Goal: Information Seeking & Learning: Learn about a topic

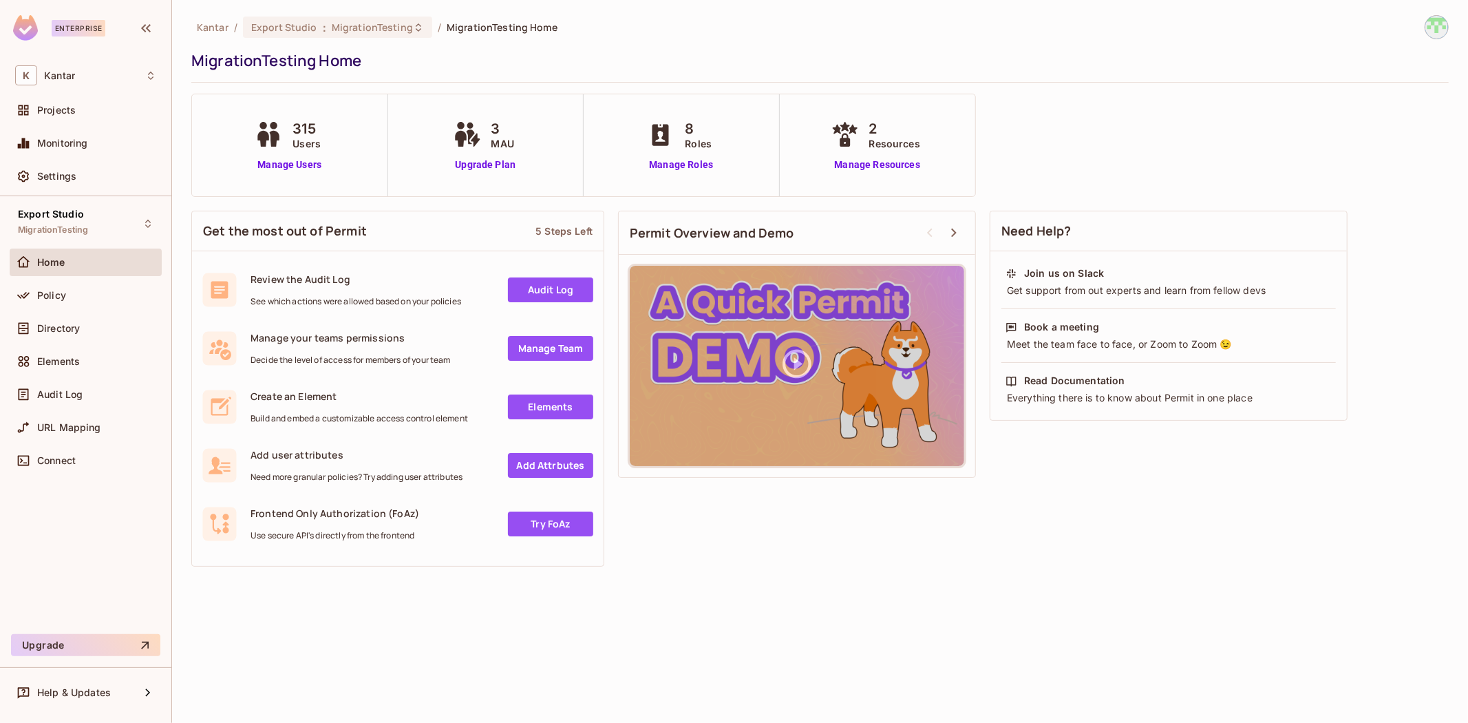
drag, startPoint x: 56, startPoint y: 322, endPoint x: 476, endPoint y: 287, distance: 421.3
click at [56, 323] on span "Directory" at bounding box center [58, 328] width 43 height 11
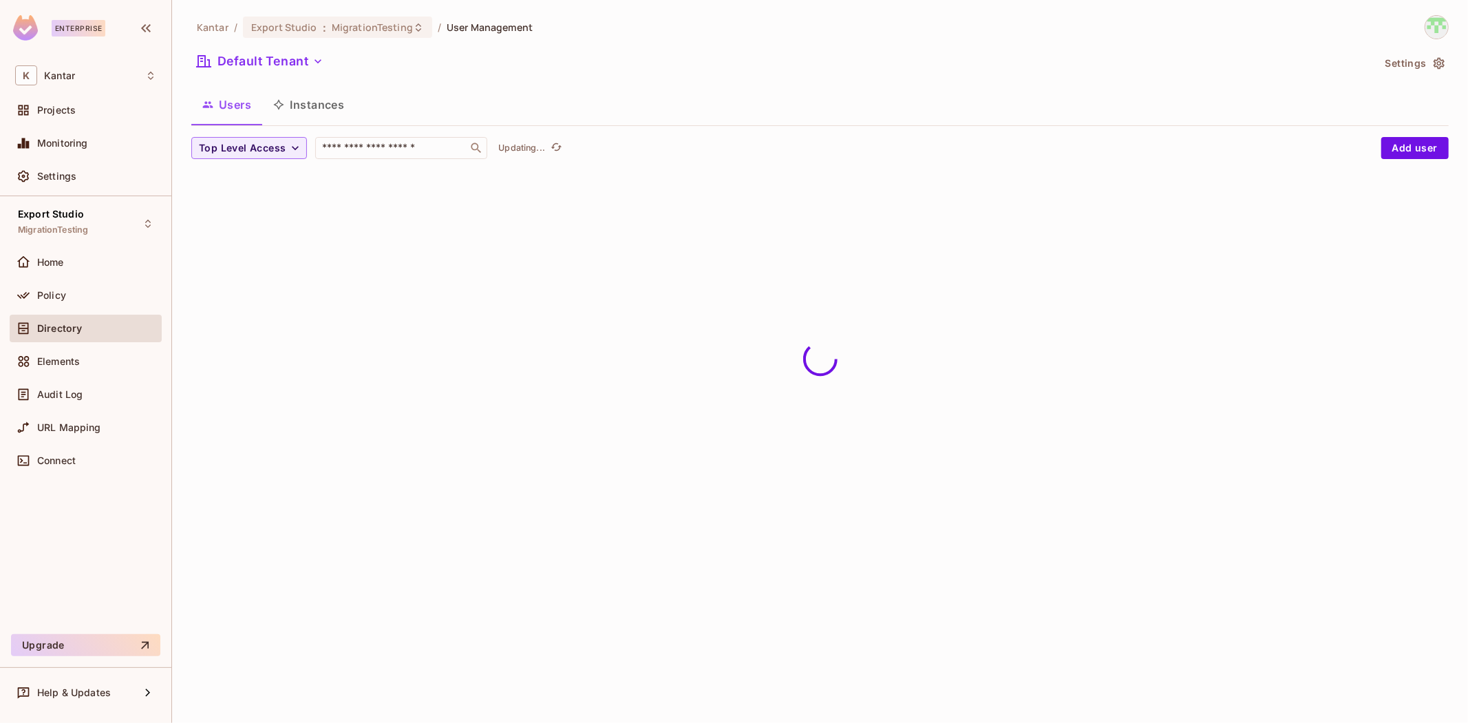
click at [320, 121] on button "Instances" at bounding box center [308, 104] width 93 height 34
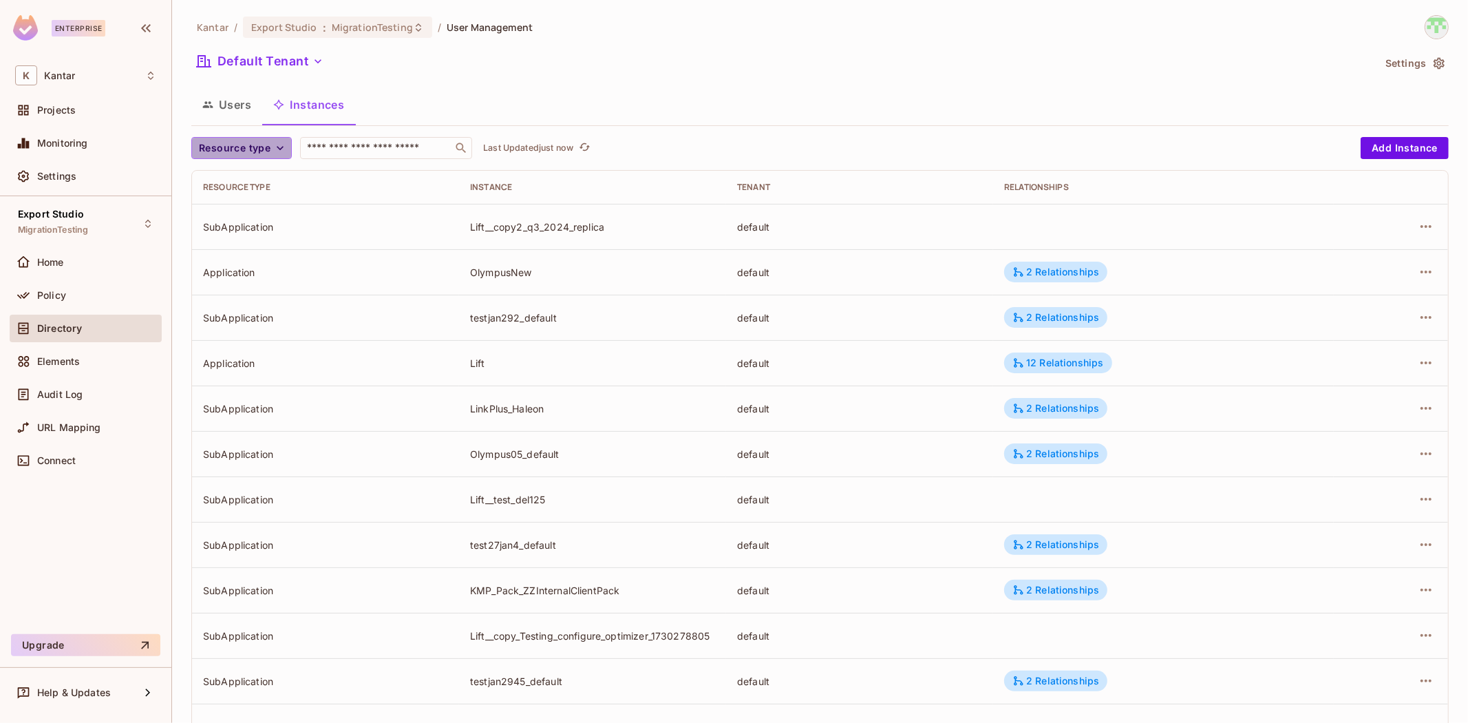
click at [262, 158] on button "Resource type" at bounding box center [241, 148] width 100 height 22
click at [253, 208] on span "SubApplication" at bounding box center [237, 208] width 70 height 13
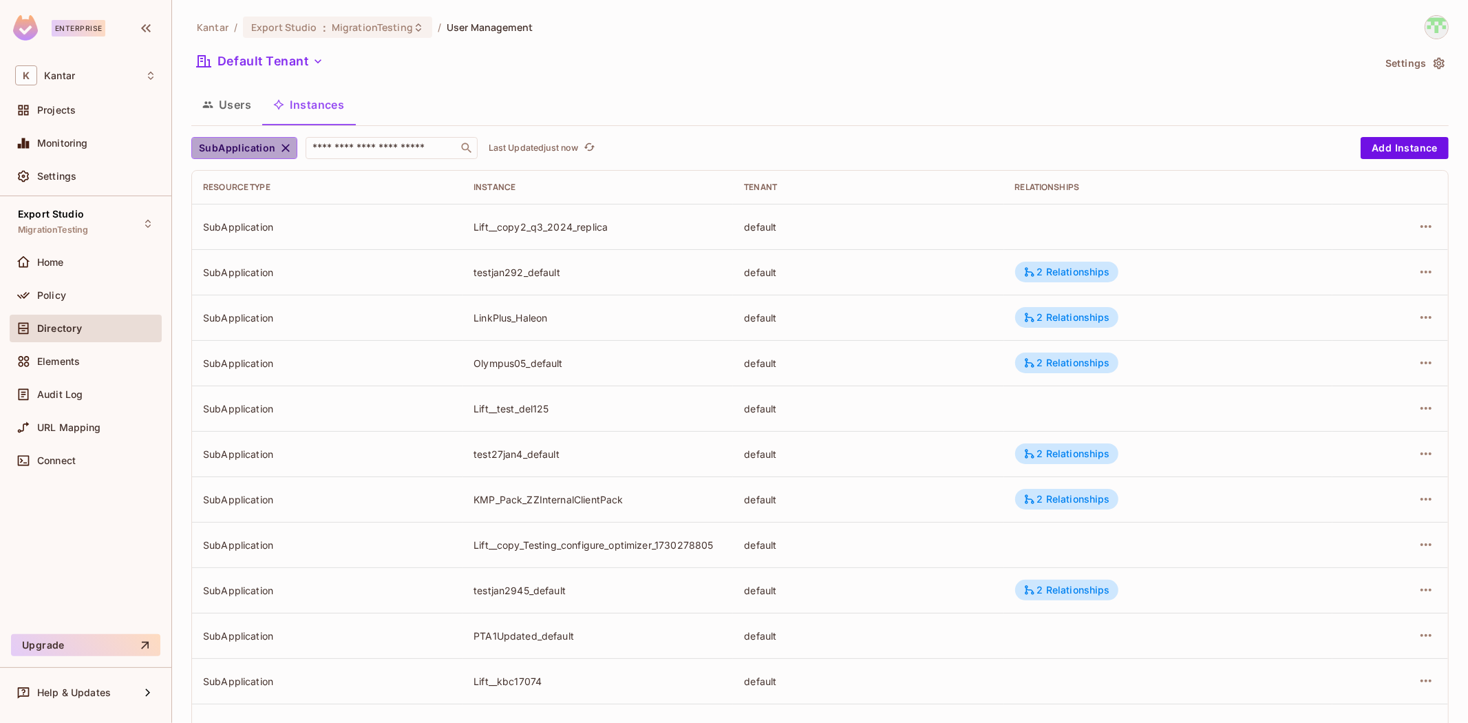
click at [262, 146] on span "SubApplication" at bounding box center [237, 148] width 77 height 17
click at [239, 173] on span "Application" at bounding box center [249, 179] width 95 height 13
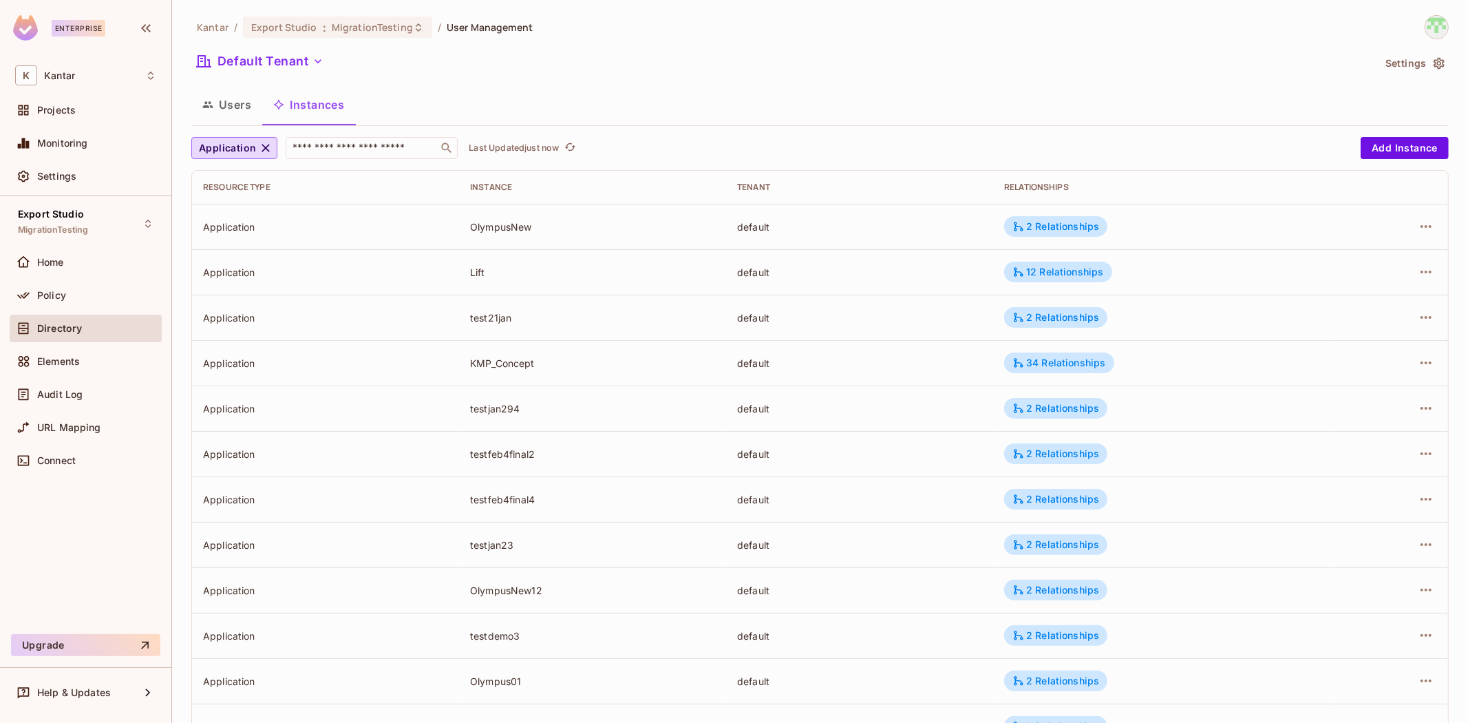
scroll to position [239, 0]
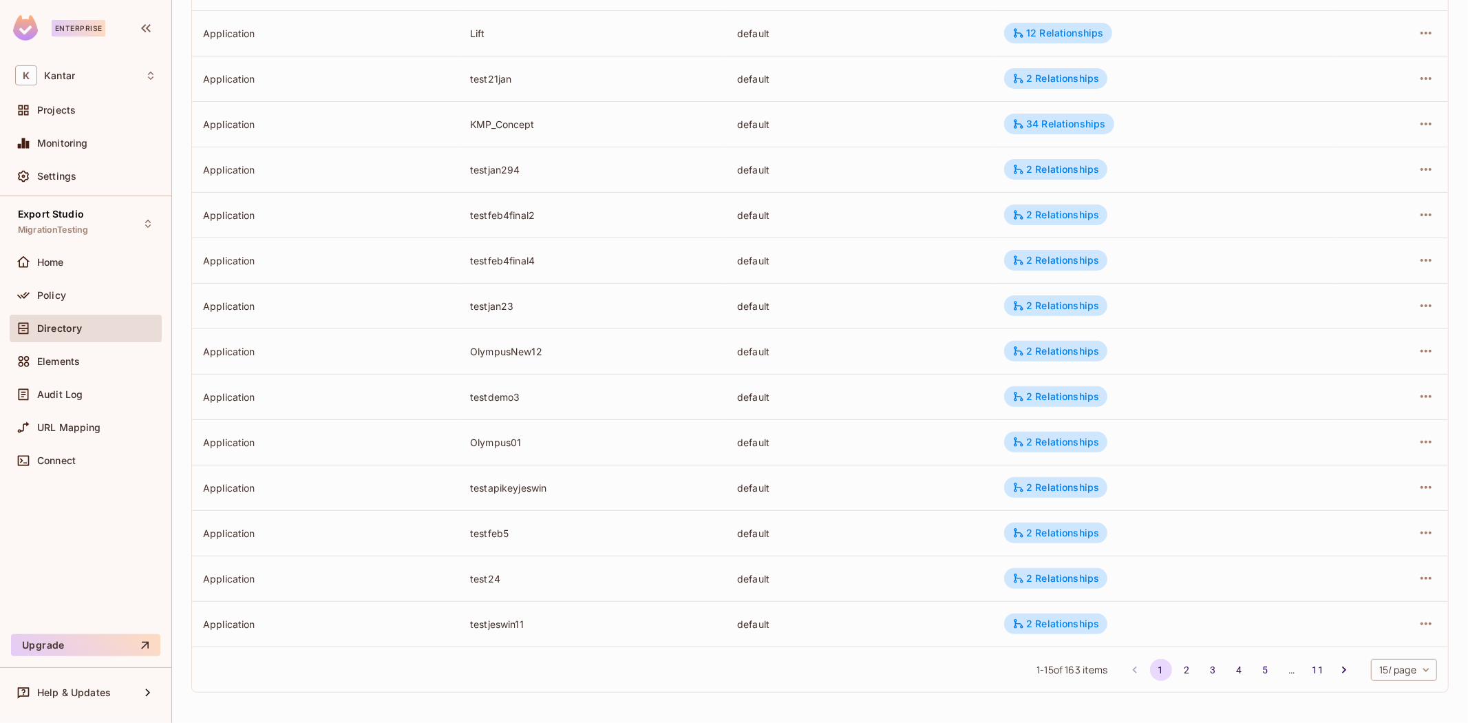
click at [1366, 668] on body "Enterprise K Kantar Projects Monitoring Settings Export Studio MigrationTesting…" at bounding box center [734, 361] width 1468 height 723
click at [1363, 697] on li "100 / page" at bounding box center [1391, 691] width 69 height 29
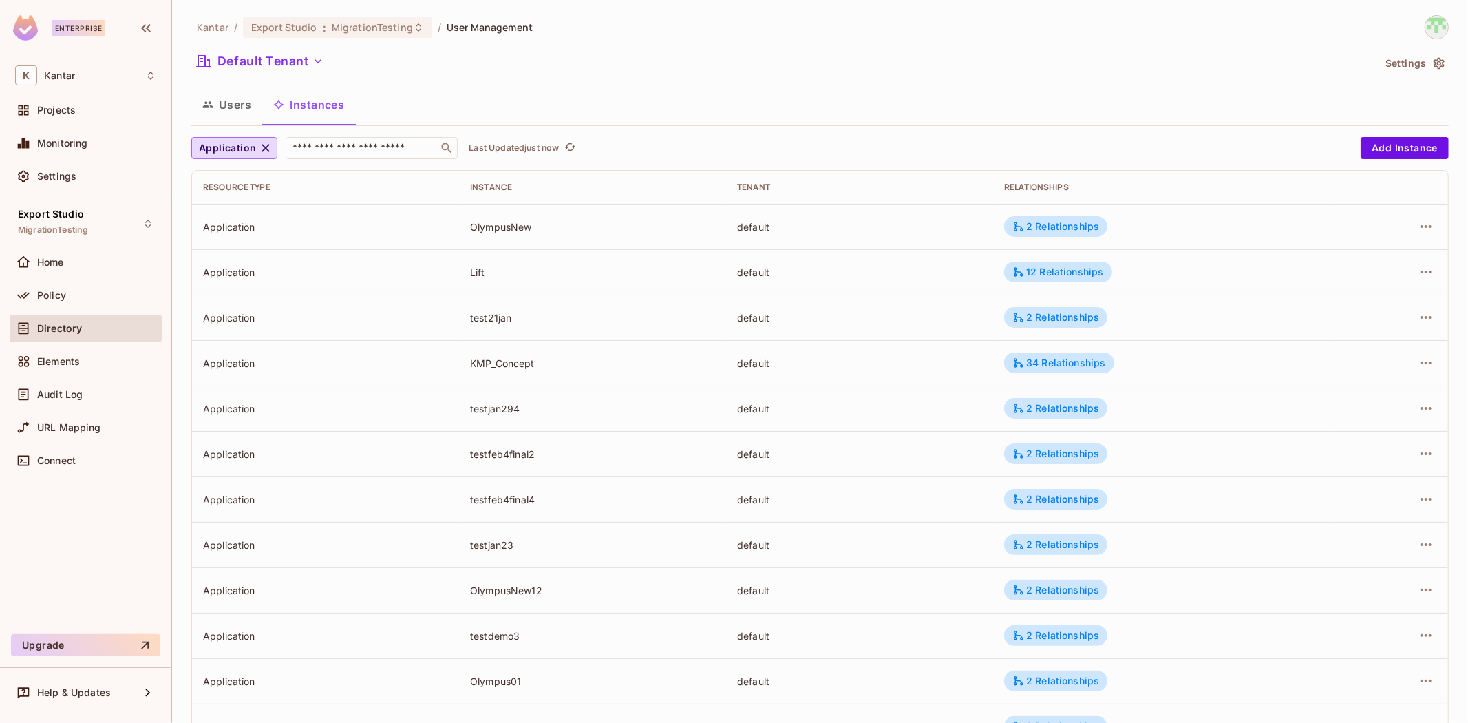
scroll to position [2863, 0]
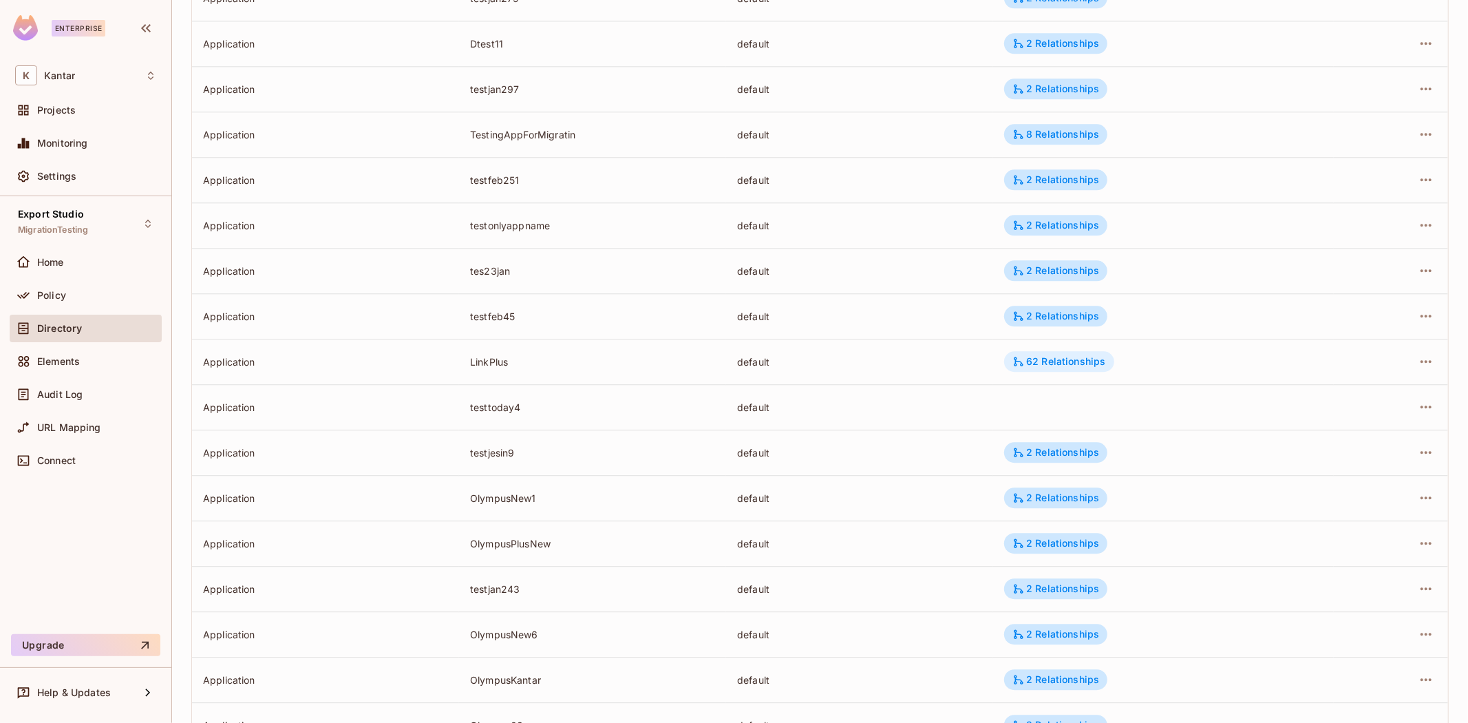
click at [1033, 365] on div "62 Relationships" at bounding box center [1059, 361] width 93 height 12
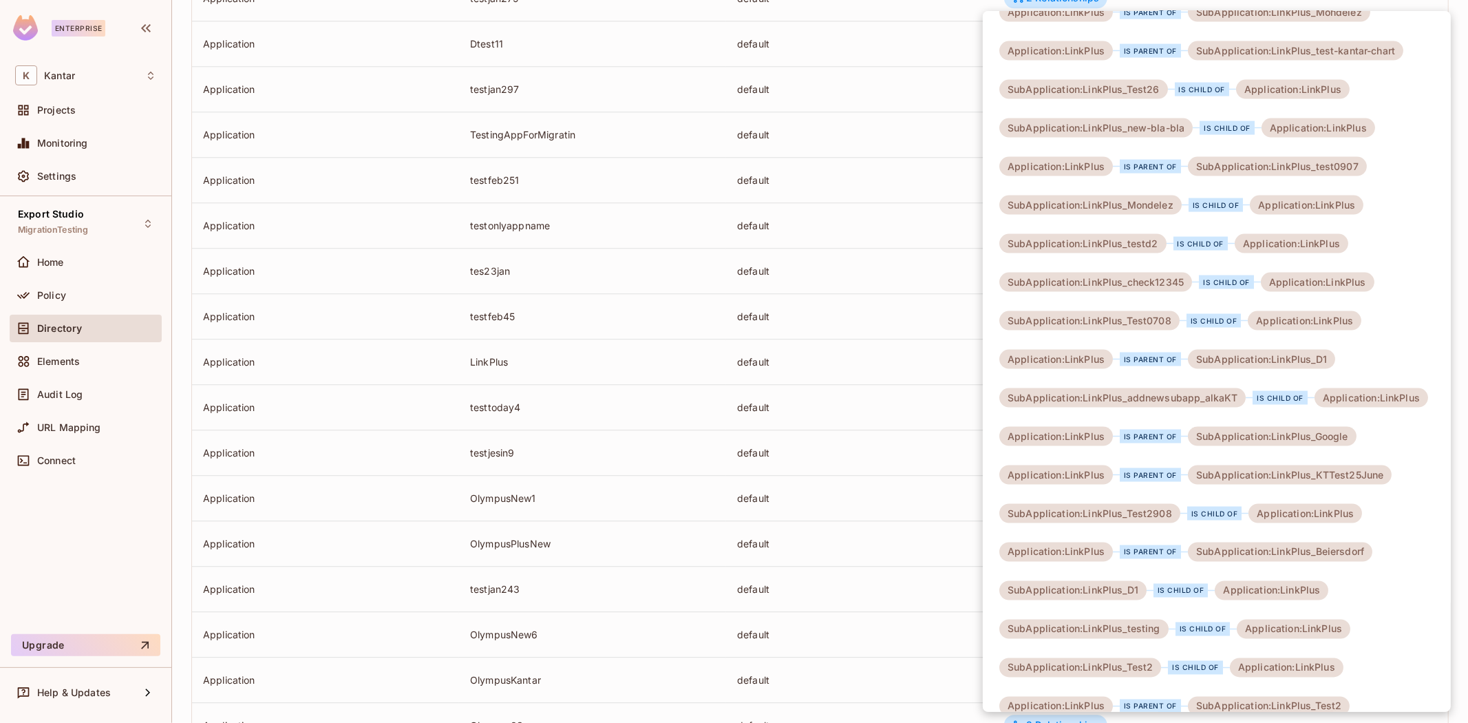
scroll to position [1702, 0]
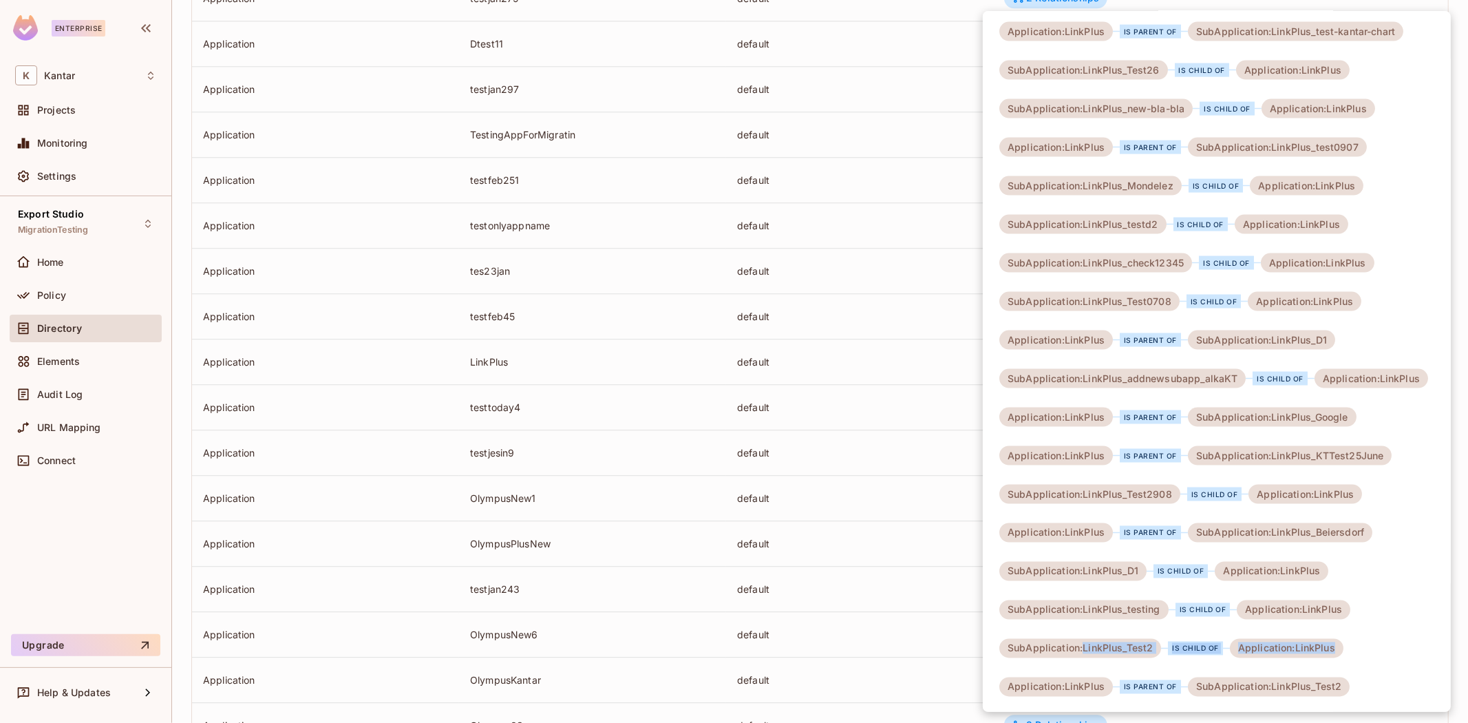
drag, startPoint x: 1082, startPoint y: 650, endPoint x: 1346, endPoint y: 642, distance: 264.4
drag, startPoint x: 1079, startPoint y: 611, endPoint x: 1157, endPoint y: 611, distance: 78.5
click at [1156, 611] on div "SubApplication:LinkPlus_testing" at bounding box center [1083, 609] width 169 height 19
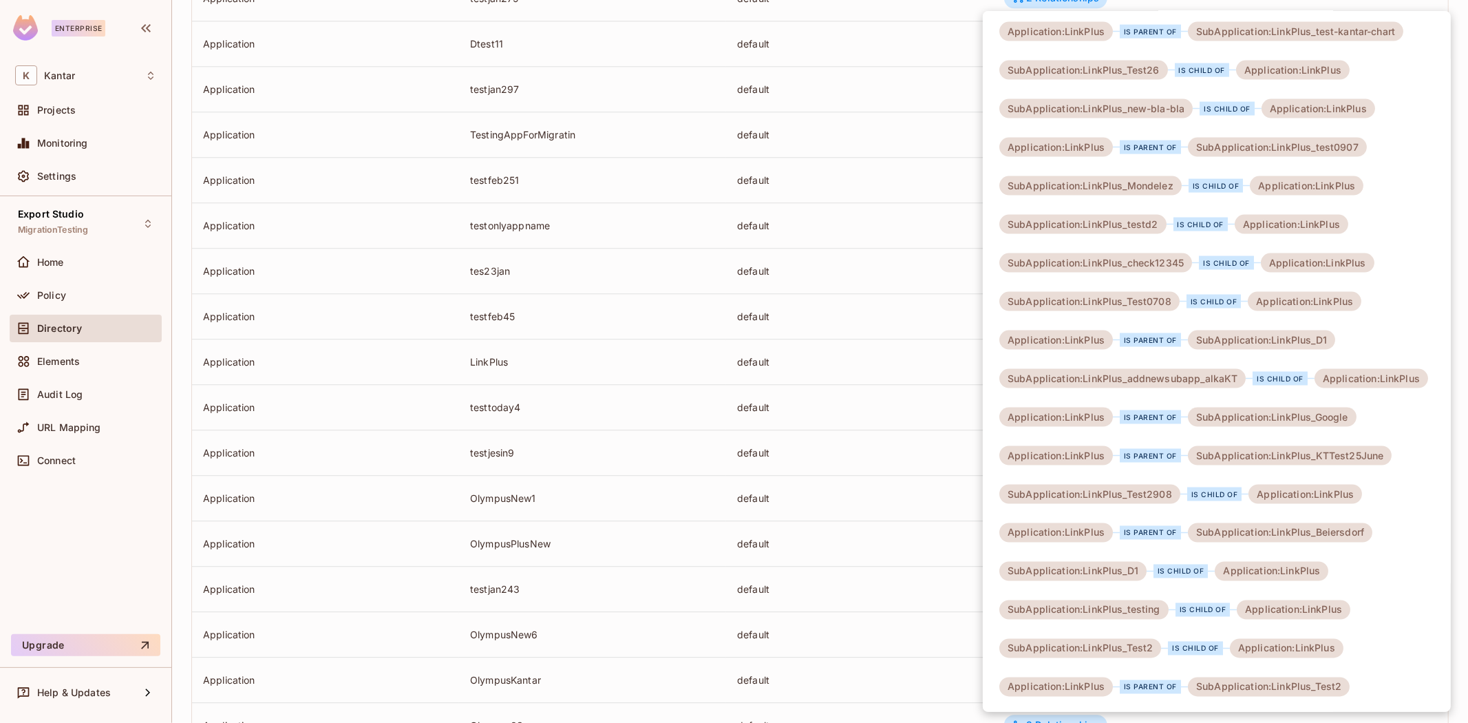
click at [1152, 644] on div "SubApplication:LinkPlus_Test2" at bounding box center [1080, 648] width 162 height 19
drag, startPoint x: 1152, startPoint y: 644, endPoint x: 1121, endPoint y: 650, distance: 31.5
click at [1121, 650] on div "SubApplication:LinkPlus_Test2" at bounding box center [1080, 648] width 162 height 19
copy div "LinkPlus_Test2"
click at [778, 397] on div at bounding box center [734, 361] width 1468 height 723
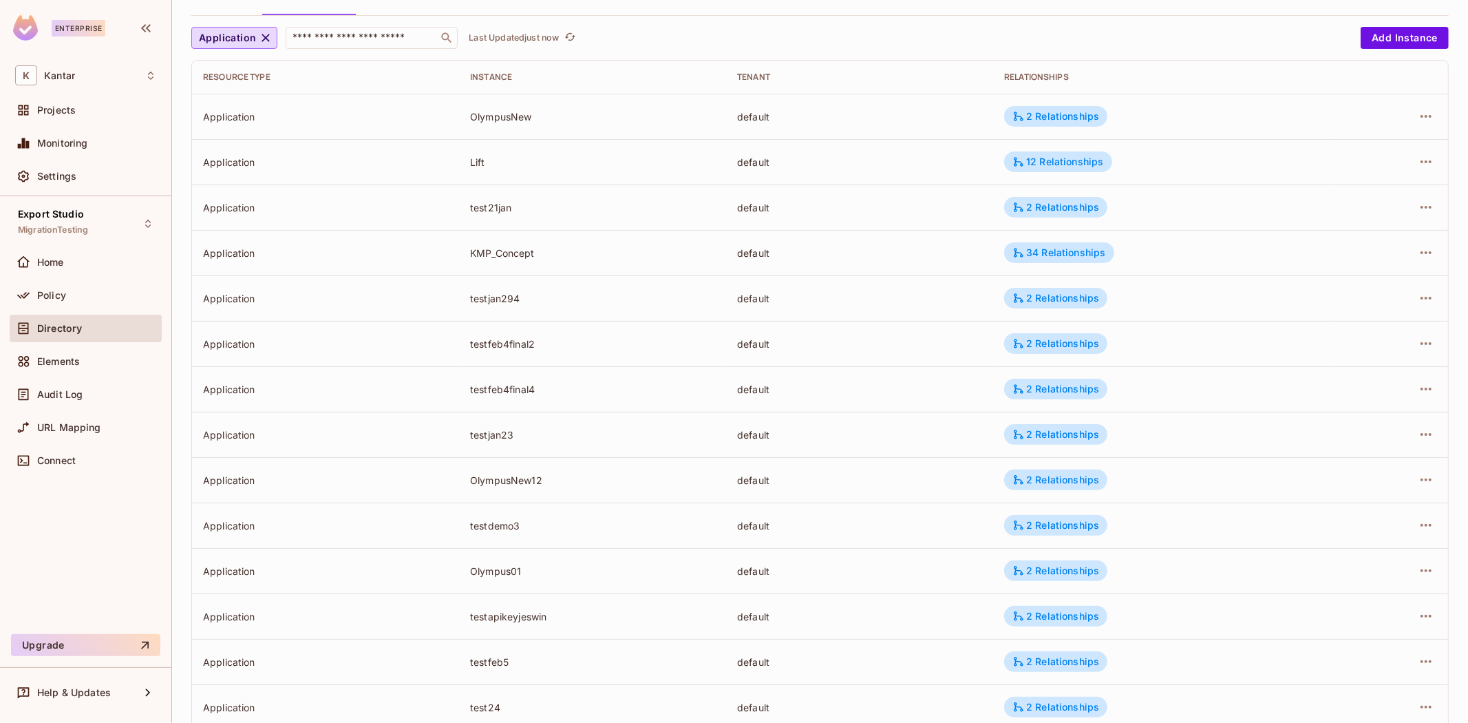
scroll to position [0, 0]
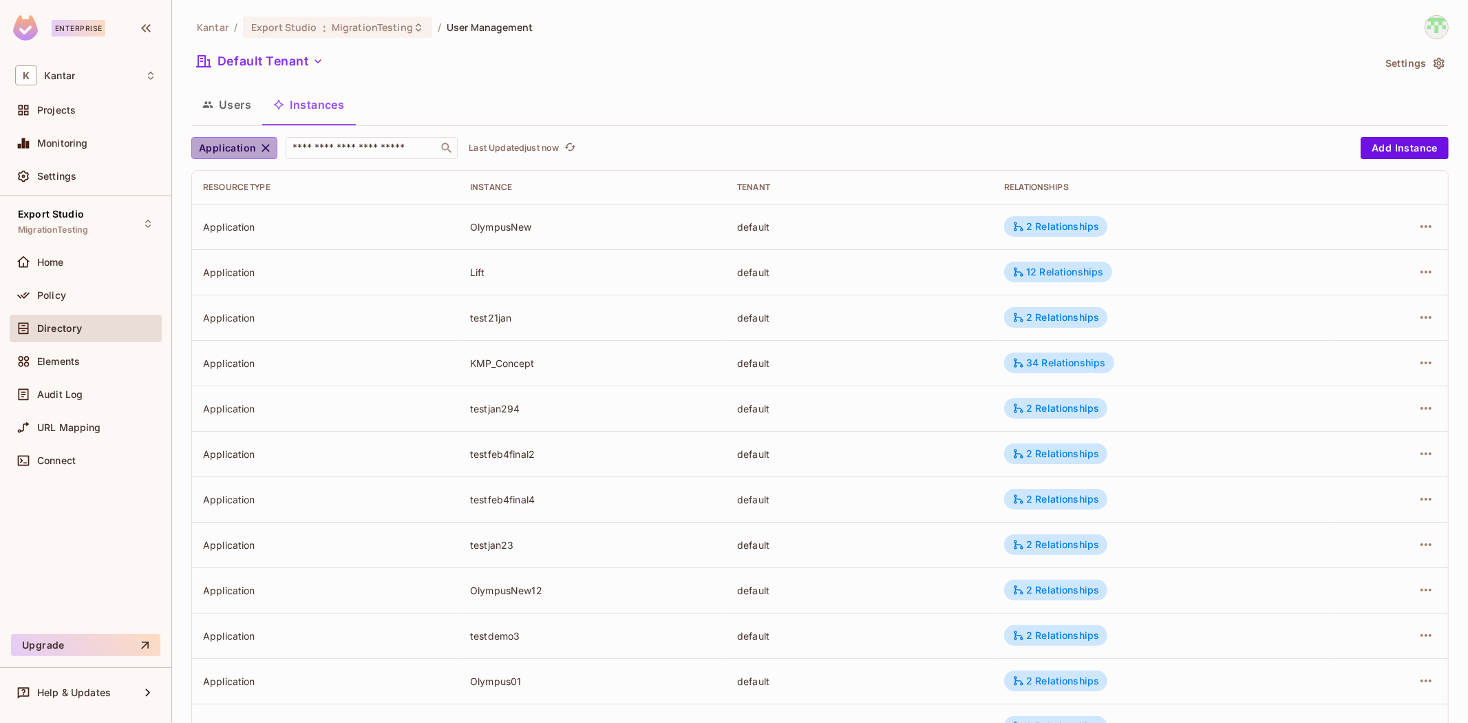
click at [264, 148] on icon "button" at bounding box center [266, 148] width 14 height 14
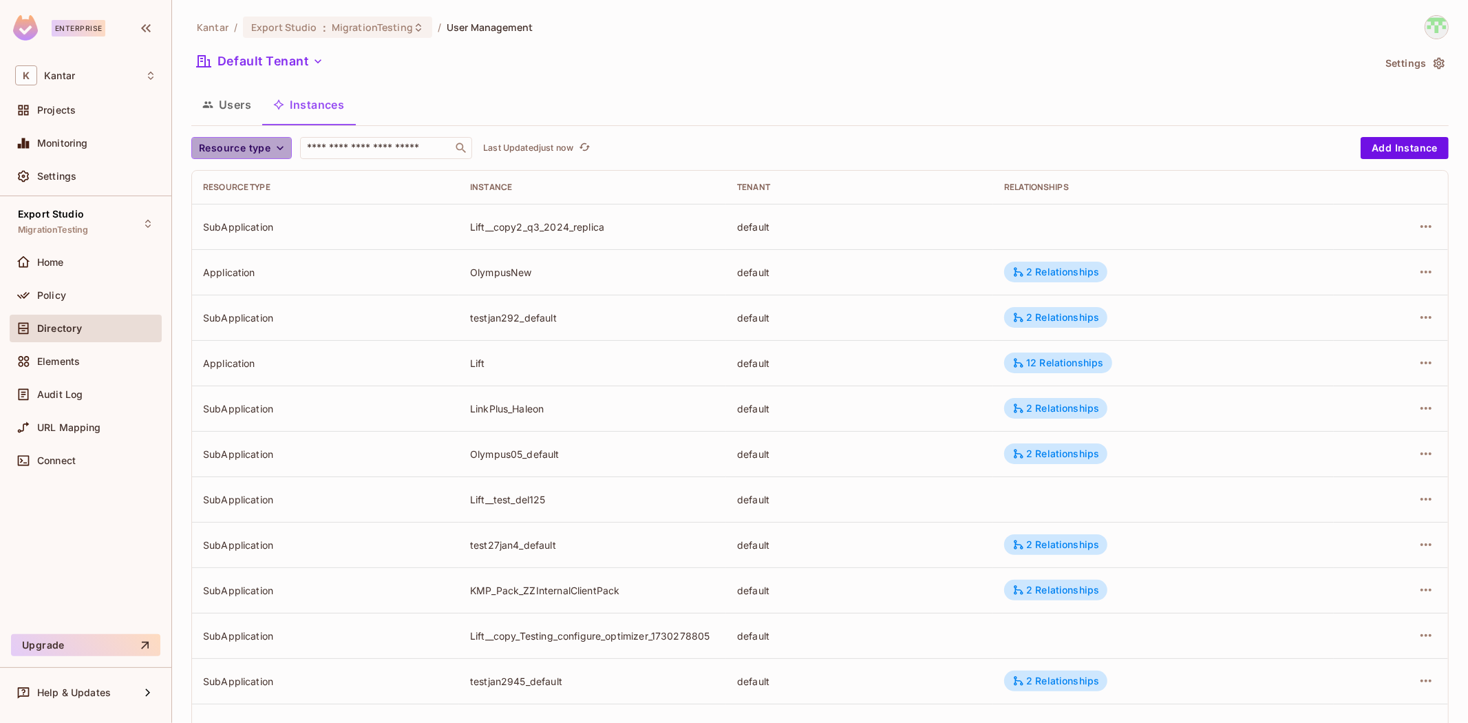
click at [257, 147] on span "Resource type" at bounding box center [235, 148] width 72 height 17
click at [225, 211] on span "SubApplication" at bounding box center [237, 208] width 70 height 13
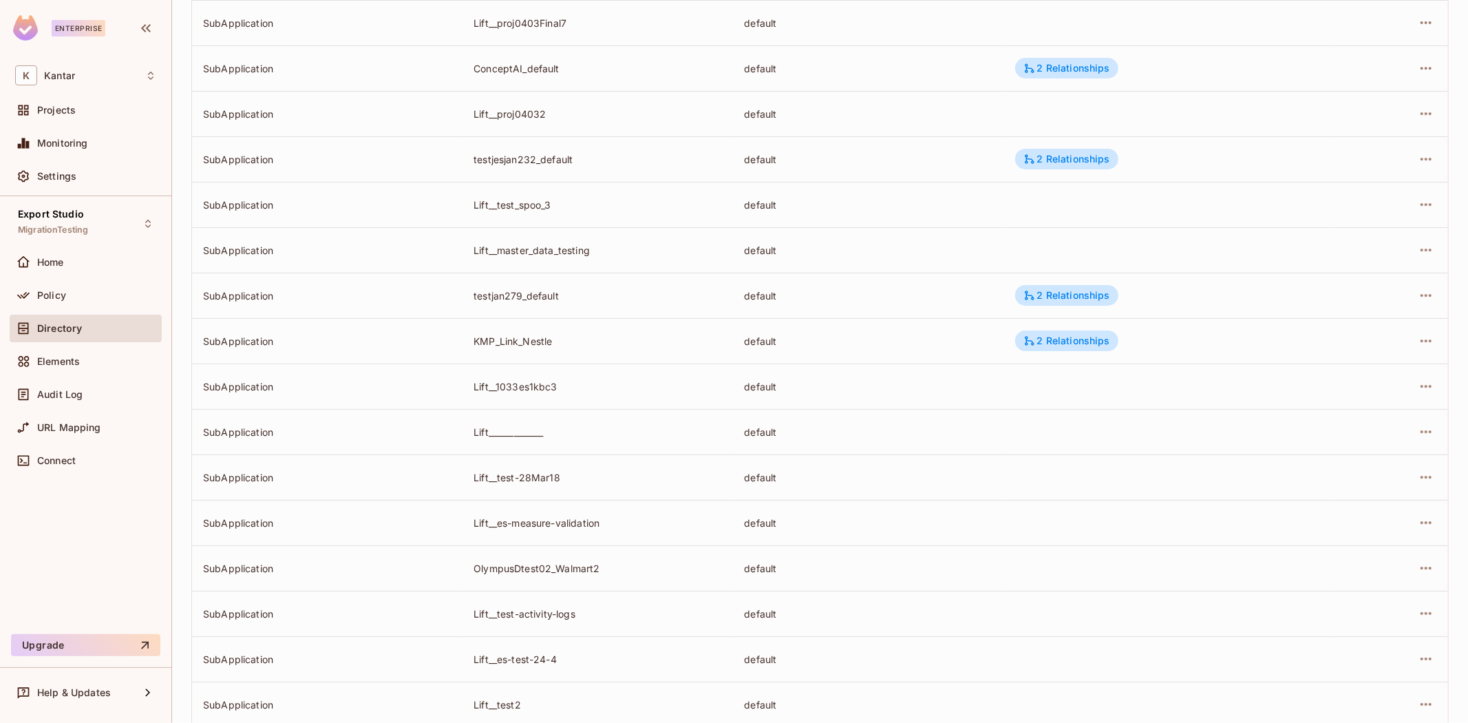
scroll to position [4100, 0]
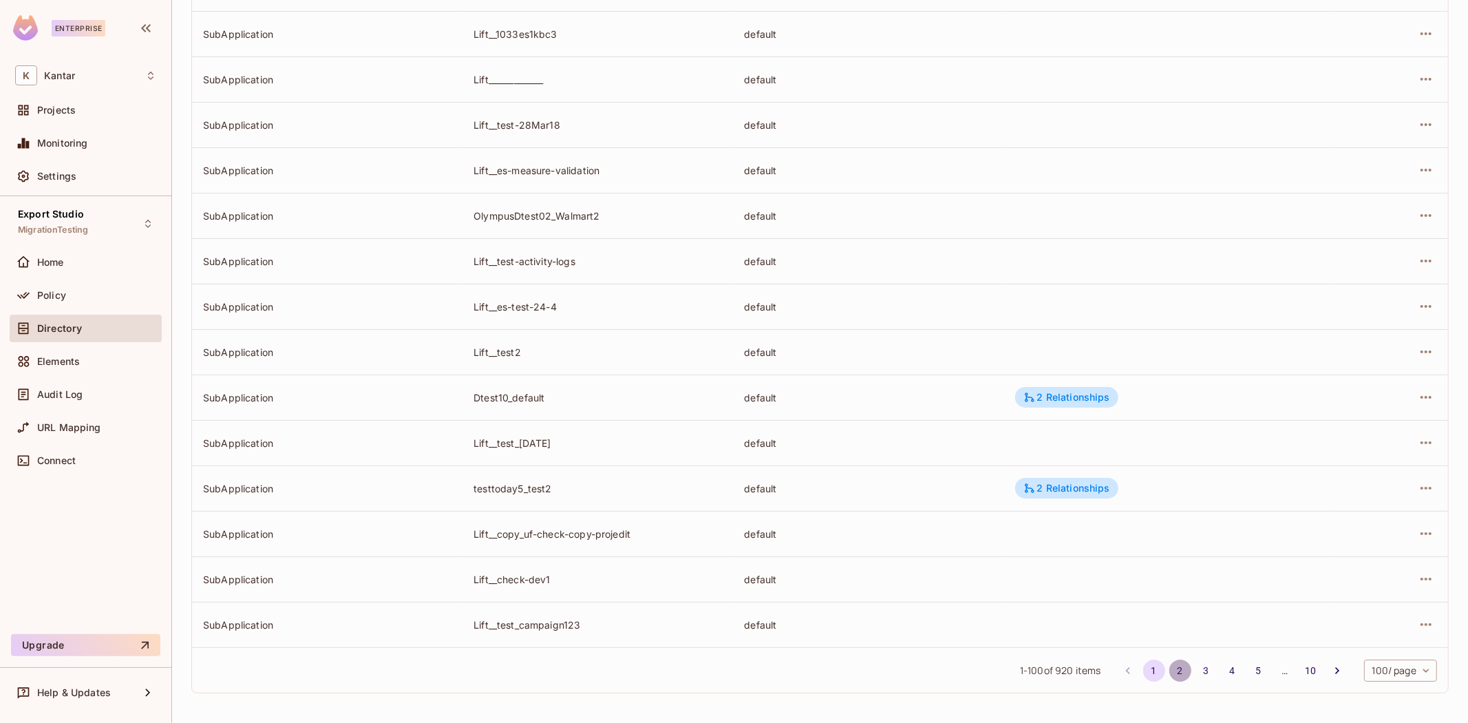
click at [1172, 670] on button "2" at bounding box center [1180, 670] width 22 height 22
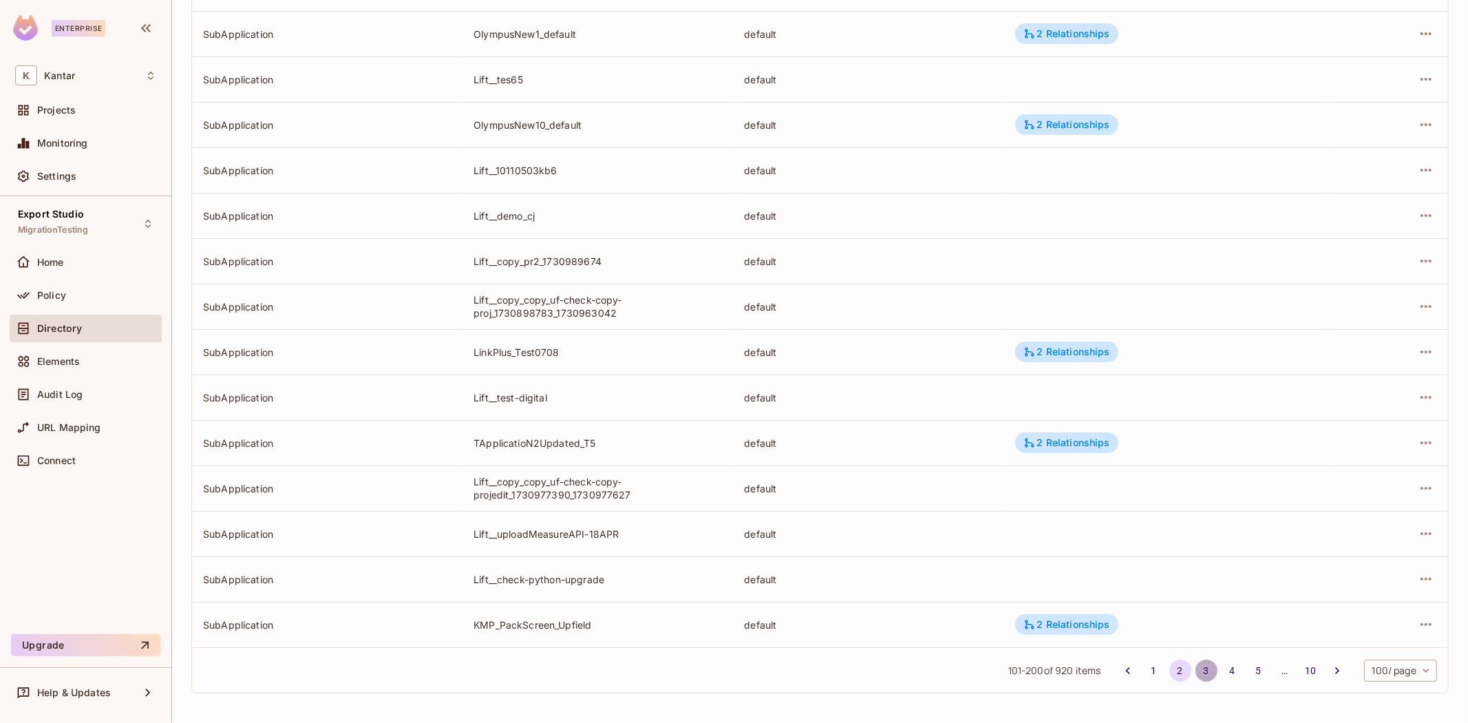
click at [1196, 673] on button "3" at bounding box center [1207, 670] width 22 height 22
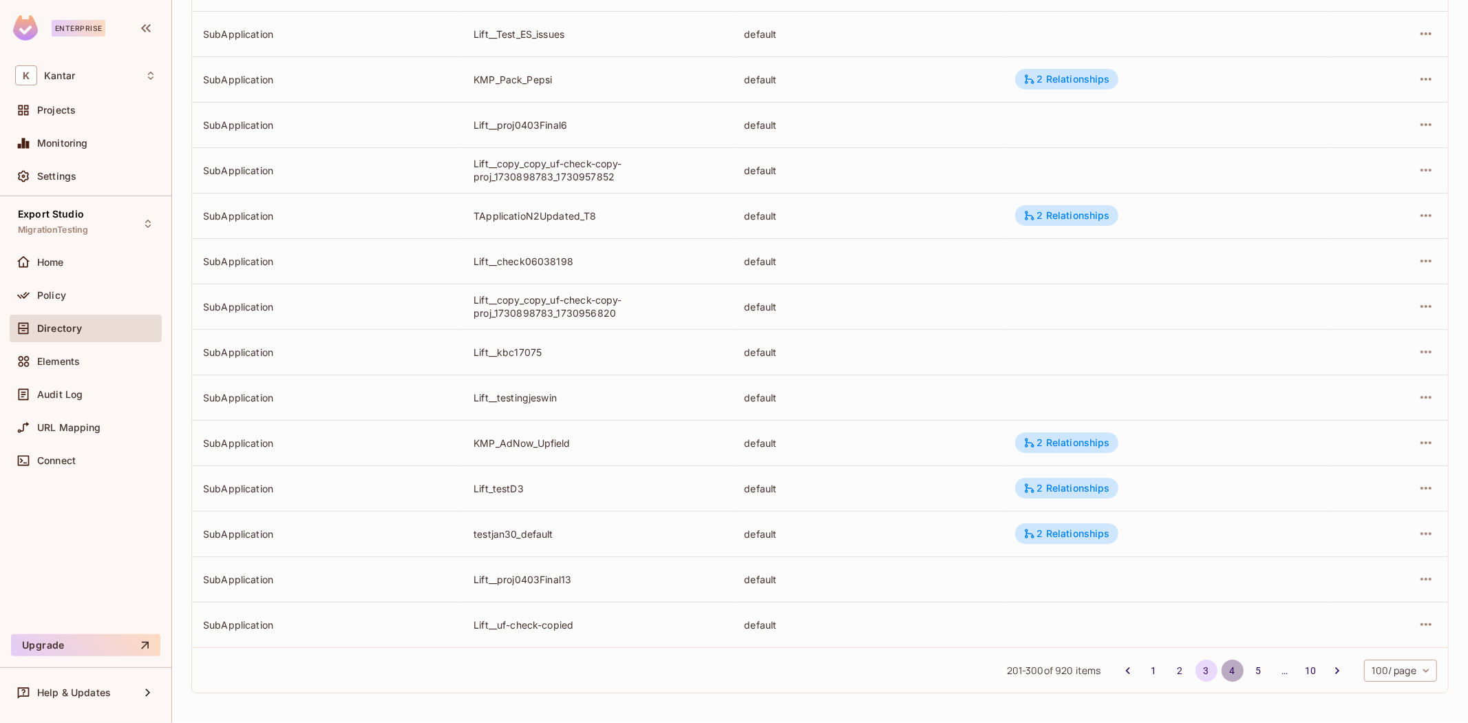
click at [1222, 671] on button "4" at bounding box center [1233, 670] width 22 height 22
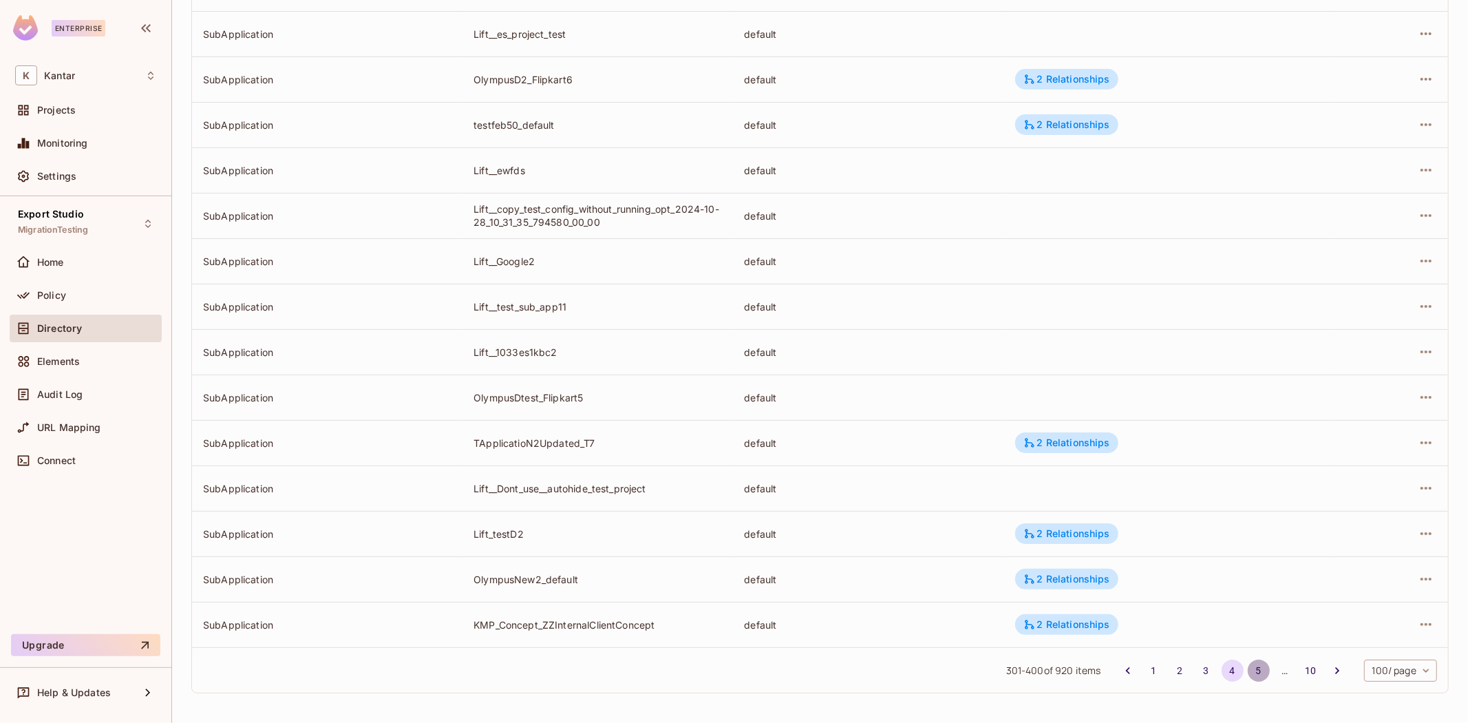
click at [1248, 662] on button "5" at bounding box center [1259, 670] width 22 height 22
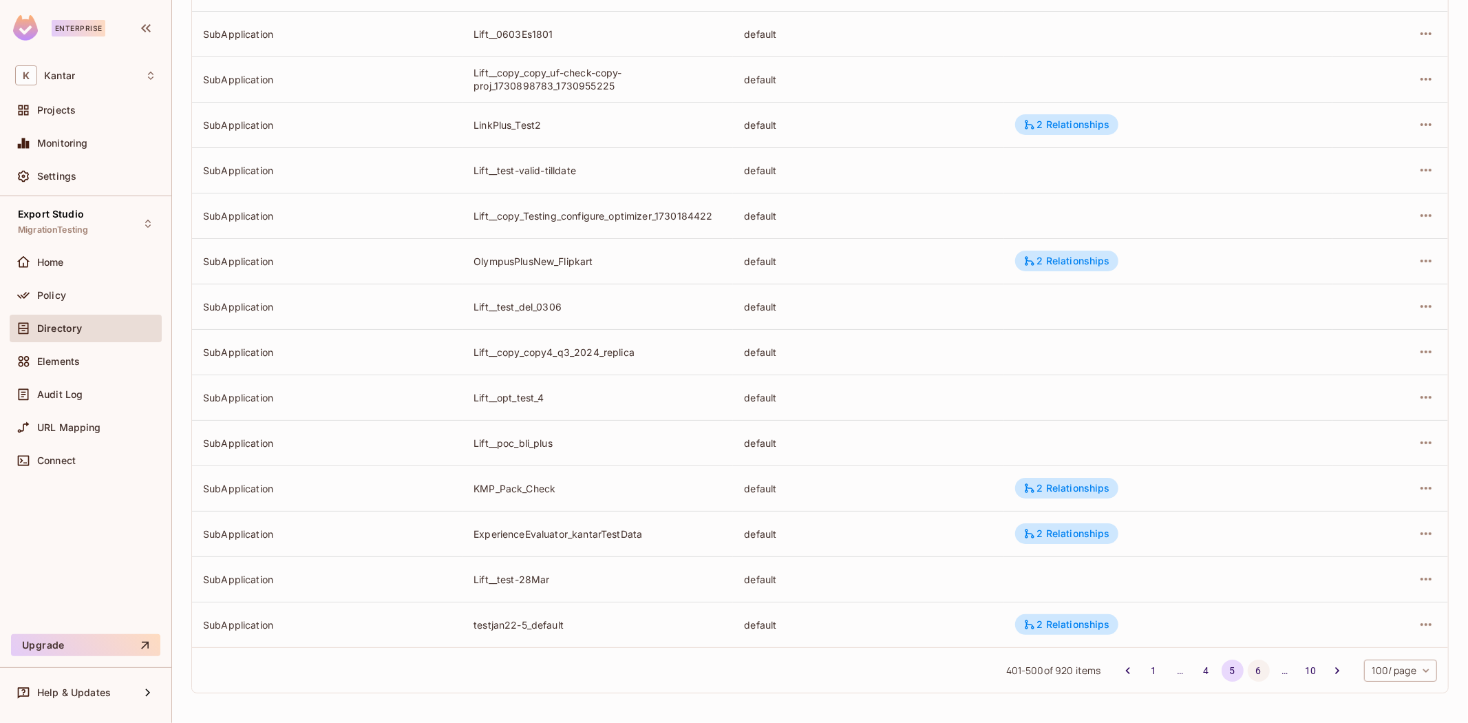
click at [1248, 666] on button "6" at bounding box center [1259, 670] width 22 height 22
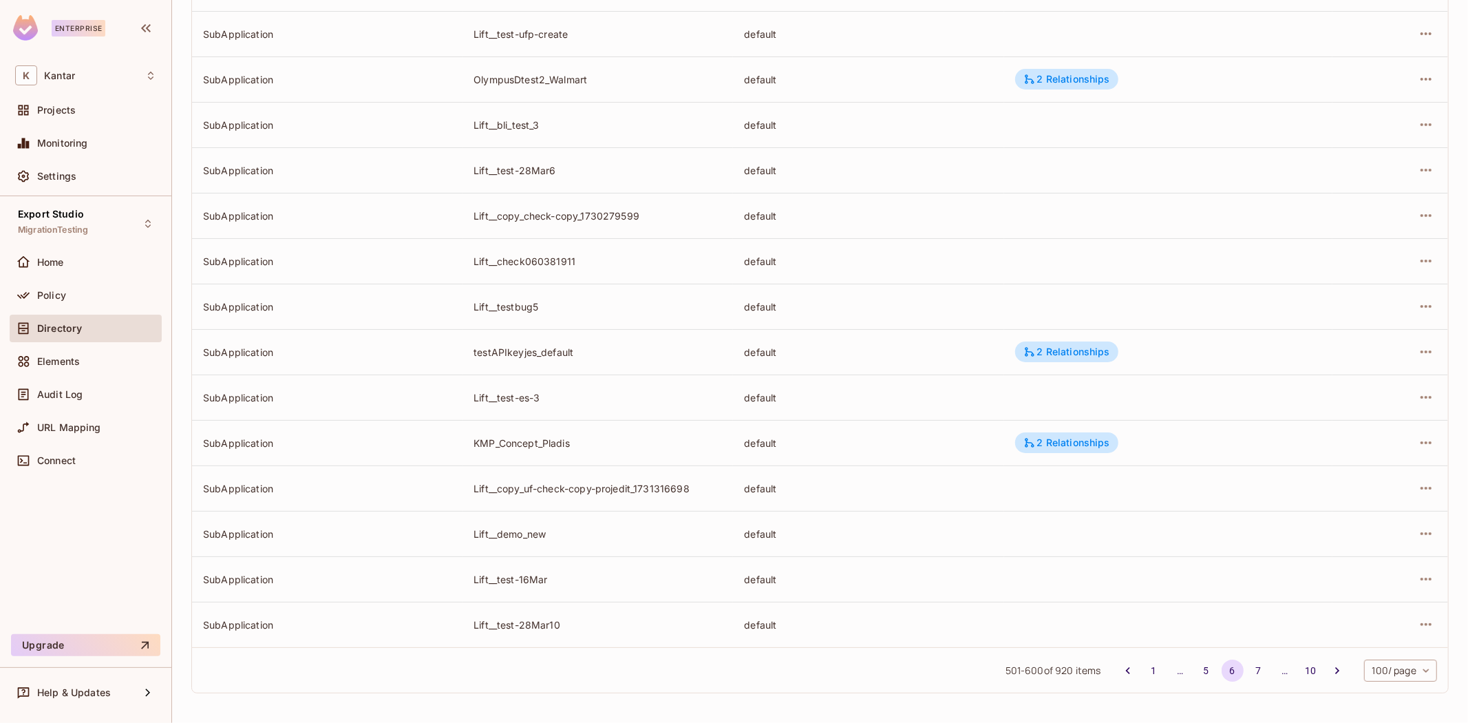
drag, startPoint x: 1052, startPoint y: 472, endPoint x: 1070, endPoint y: 483, distance: 21.3
click at [1070, 483] on td at bounding box center [1168, 487] width 329 height 45
click at [1248, 661] on button "7" at bounding box center [1259, 670] width 22 height 22
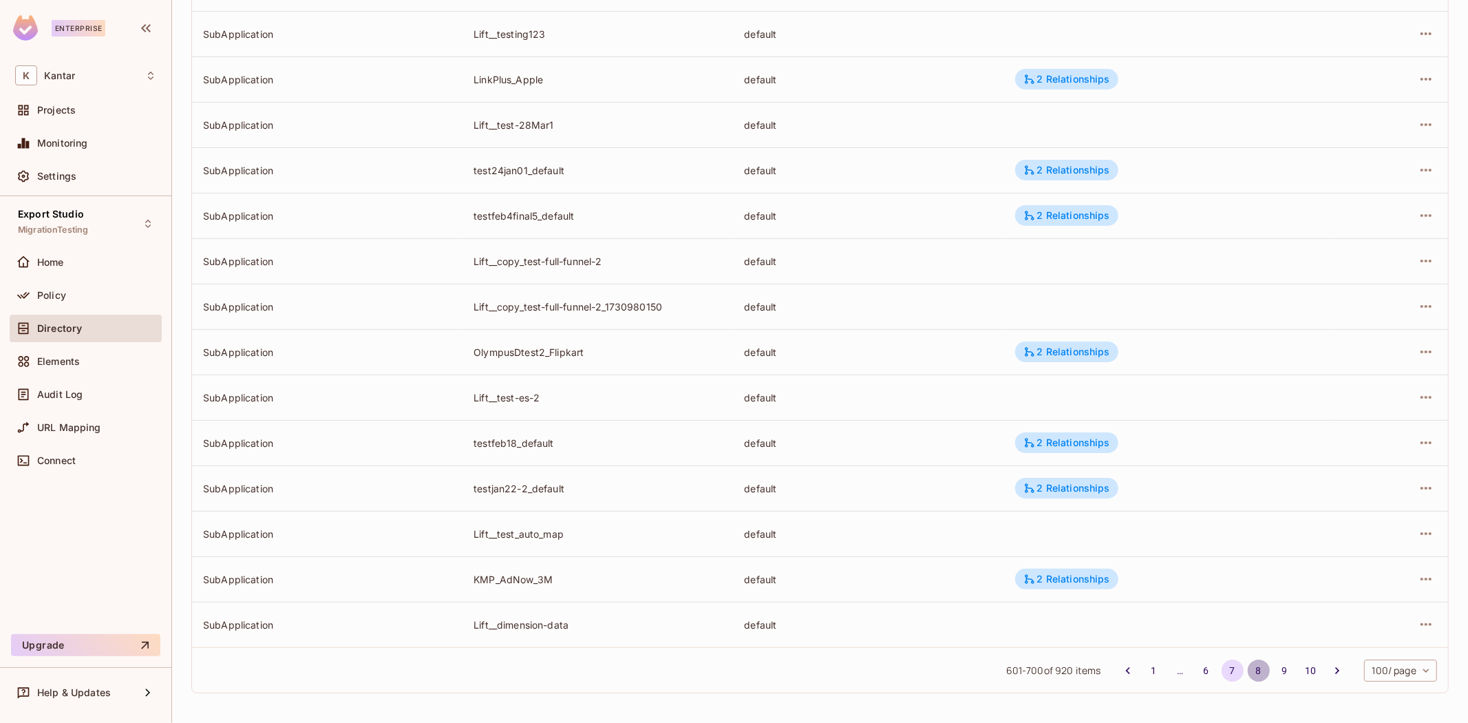
click at [1248, 670] on button "8" at bounding box center [1259, 670] width 22 height 22
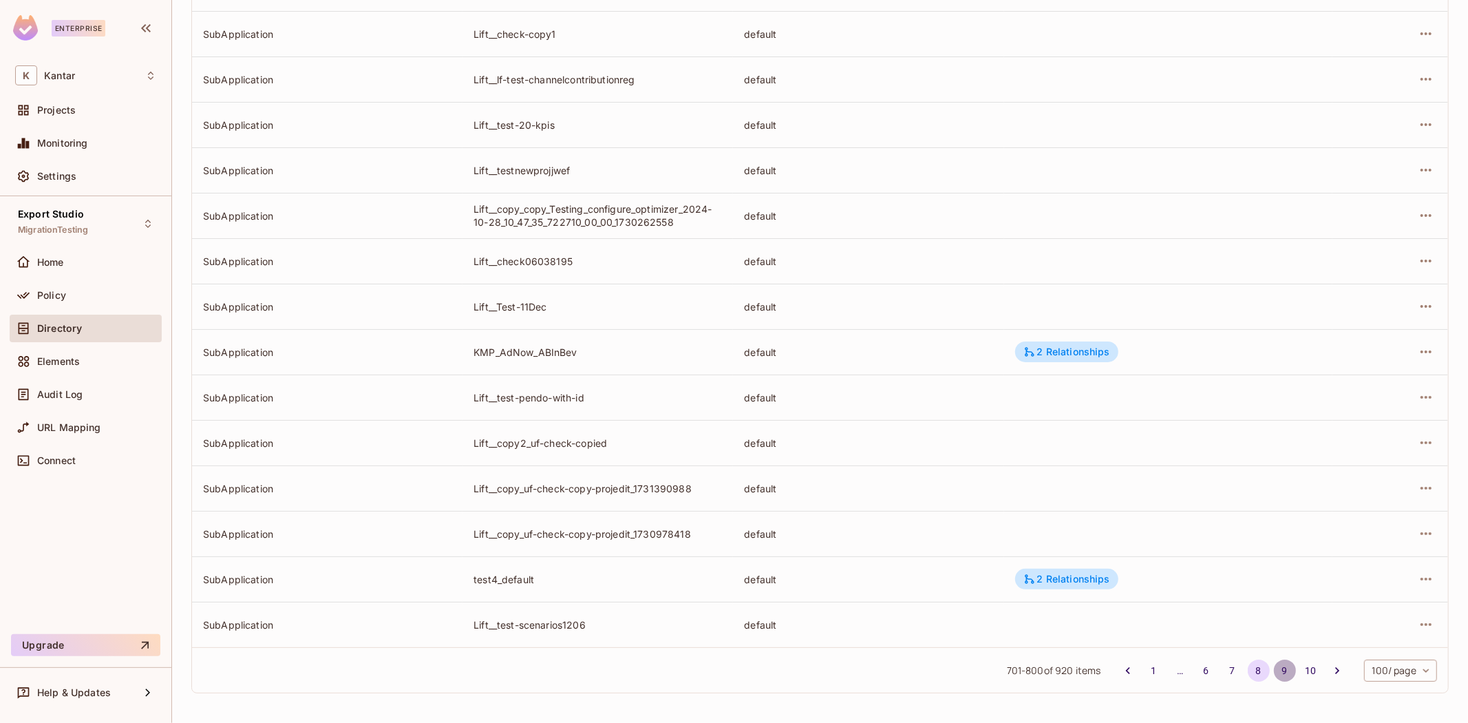
click at [1274, 665] on button "9" at bounding box center [1285, 670] width 22 height 22
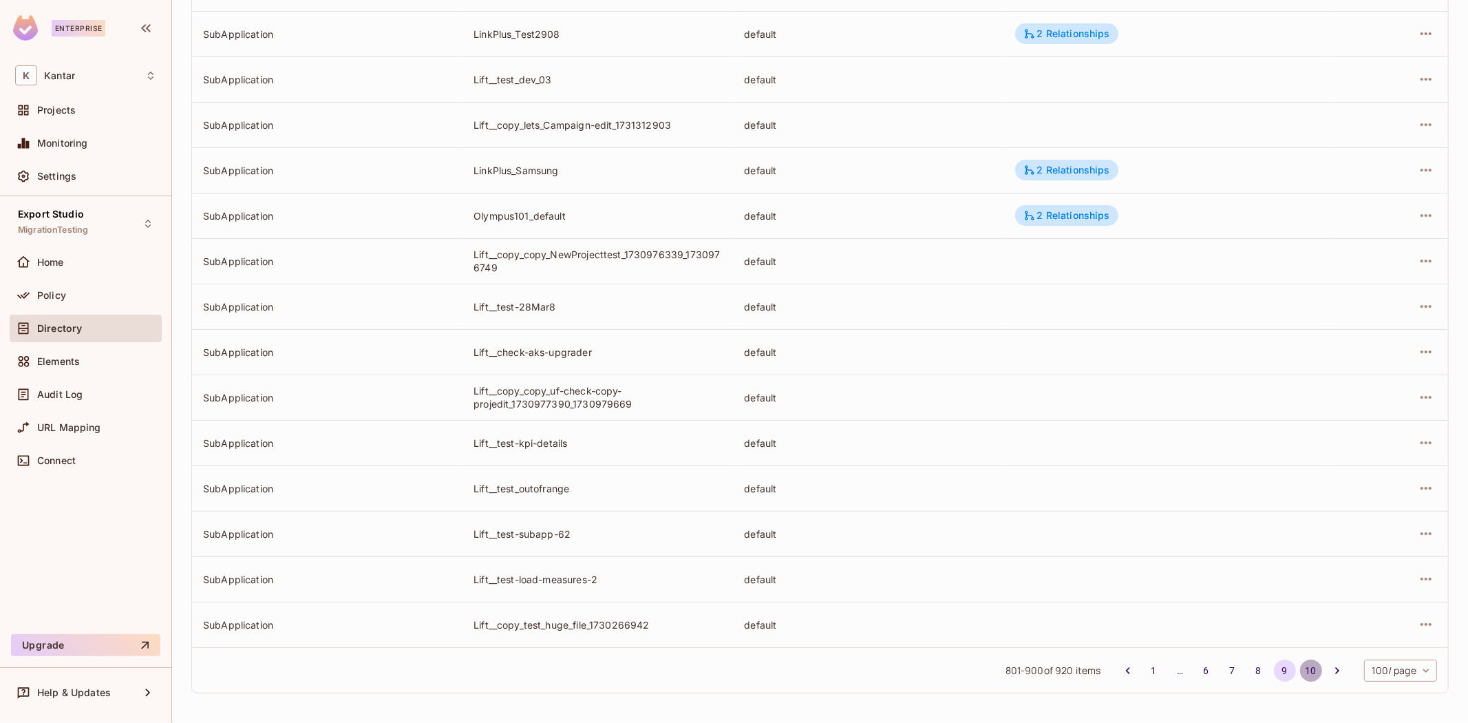
click at [1300, 668] on button "10" at bounding box center [1311, 670] width 22 height 22
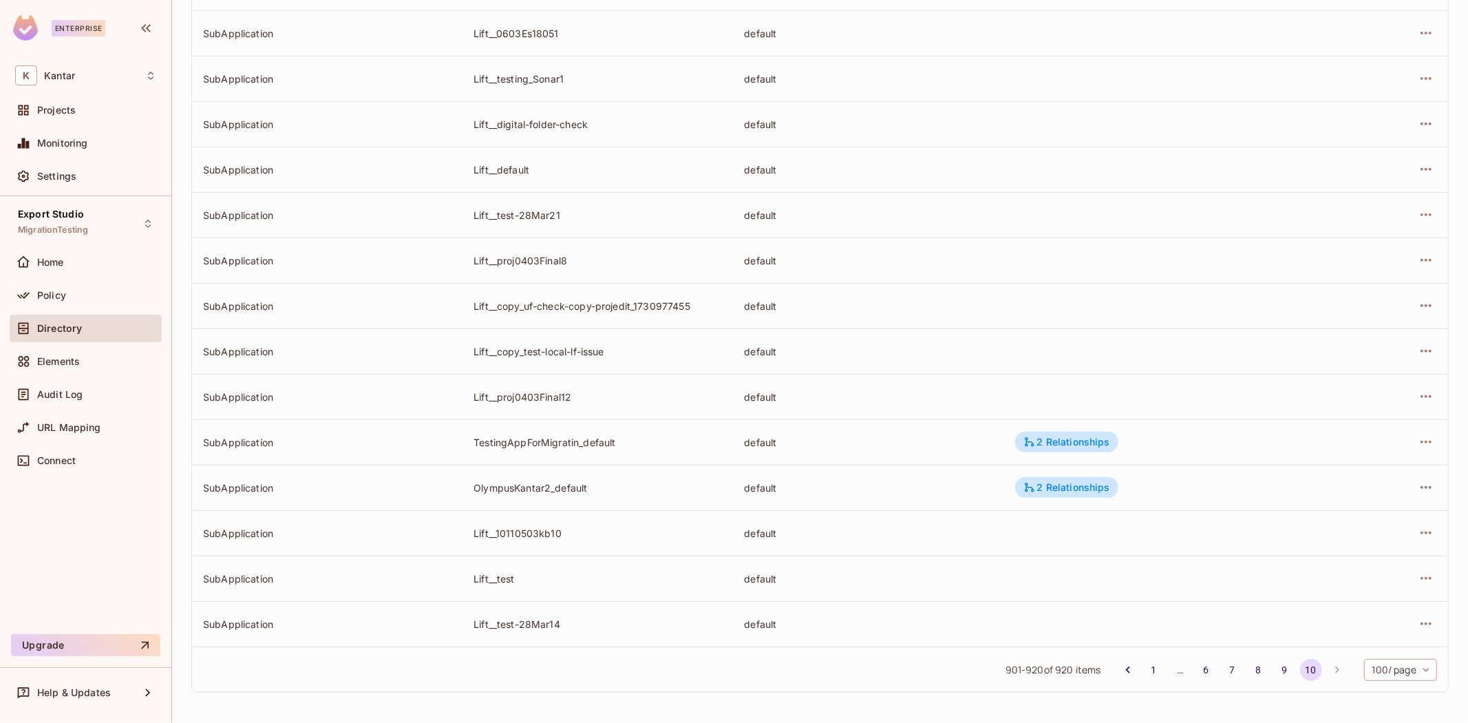
scroll to position [0, 0]
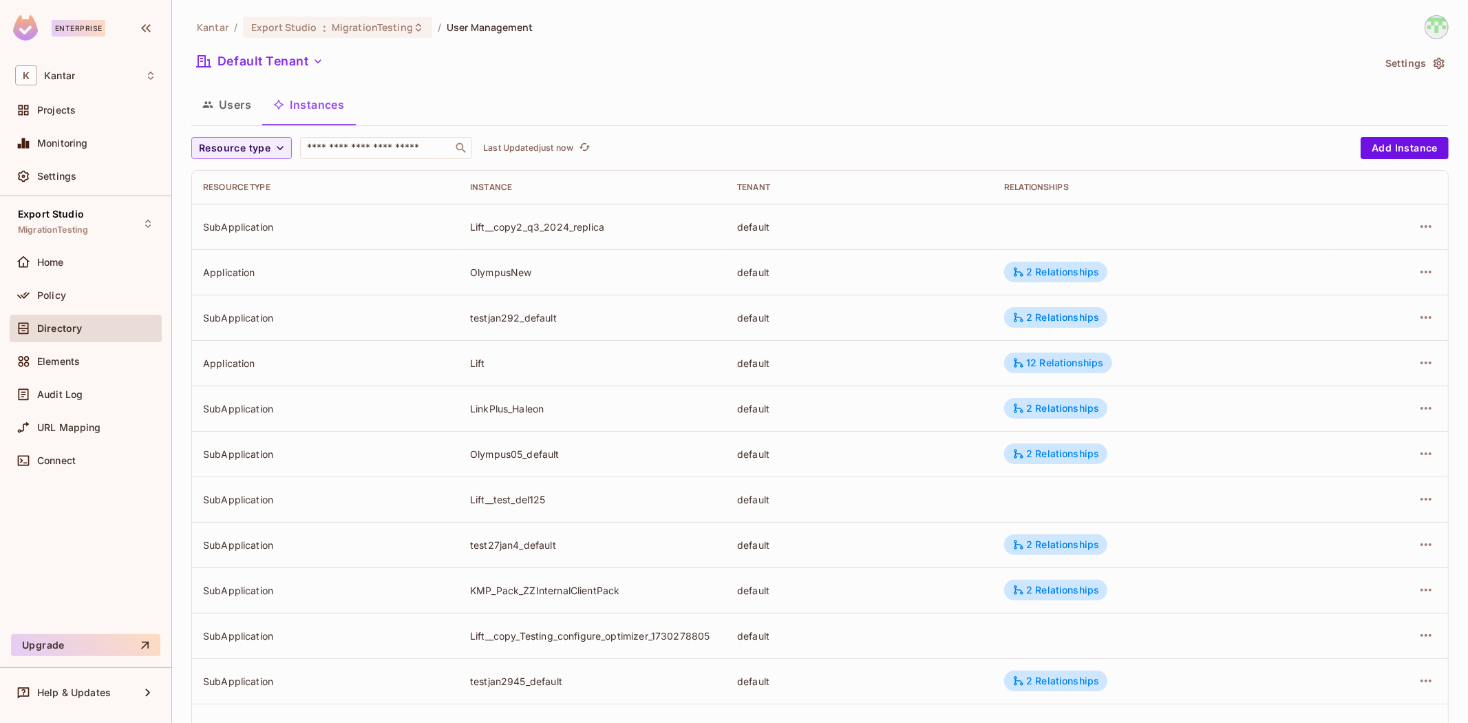
scroll to position [239, 0]
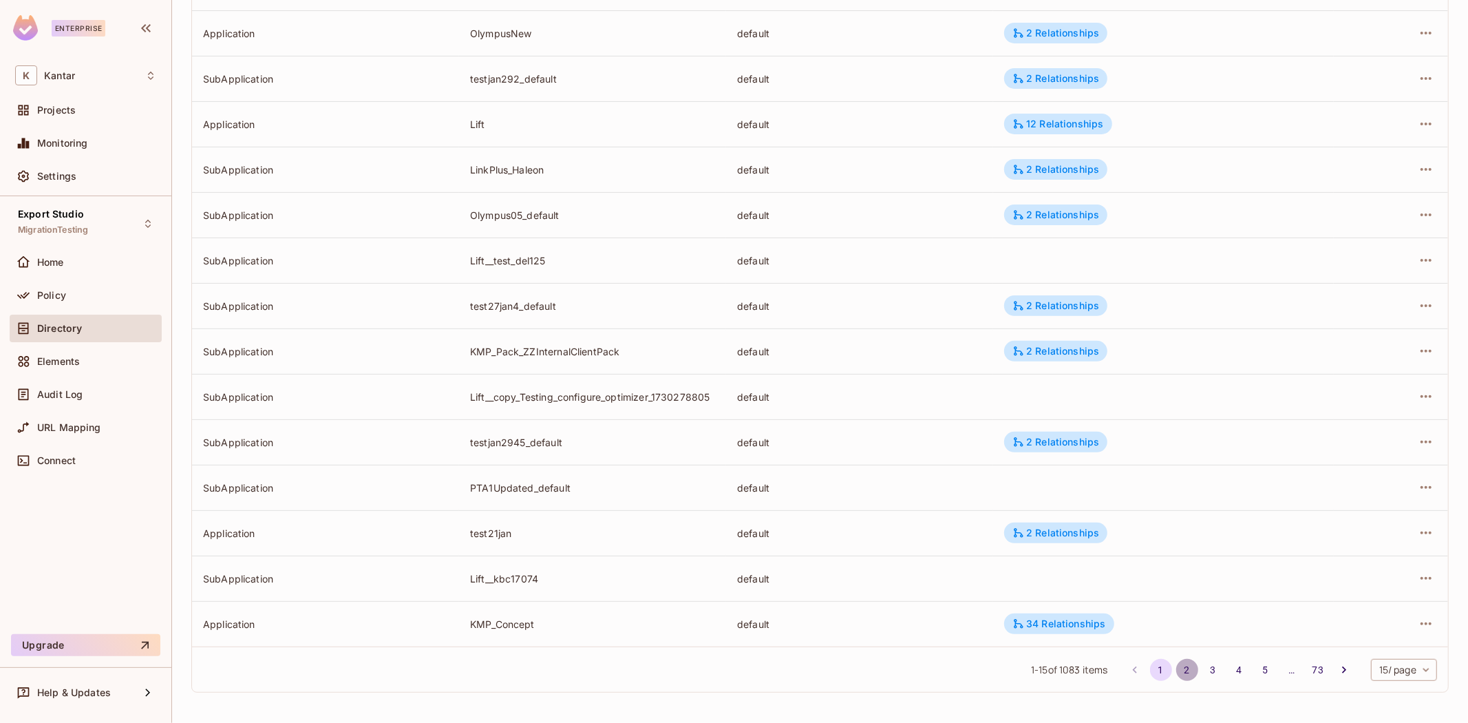
click at [1176, 670] on button "2" at bounding box center [1187, 670] width 22 height 22
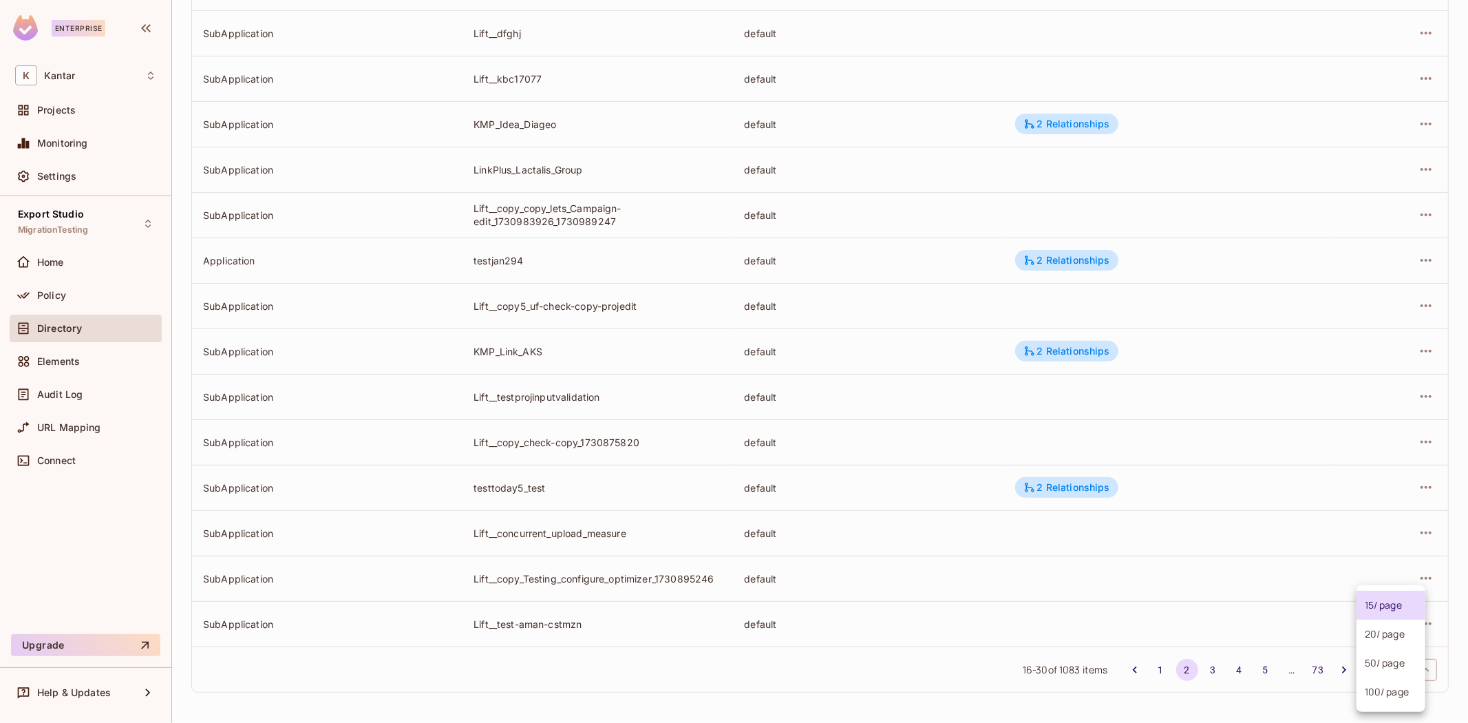
click at [1385, 668] on body "Enterprise K Kantar Projects Monitoring Settings Export Studio MigrationTesting…" at bounding box center [734, 361] width 1468 height 723
drag, startPoint x: 1381, startPoint y: 689, endPoint x: 1373, endPoint y: 675, distance: 16.4
click at [1379, 683] on li "100 / page" at bounding box center [1391, 691] width 69 height 29
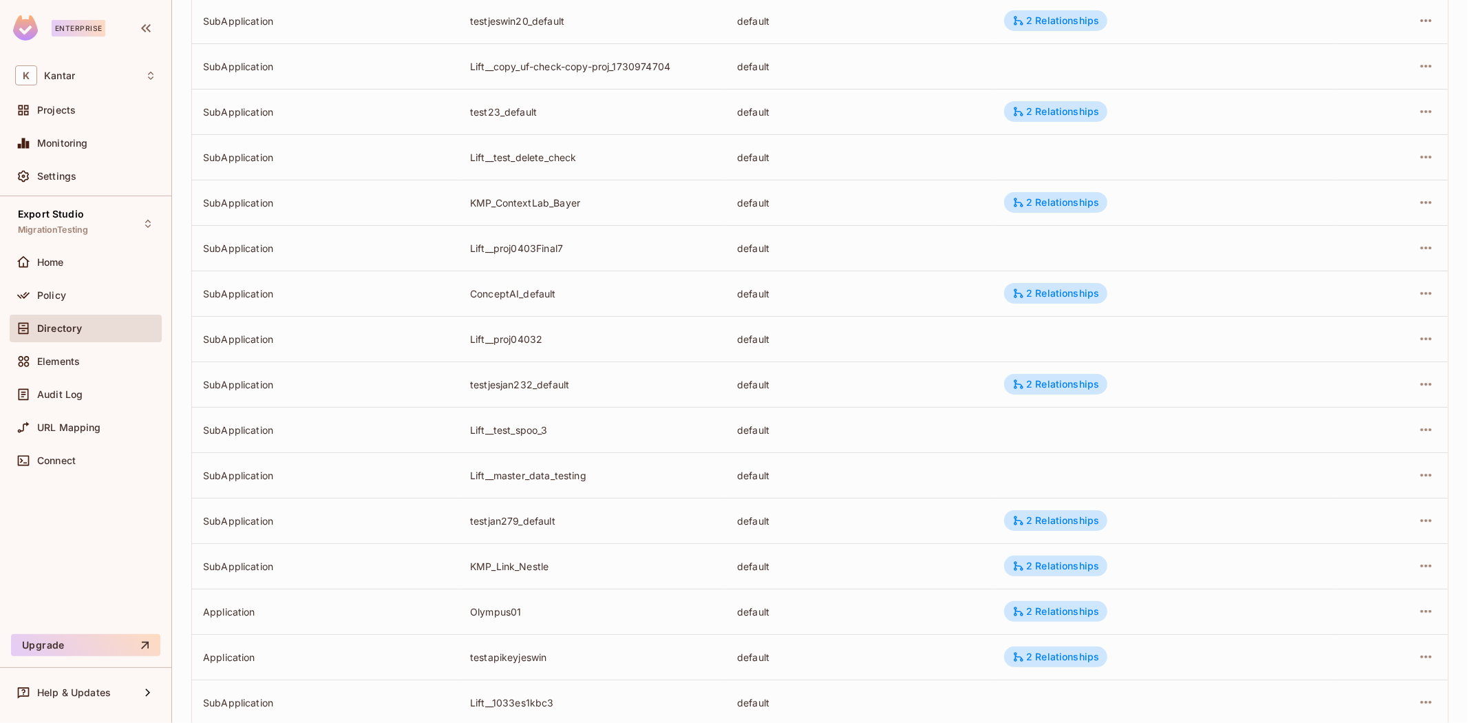
scroll to position [4100, 0]
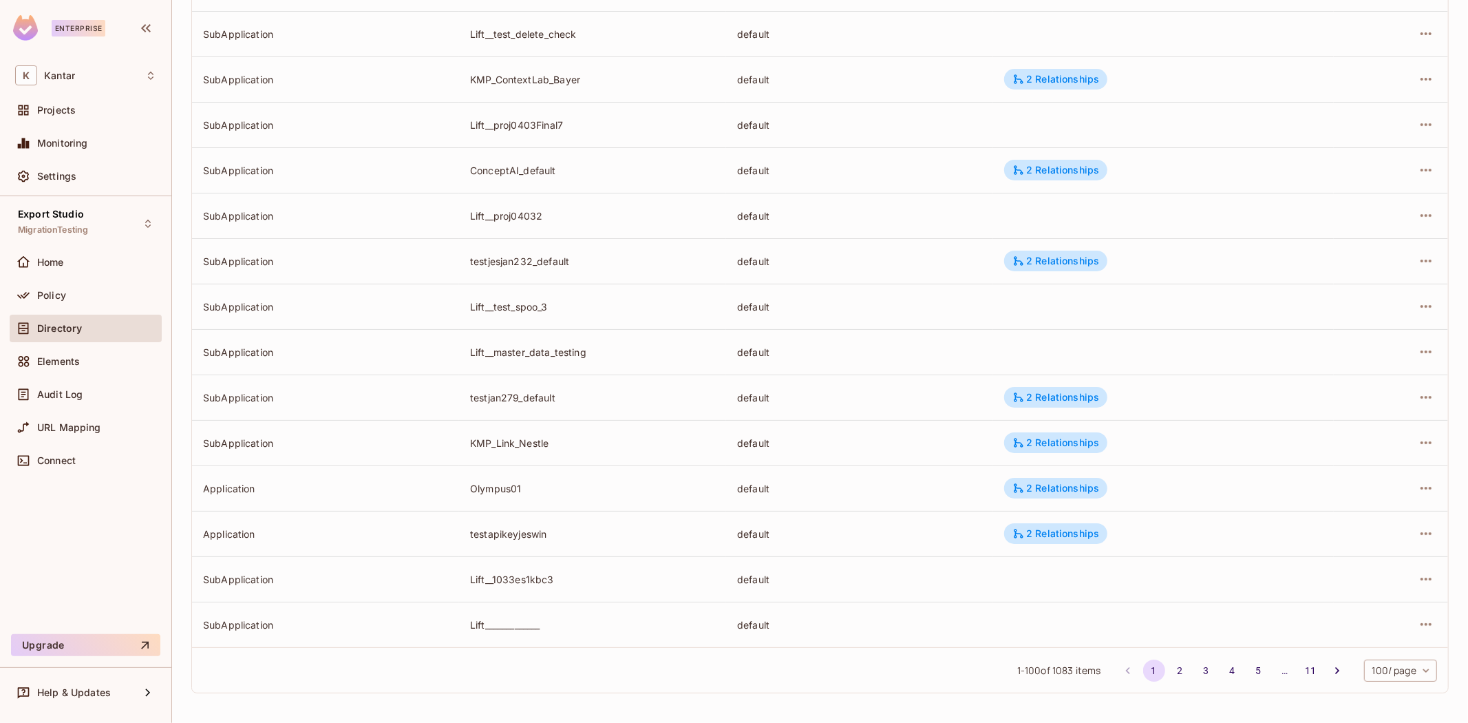
click at [1169, 670] on button "2" at bounding box center [1180, 670] width 22 height 22
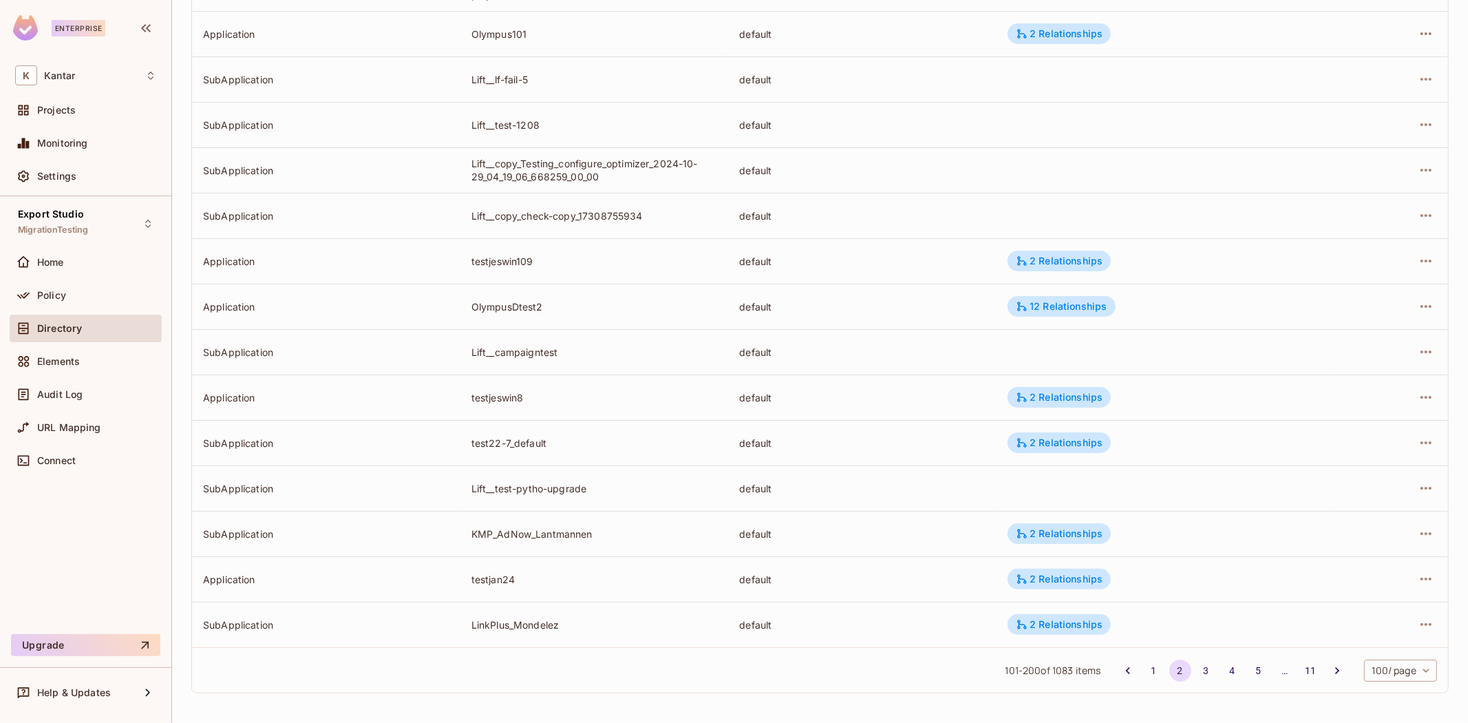
click at [1196, 666] on button "3" at bounding box center [1207, 670] width 22 height 22
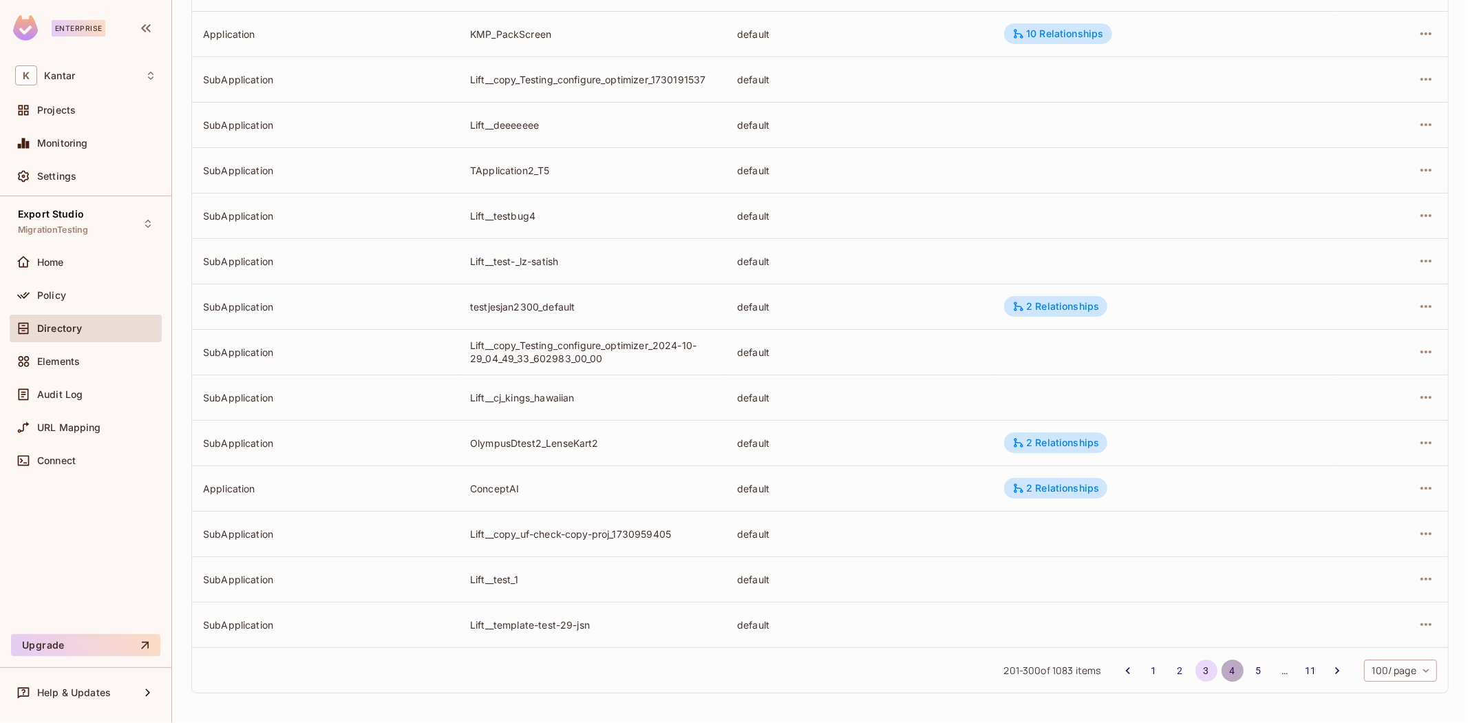
click at [1222, 673] on button "4" at bounding box center [1233, 670] width 22 height 22
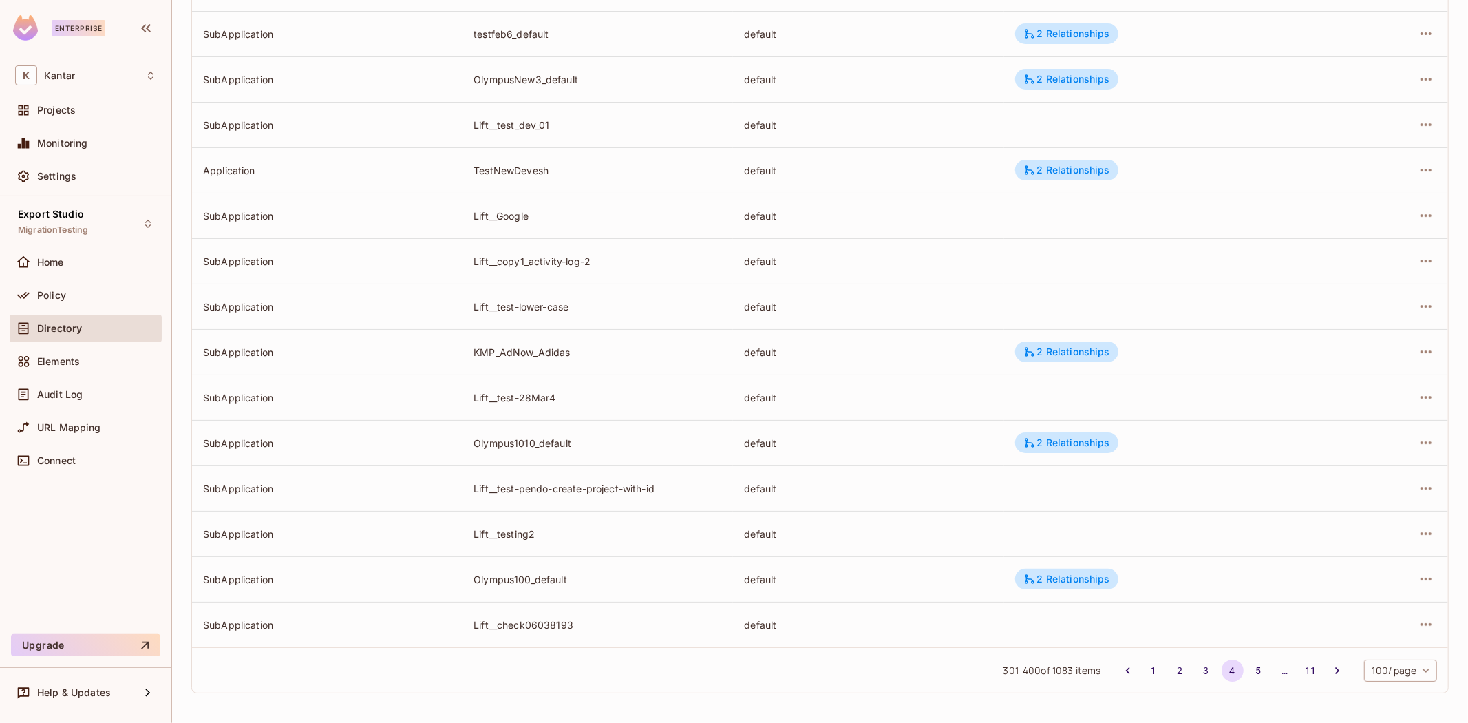
drag, startPoint x: 1242, startPoint y: 665, endPoint x: 1255, endPoint y: 643, distance: 25.3
click at [1248, 665] on button "5" at bounding box center [1259, 670] width 22 height 22
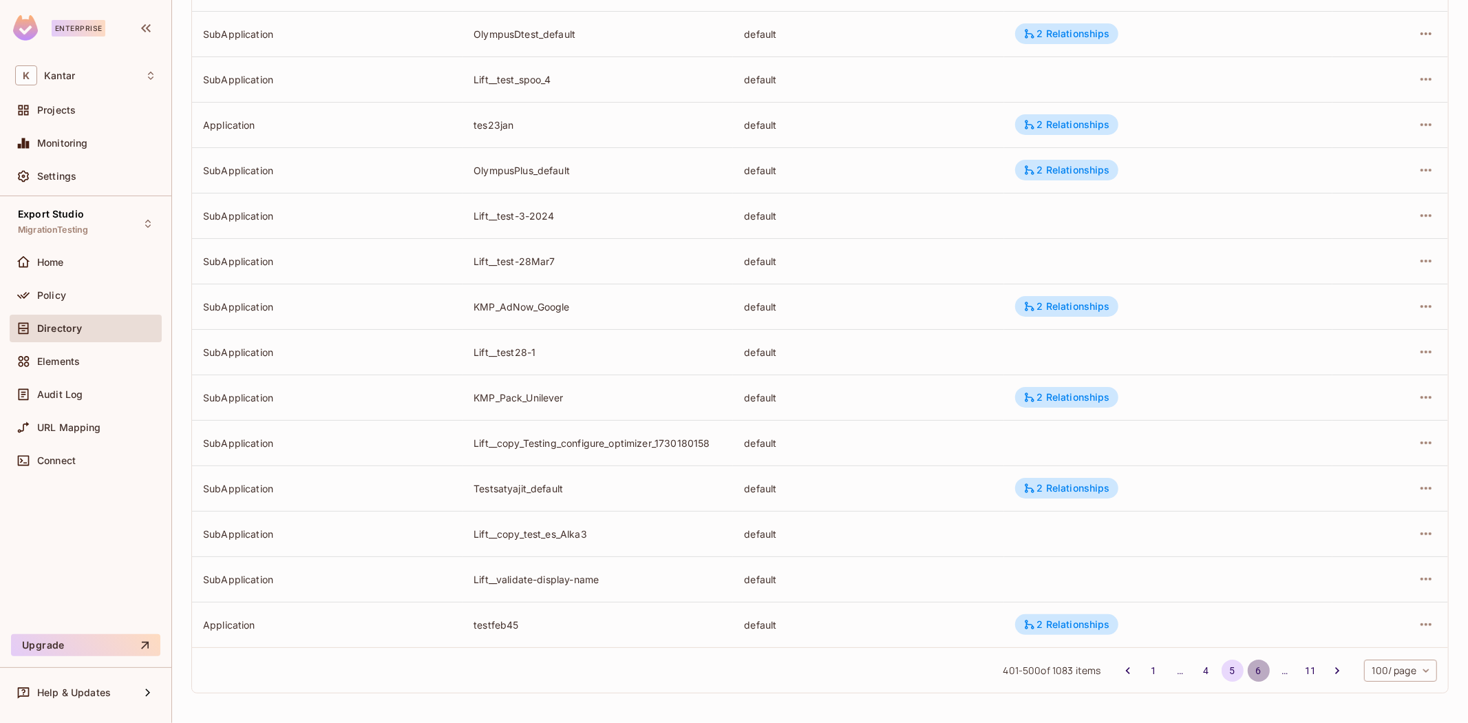
click at [1249, 668] on button "6" at bounding box center [1259, 670] width 22 height 22
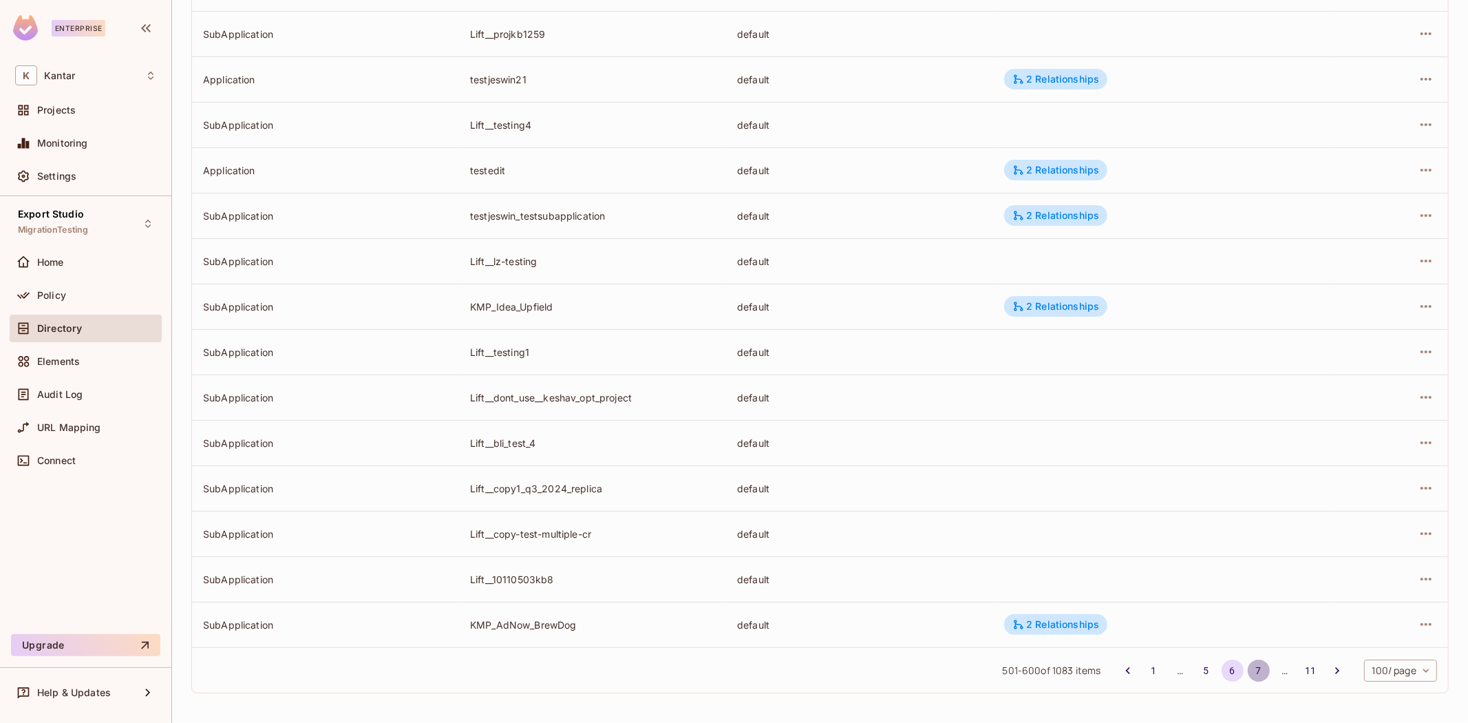
click at [1248, 677] on button "7" at bounding box center [1259, 670] width 22 height 22
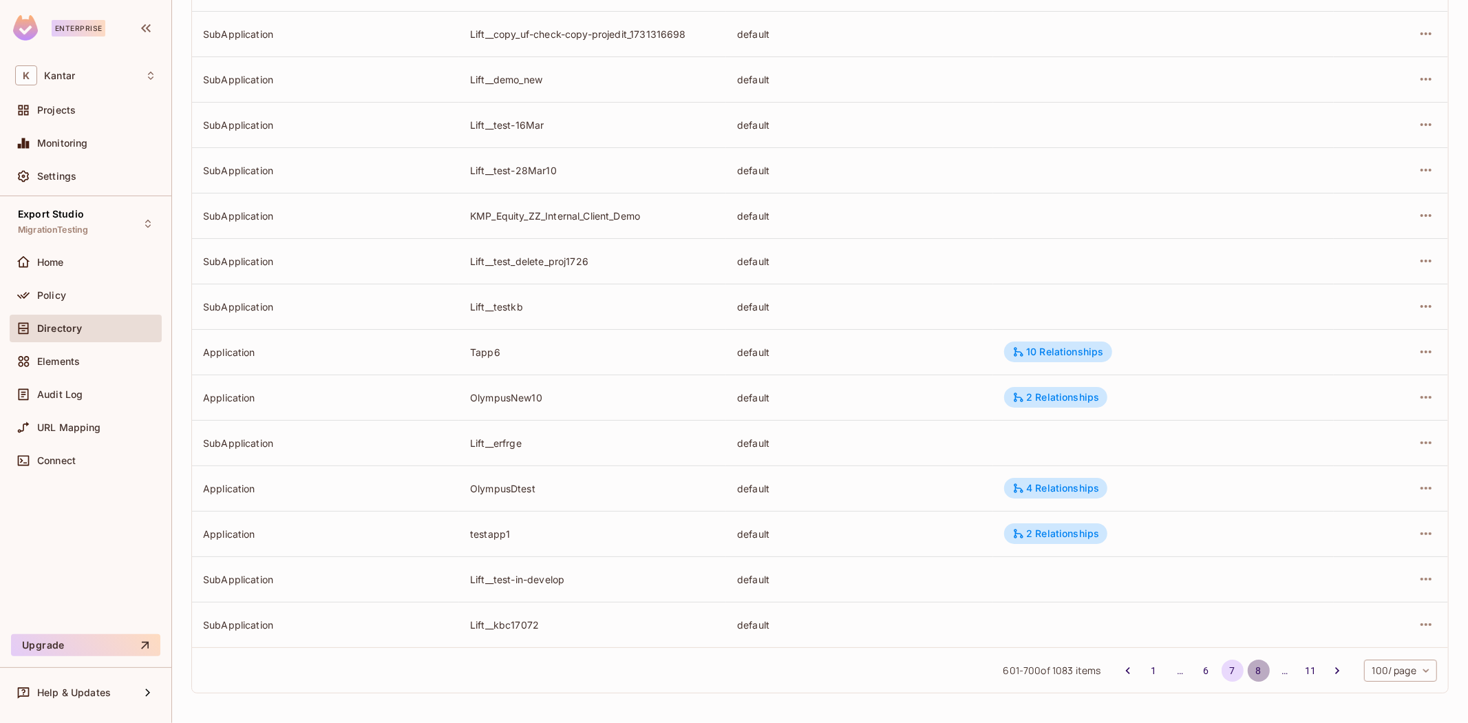
click at [1249, 675] on button "8" at bounding box center [1259, 670] width 22 height 22
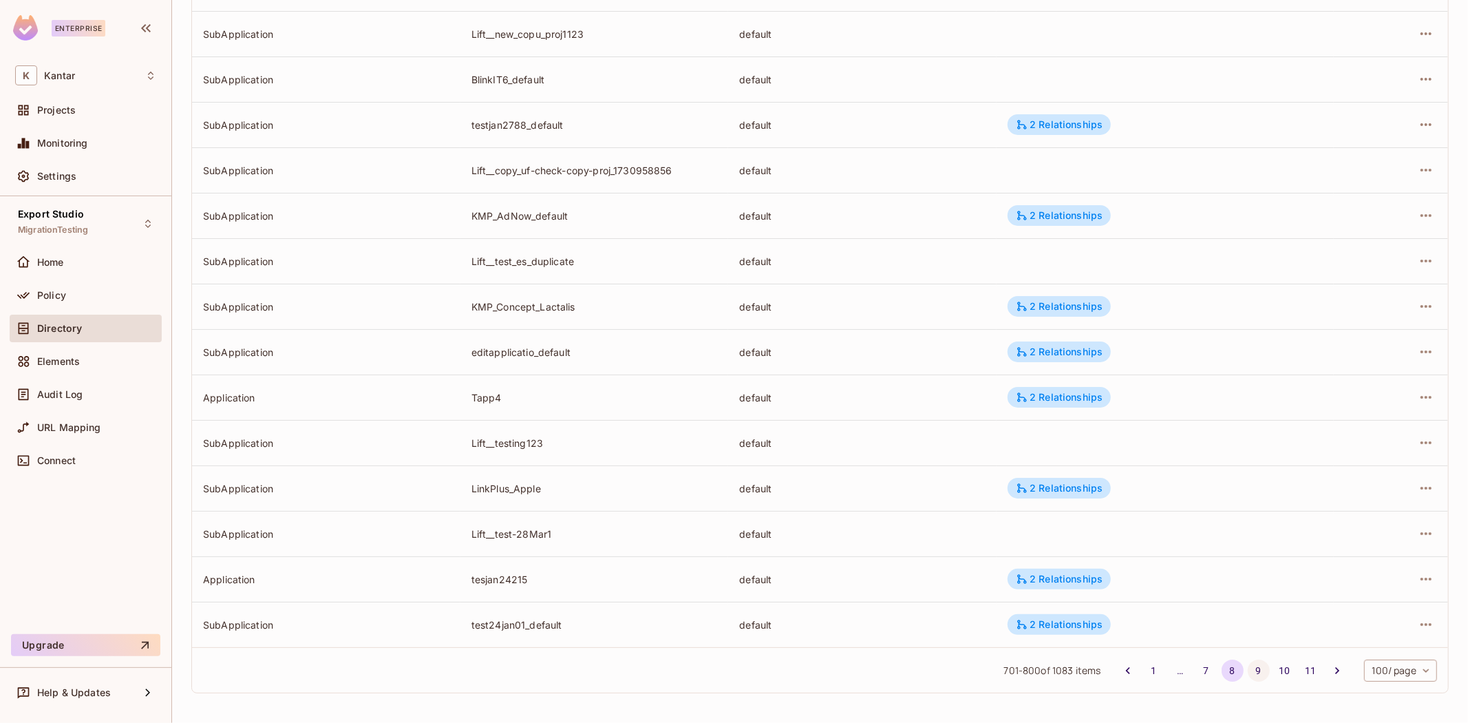
click at [1248, 673] on button "9" at bounding box center [1259, 670] width 22 height 22
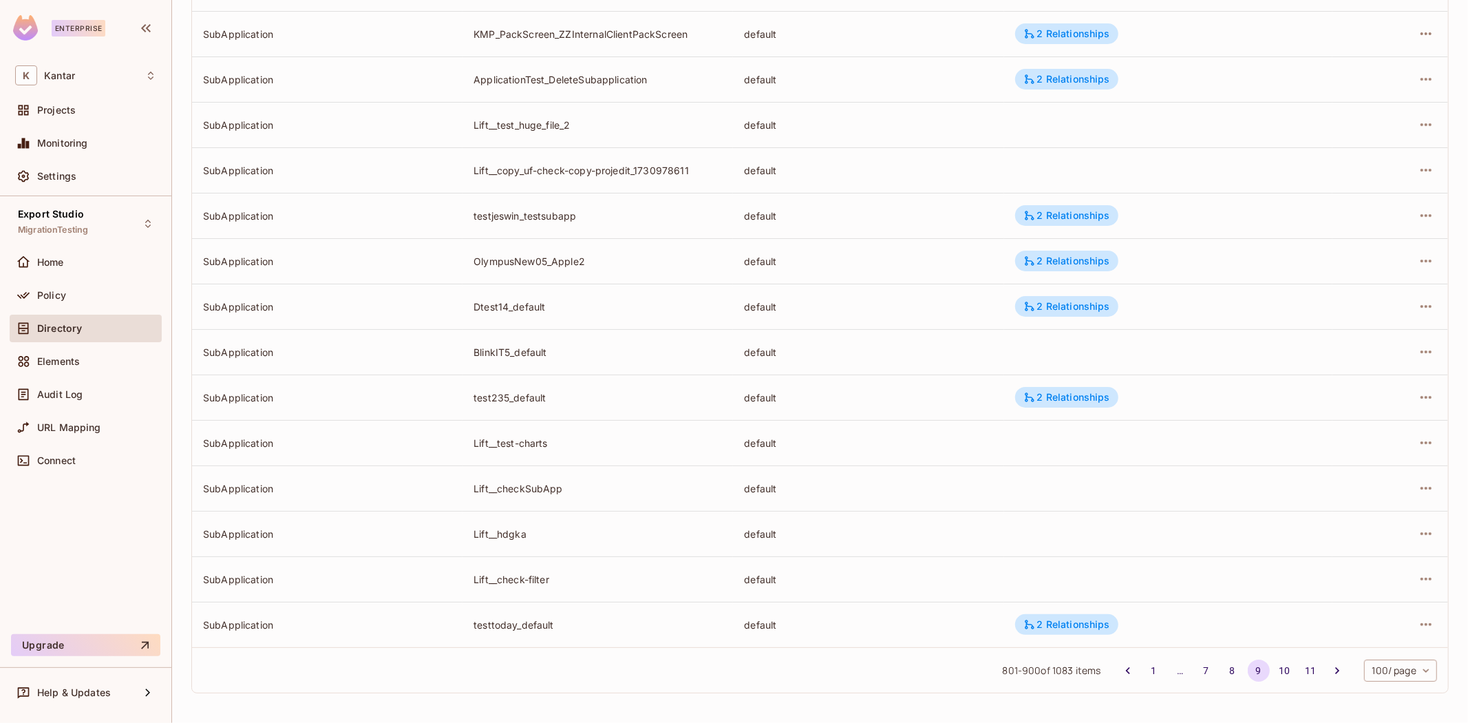
click at [1274, 673] on button "10" at bounding box center [1285, 670] width 22 height 22
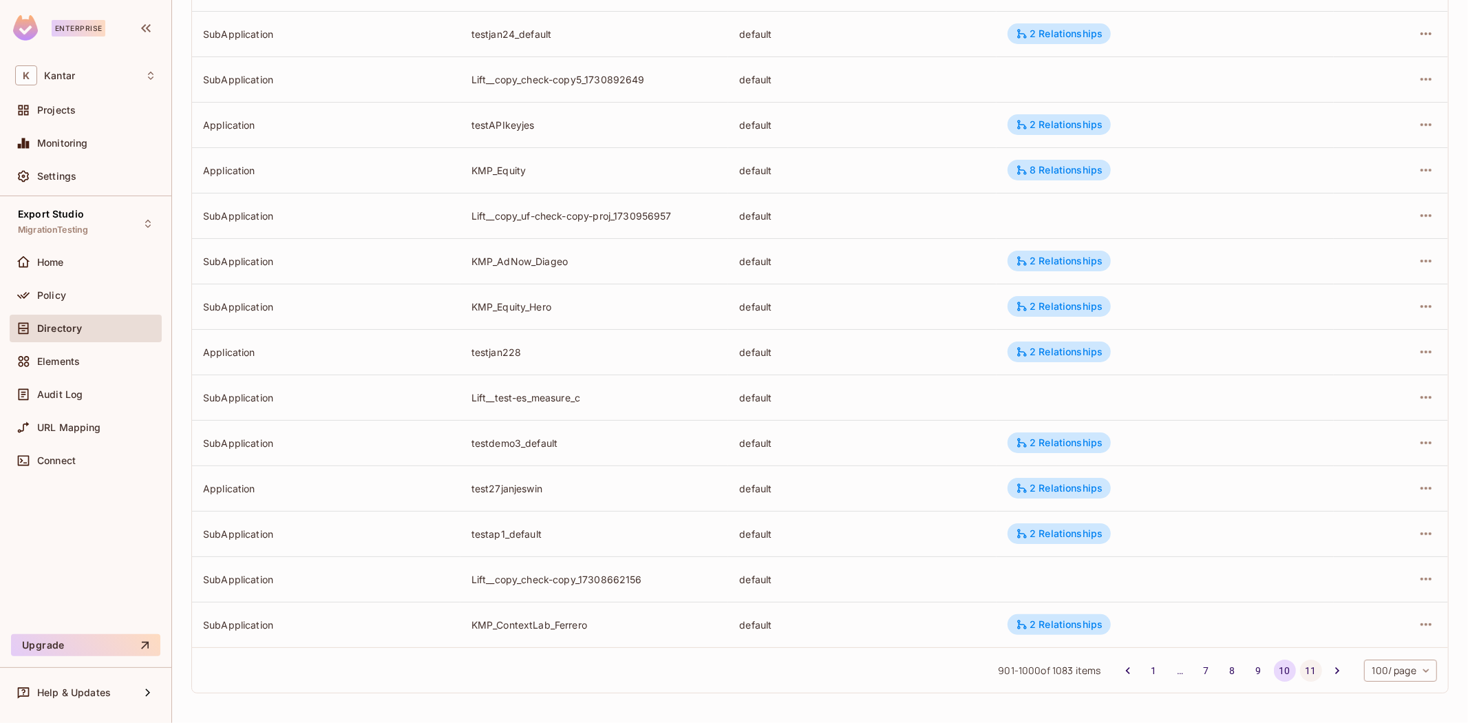
click at [1300, 661] on button "11" at bounding box center [1311, 670] width 22 height 22
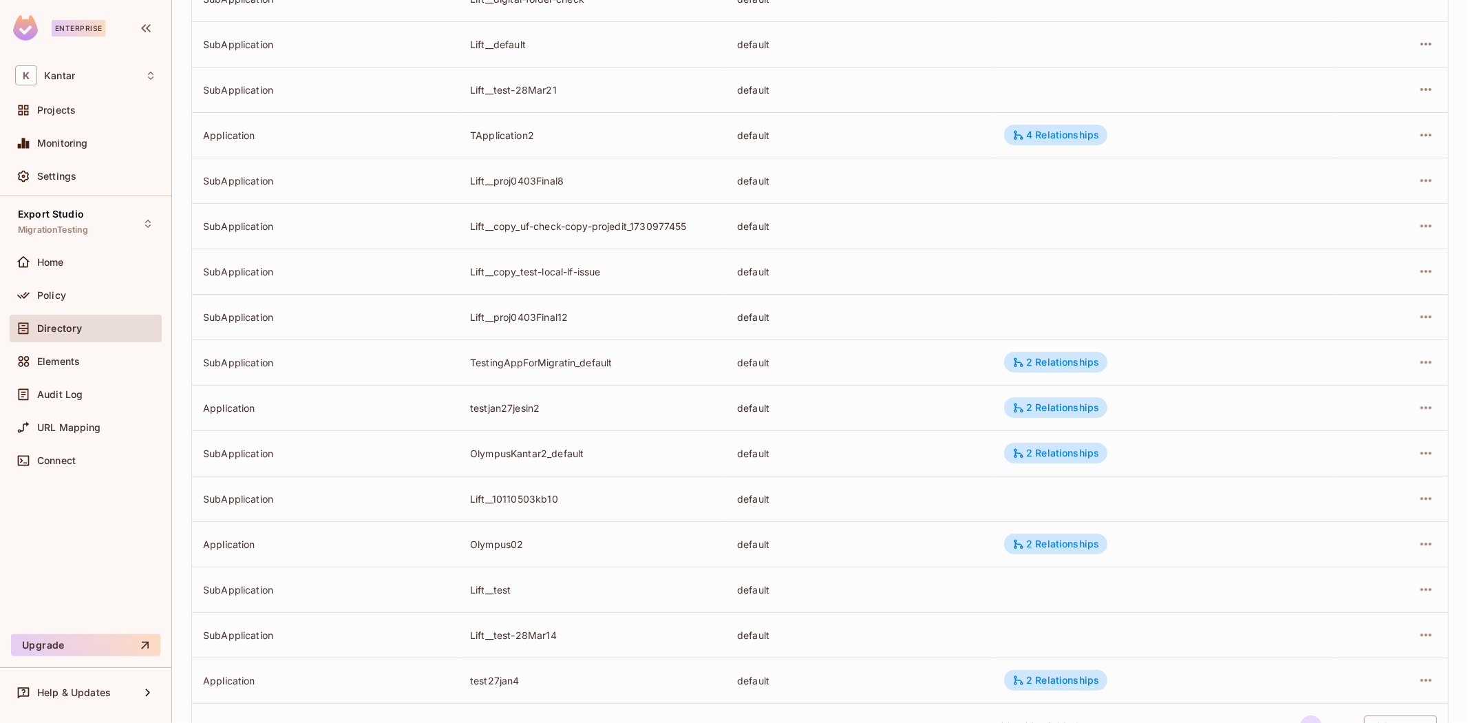
scroll to position [3327, 0]
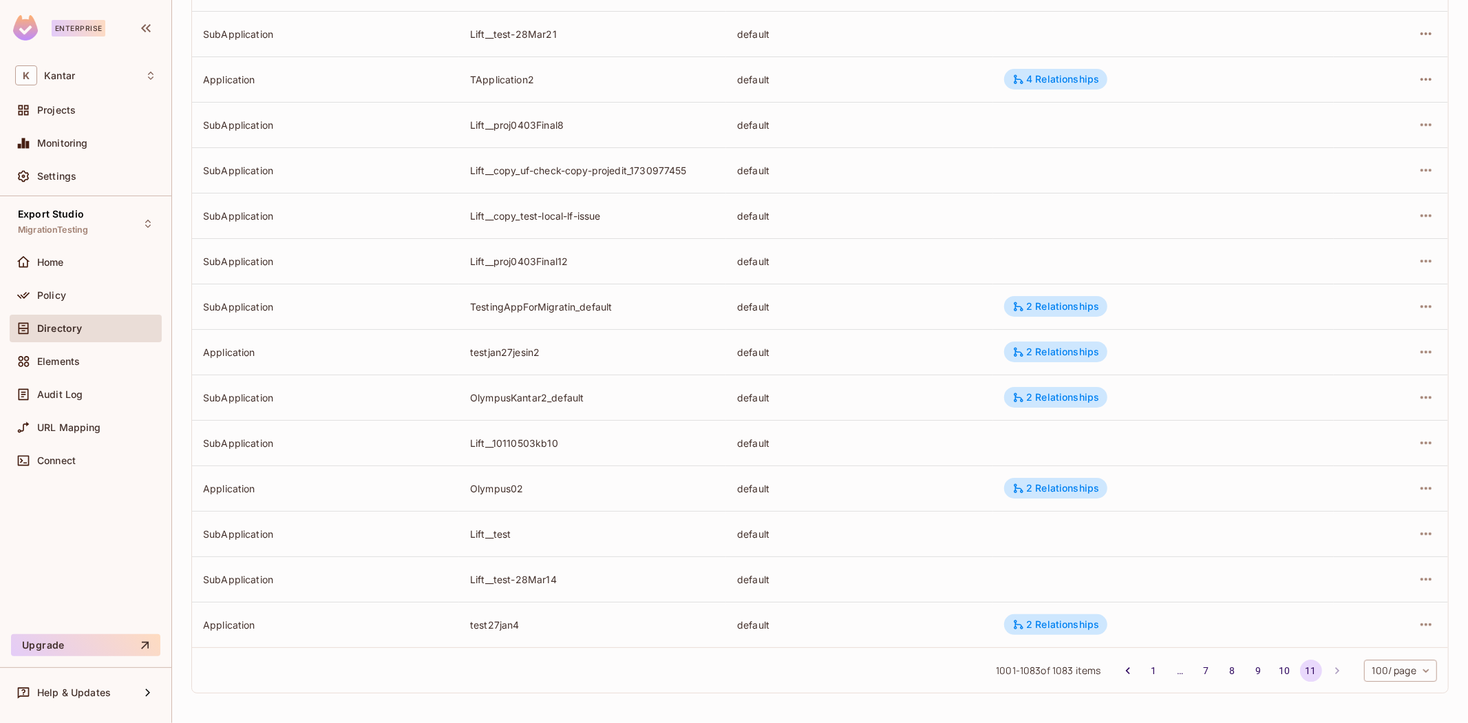
click at [1324, 670] on li "pagination navigation" at bounding box center [1337, 670] width 26 height 22
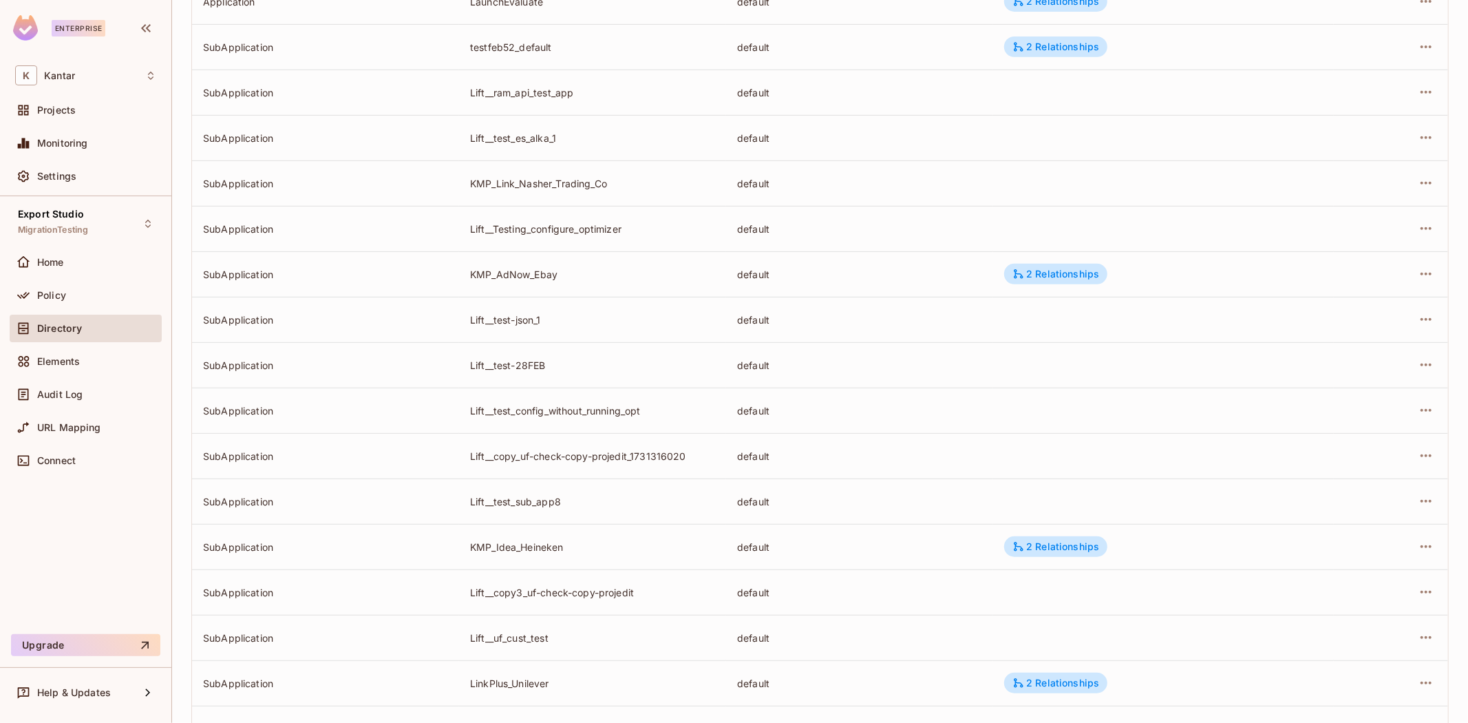
scroll to position [0, 0]
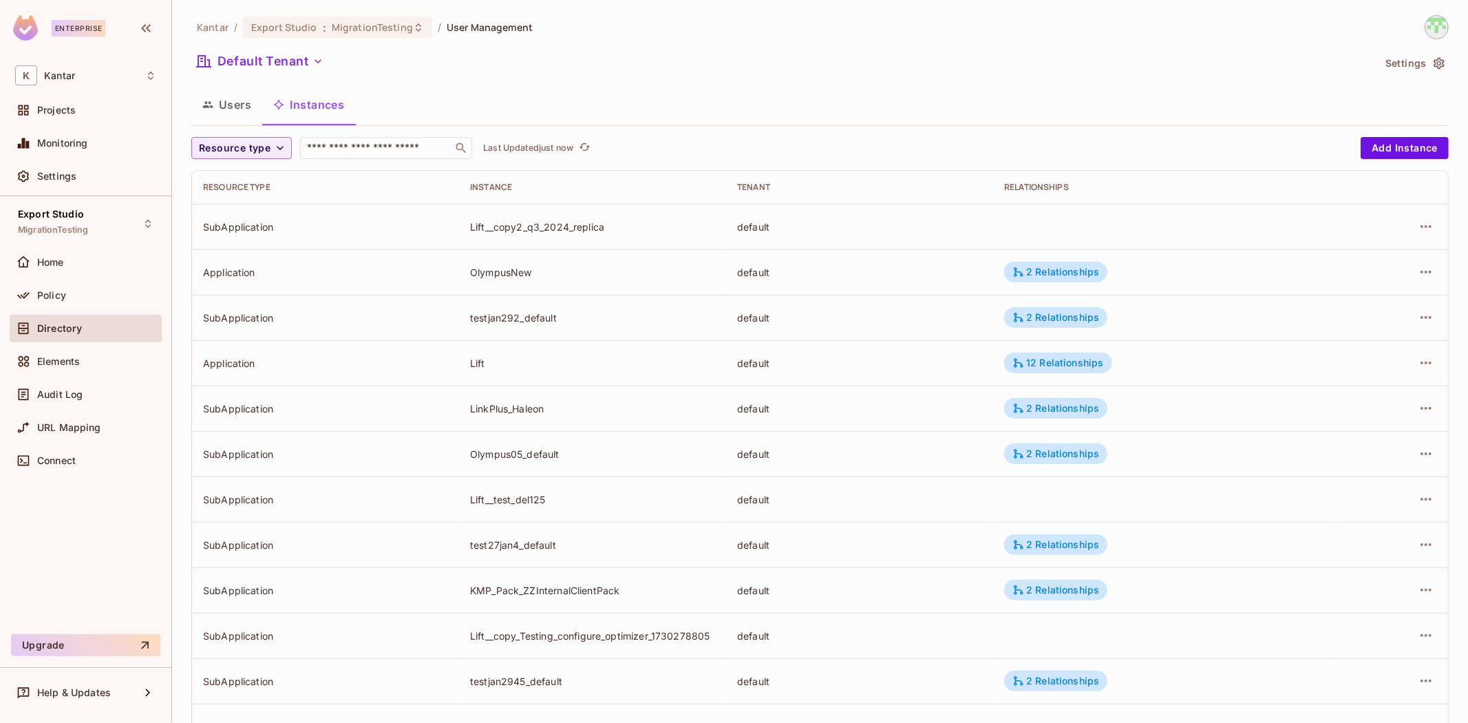
click at [597, 79] on div "Kantar / Export Studio : MigrationTesting / User Management Default Tenant Sett…" at bounding box center [820, 478] width 1258 height 927
click at [267, 153] on span "Resource type" at bounding box center [235, 148] width 72 height 17
drag, startPoint x: 239, startPoint y: 182, endPoint x: 458, endPoint y: 208, distance: 220.4
click at [240, 182] on span "Application" at bounding box center [237, 179] width 70 height 13
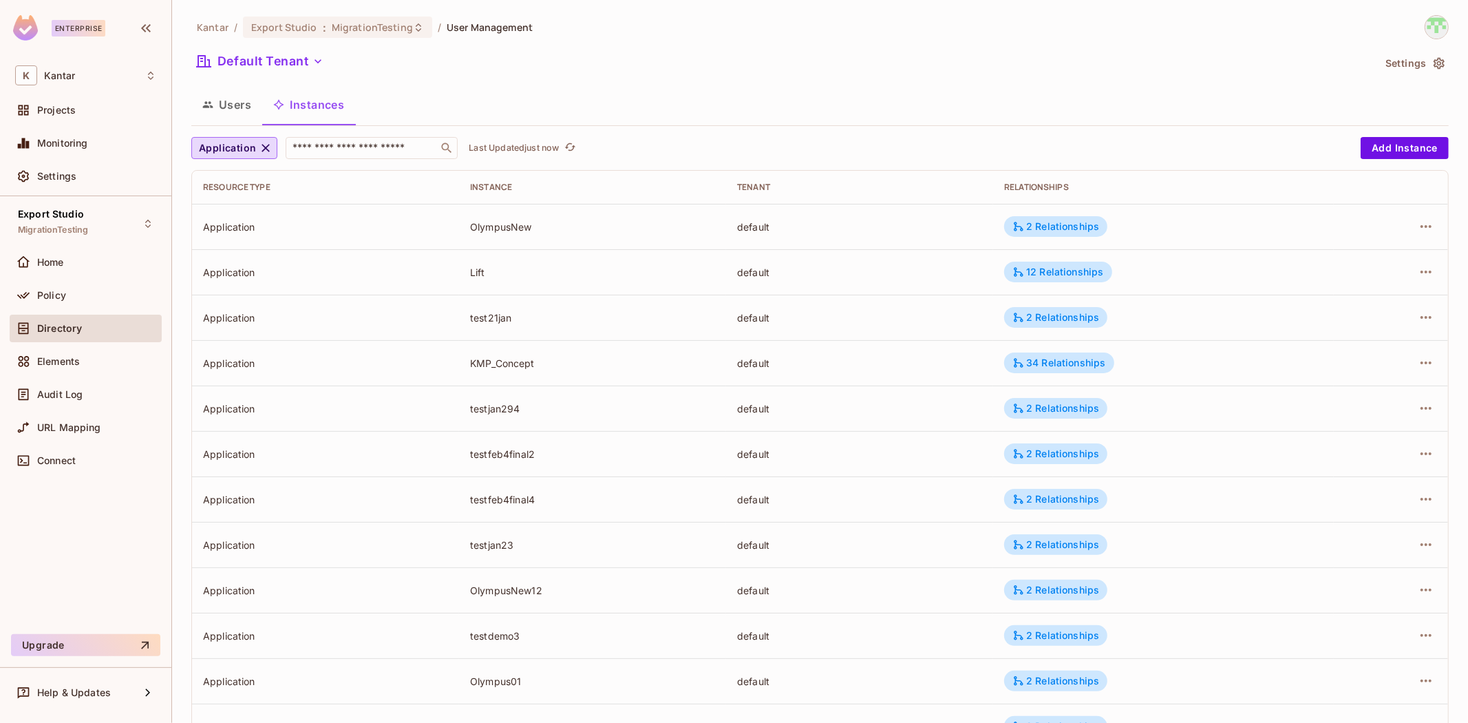
scroll to position [239, 0]
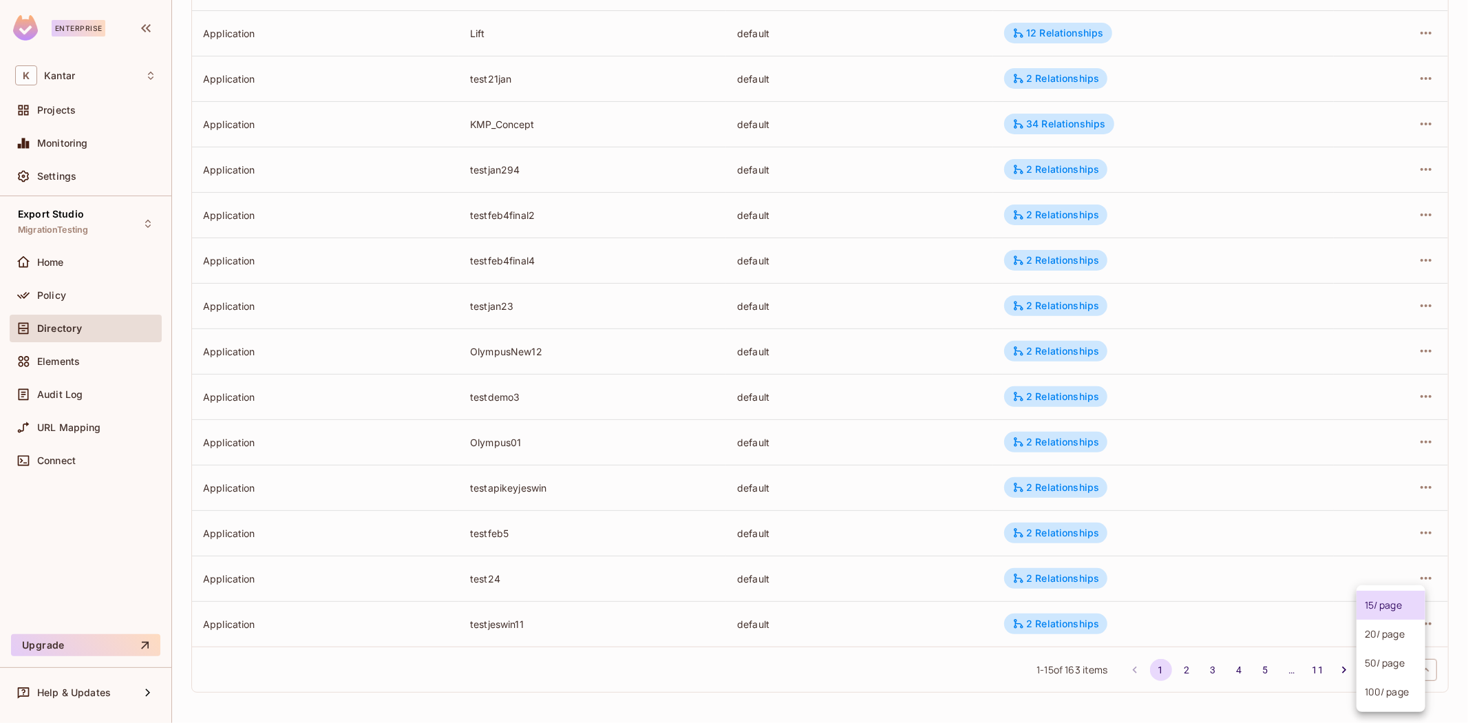
click at [1407, 666] on body "Enterprise K Kantar Projects Monitoring Settings Export Studio MigrationTesting…" at bounding box center [734, 361] width 1468 height 723
click at [1399, 702] on li "100 / page" at bounding box center [1391, 691] width 69 height 29
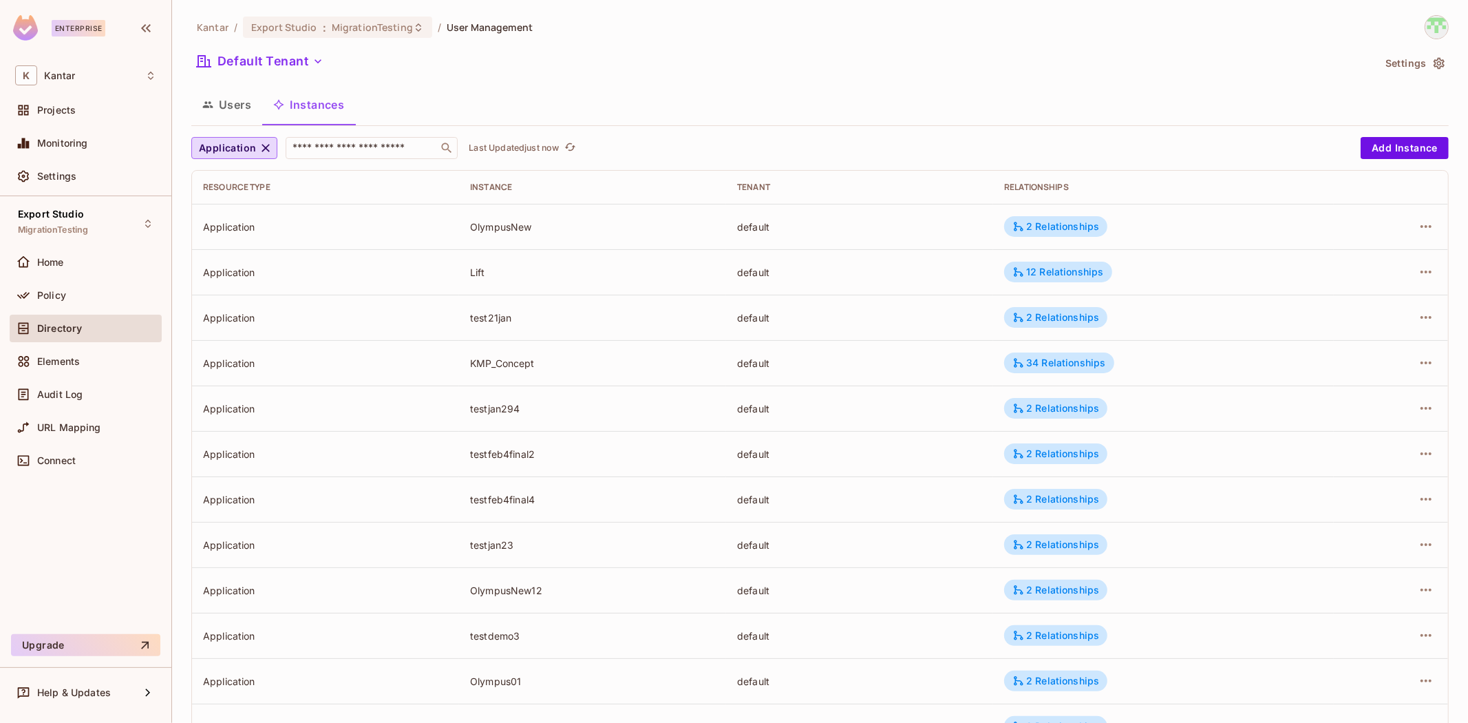
scroll to position [2863, 0]
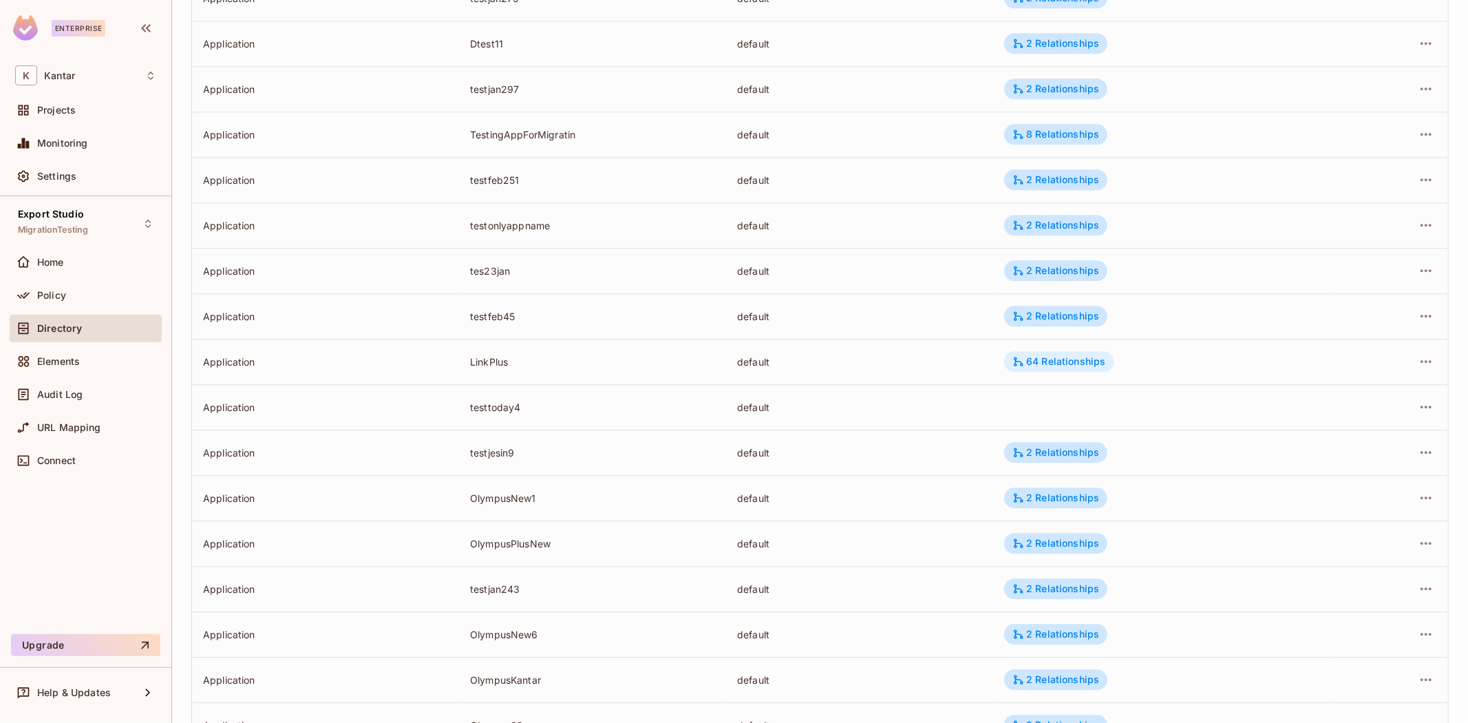
click at [1044, 363] on div "64 Relationships" at bounding box center [1059, 361] width 93 height 12
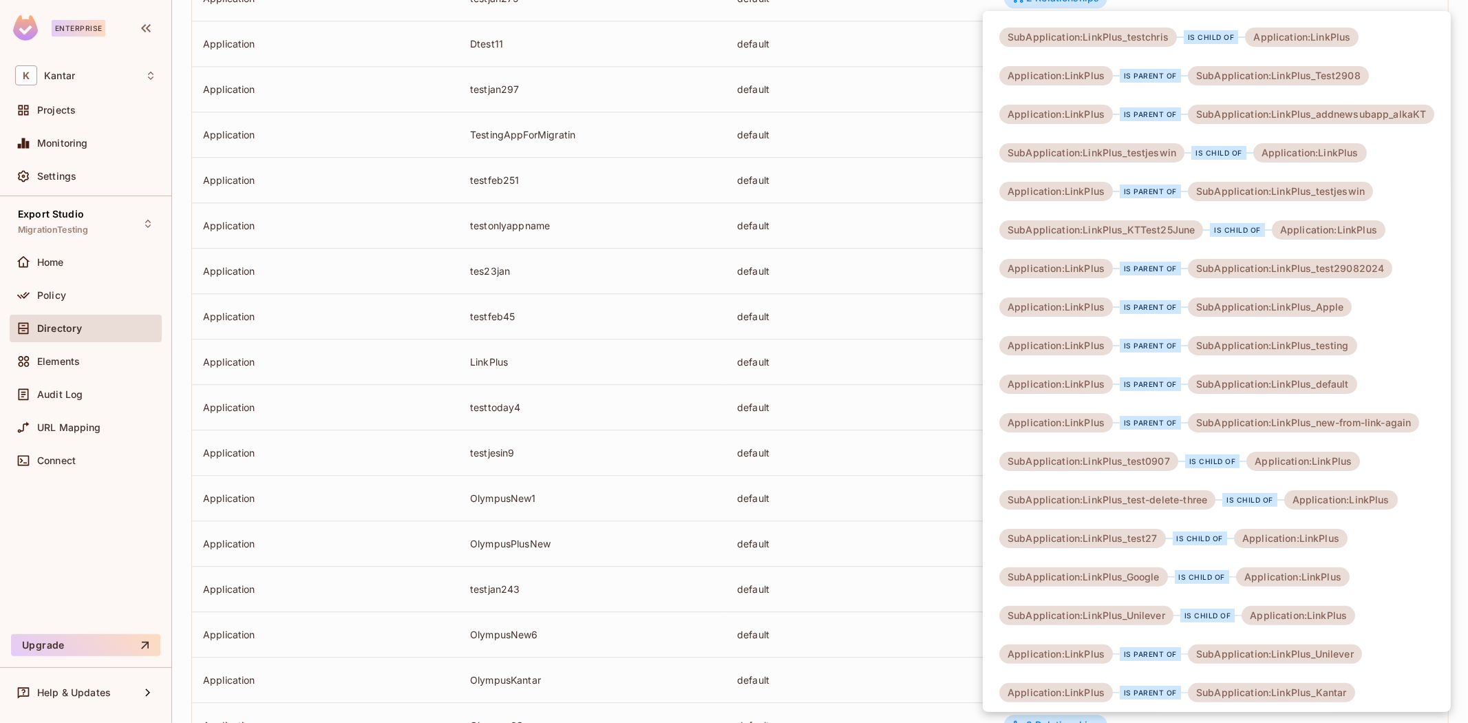
scroll to position [1779, 0]
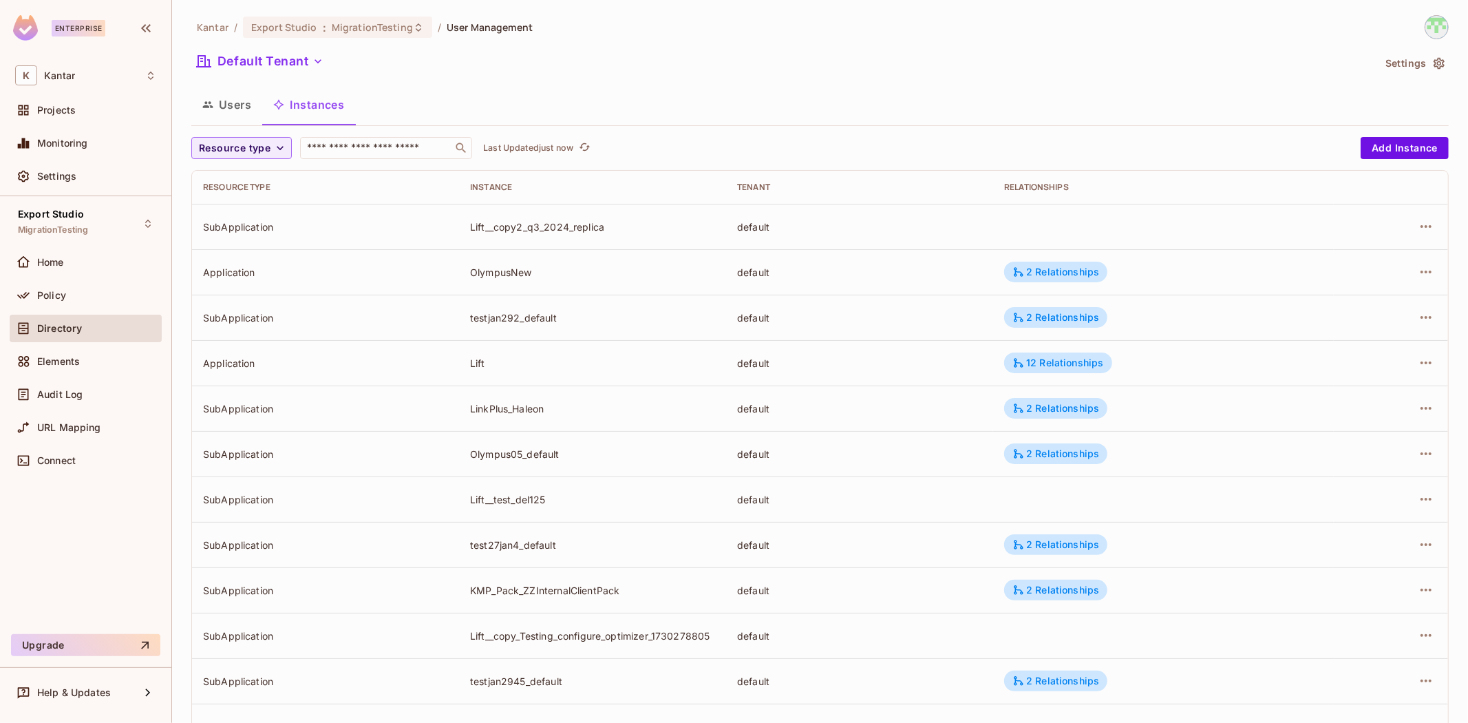
click at [965, 92] on div "Users Instances" at bounding box center [820, 104] width 1258 height 34
click at [260, 139] on button "Resource type" at bounding box center [241, 148] width 100 height 22
click at [260, 205] on span "SubApplication" at bounding box center [237, 208] width 70 height 13
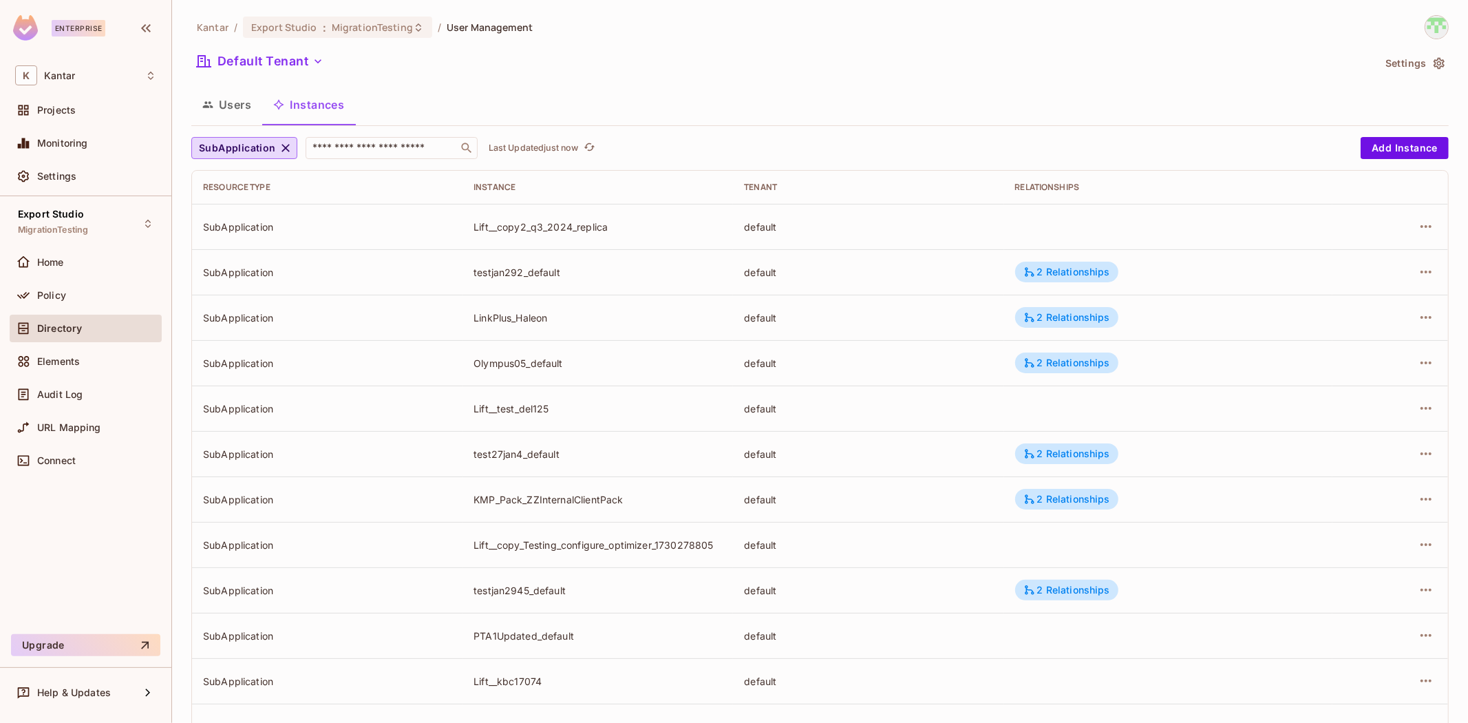
scroll to position [239, 0]
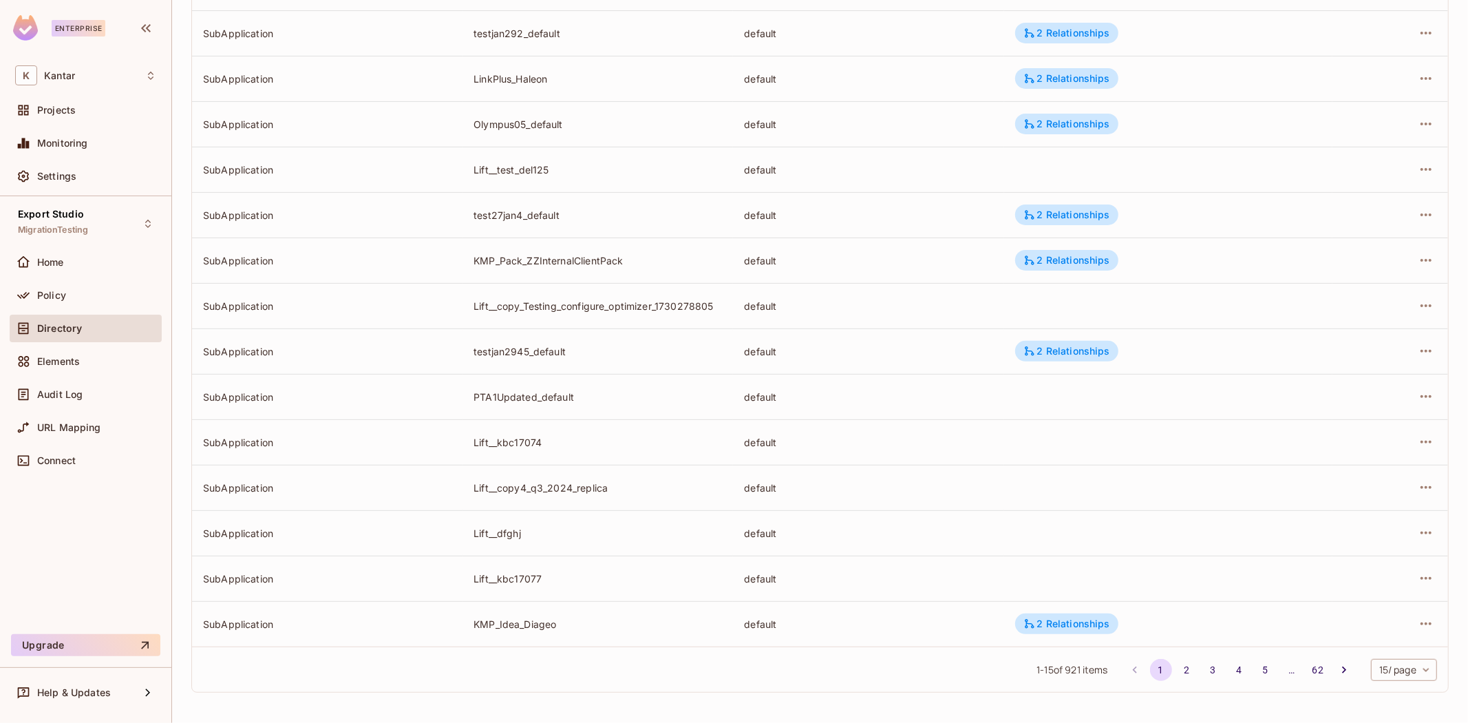
click at [1381, 673] on body "Enterprise K Kantar Projects Monitoring Settings Export Studio MigrationTesting…" at bounding box center [734, 361] width 1468 height 723
click at [1381, 689] on li "100 / page" at bounding box center [1391, 691] width 69 height 29
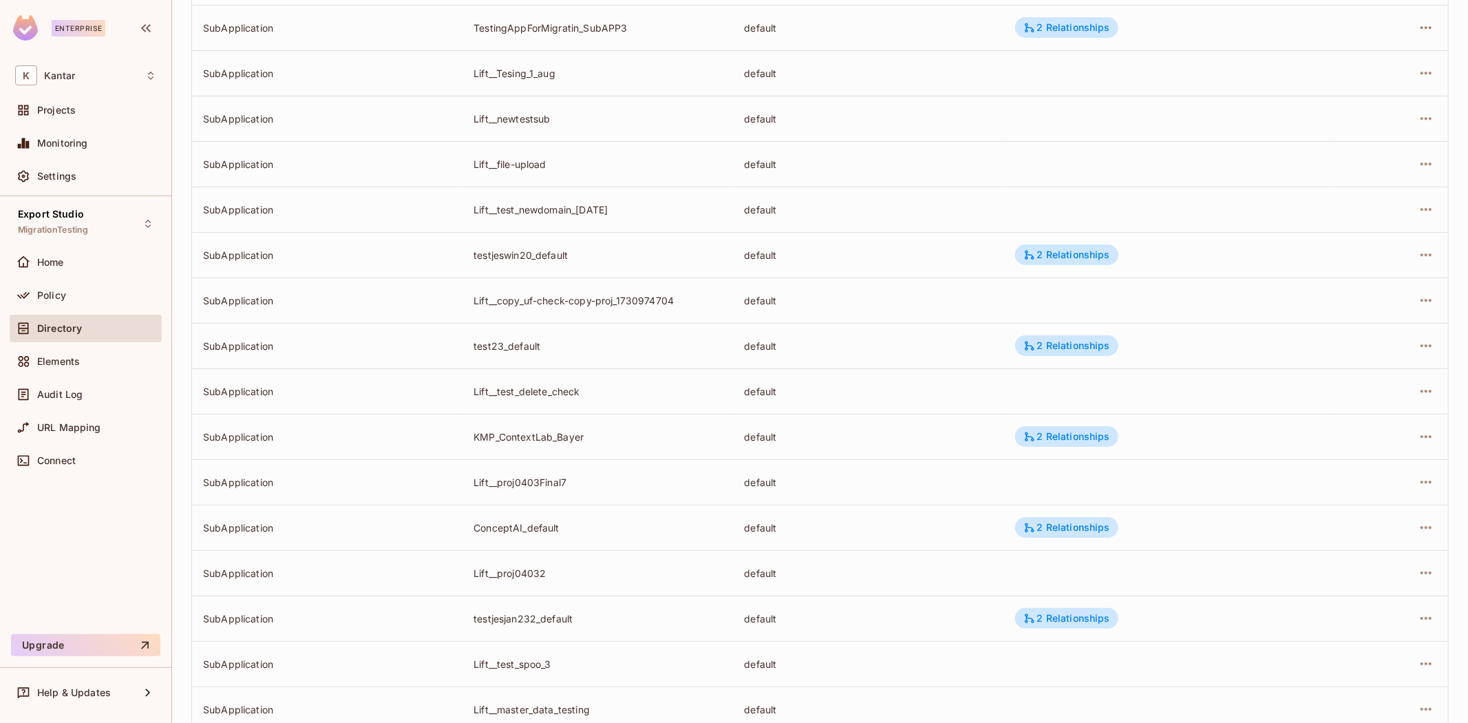
scroll to position [4100, 0]
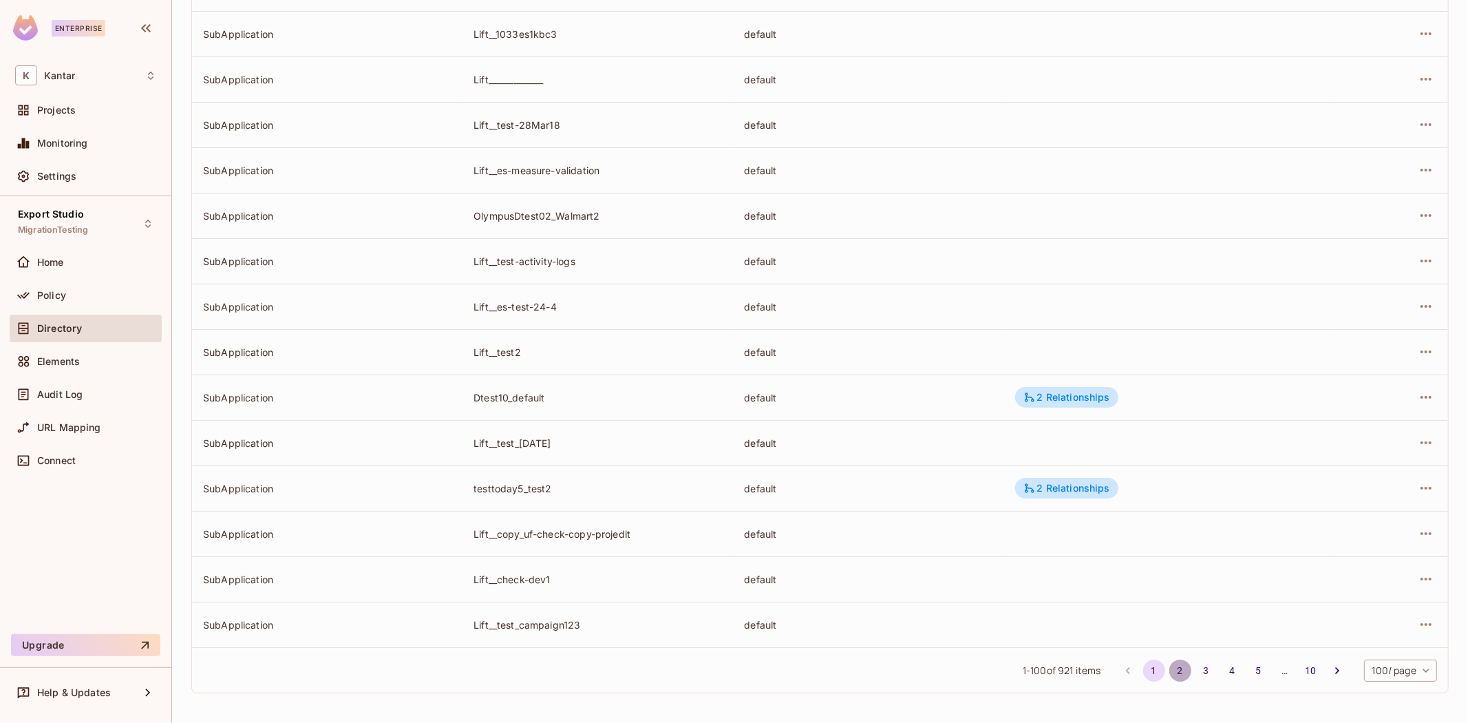
click at [1169, 666] on button "2" at bounding box center [1180, 670] width 22 height 22
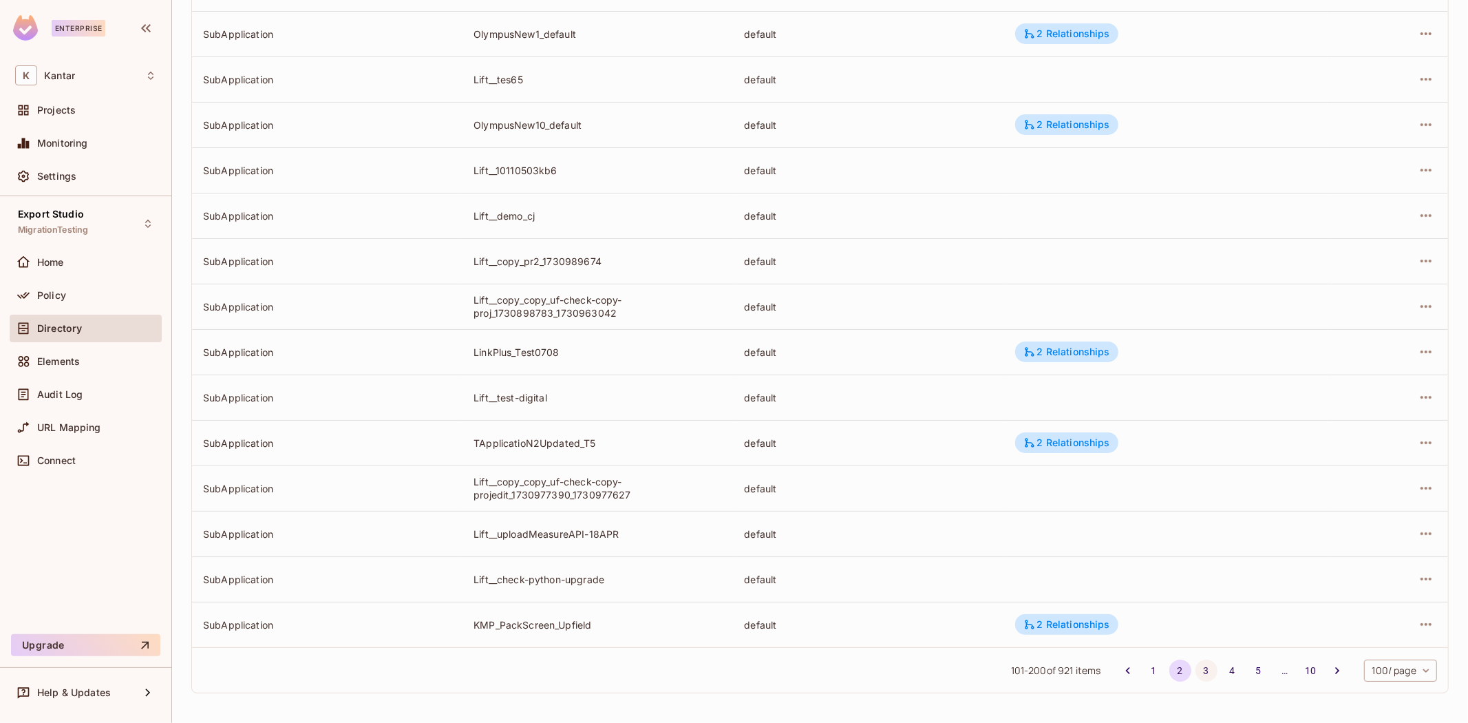
click at [1200, 664] on button "3" at bounding box center [1207, 670] width 22 height 22
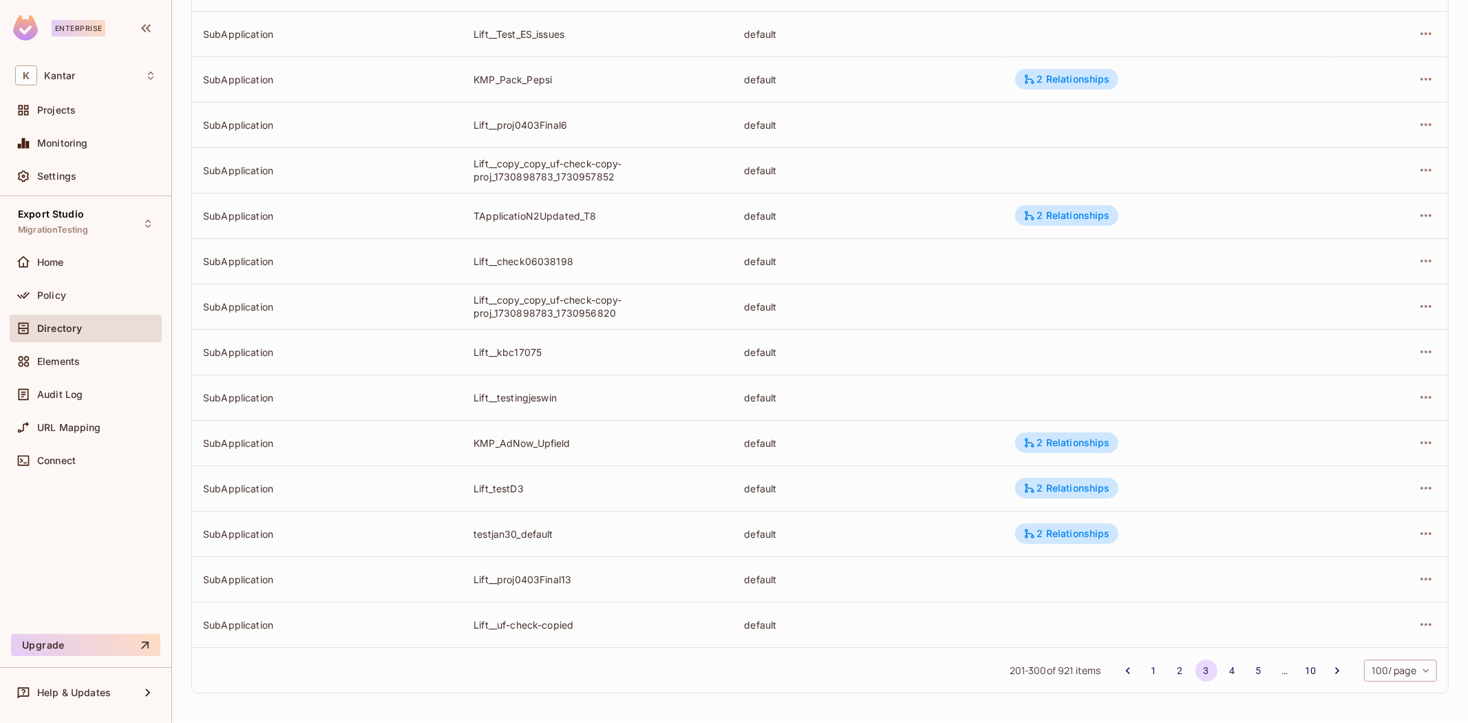
click at [1246, 670] on li "5" at bounding box center [1259, 670] width 26 height 22
click at [1222, 668] on button "4" at bounding box center [1233, 670] width 22 height 22
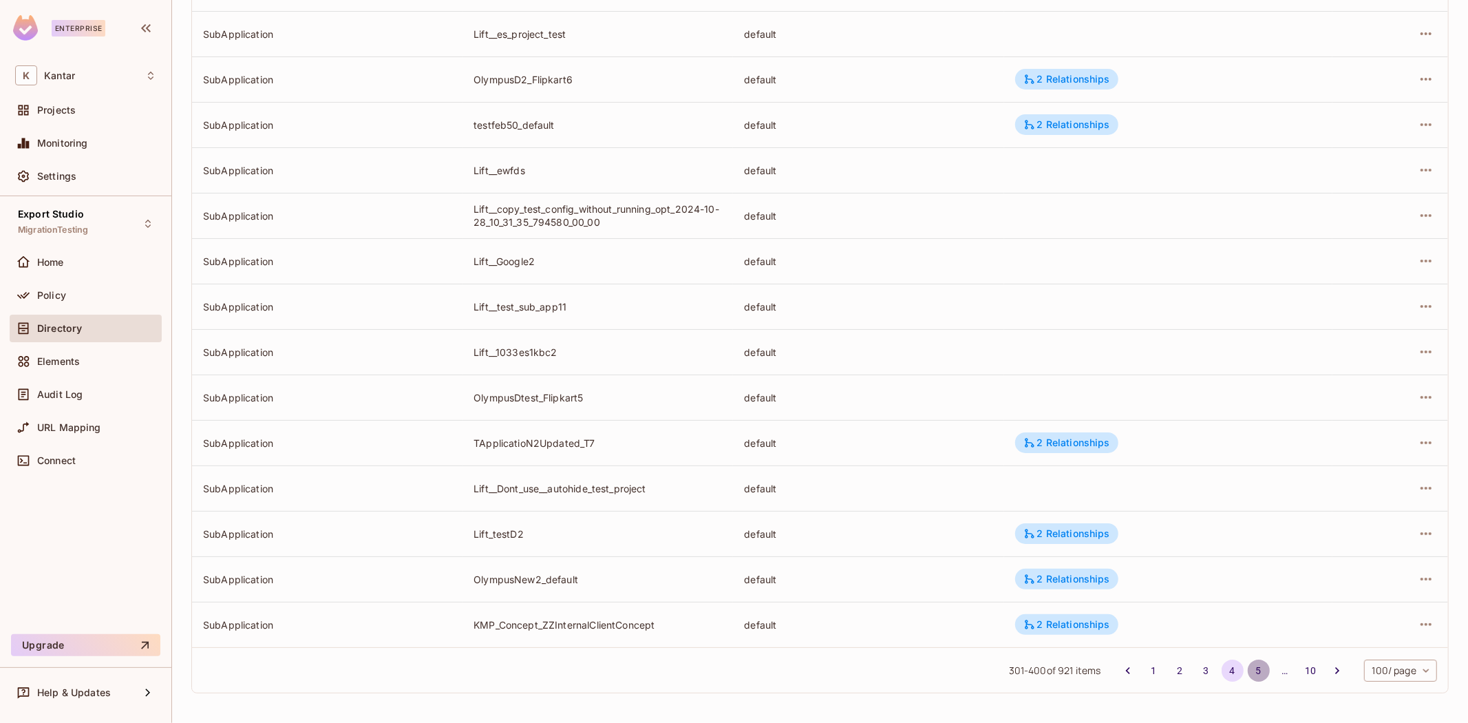
click at [1248, 672] on button "5" at bounding box center [1259, 670] width 22 height 22
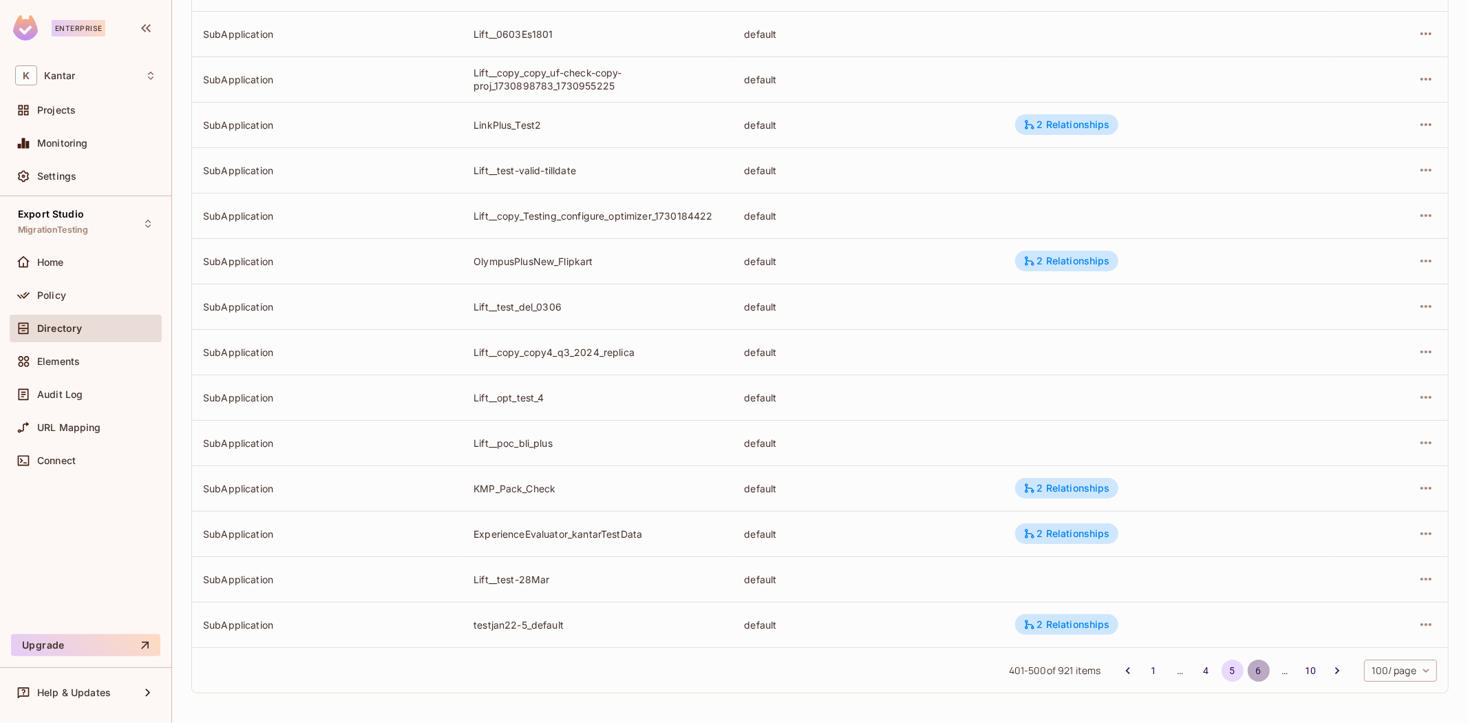
click at [1248, 668] on button "6" at bounding box center [1259, 670] width 22 height 22
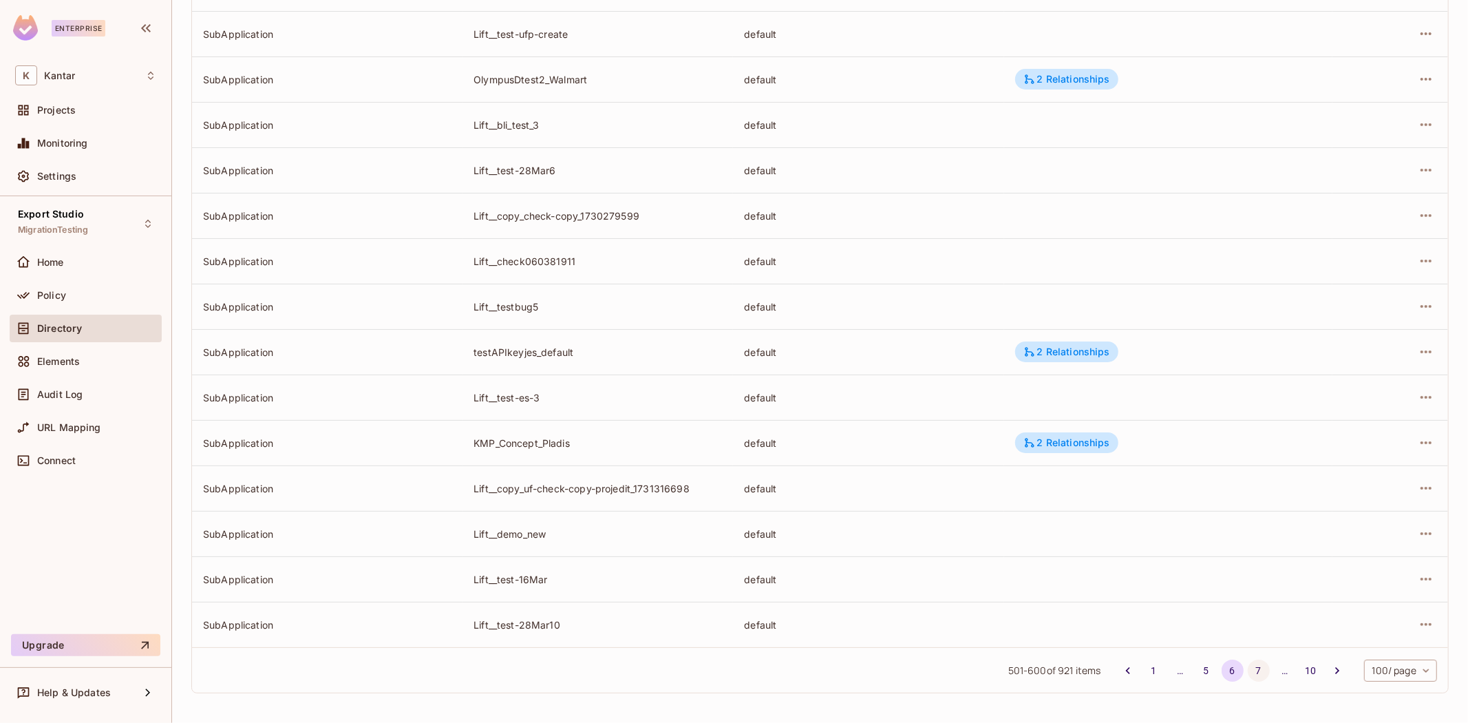
click at [1248, 675] on button "7" at bounding box center [1259, 670] width 22 height 22
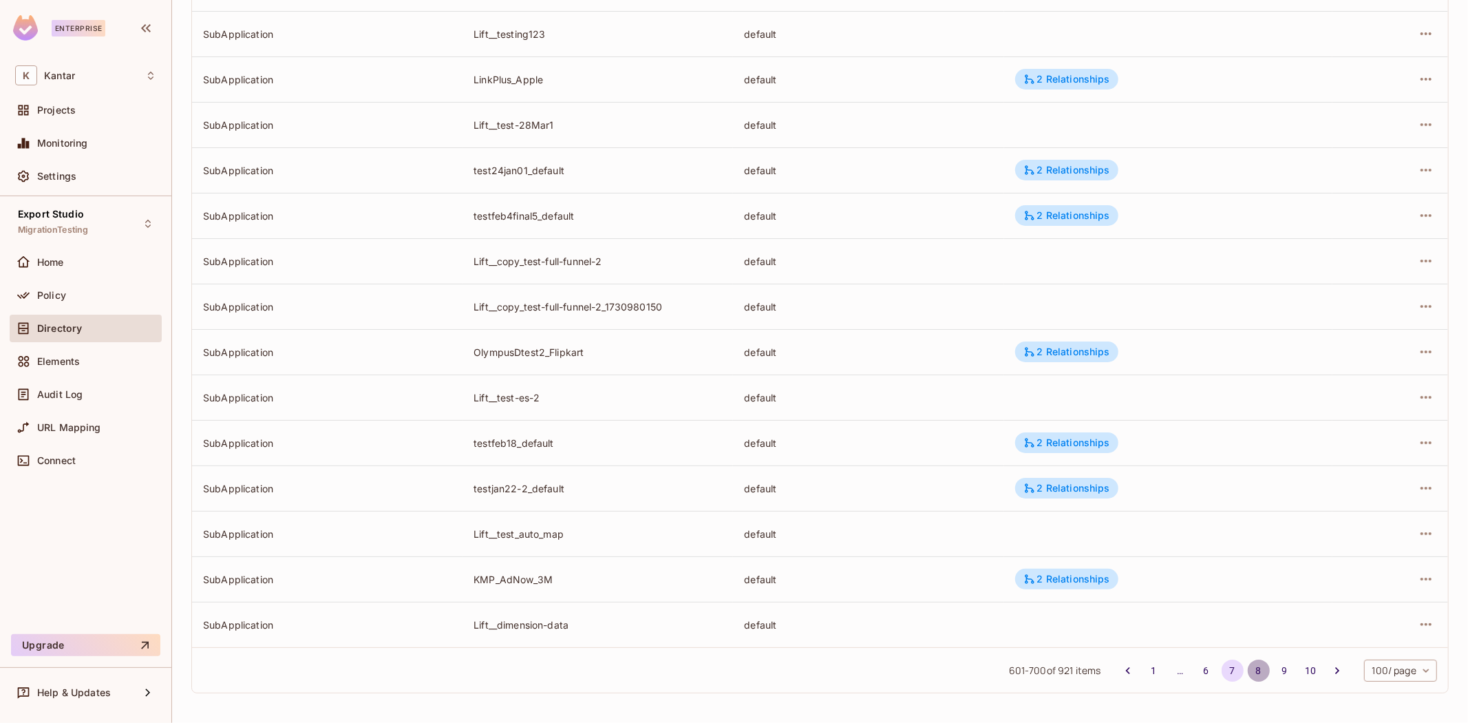
click at [1248, 668] on button "8" at bounding box center [1259, 670] width 22 height 22
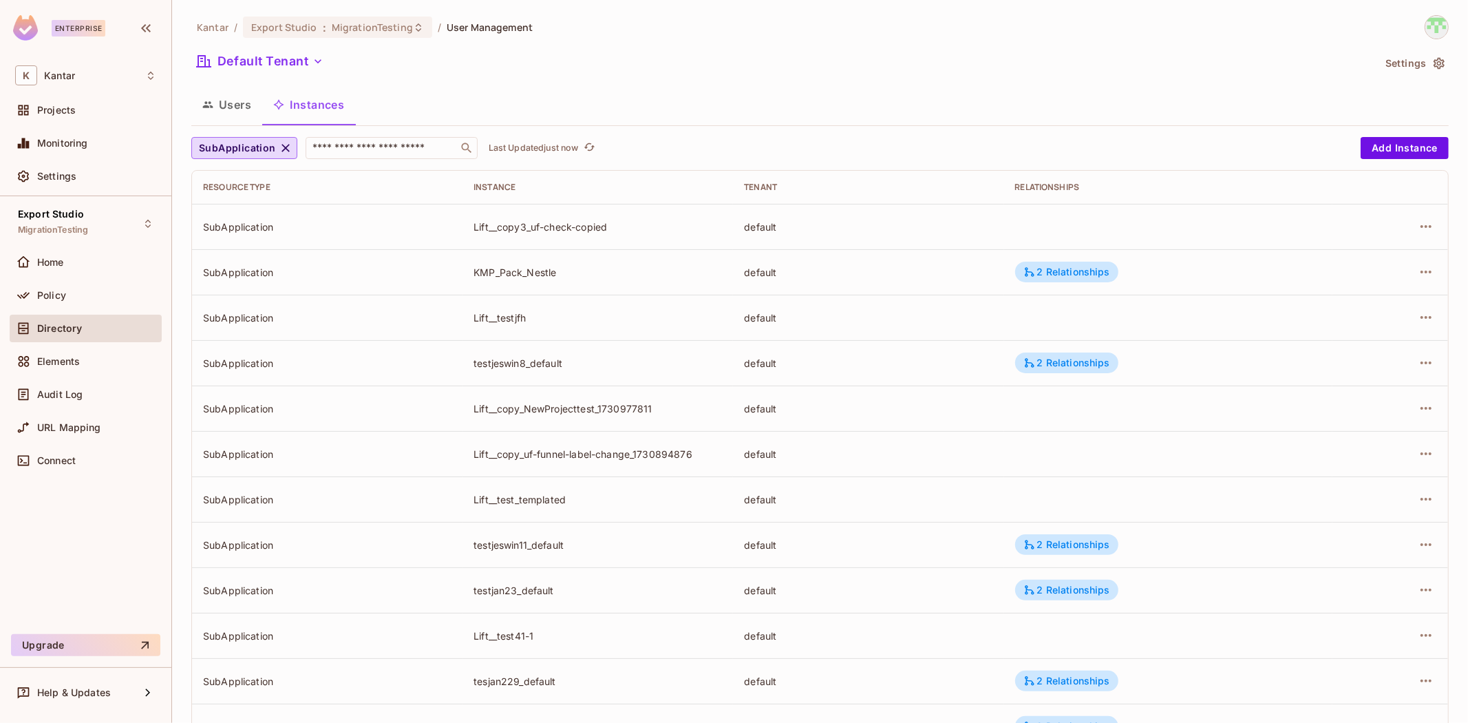
scroll to position [1773, 0]
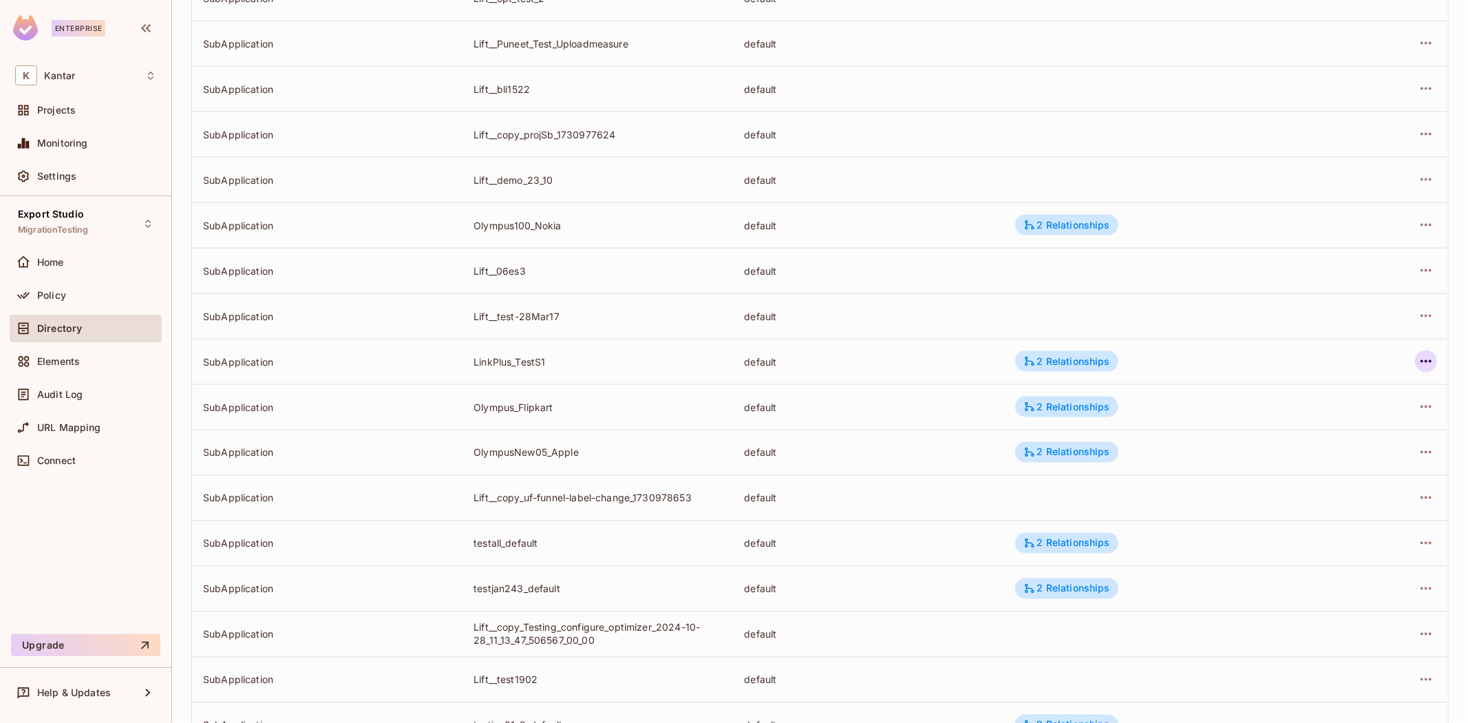
click at [1418, 360] on icon "button" at bounding box center [1426, 361] width 17 height 17
click at [1327, 421] on div "Edit Attributes" at bounding box center [1314, 423] width 68 height 14
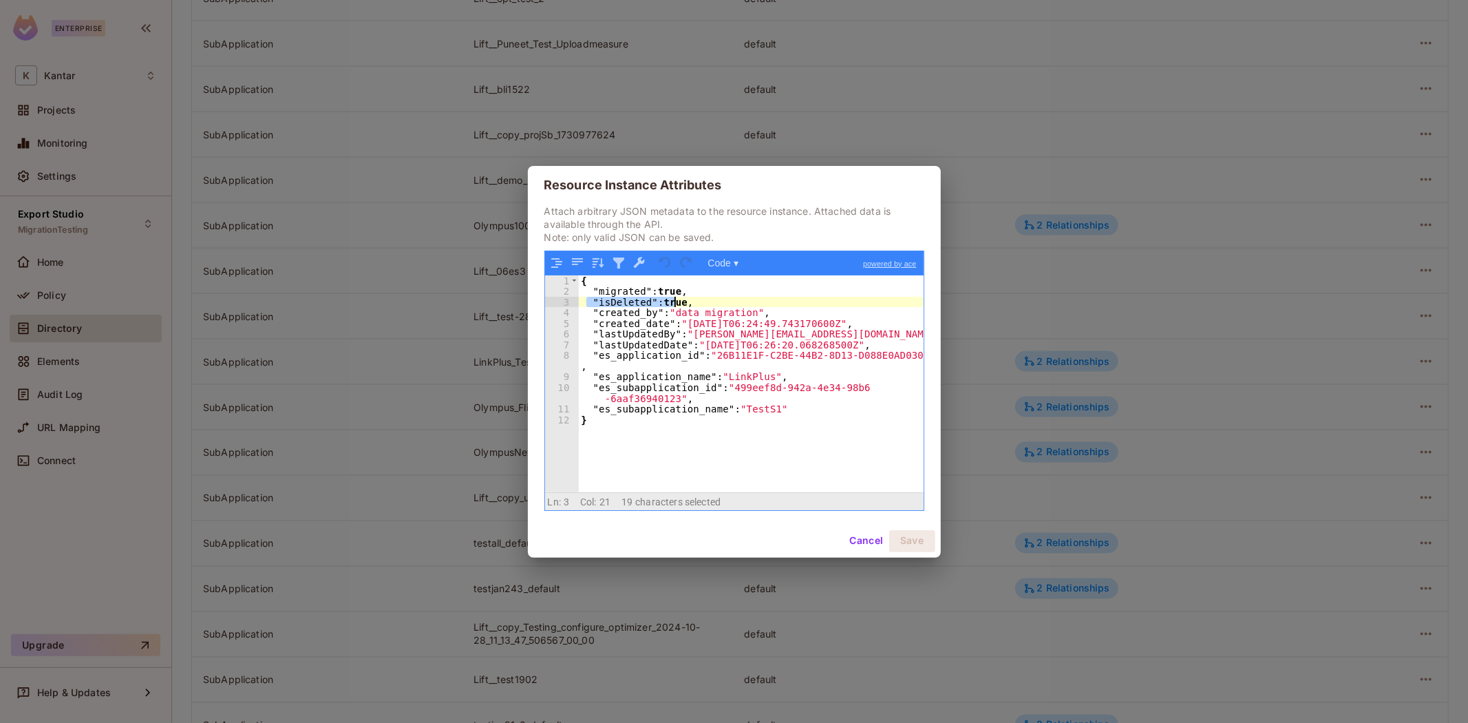
drag, startPoint x: 586, startPoint y: 300, endPoint x: 861, endPoint y: 419, distance: 299.1
click at [754, 305] on div "{ "migrated" : true , "isDeleted" : true , "created_by" : "data migration" , "c…" at bounding box center [751, 394] width 345 height 238
click at [866, 540] on button "Cancel" at bounding box center [866, 541] width 45 height 22
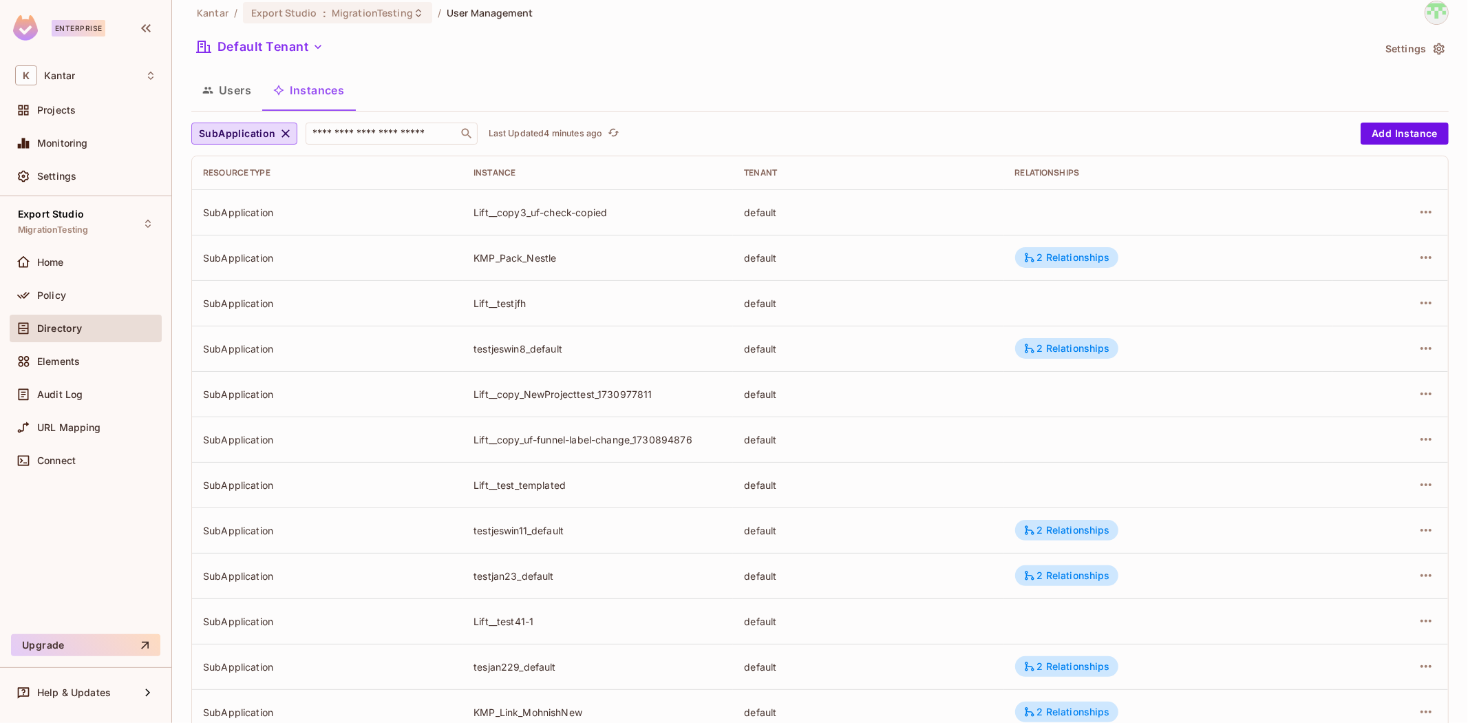
scroll to position [0, 0]
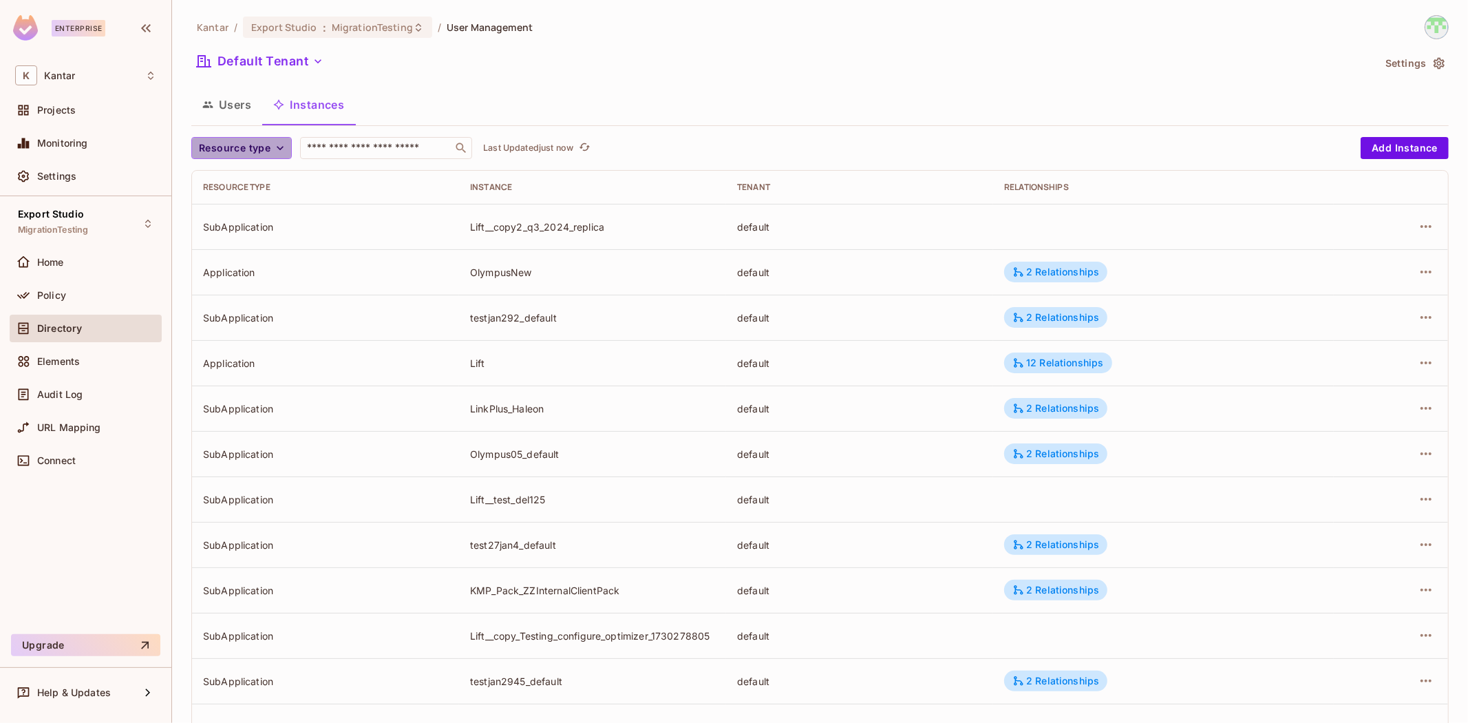
click at [276, 143] on icon "button" at bounding box center [280, 148] width 14 height 14
click at [252, 180] on span "Application" at bounding box center [237, 179] width 70 height 13
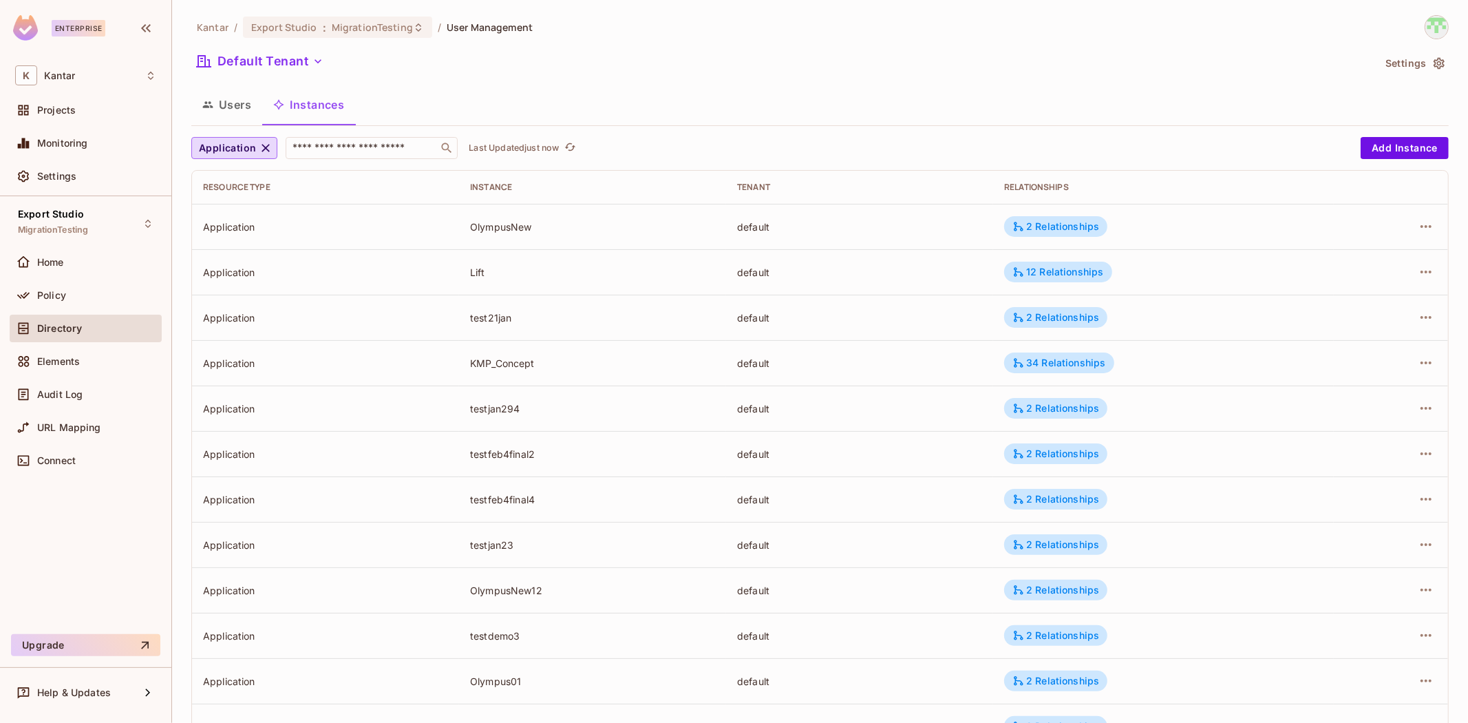
scroll to position [239, 0]
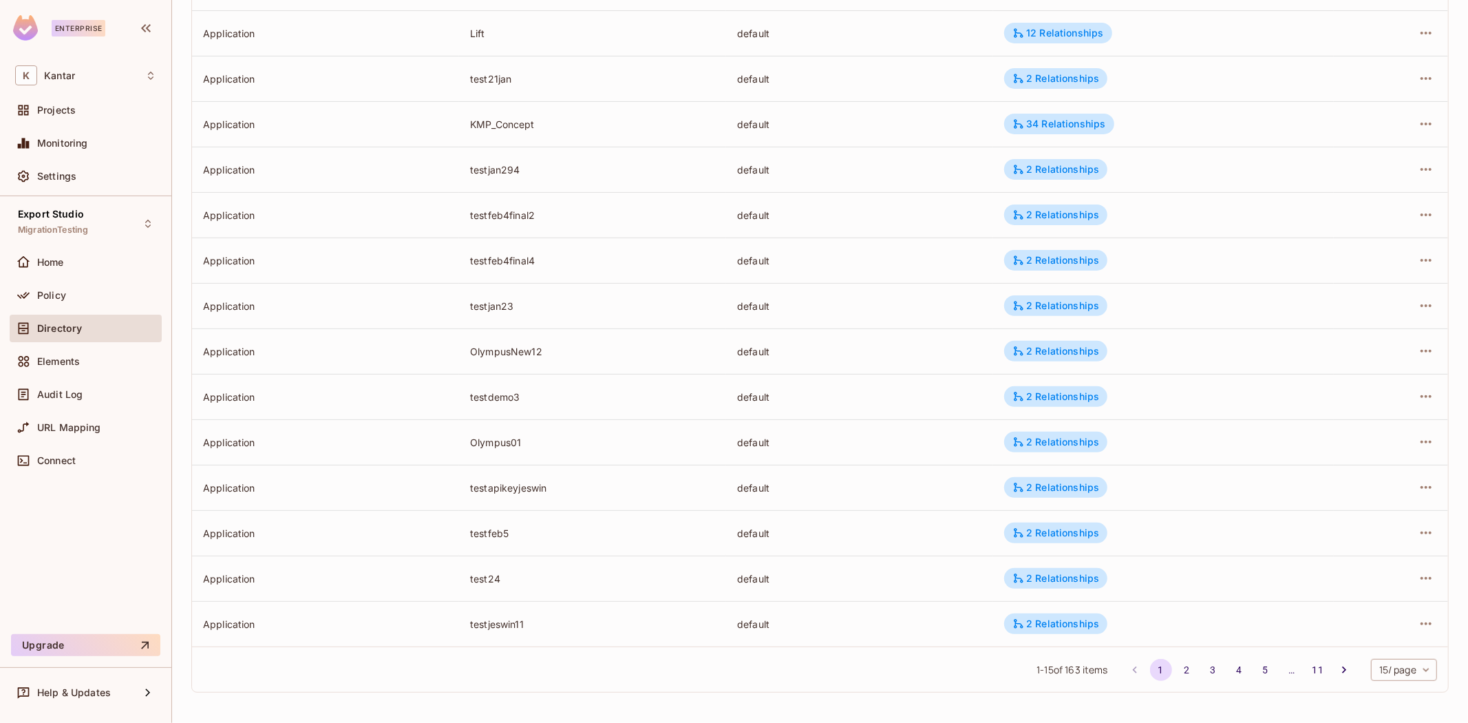
click at [1407, 658] on div "1 - 15 of 163 items 1 2 3 4 5 … 11 15 / page ** ​" at bounding box center [820, 668] width 1256 height 45
click at [1405, 662] on body "Enterprise K Kantar Projects Monitoring Settings Export Studio MigrationTesting…" at bounding box center [734, 361] width 1468 height 723
drag, startPoint x: 1387, startPoint y: 696, endPoint x: 1380, endPoint y: 691, distance: 8.4
click at [1385, 695] on li "100 / page" at bounding box center [1391, 691] width 69 height 29
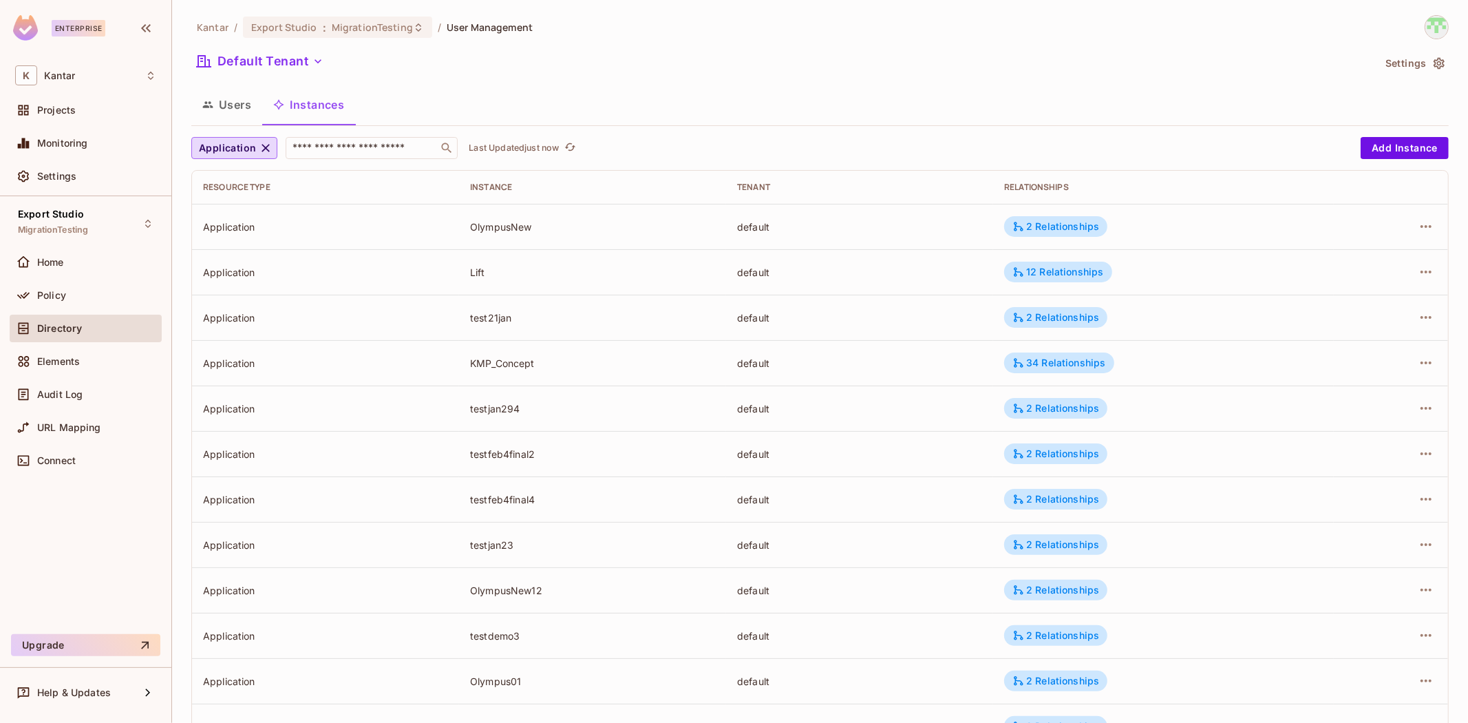
scroll to position [2863, 0]
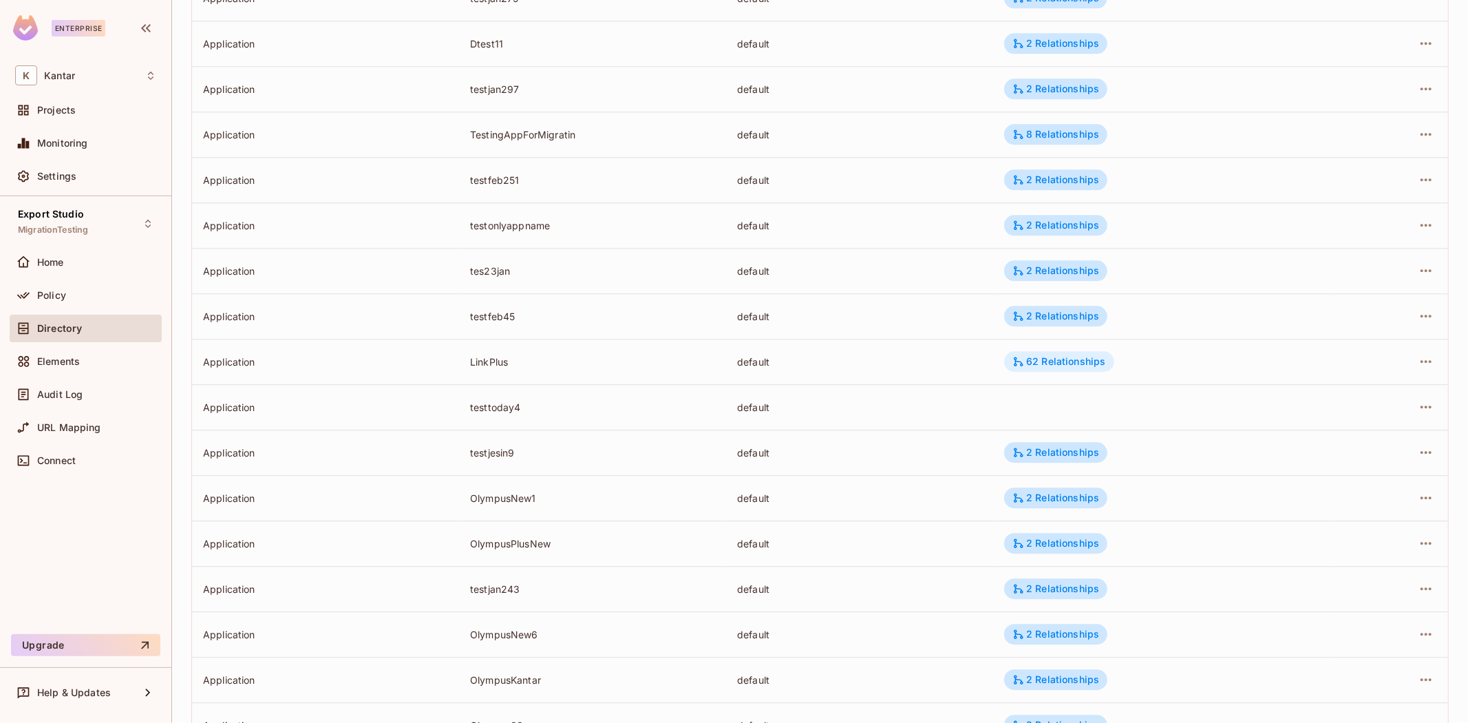
click at [1048, 359] on div "62 Relationships" at bounding box center [1059, 361] width 93 height 12
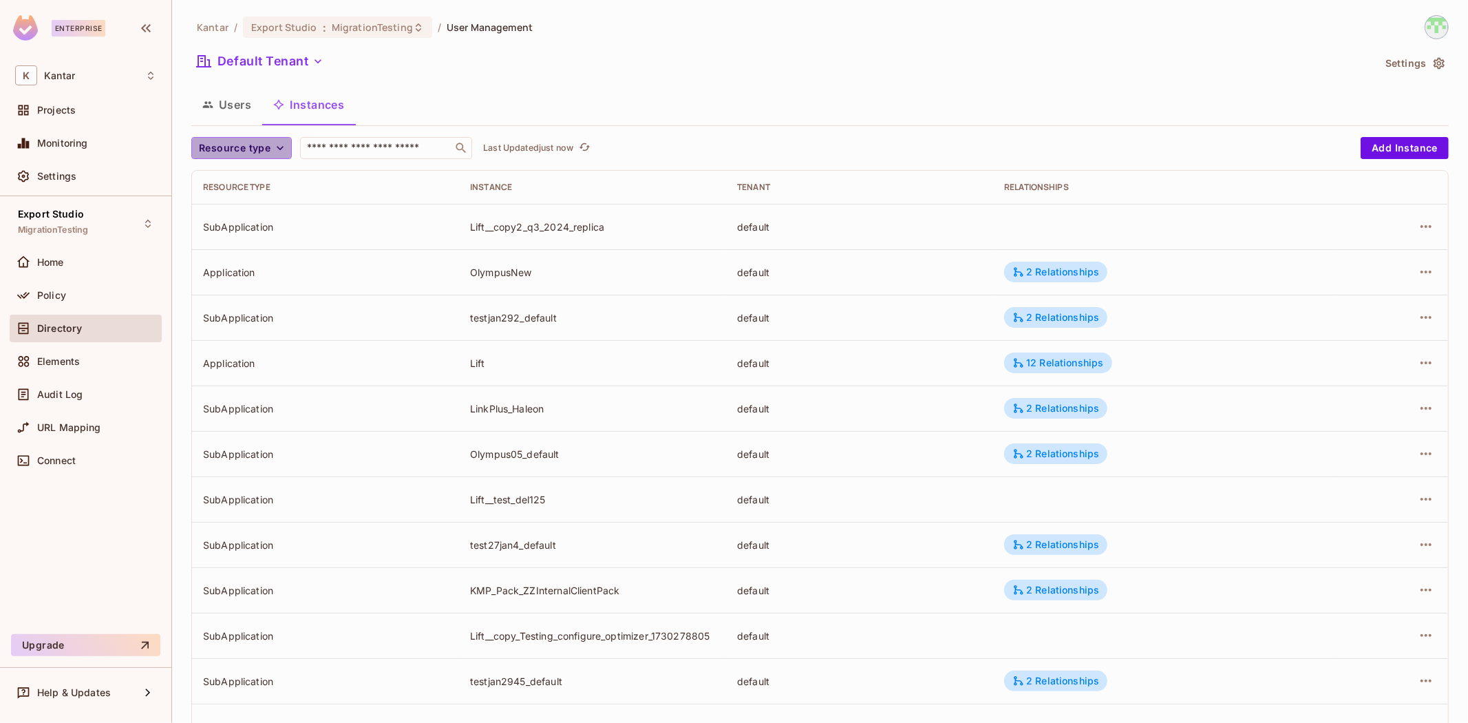
click at [255, 149] on span "Resource type" at bounding box center [235, 148] width 72 height 17
click at [244, 176] on span "Application" at bounding box center [237, 179] width 70 height 13
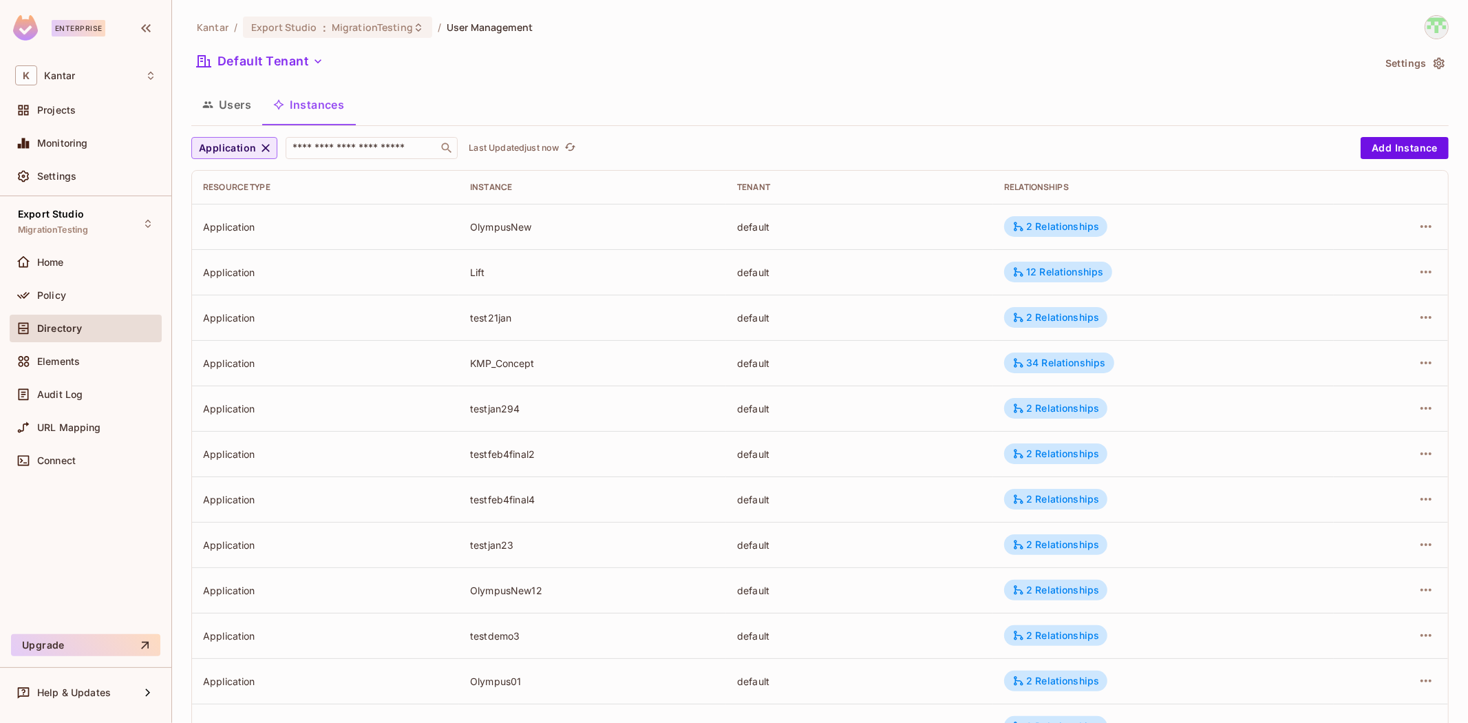
click at [253, 140] on span "Application" at bounding box center [227, 148] width 57 height 17
click at [246, 227] on ul "Application SubApplication" at bounding box center [240, 196] width 98 height 74
click at [243, 210] on span "SubApplication" at bounding box center [240, 212] width 76 height 13
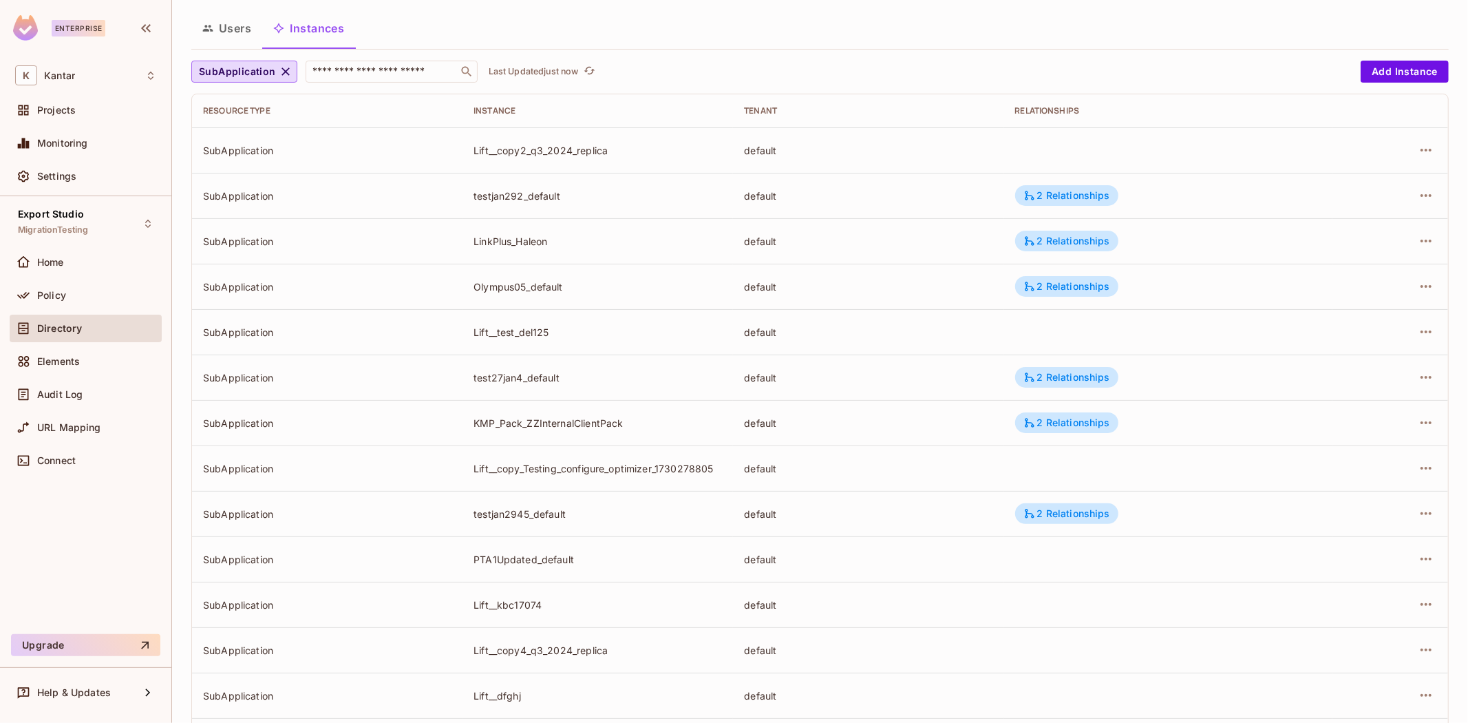
scroll to position [239, 0]
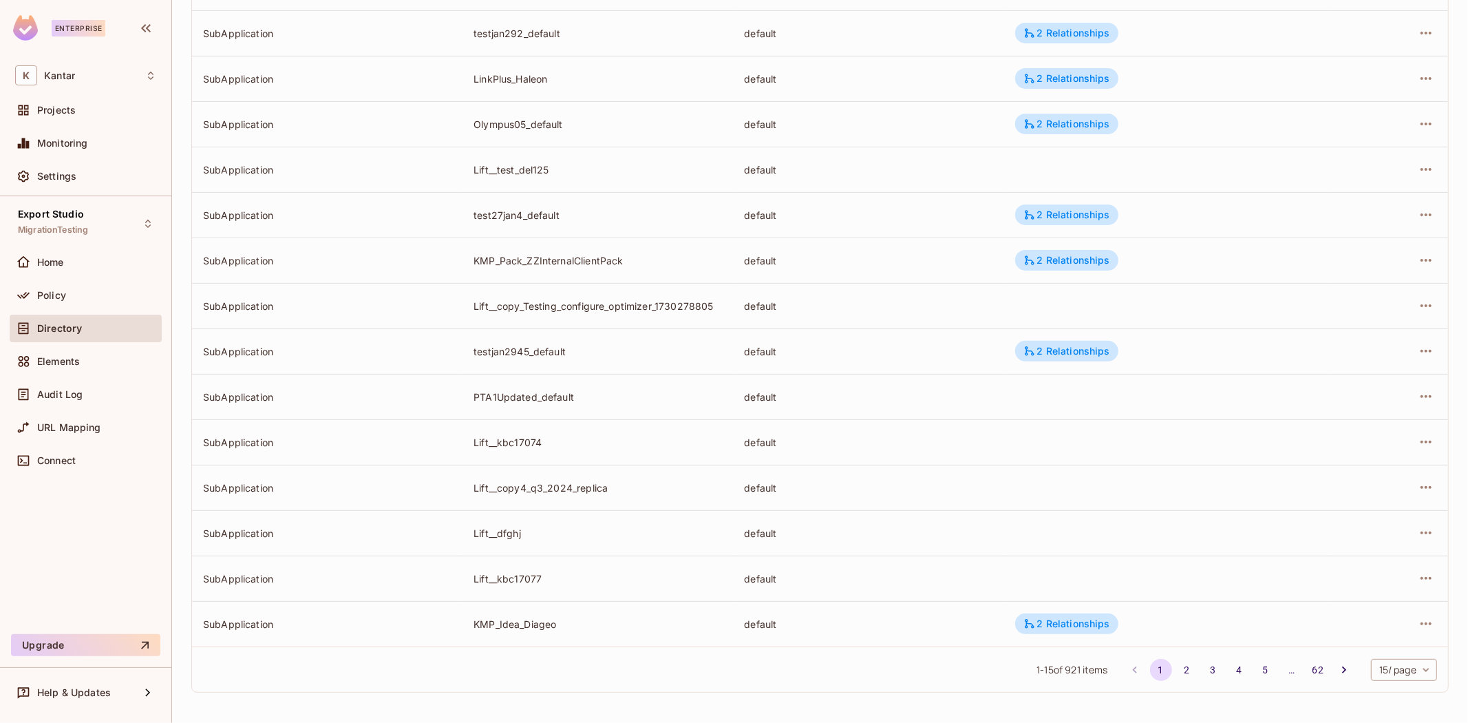
click at [1381, 673] on body "Enterprise K Kantar Projects Monitoring Settings Export Studio MigrationTesting…" at bounding box center [734, 361] width 1468 height 723
click at [1386, 695] on li "100 / page" at bounding box center [1391, 691] width 69 height 29
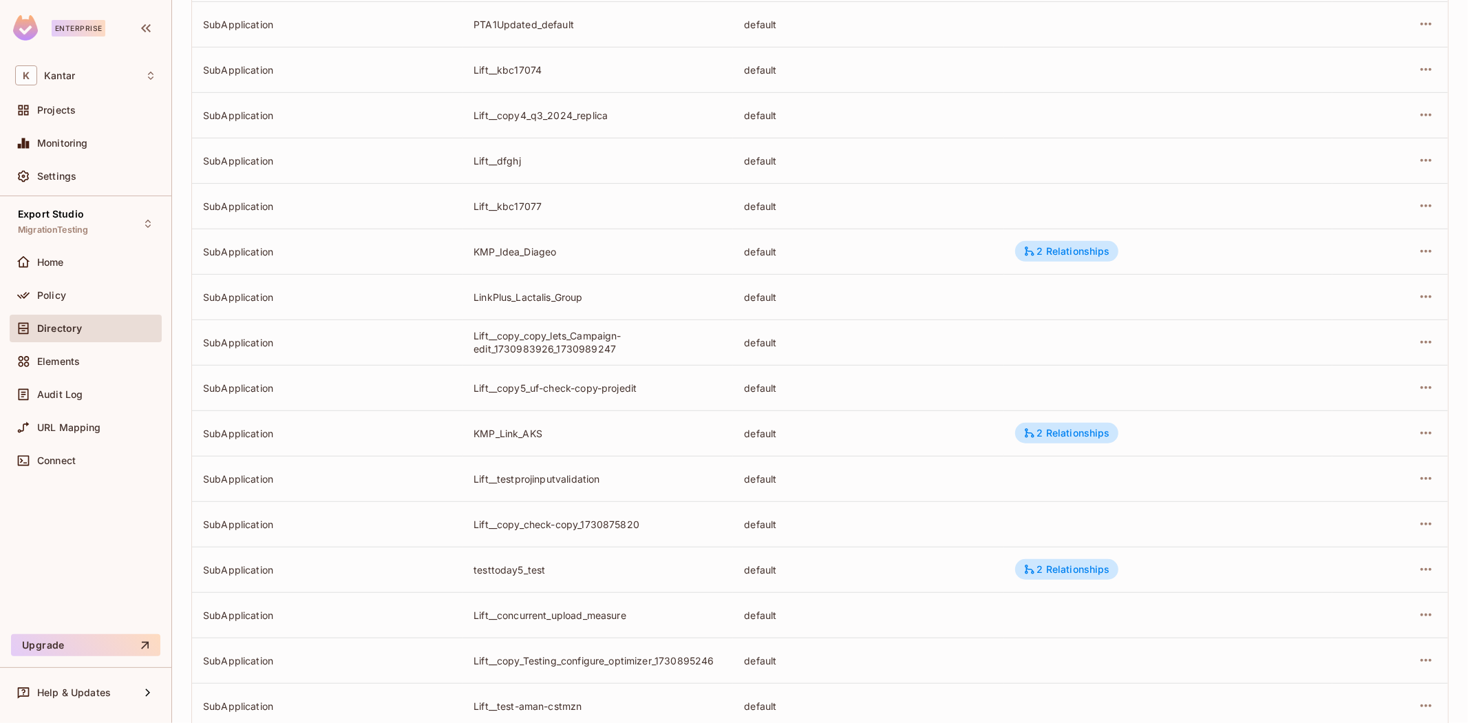
scroll to position [2863, 0]
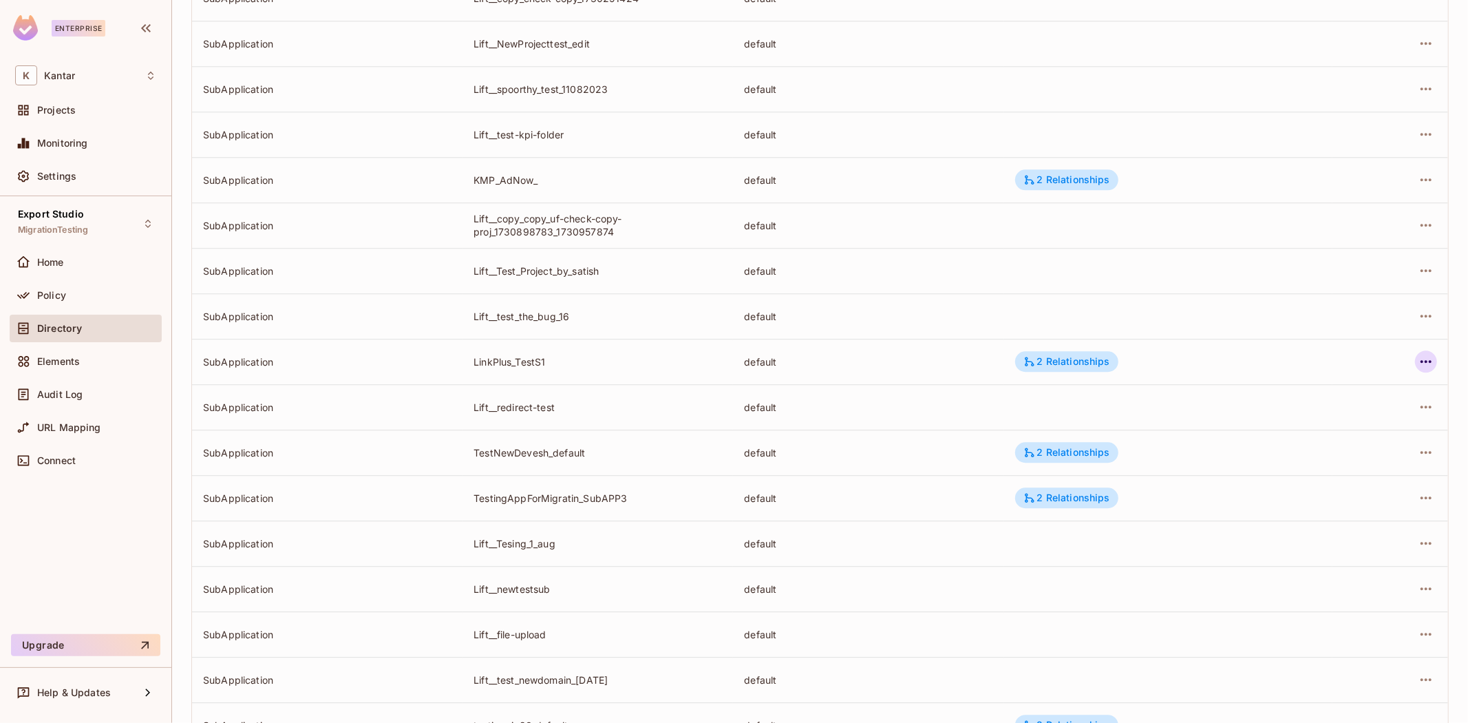
click at [1419, 357] on icon "button" at bounding box center [1426, 361] width 17 height 17
click at [1337, 419] on div "Edit Attributes" at bounding box center [1314, 423] width 68 height 14
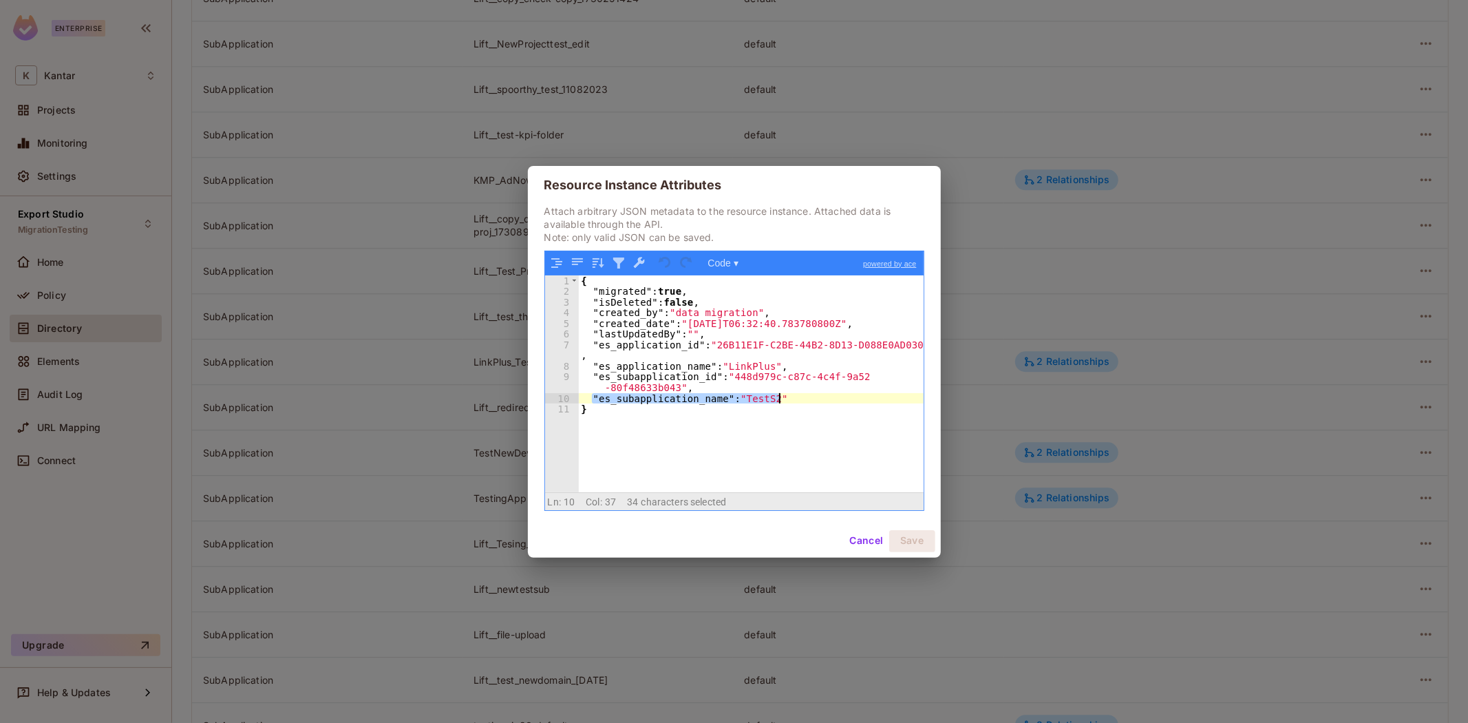
drag, startPoint x: 591, startPoint y: 396, endPoint x: 787, endPoint y: 403, distance: 197.0
click at [787, 403] on div "{ "migrated" : true , "isDeleted" : false , "created_by" : "data migration" , "…" at bounding box center [751, 394] width 345 height 238
click at [860, 541] on button "Cancel" at bounding box center [866, 541] width 45 height 22
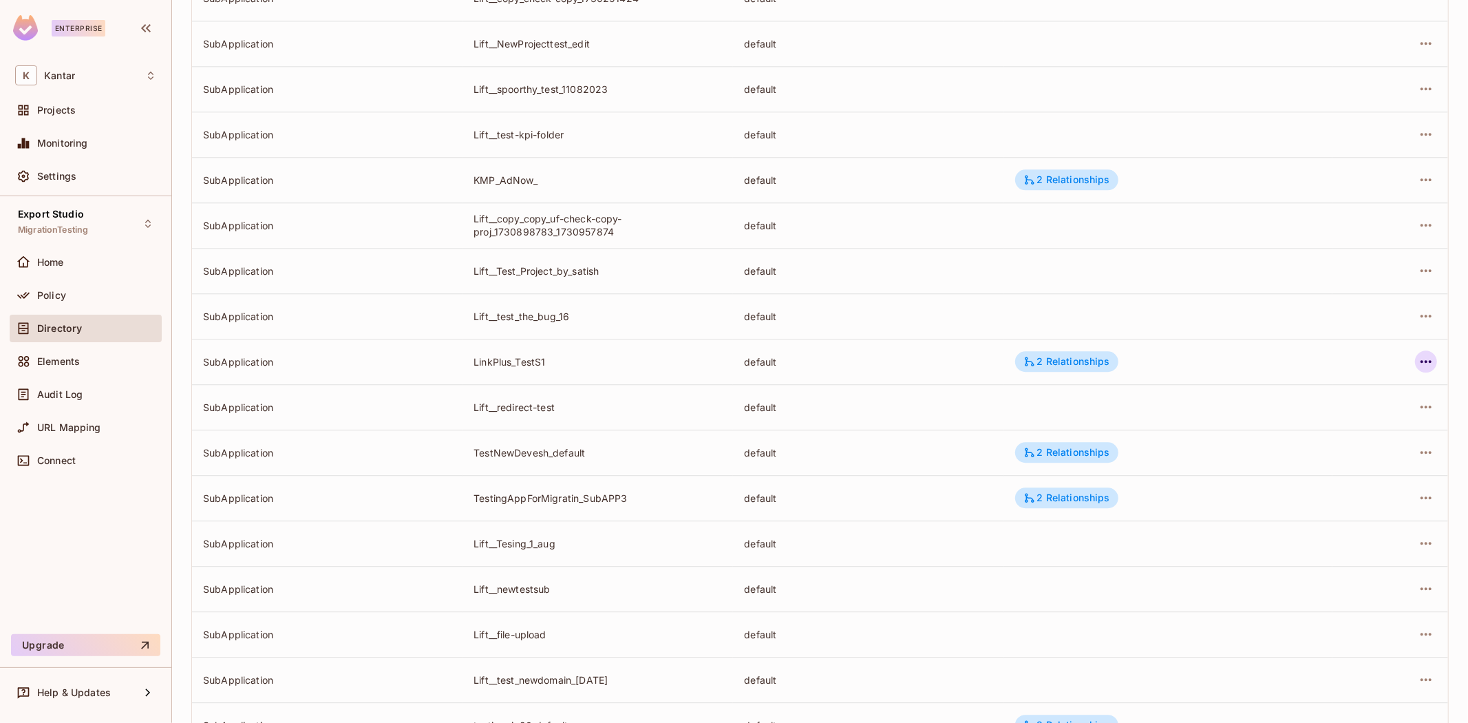
click at [1425, 356] on button "button" at bounding box center [1426, 361] width 22 height 22
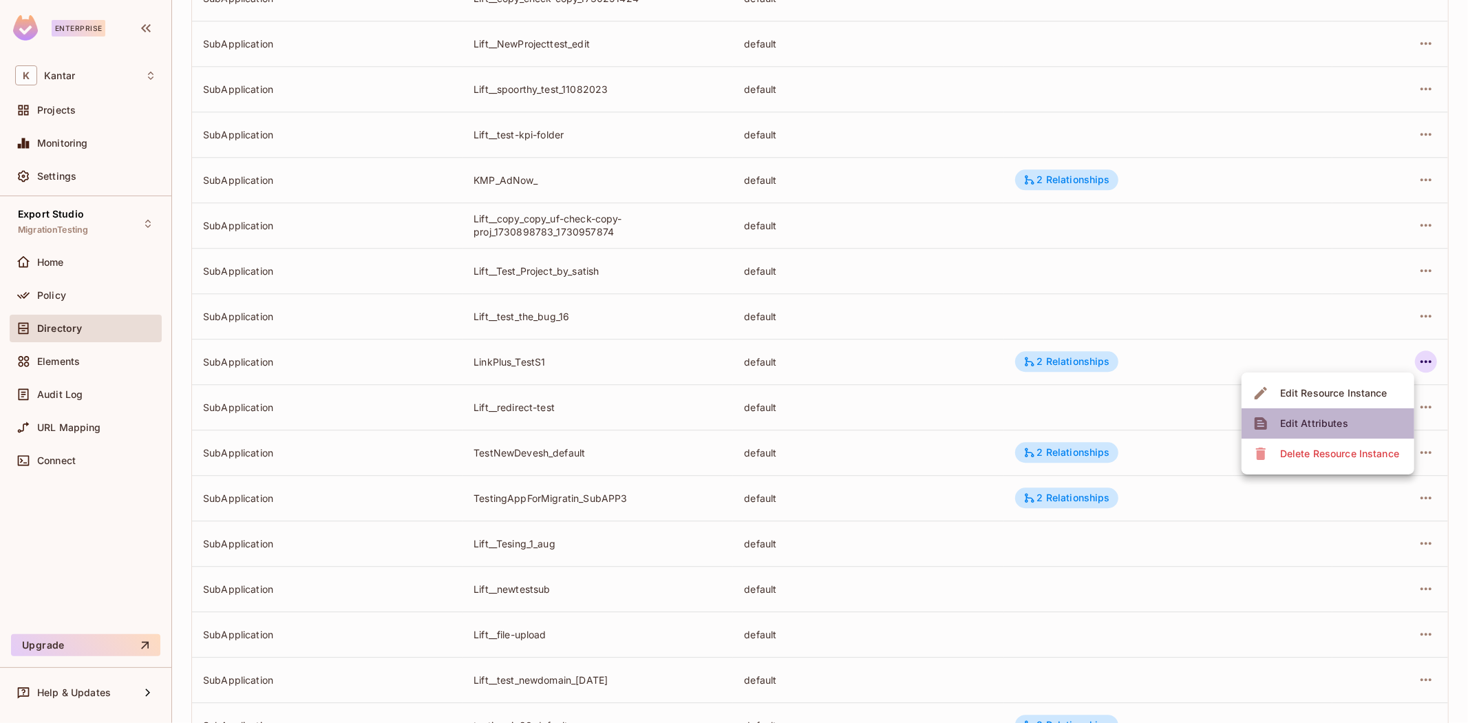
click at [1337, 419] on div "Edit Attributes" at bounding box center [1314, 423] width 68 height 14
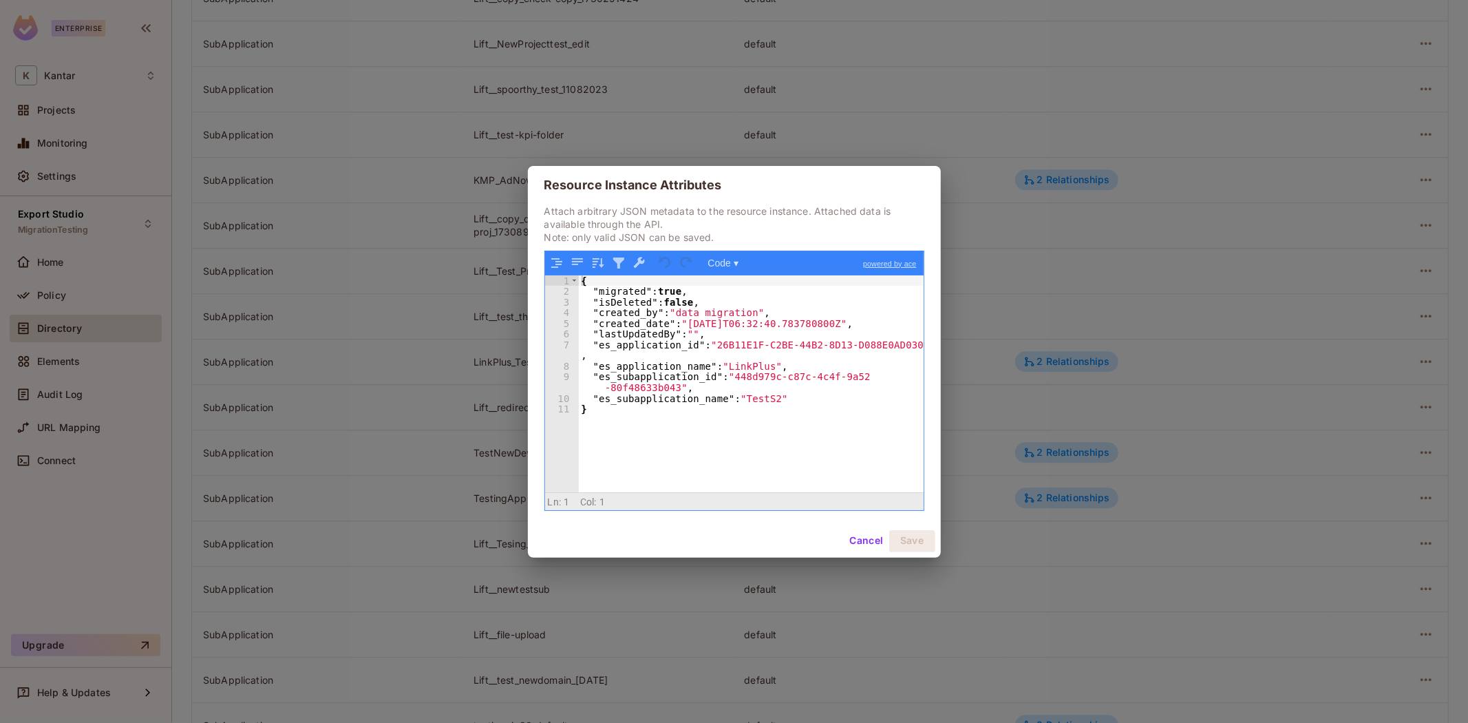
click at [874, 542] on button "Cancel" at bounding box center [866, 541] width 45 height 22
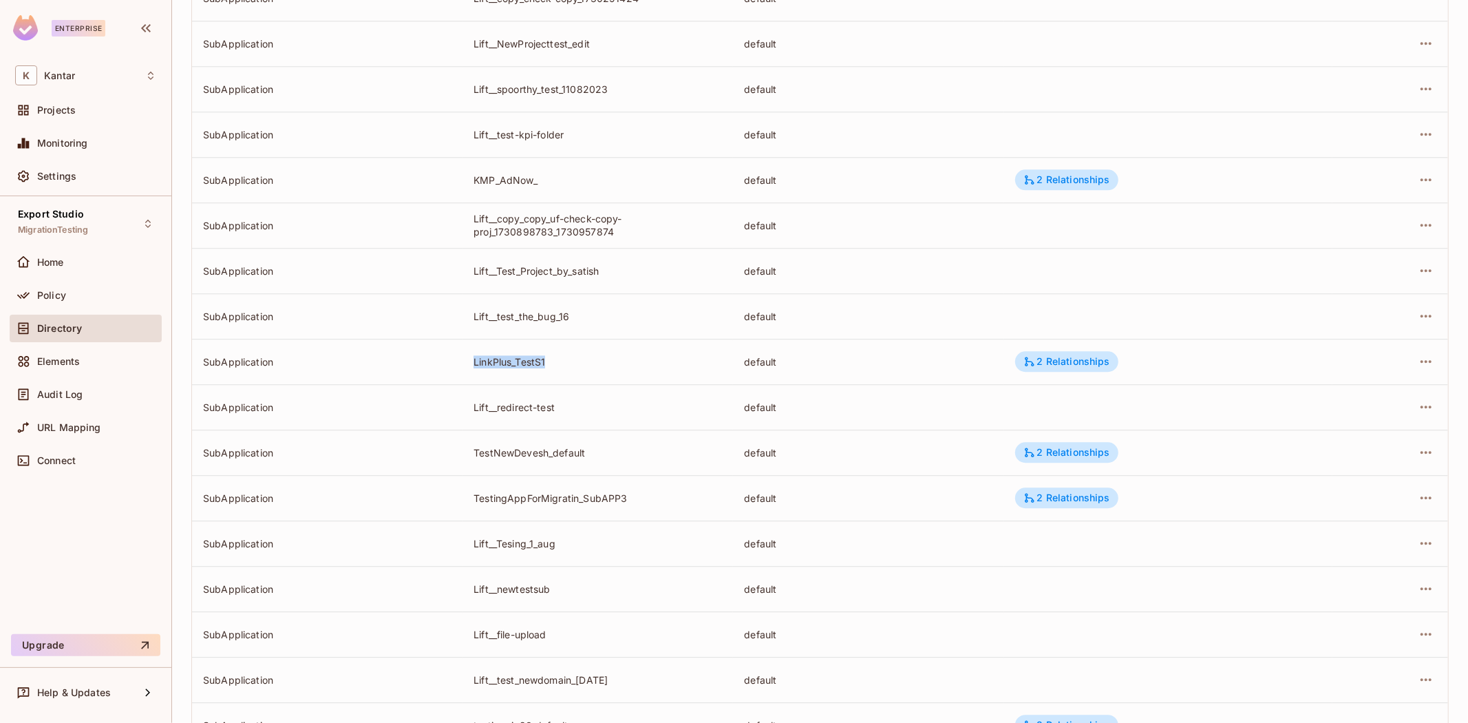
drag, startPoint x: 467, startPoint y: 358, endPoint x: 547, endPoint y: 363, distance: 80.7
click at [547, 363] on td "LinkPlus_TestS1" at bounding box center [598, 361] width 271 height 45
copy div "LinkPlus_TestS1"
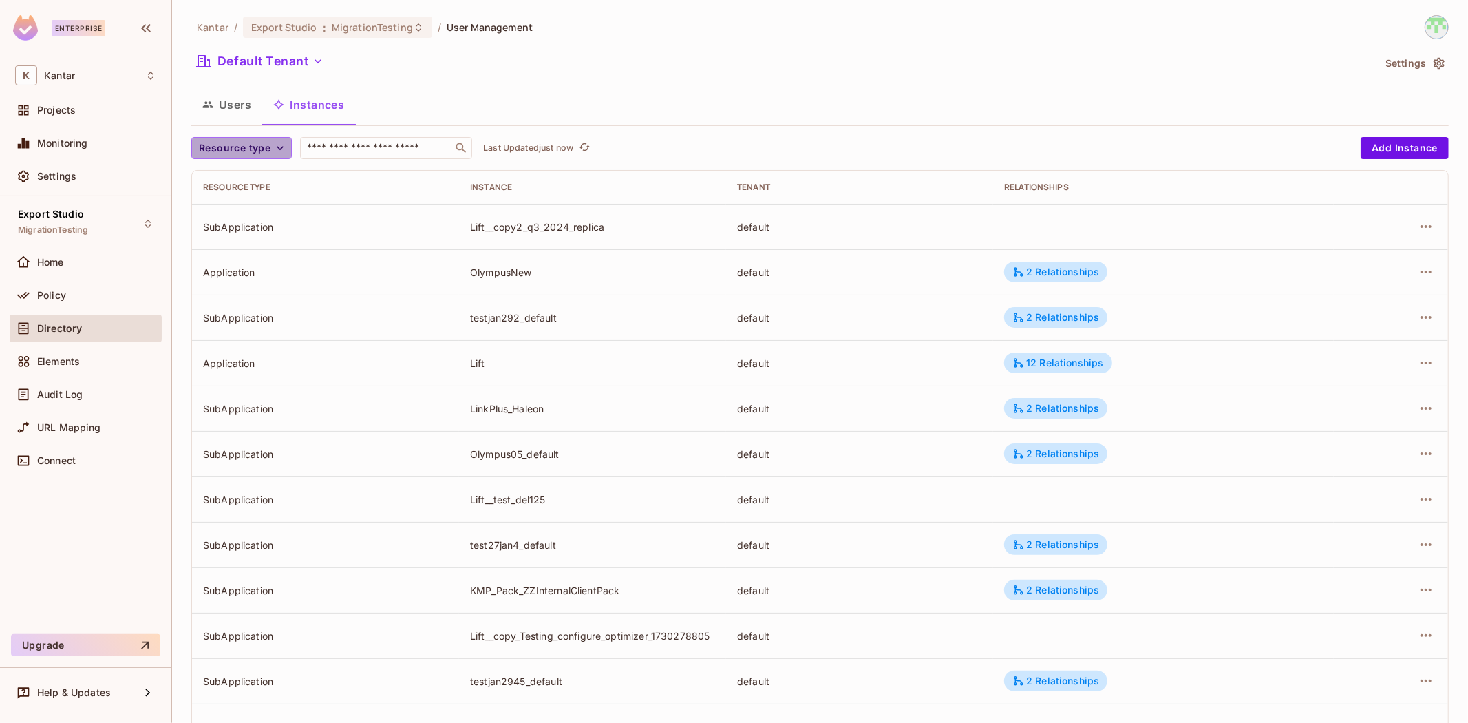
click at [262, 149] on span "Resource type" at bounding box center [235, 148] width 72 height 17
click at [253, 215] on li "SubApplication" at bounding box center [237, 209] width 92 height 30
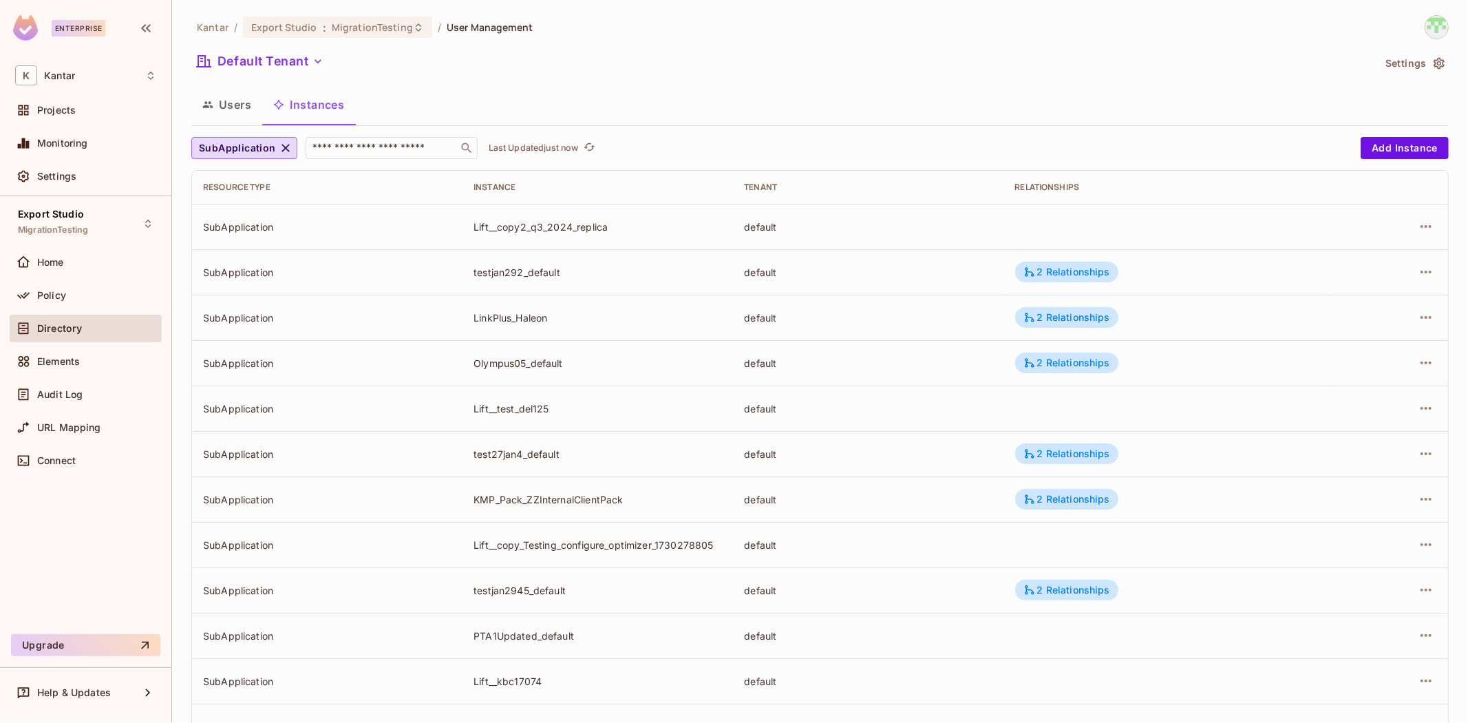
drag, startPoint x: 989, startPoint y: 220, endPoint x: 1009, endPoint y: 245, distance: 31.8
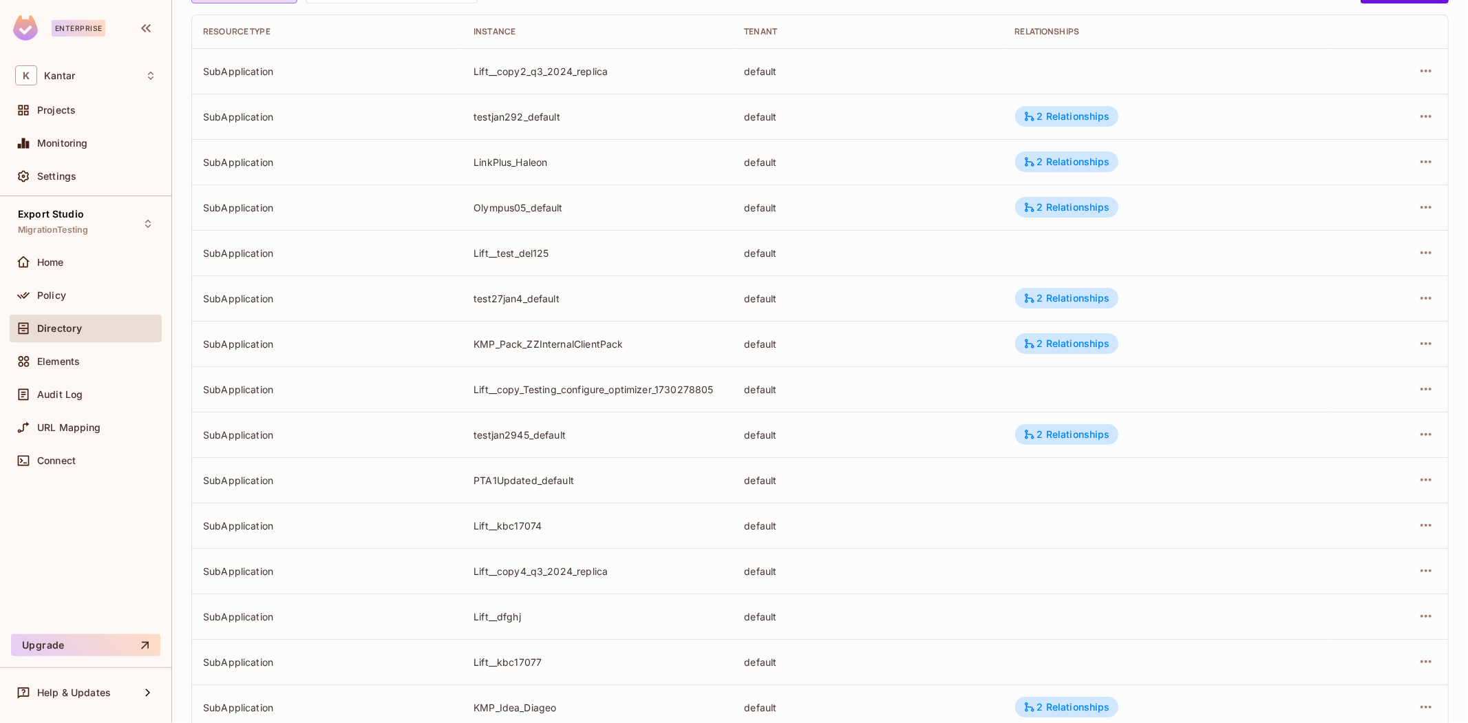
scroll to position [239, 0]
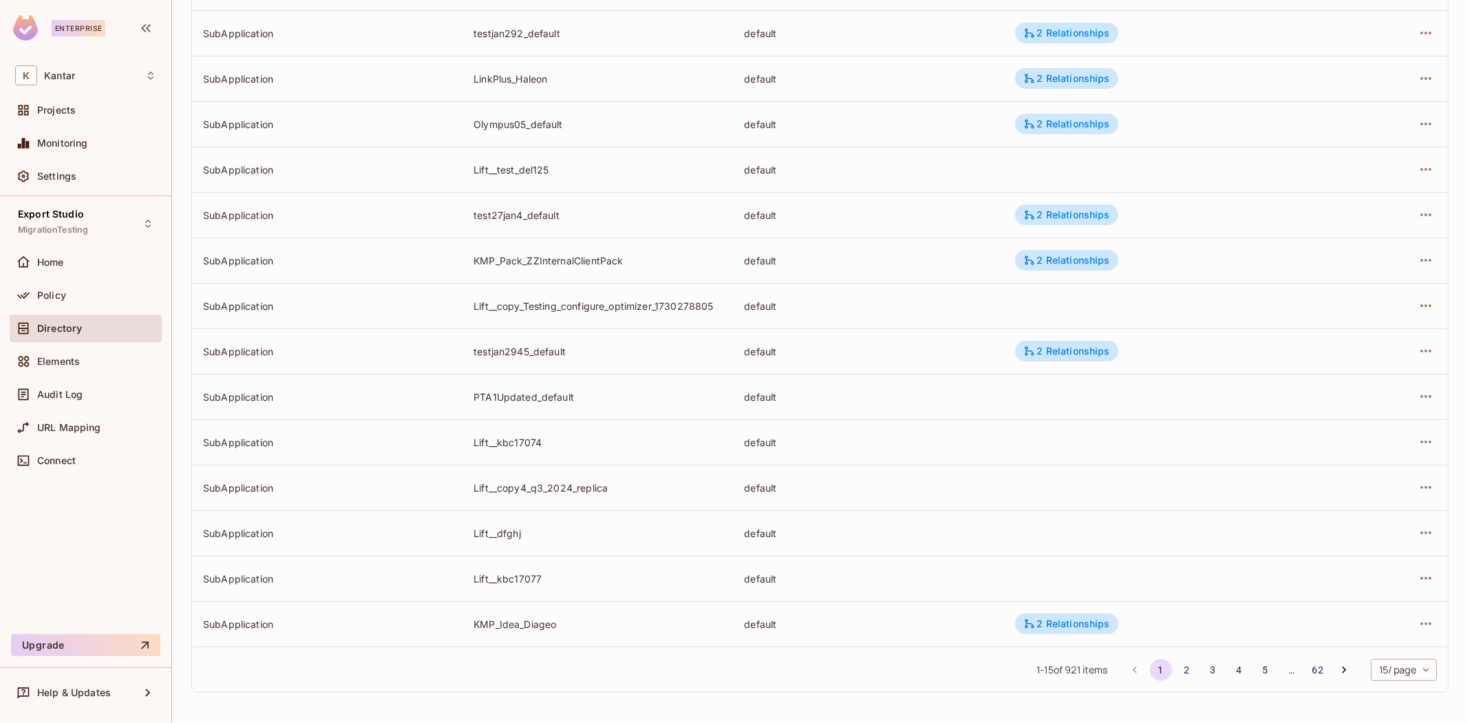
click at [1389, 668] on body "Enterprise K Kantar Projects Monitoring Settings Export Studio MigrationTesting…" at bounding box center [734, 361] width 1468 height 723
drag, startPoint x: 1385, startPoint y: 697, endPoint x: 1377, endPoint y: 689, distance: 11.7
click at [1385, 698] on li "100 / page" at bounding box center [1391, 691] width 69 height 29
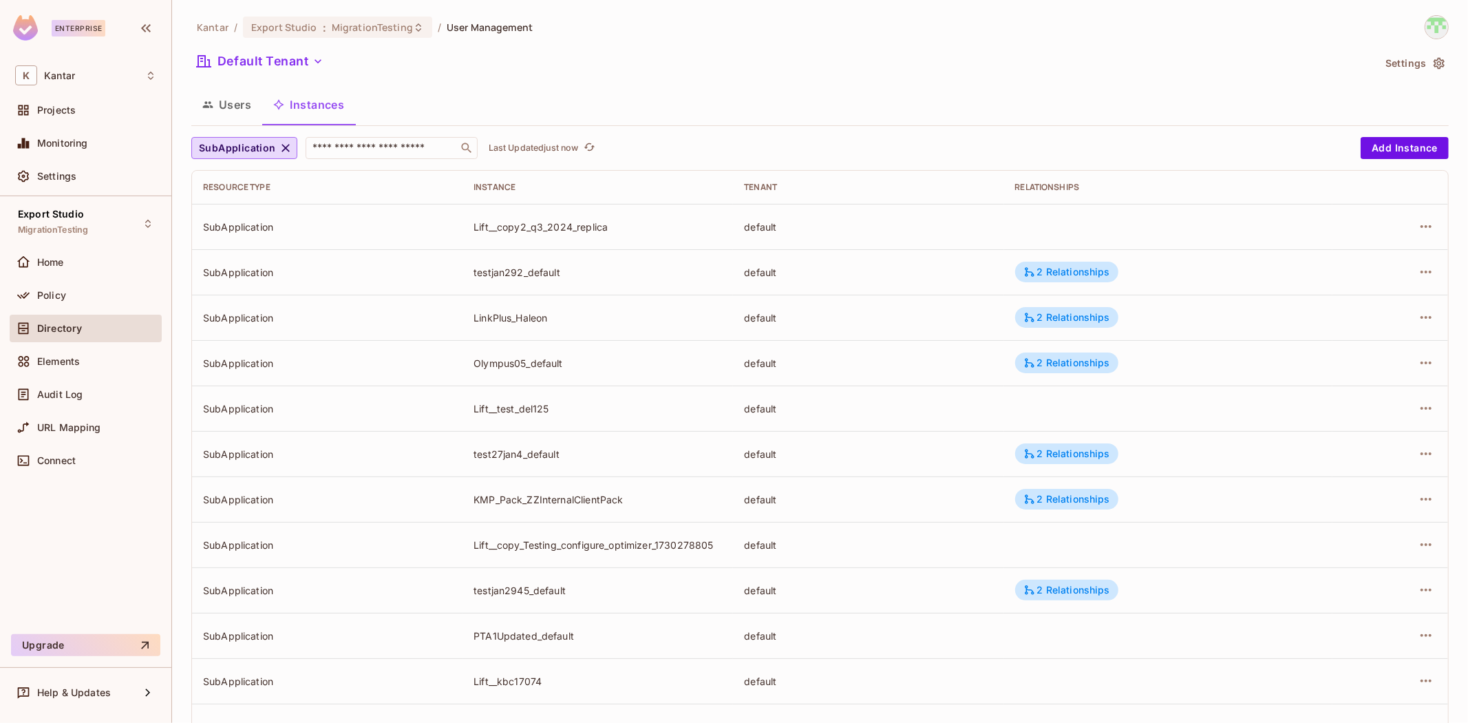
scroll to position [2863, 0]
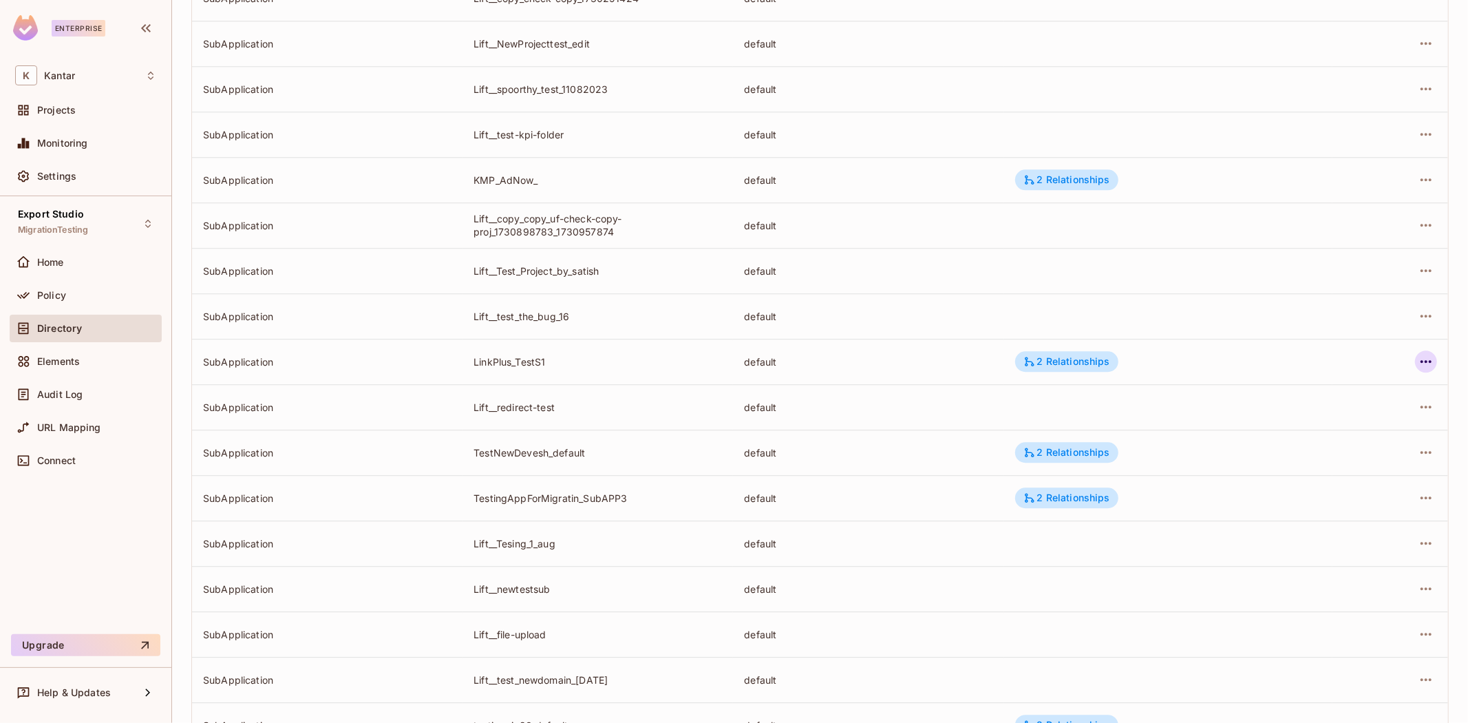
click at [1423, 366] on button "button" at bounding box center [1426, 361] width 22 height 22
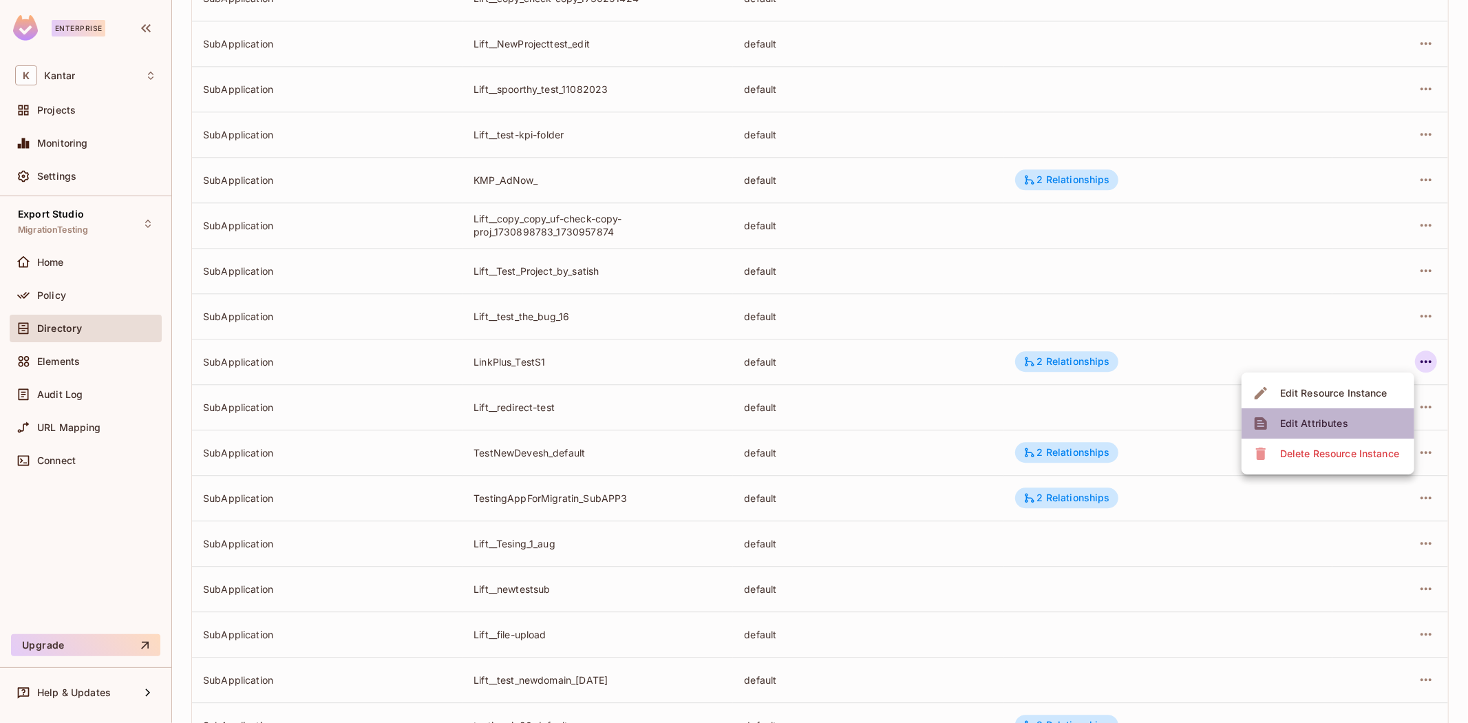
click at [1362, 415] on li "Edit Attributes" at bounding box center [1328, 423] width 173 height 30
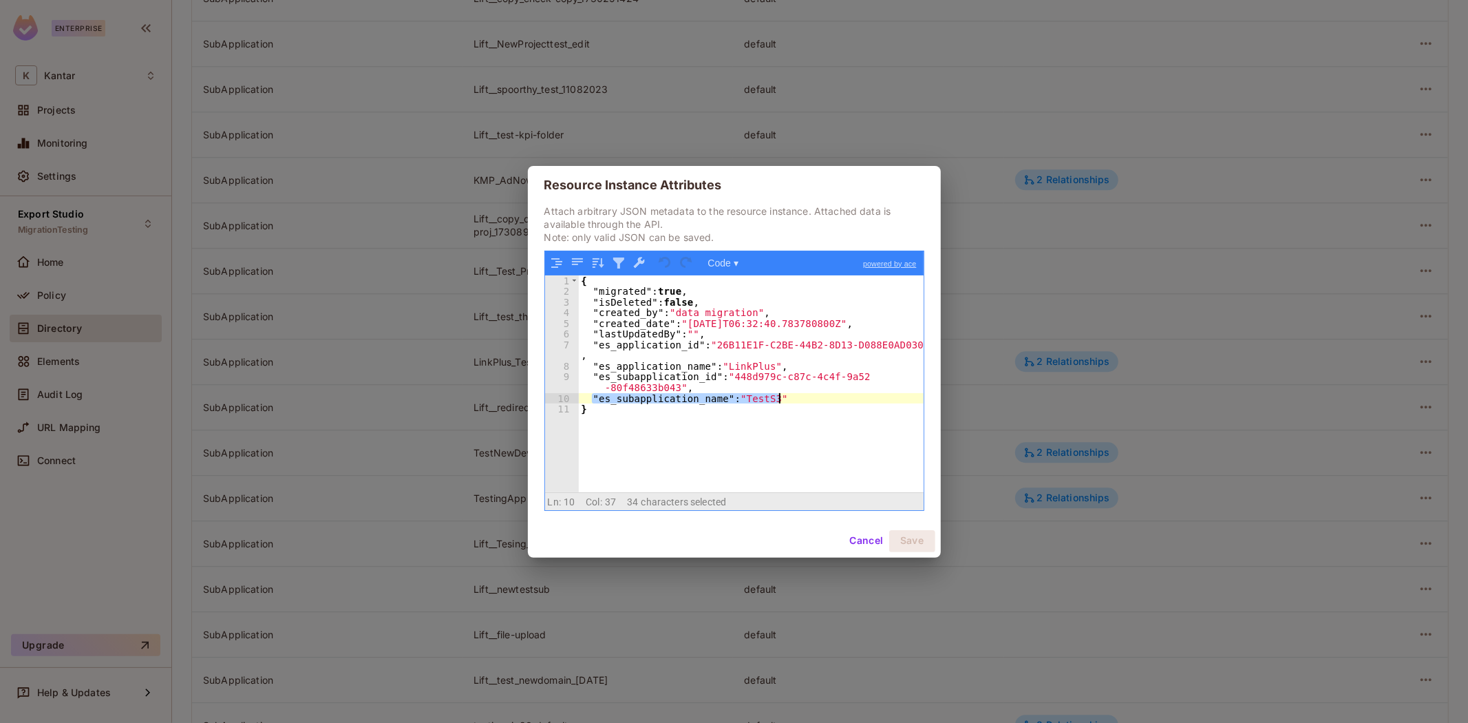
drag, startPoint x: 630, startPoint y: 401, endPoint x: 822, endPoint y: 402, distance: 192.0
click at [822, 402] on div "{ "migrated" : true , "isDeleted" : false , "created_by" : "data migration" , "…" at bounding box center [751, 394] width 345 height 238
click at [822, 401] on div "{ "migrated" : true , "isDeleted" : false , "created_by" : "data migration" , "…" at bounding box center [751, 383] width 345 height 217
drag, startPoint x: 588, startPoint y: 372, endPoint x: 691, endPoint y: 389, distance: 104.6
click at [691, 389] on div "{ "migrated" : true , "isDeleted" : false , "created_by" : "data migration" , "…" at bounding box center [751, 394] width 345 height 238
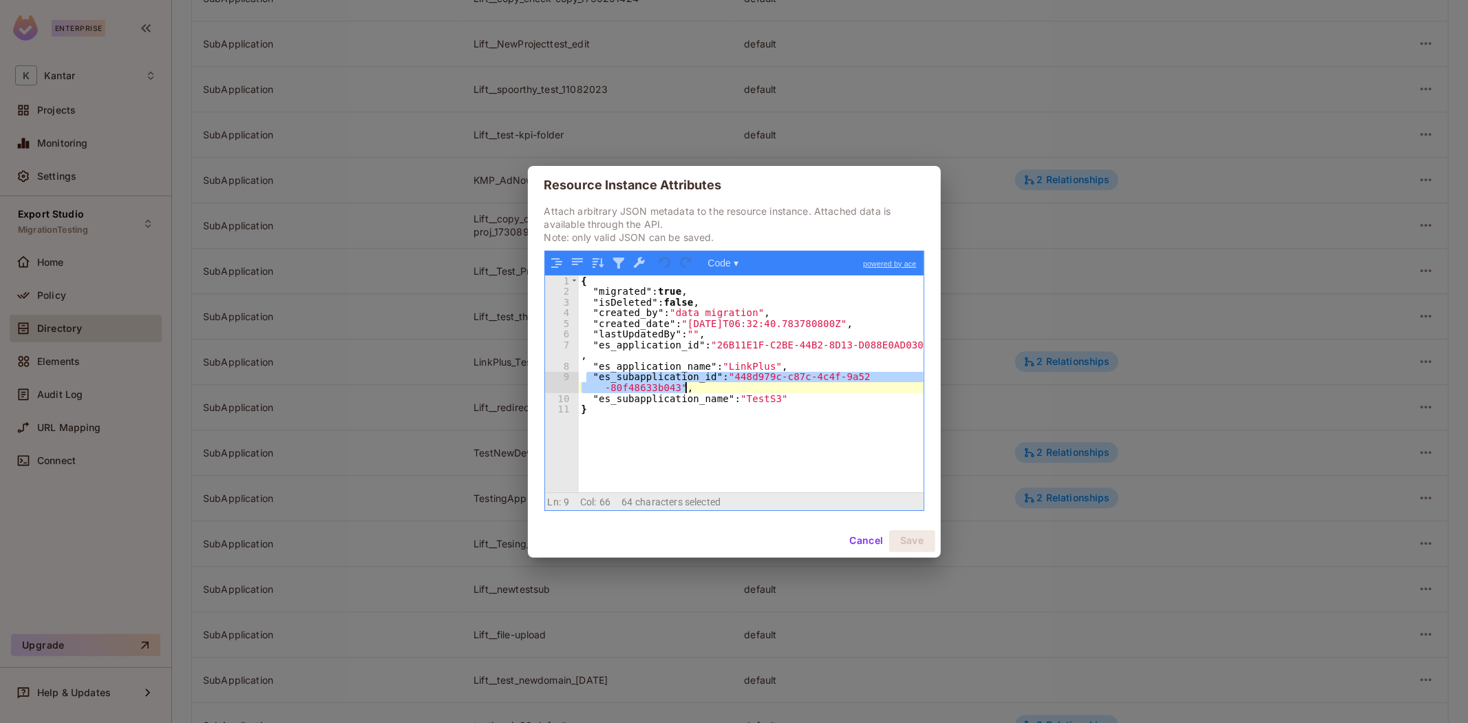
click at [751, 383] on div "{ "migrated" : true , "isDeleted" : false , "created_by" : "data migration" , "…" at bounding box center [751, 383] width 345 height 217
drag, startPoint x: 730, startPoint y: 377, endPoint x: 675, endPoint y: 388, distance: 56.0
click at [675, 388] on div "{ "migrated" : true , "isDeleted" : false , "created_by" : "data migration" , "…" at bounding box center [751, 394] width 345 height 238
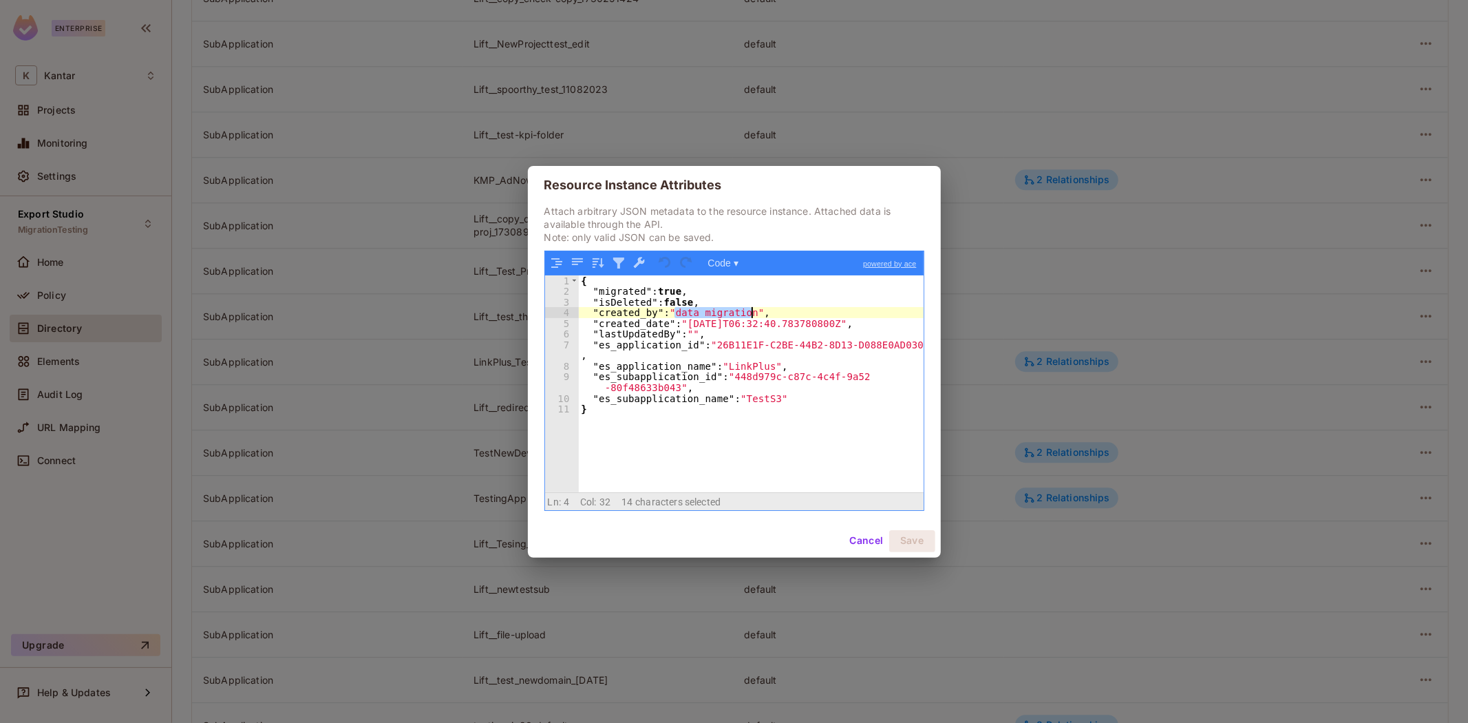
drag, startPoint x: 673, startPoint y: 317, endPoint x: 751, endPoint y: 315, distance: 78.5
click at [751, 315] on div "{ "migrated" : true , "isDeleted" : false , "created_by" : "data migration" , "…" at bounding box center [751, 394] width 345 height 238
click at [622, 317] on div "{ "migrated" : true , "isDeleted" : false , "created_by" : "data migration" , "…" at bounding box center [751, 394] width 345 height 238
click at [880, 542] on button "Cancel" at bounding box center [866, 541] width 45 height 22
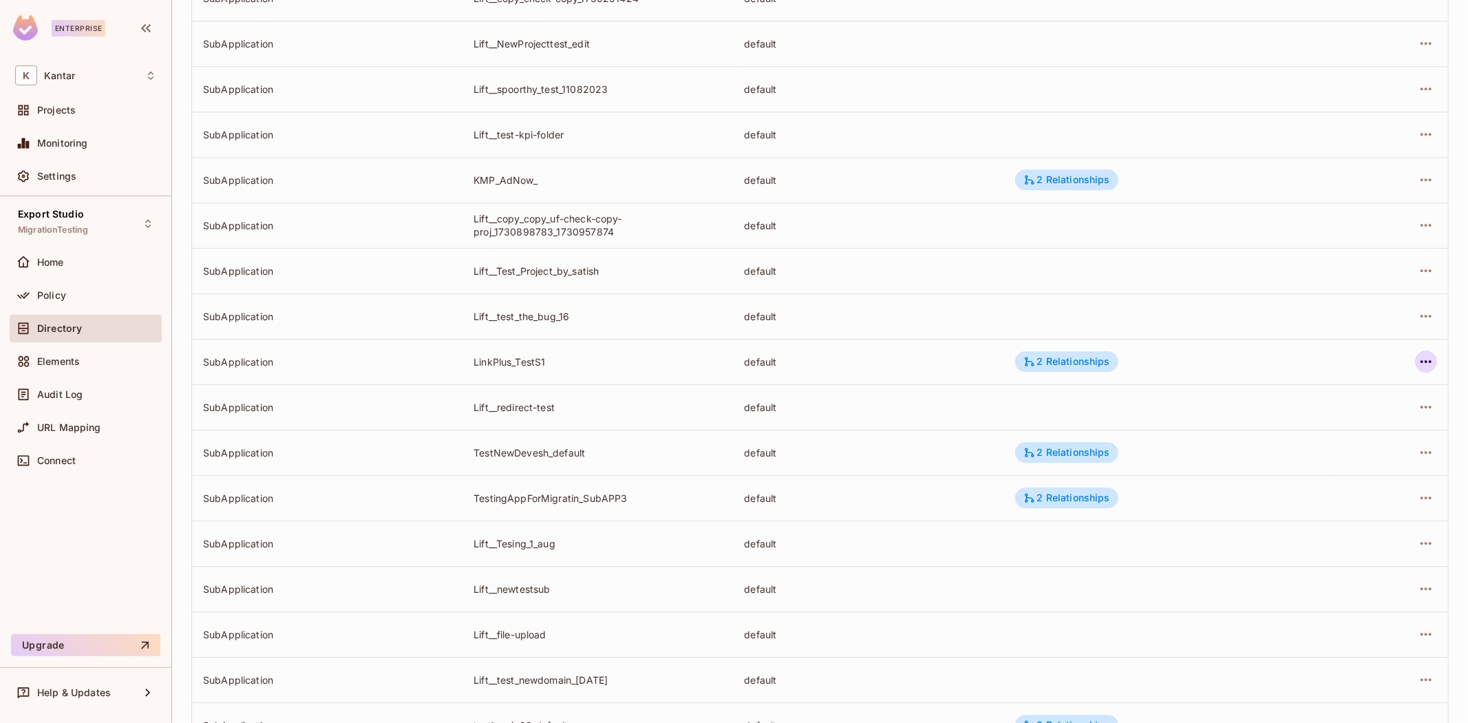
click at [1418, 357] on icon "button" at bounding box center [1426, 361] width 17 height 17
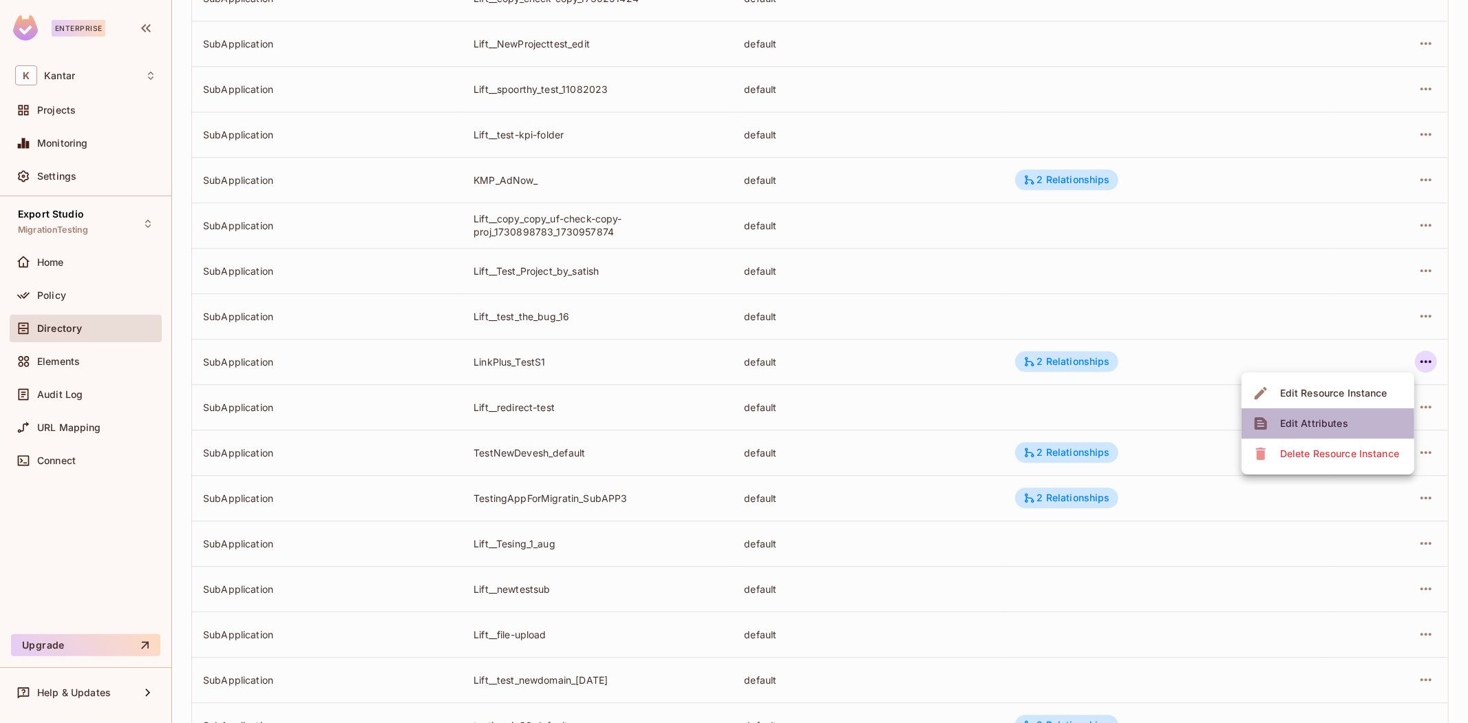
click at [1334, 423] on div "Edit Attributes" at bounding box center [1314, 423] width 68 height 14
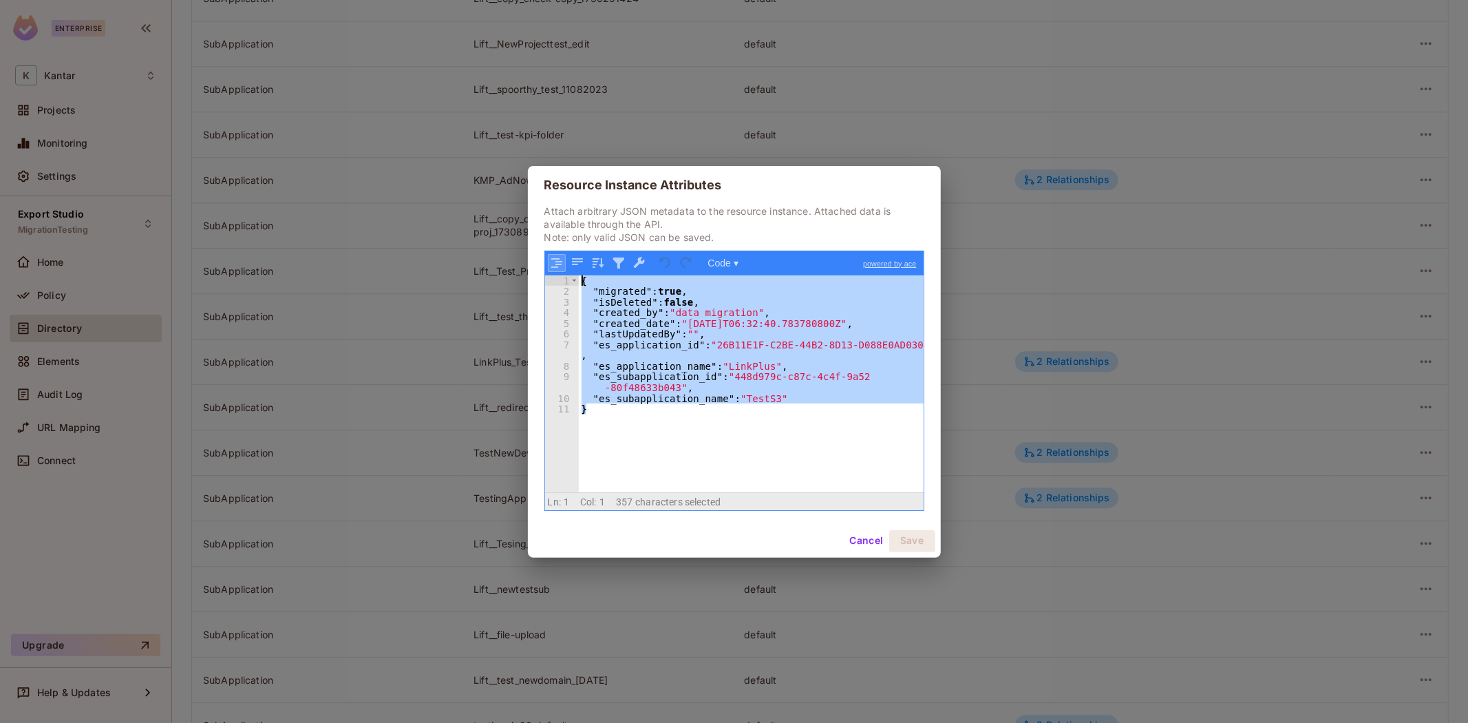
drag, startPoint x: 614, startPoint y: 406, endPoint x: 553, endPoint y: 268, distance: 150.7
click at [553, 268] on div "Code ▾ powered by ace 1 2 3 4 5 6 7 8 9 10 11 { "migrated" : true , "isDeleted"…" at bounding box center [734, 381] width 380 height 260
click at [697, 430] on div "{ "migrated" : true , "isDeleted" : false , "created_by" : "data migration" , "…" at bounding box center [751, 383] width 345 height 217
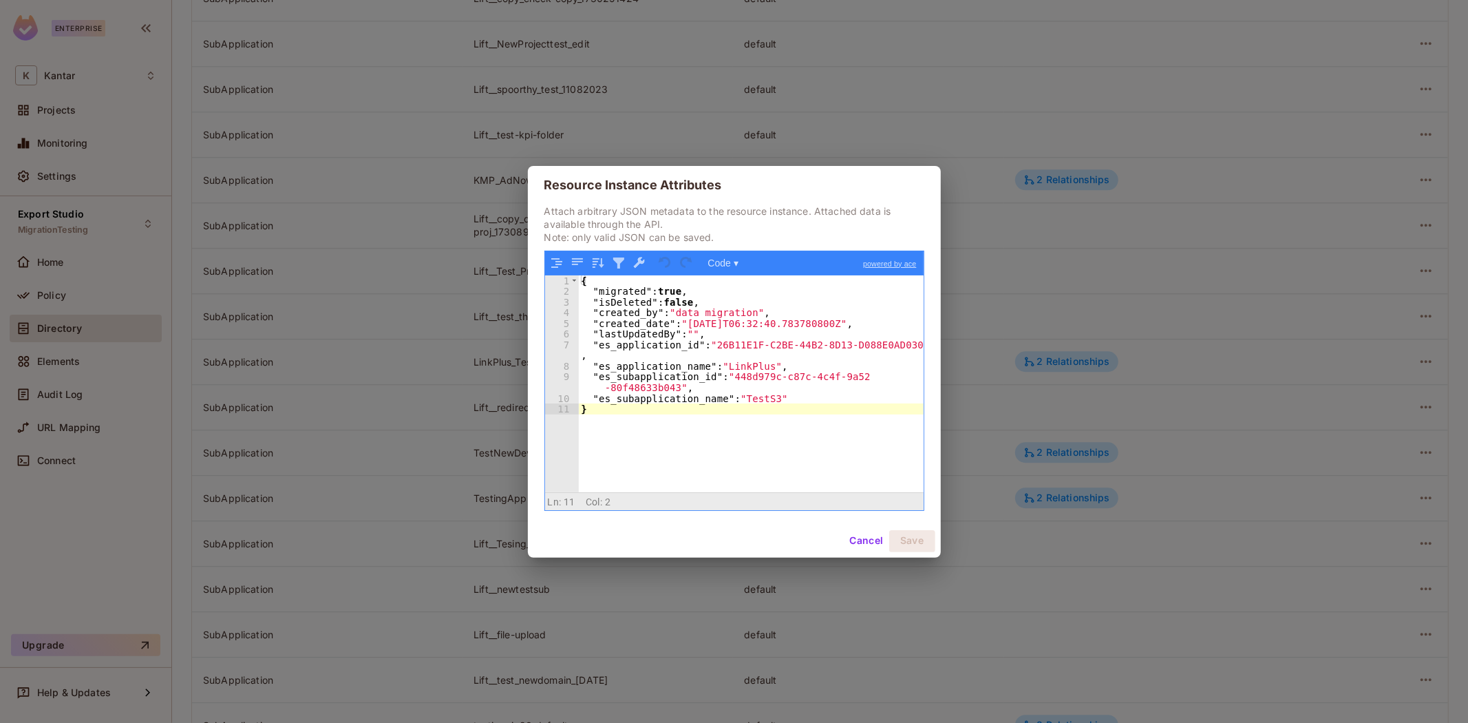
click at [478, 368] on div "Resource Instance Attributes Attach arbitrary JSON metadata to the resource ins…" at bounding box center [734, 361] width 1468 height 723
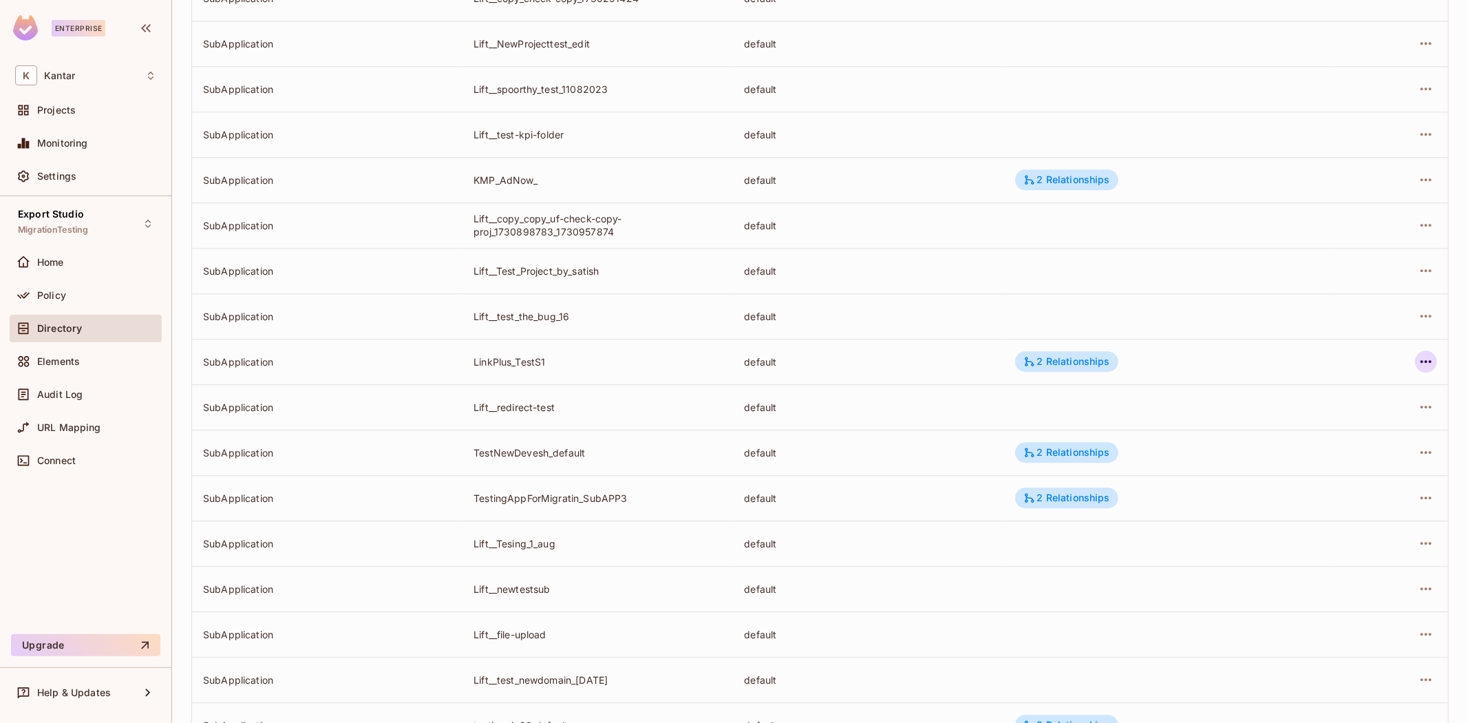
click at [1418, 356] on icon "button" at bounding box center [1426, 361] width 17 height 17
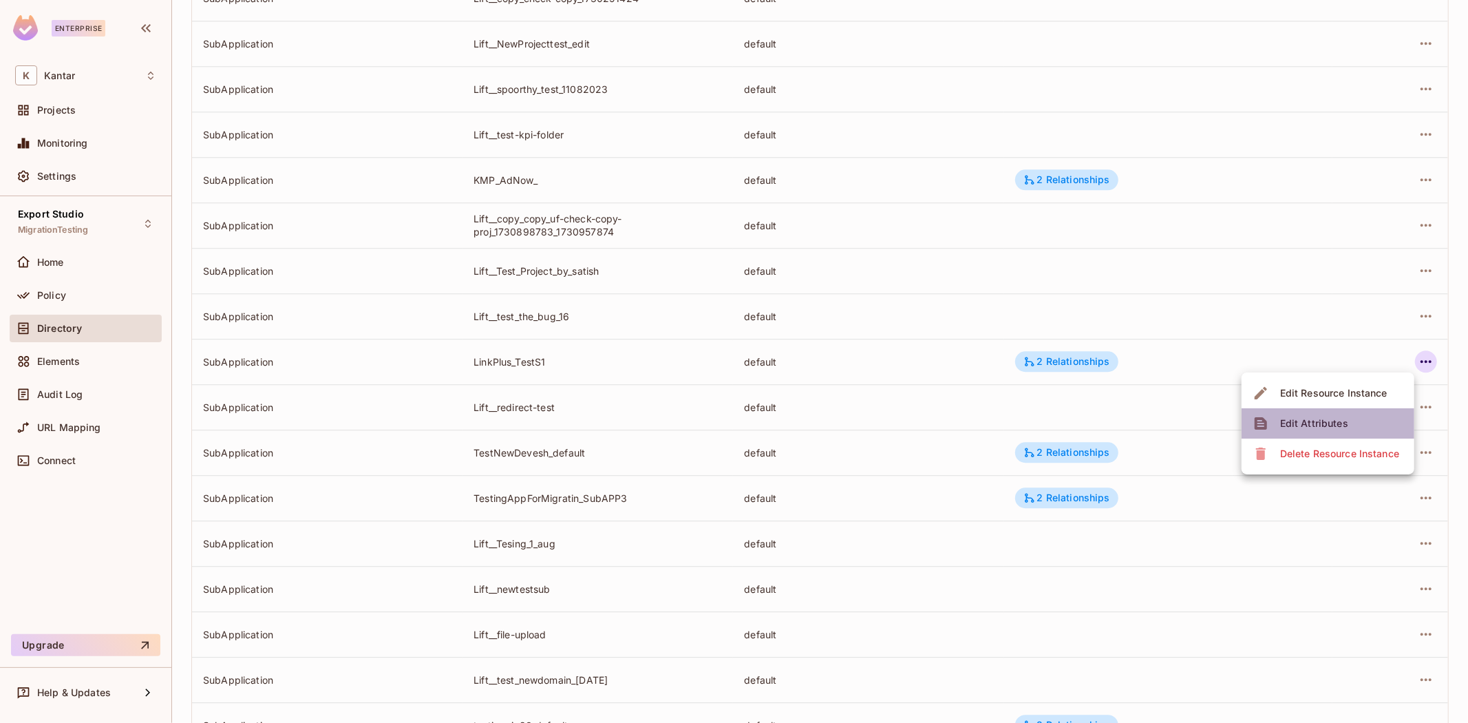
click at [1322, 416] on div "Edit Attributes" at bounding box center [1314, 423] width 68 height 14
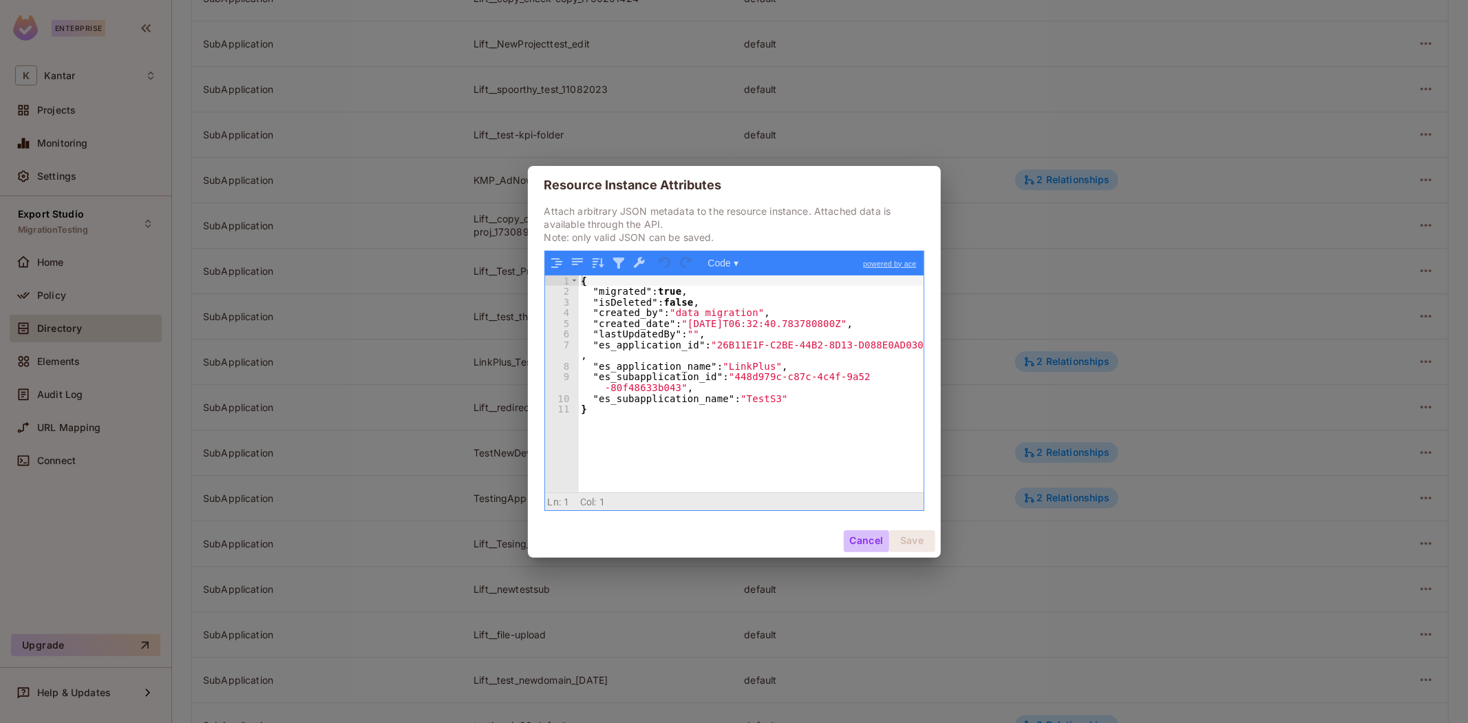
click at [868, 539] on button "Cancel" at bounding box center [866, 541] width 45 height 22
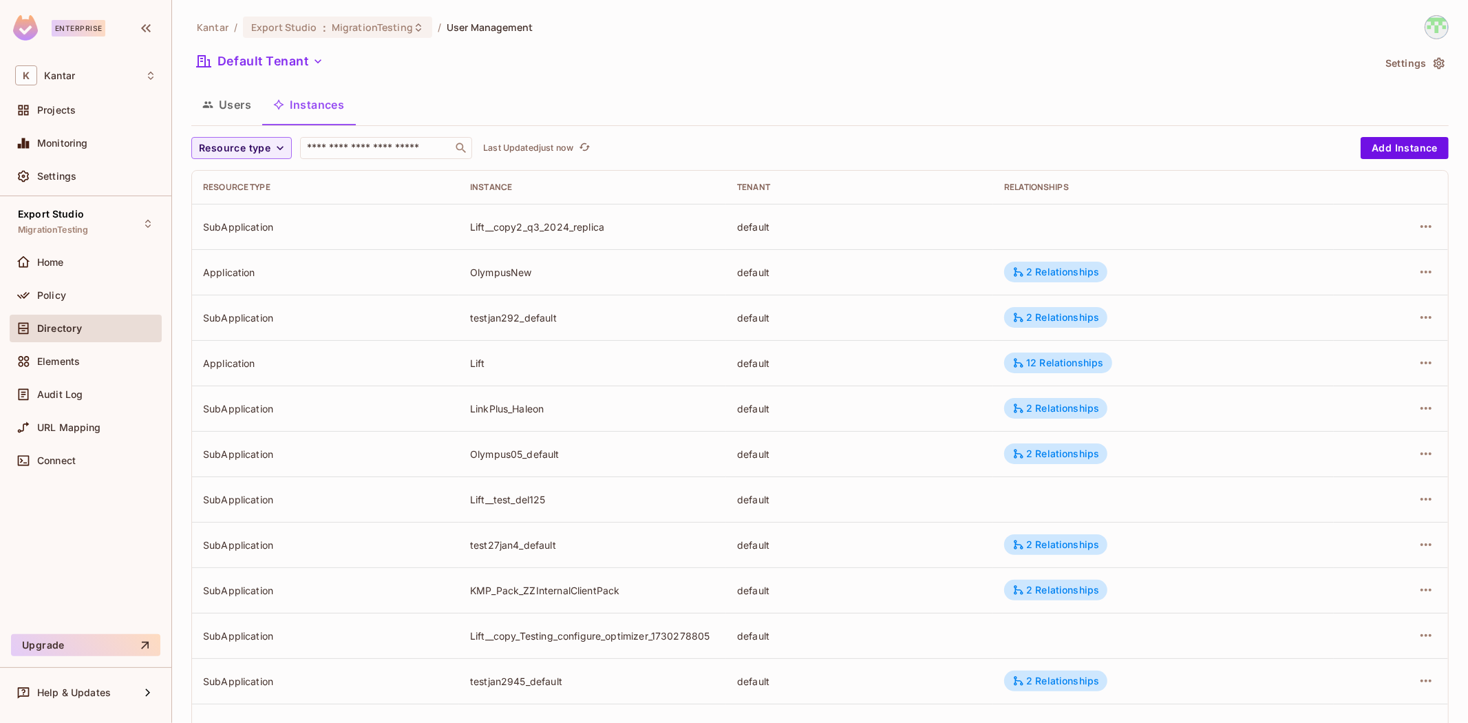
scroll to position [239, 0]
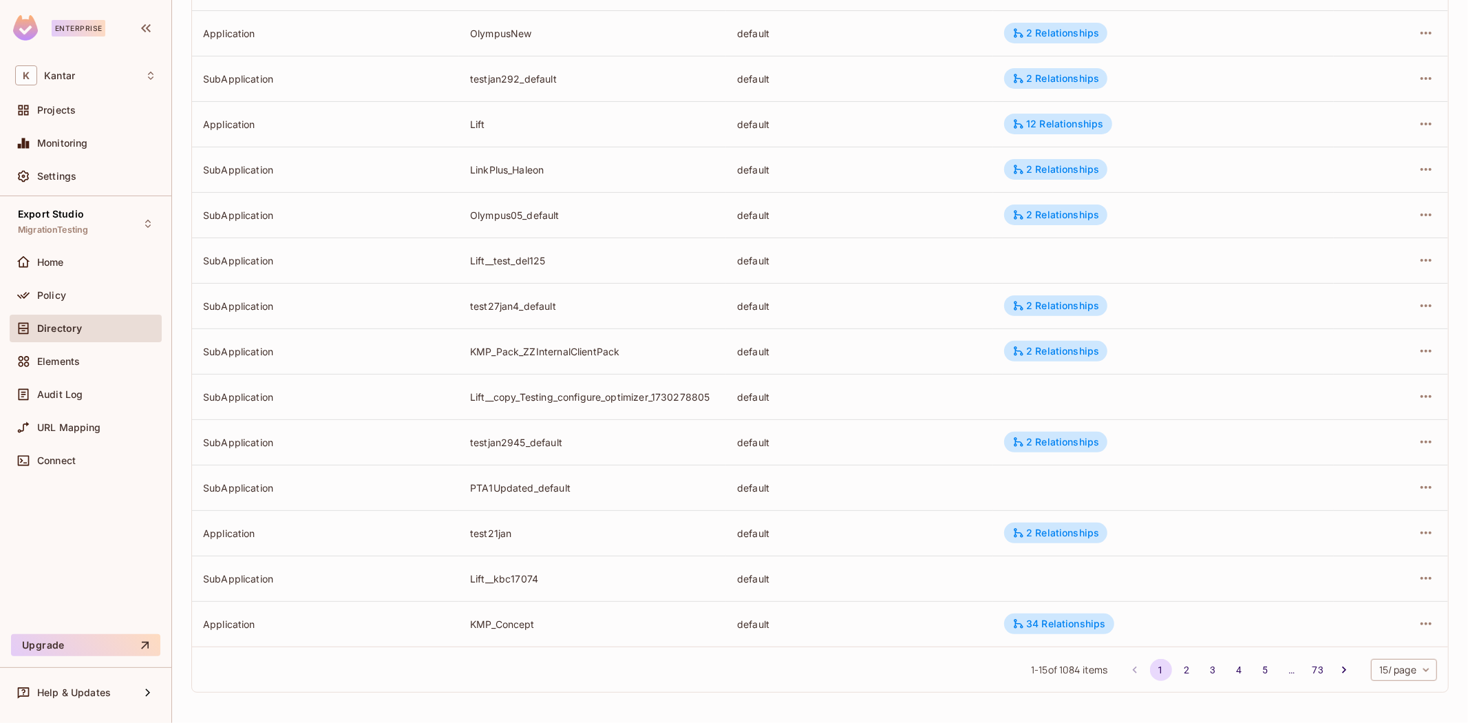
click at [1417, 670] on body "Enterprise K Kantar Projects Monitoring Settings Export Studio MigrationTesting…" at bounding box center [734, 361] width 1468 height 723
click at [1392, 699] on li "100 / page" at bounding box center [1391, 691] width 69 height 29
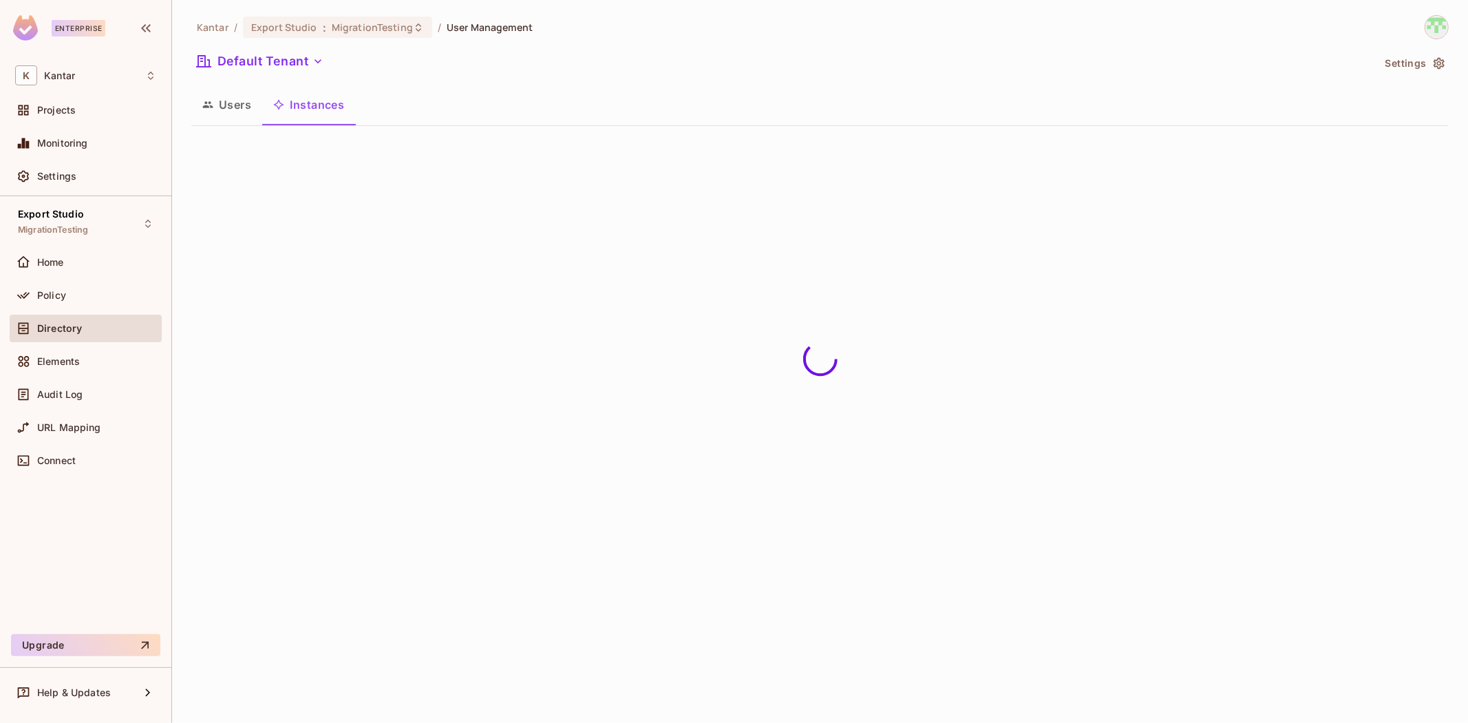
scroll to position [0, 0]
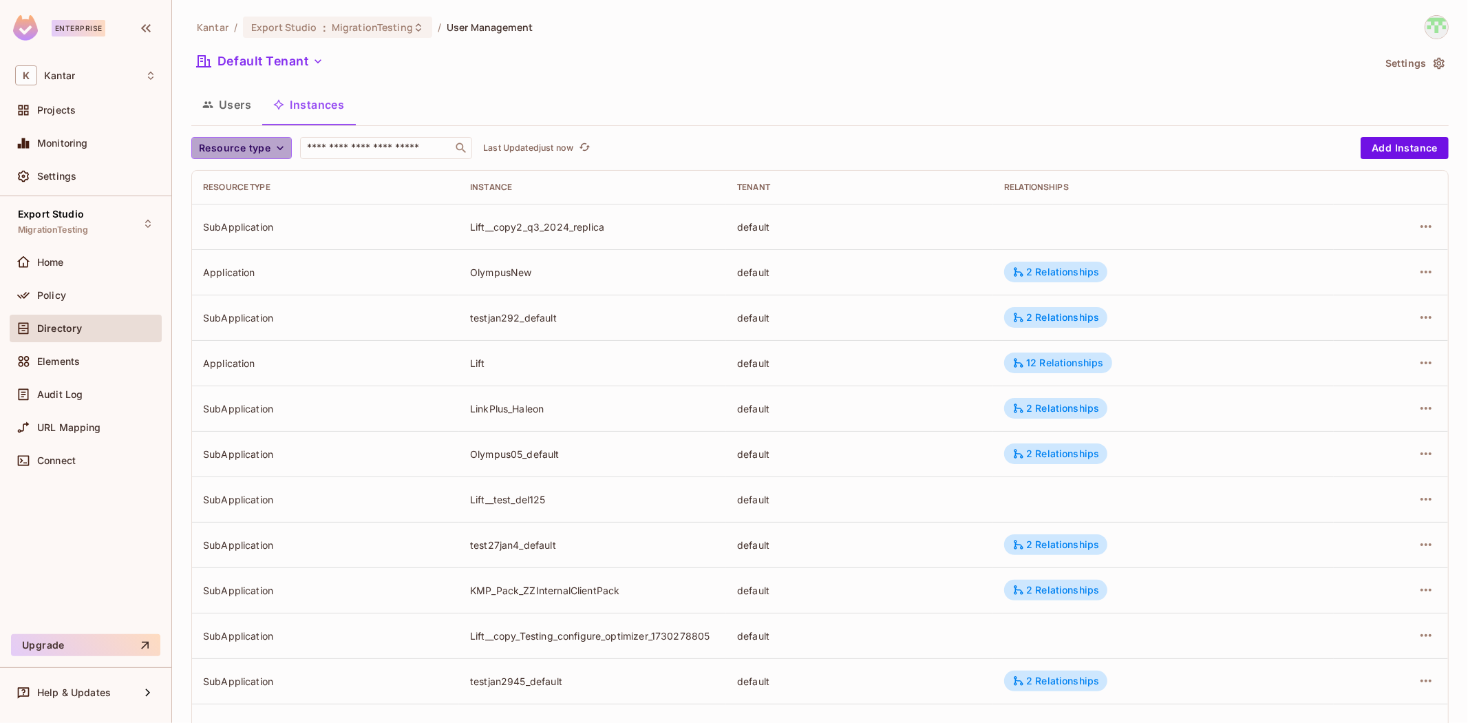
click at [258, 153] on span "Resource type" at bounding box center [235, 148] width 72 height 17
click at [251, 209] on span "SubApplication" at bounding box center [237, 208] width 70 height 13
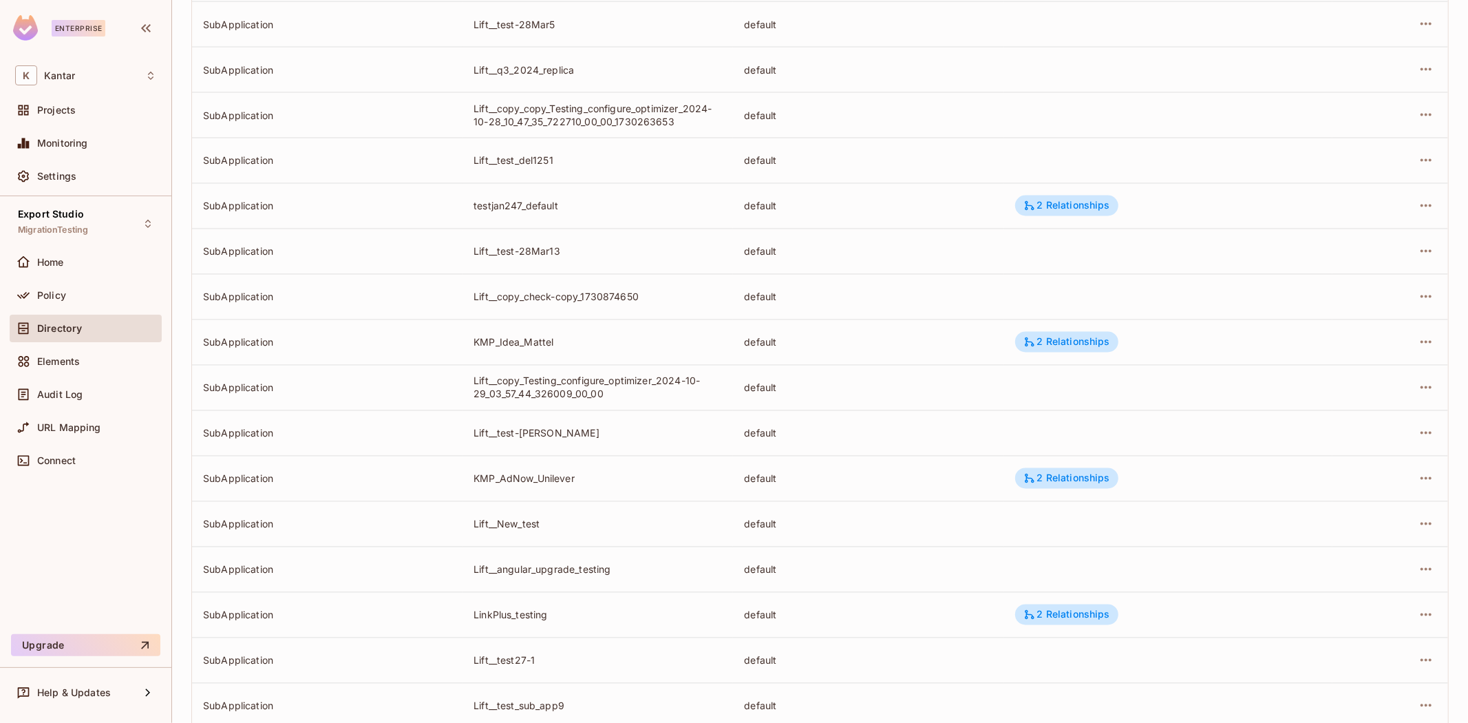
scroll to position [2863, 0]
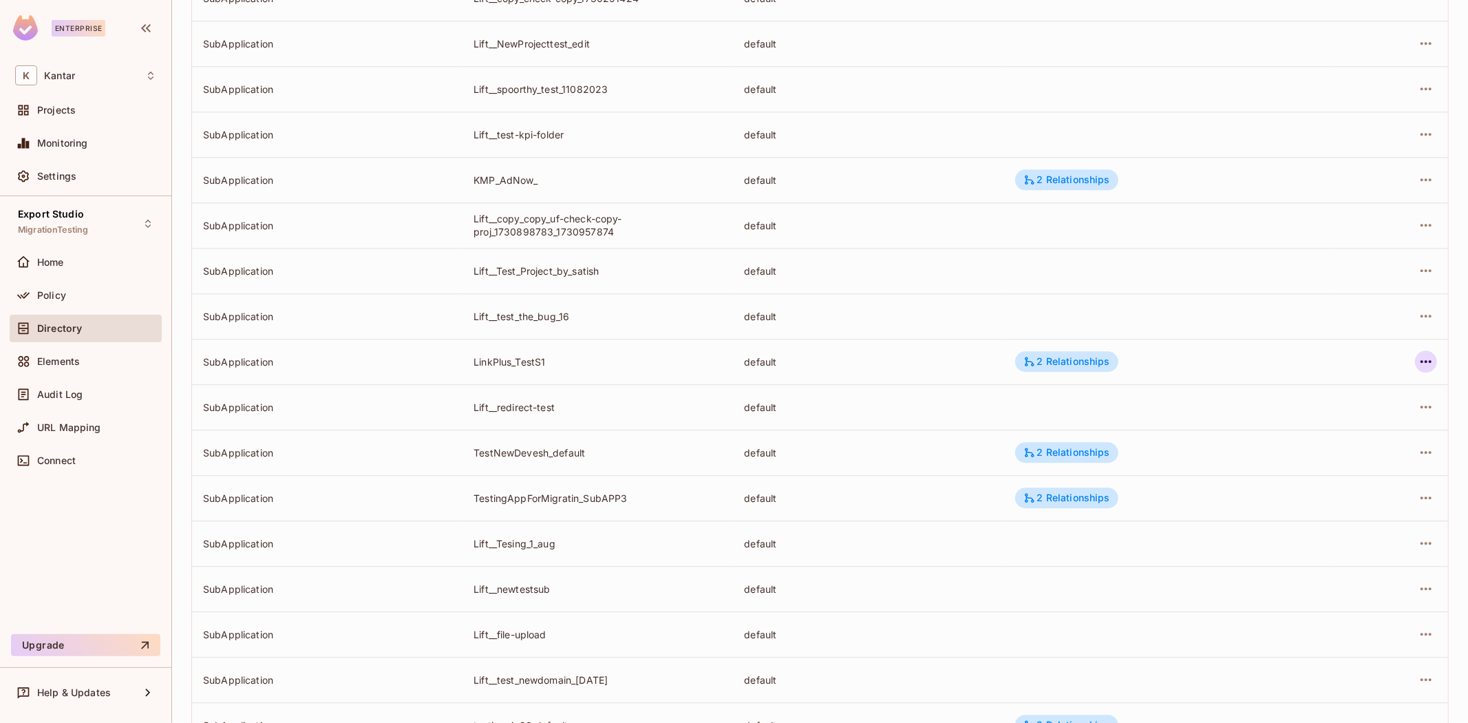
click at [1418, 361] on icon "button" at bounding box center [1426, 361] width 17 height 17
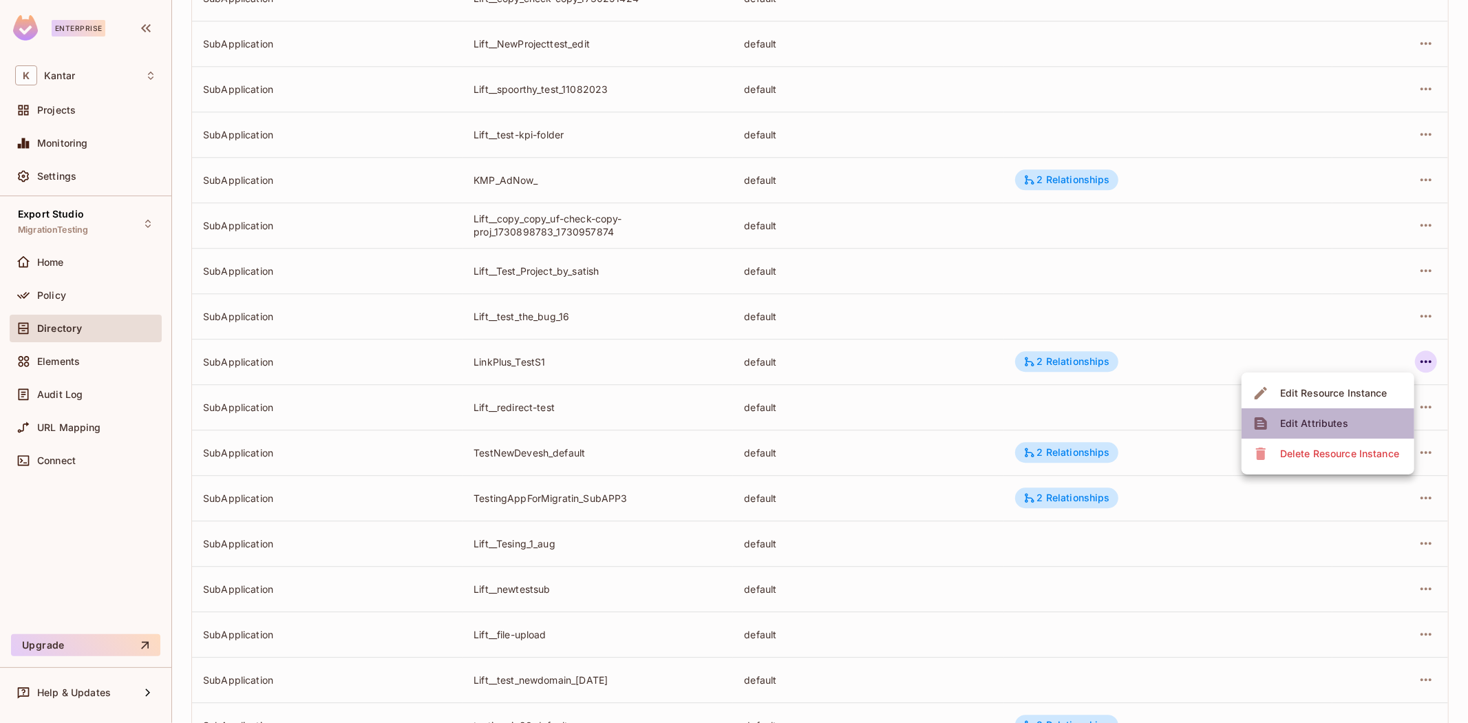
click at [1357, 425] on li "Edit Attributes" at bounding box center [1328, 423] width 173 height 30
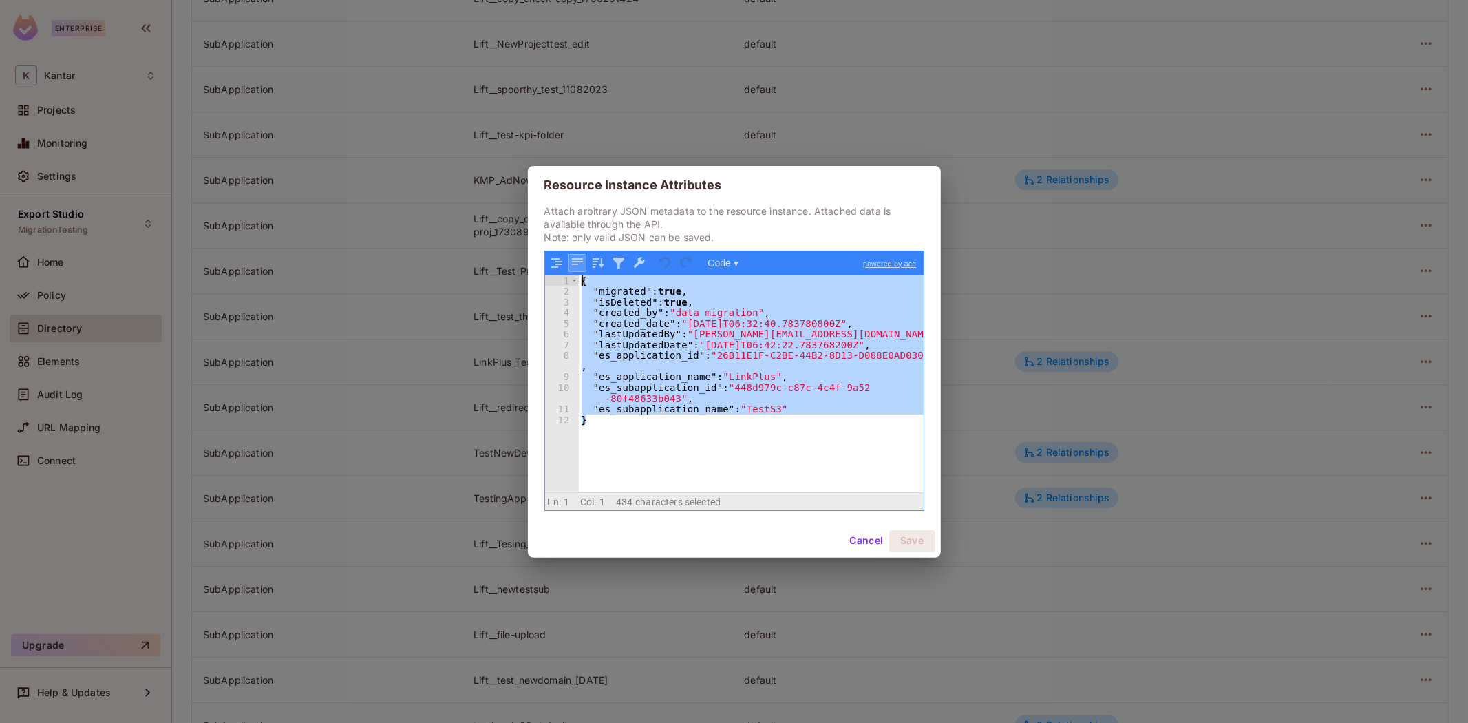
drag, startPoint x: 629, startPoint y: 434, endPoint x: 573, endPoint y: 263, distance: 180.4
click at [573, 263] on div "Code ▾ powered by ace 1 2 3 4 5 6 7 8 9 10 11 12 { "migrated" : true , "isDelet…" at bounding box center [734, 381] width 380 height 260
click at [763, 430] on div "{ "migrated" : true , "isDeleted" : true , "created_by" : "data migration" , "c…" at bounding box center [751, 383] width 345 height 217
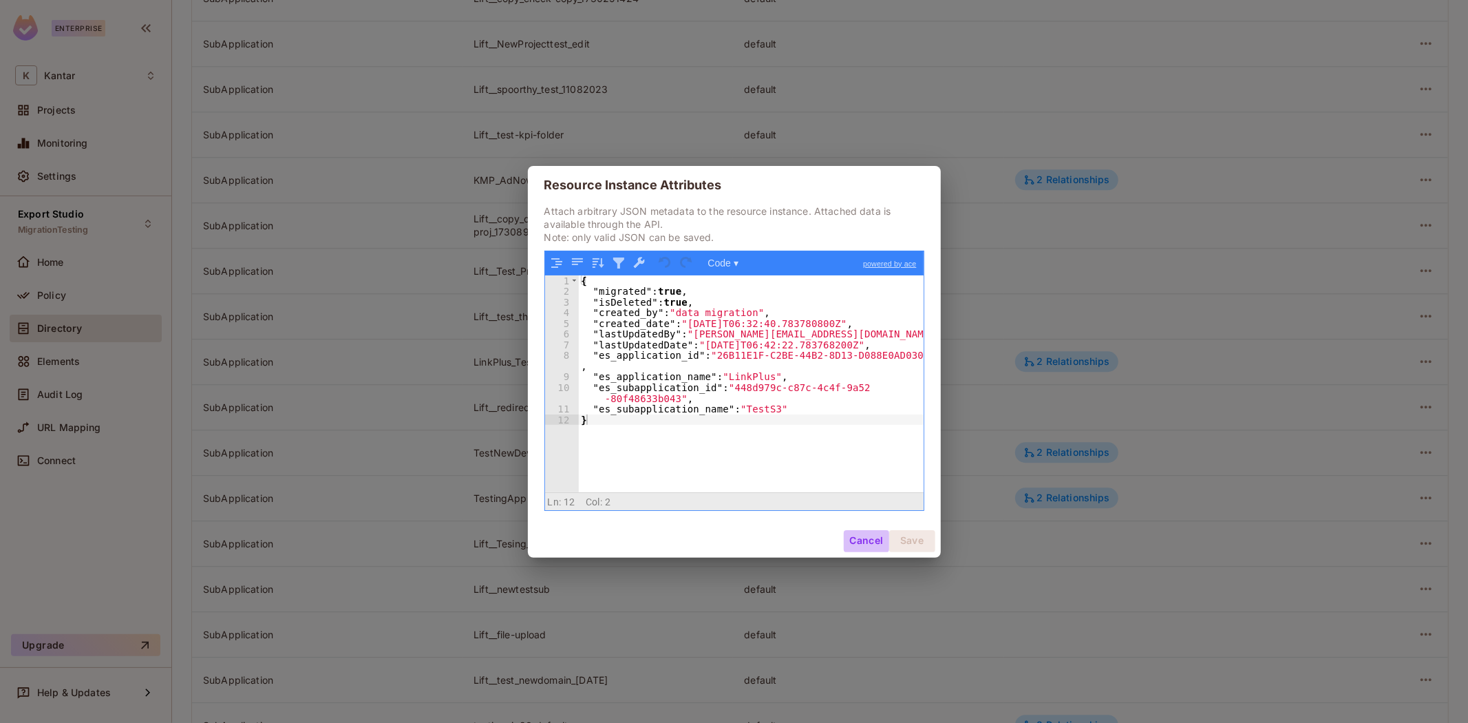
click at [858, 538] on button "Cancel" at bounding box center [866, 541] width 45 height 22
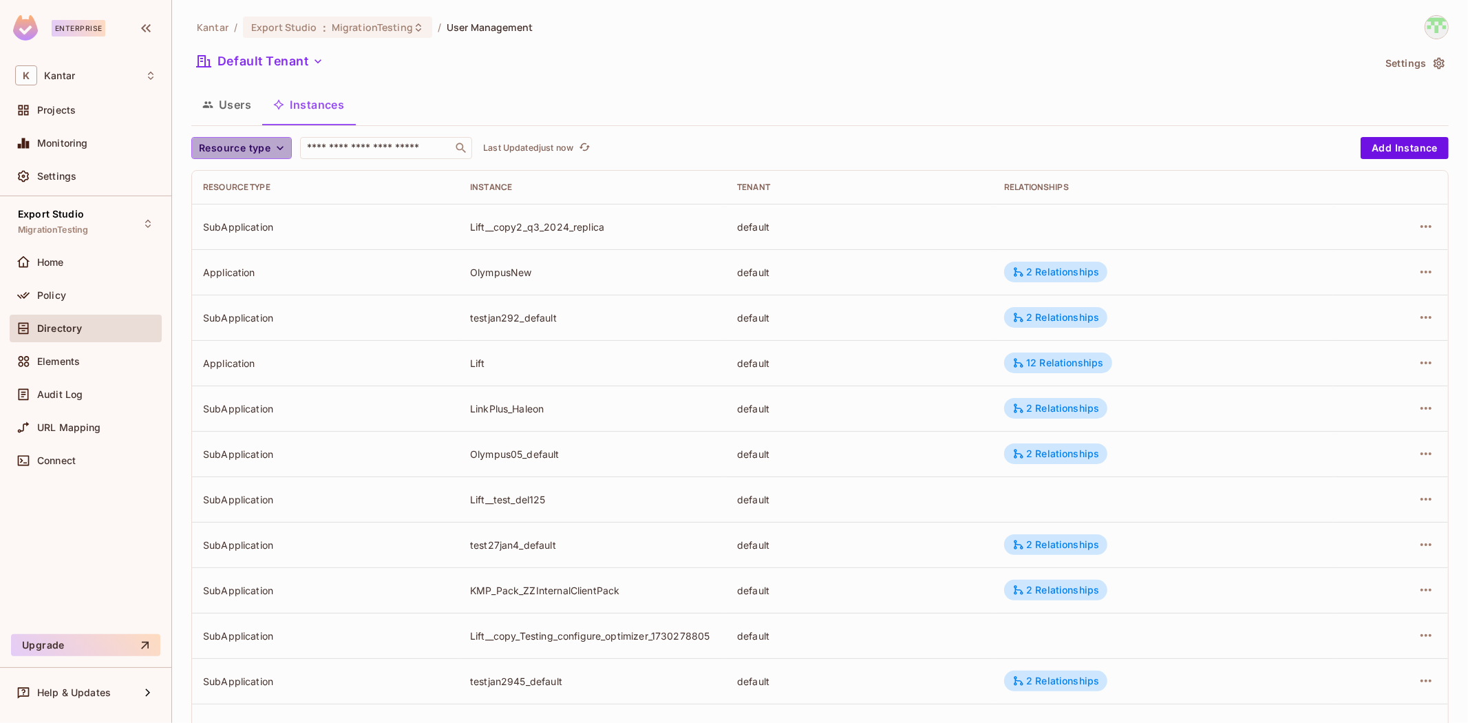
click at [230, 142] on span "Resource type" at bounding box center [235, 148] width 72 height 17
click at [244, 215] on li "SubApplication" at bounding box center [237, 209] width 92 height 30
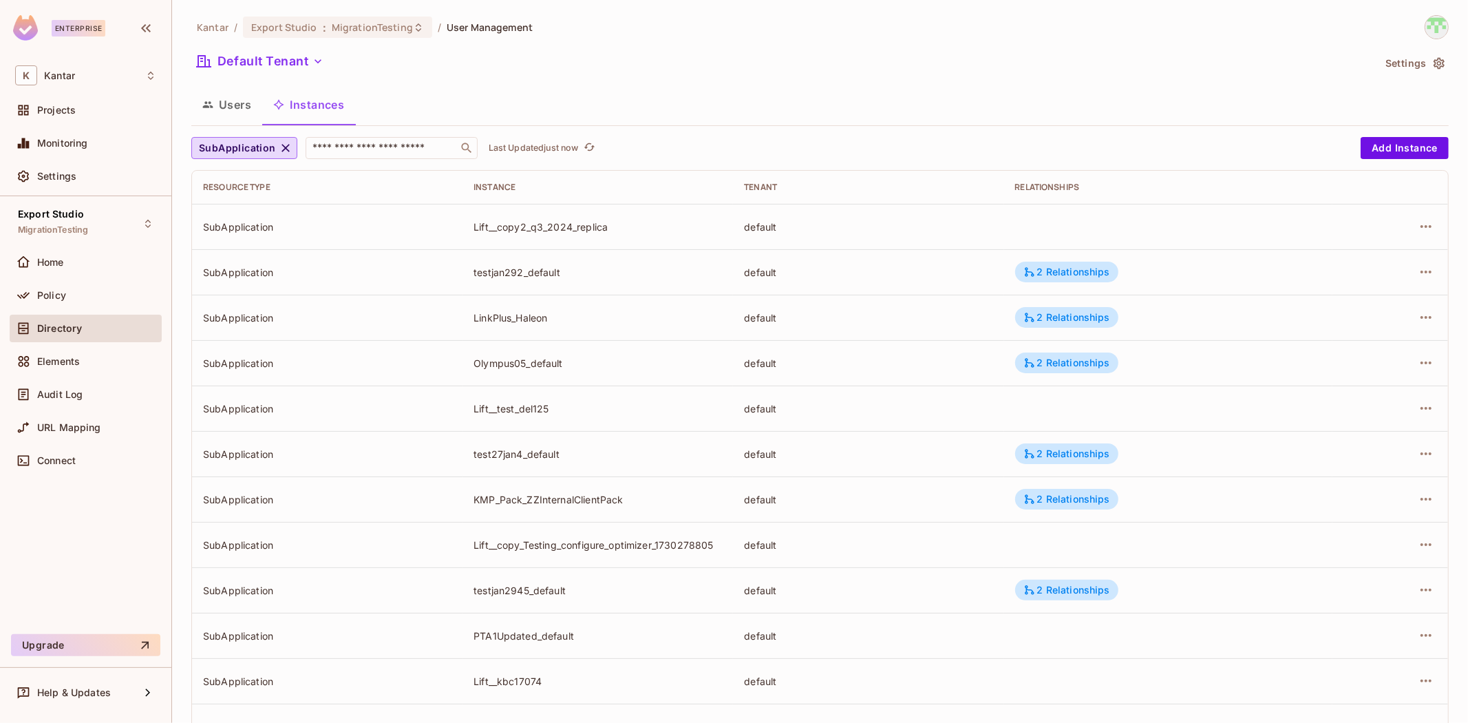
scroll to position [239, 0]
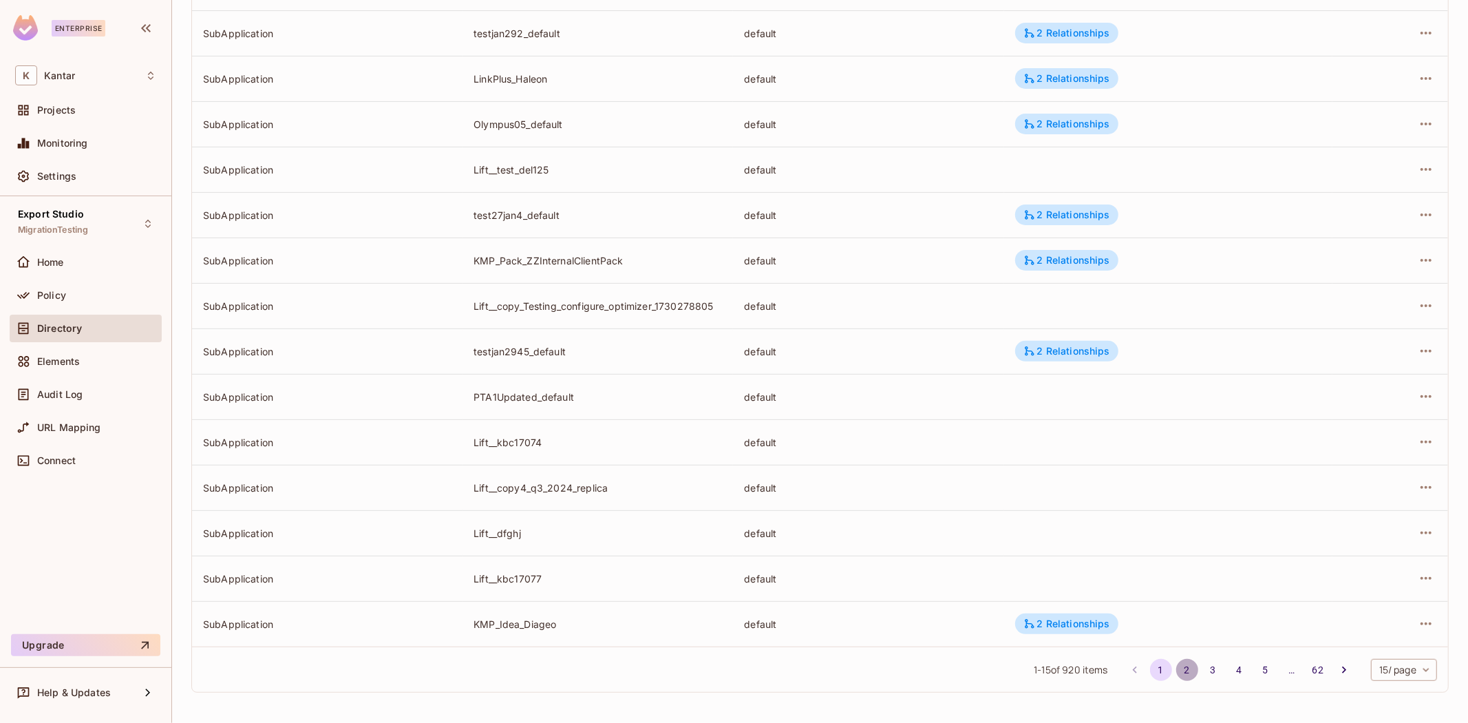
click at [1176, 677] on button "2" at bounding box center [1187, 670] width 22 height 22
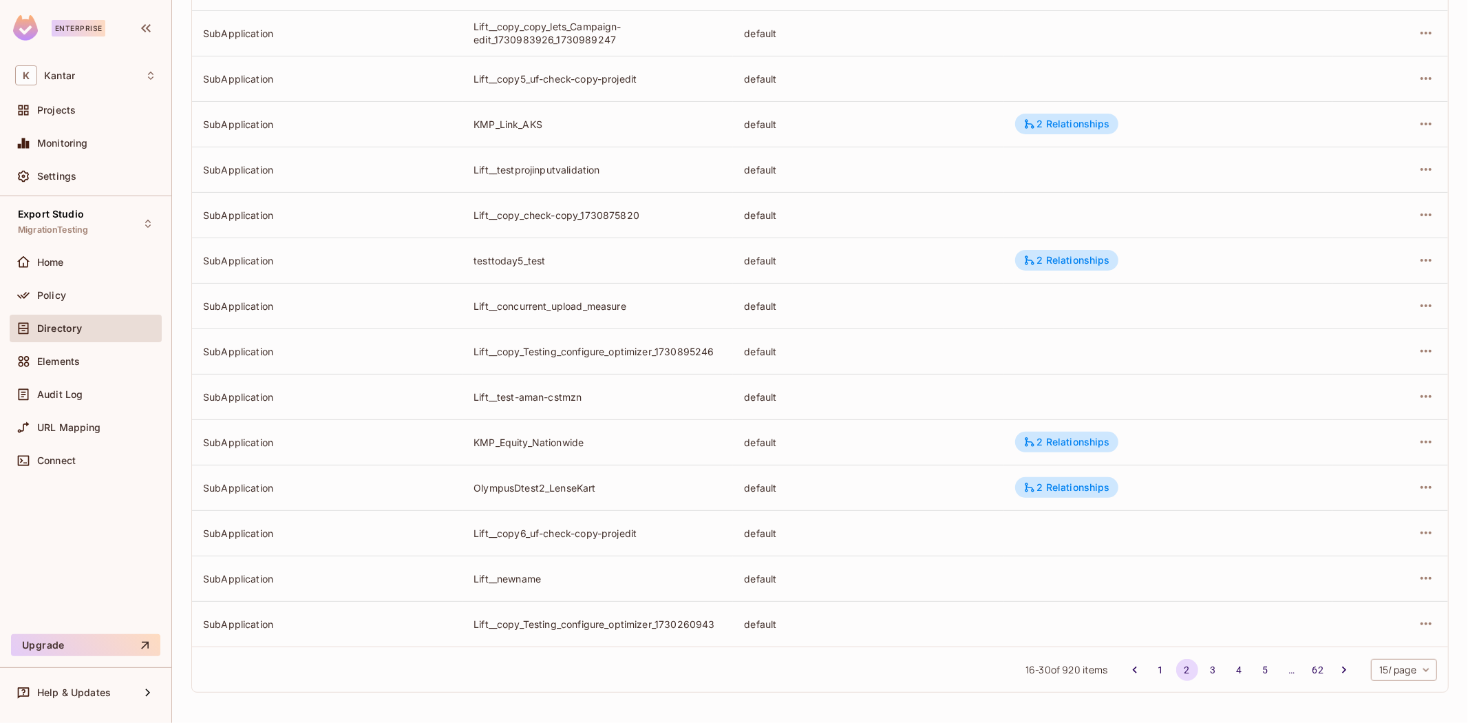
click at [1387, 672] on body "Enterprise K Kantar Projects Monitoring Settings Export Studio MigrationTesting…" at bounding box center [734, 361] width 1468 height 723
click at [1387, 694] on li "100 / page" at bounding box center [1391, 691] width 69 height 29
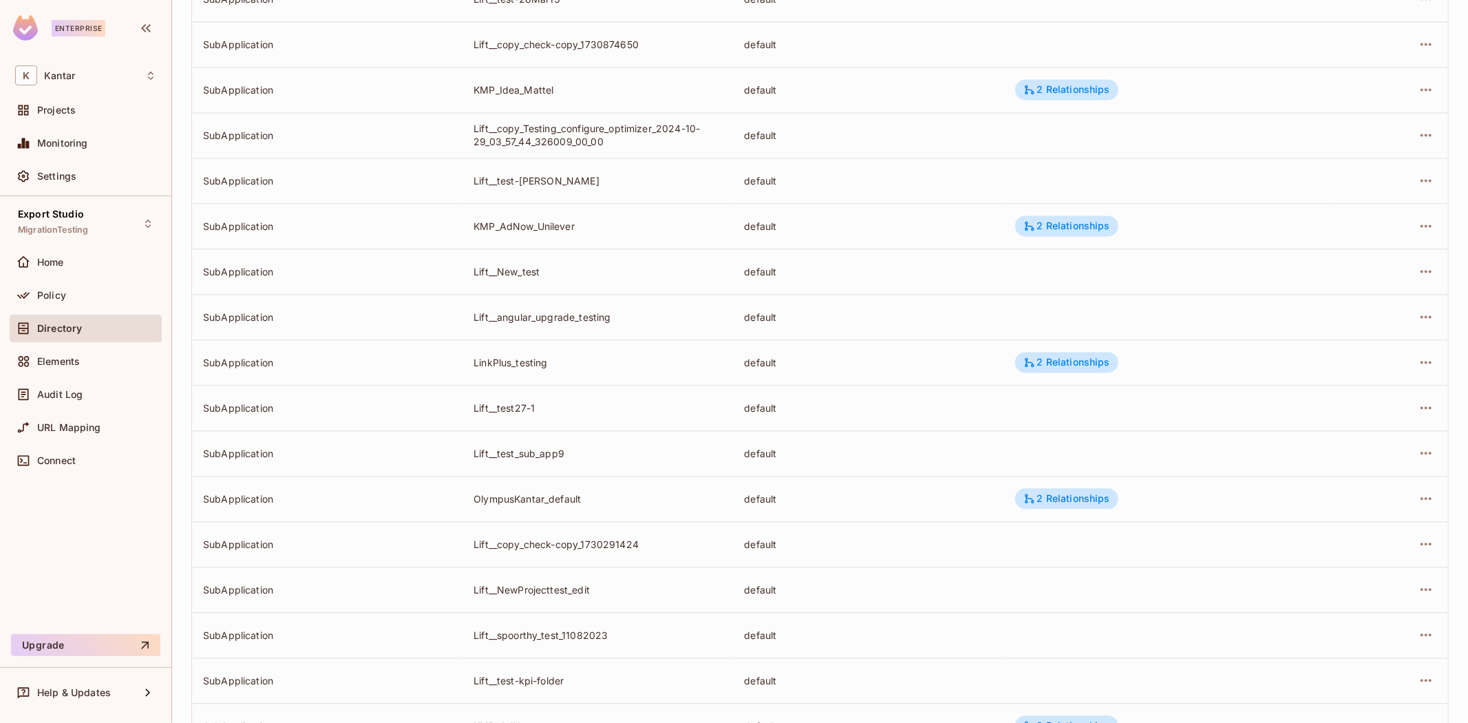
scroll to position [0, 0]
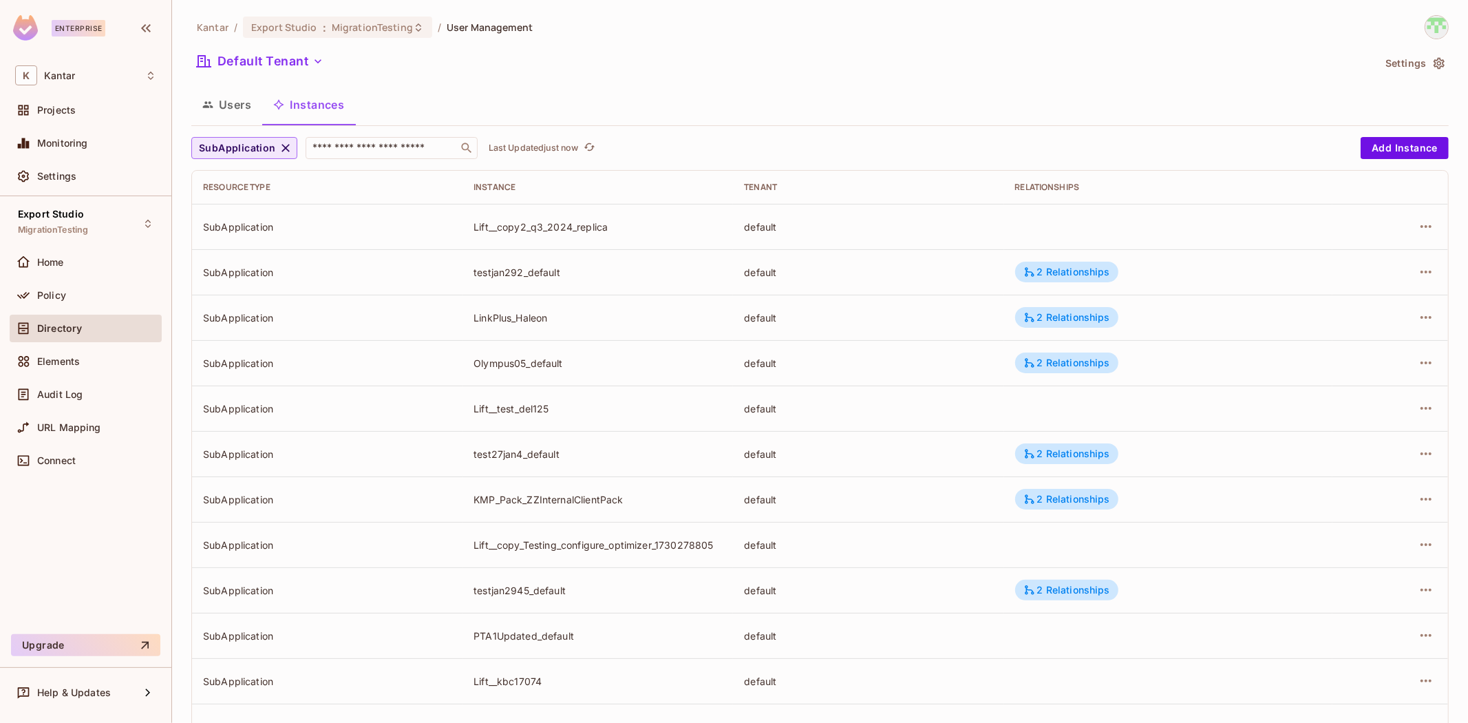
click at [285, 148] on icon "button" at bounding box center [286, 148] width 14 height 14
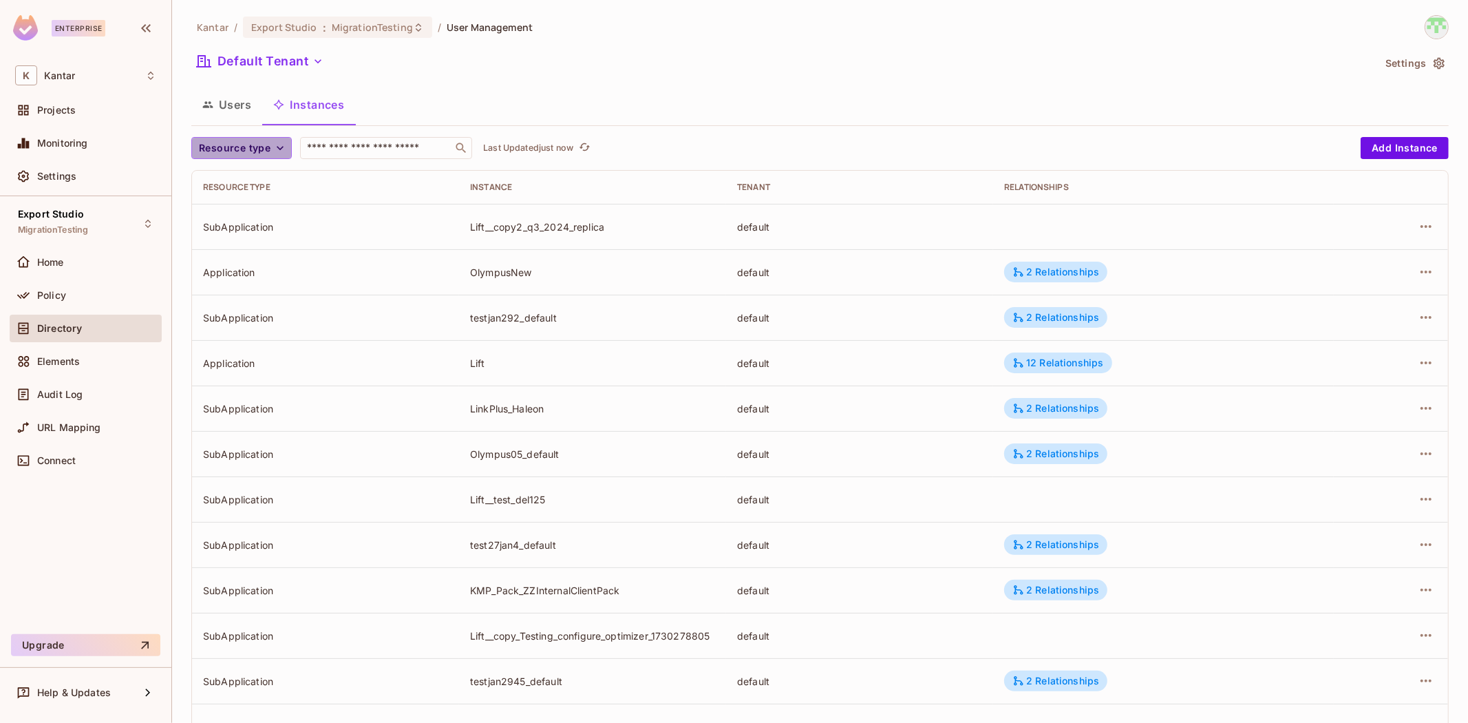
click at [255, 140] on span "Resource type" at bounding box center [235, 148] width 72 height 17
click at [262, 183] on span "Application" at bounding box center [237, 179] width 70 height 13
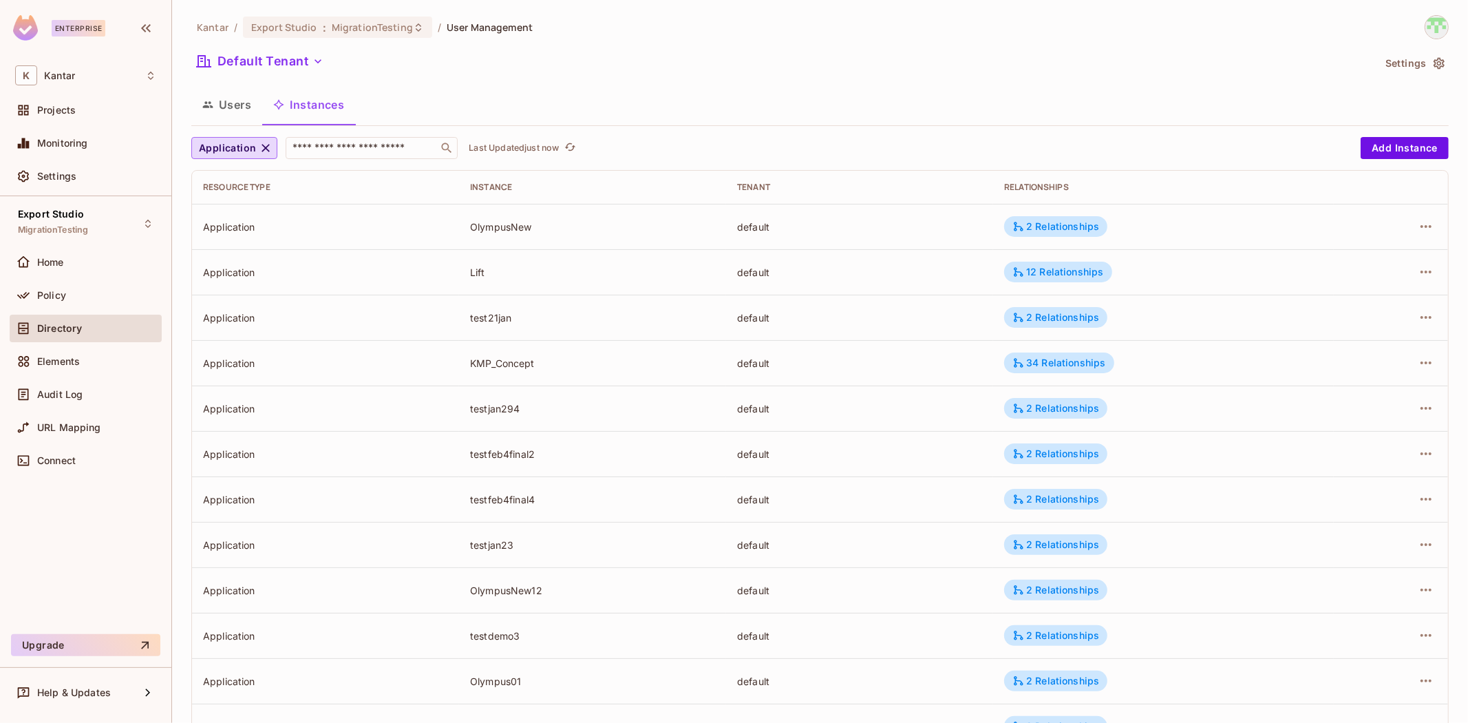
scroll to position [2863, 0]
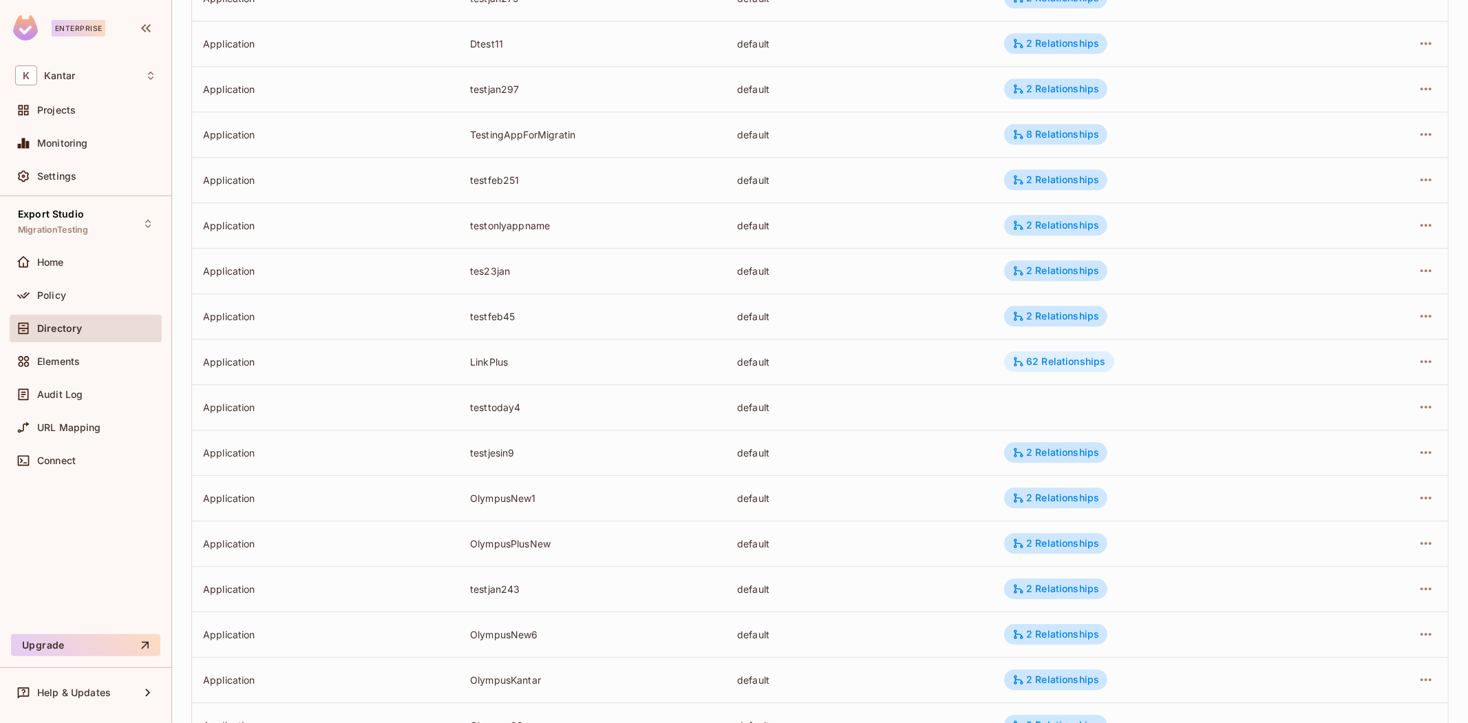
click at [1051, 362] on div "62 Relationships" at bounding box center [1059, 361] width 93 height 12
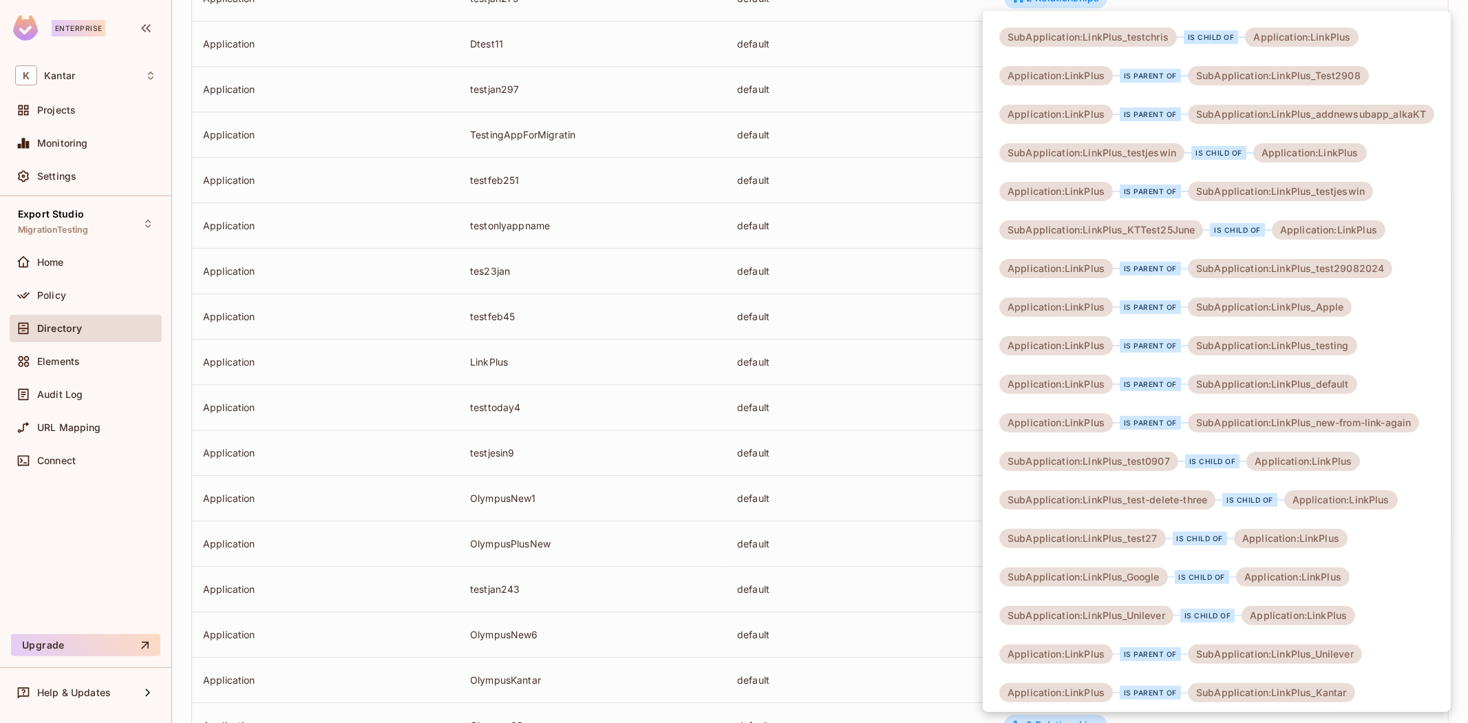
click at [99, 538] on div at bounding box center [734, 361] width 1468 height 723
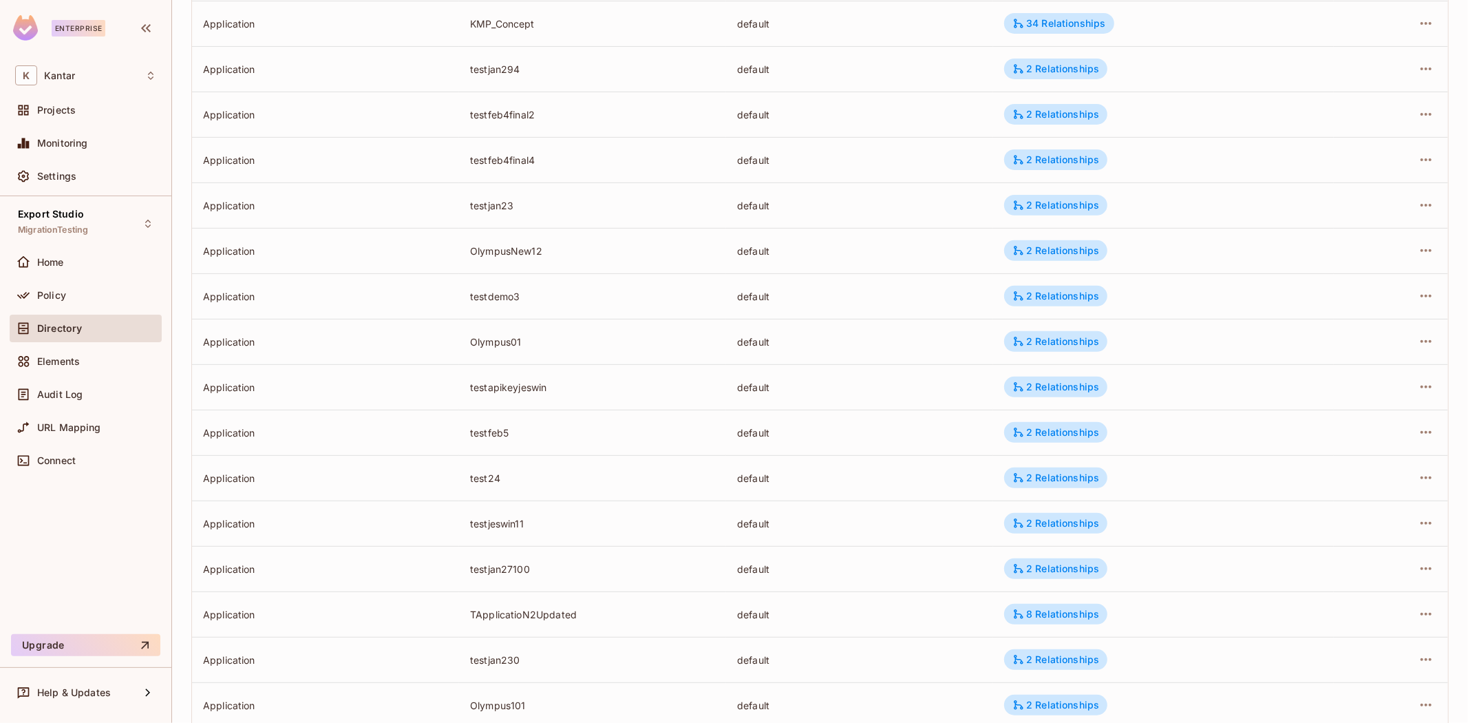
scroll to position [0, 0]
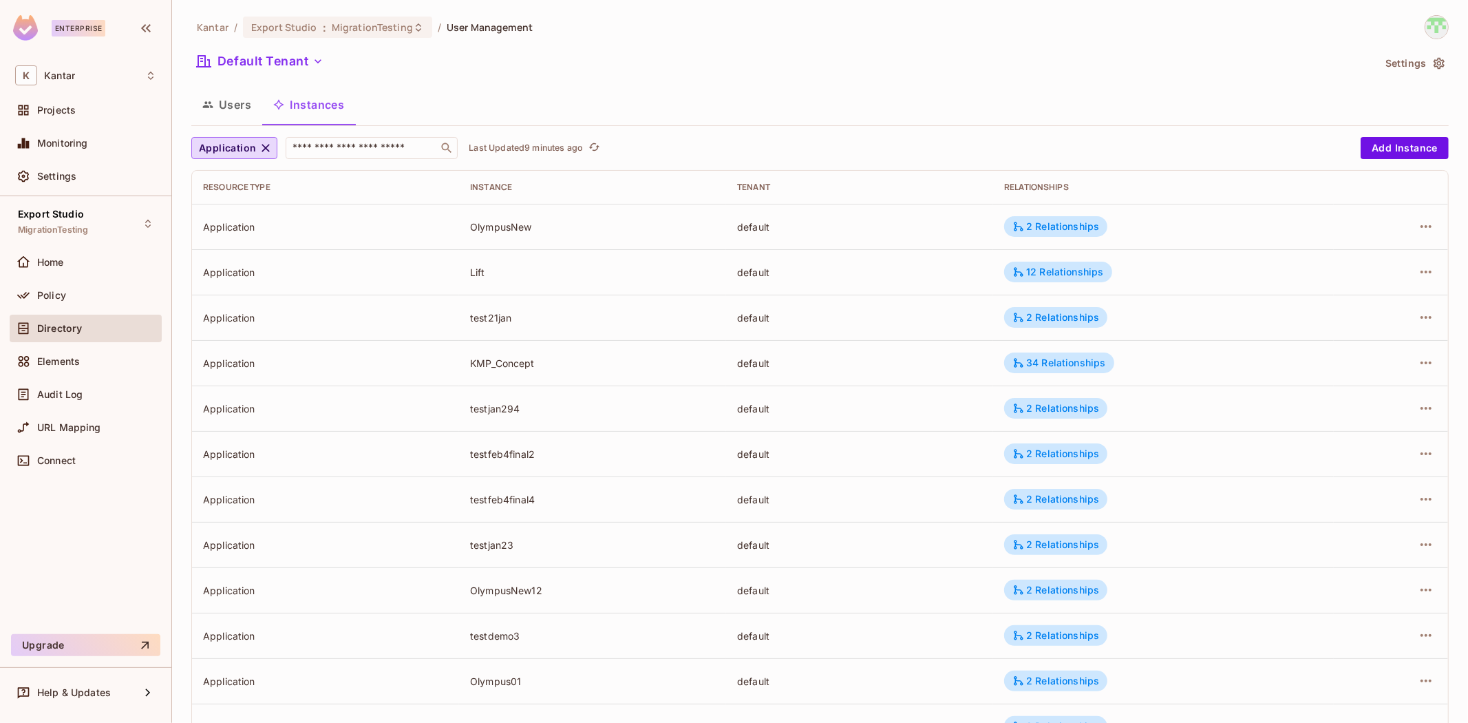
drag, startPoint x: 574, startPoint y: 90, endPoint x: 547, endPoint y: 102, distance: 29.9
click at [572, 94] on div "Users Instances" at bounding box center [820, 104] width 1258 height 34
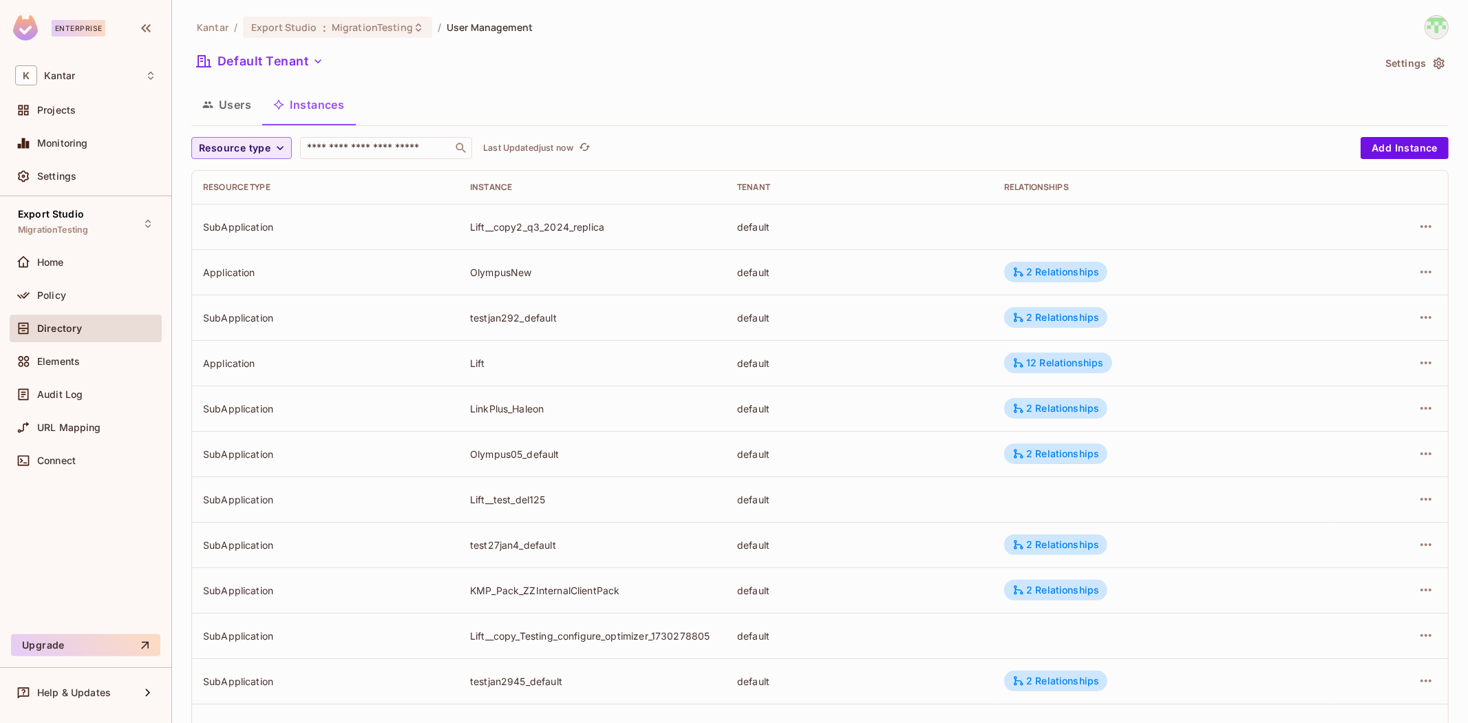
click at [260, 151] on span "Resource type" at bounding box center [235, 148] width 72 height 17
click at [252, 204] on span "SubApplication" at bounding box center [237, 208] width 70 height 13
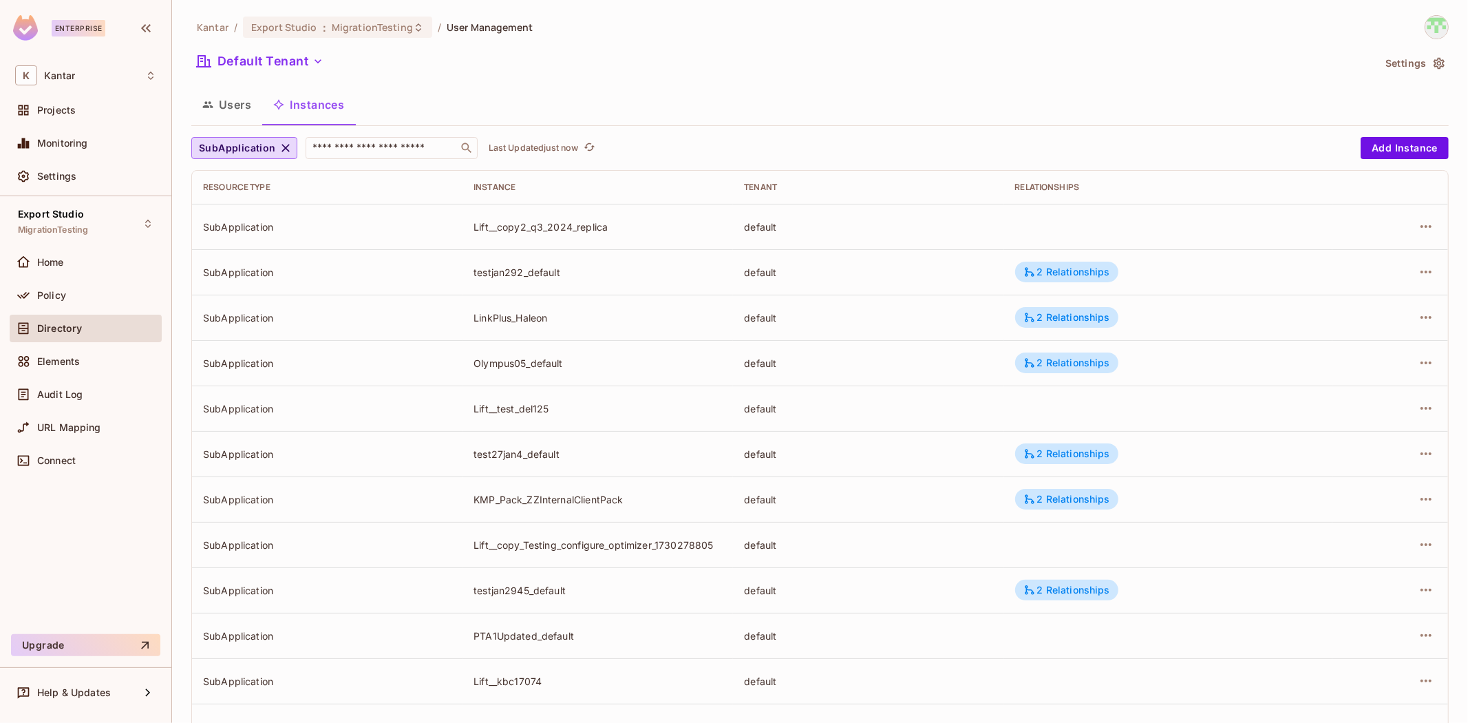
scroll to position [239, 0]
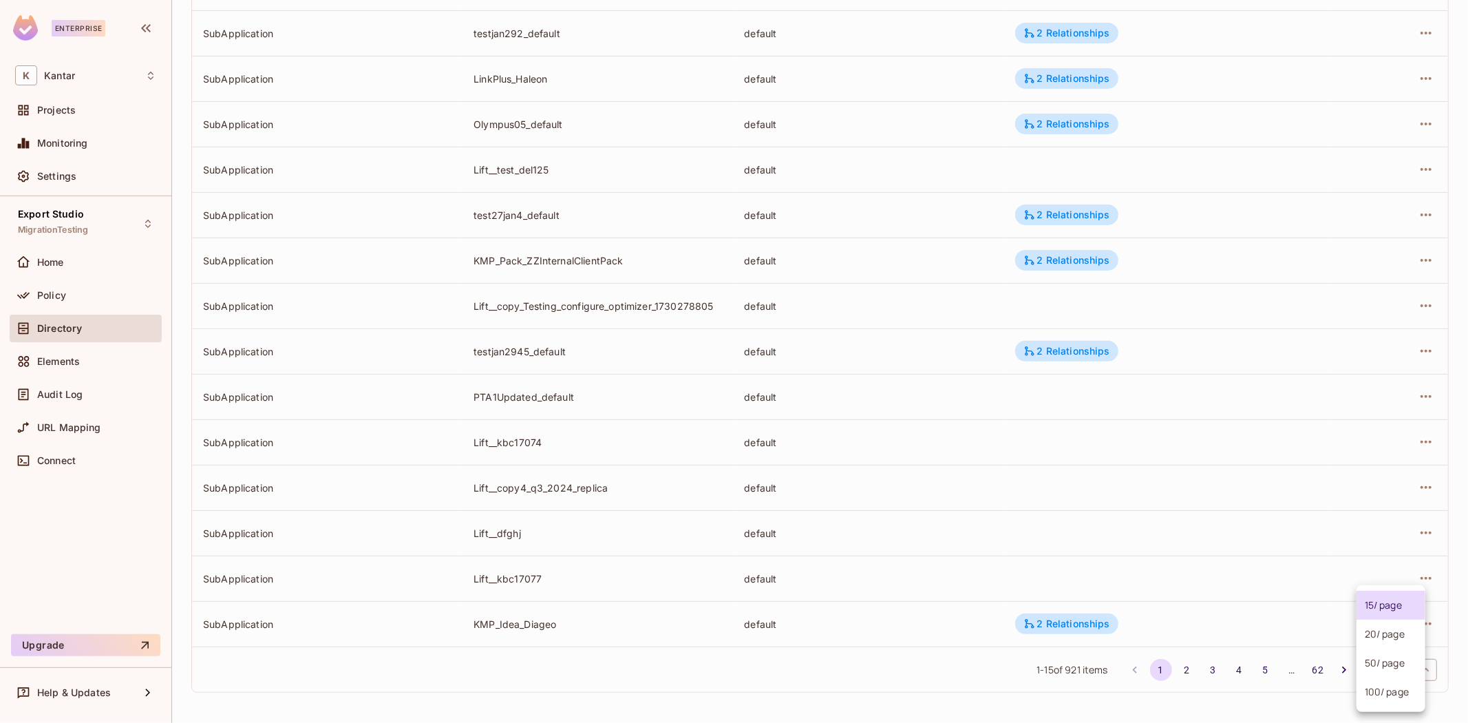
click at [1370, 670] on body "Enterprise K Kantar Projects Monitoring Settings Export Studio MigrationTesting…" at bounding box center [734, 361] width 1468 height 723
click at [1370, 697] on li "100 / page" at bounding box center [1391, 691] width 69 height 29
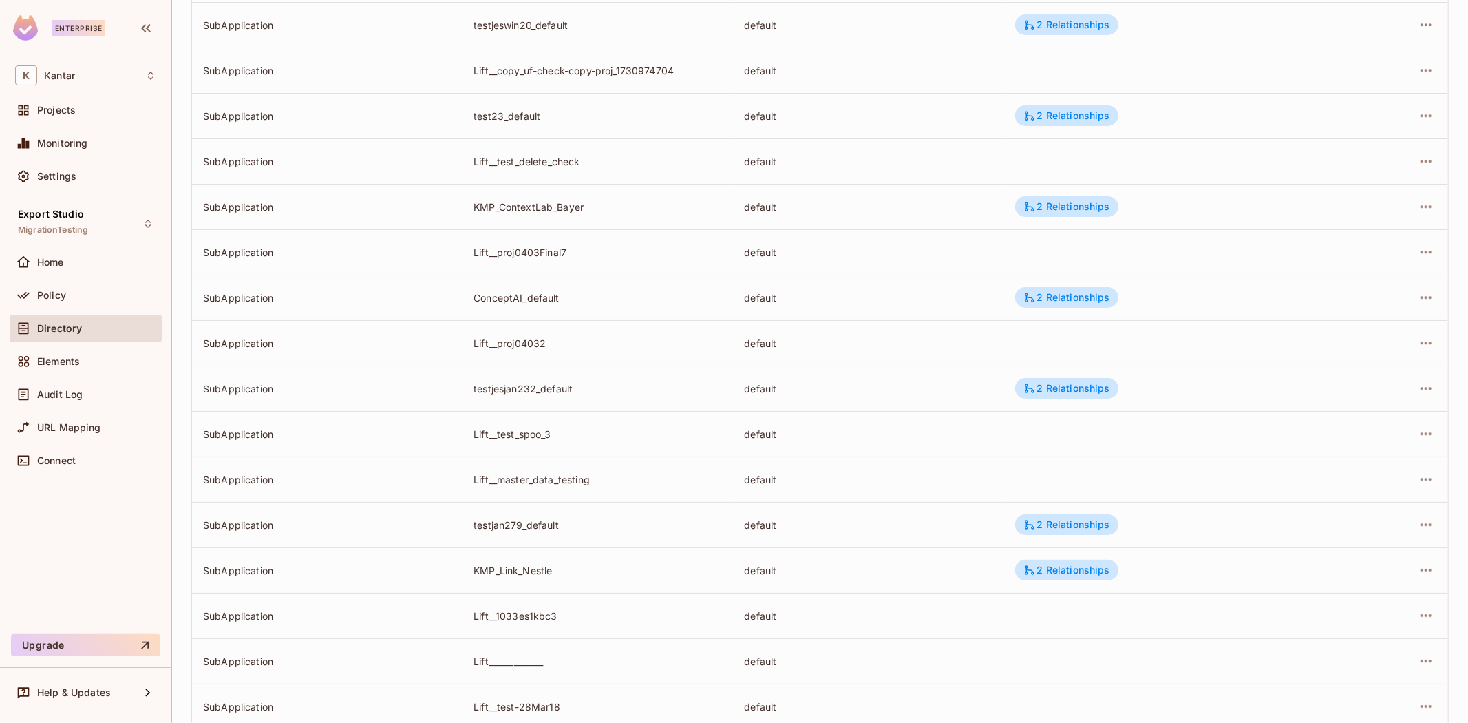
scroll to position [4100, 0]
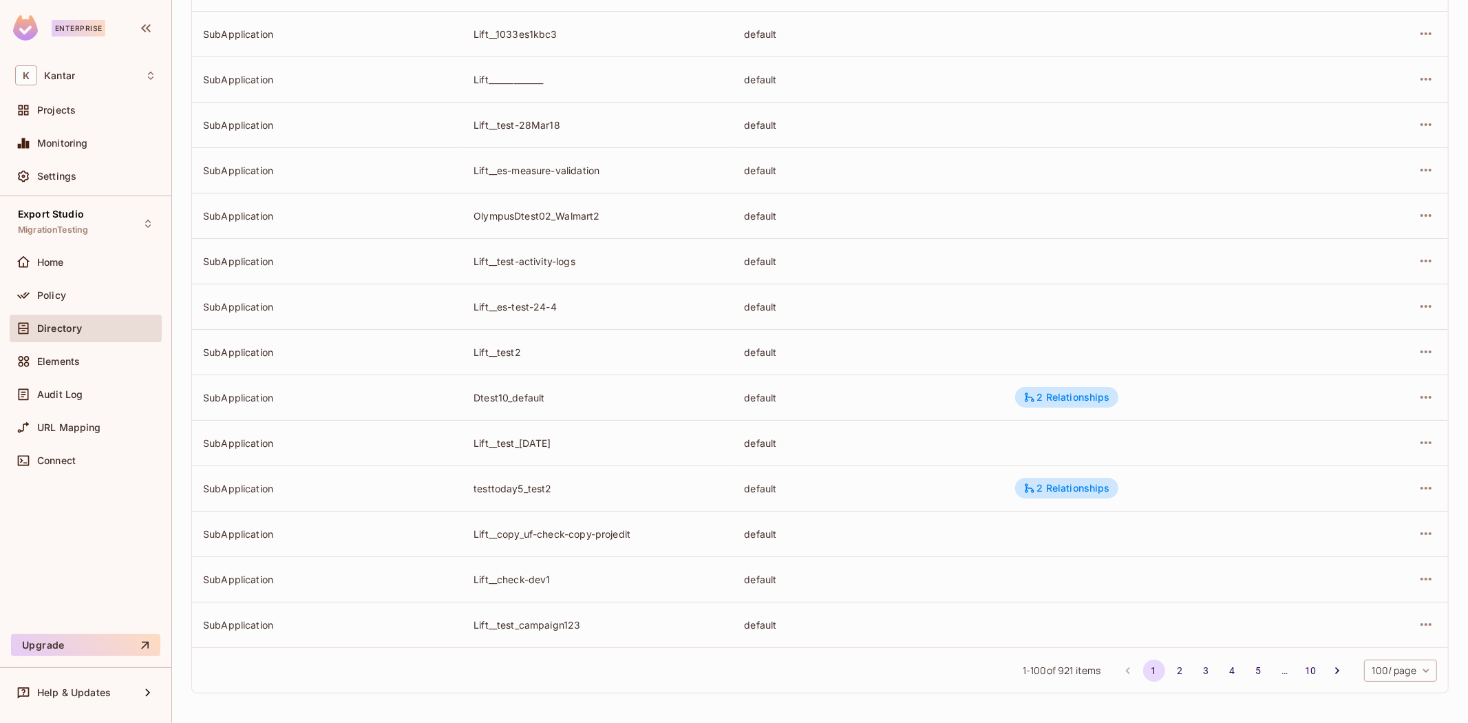
click at [1174, 669] on button "2" at bounding box center [1180, 670] width 22 height 22
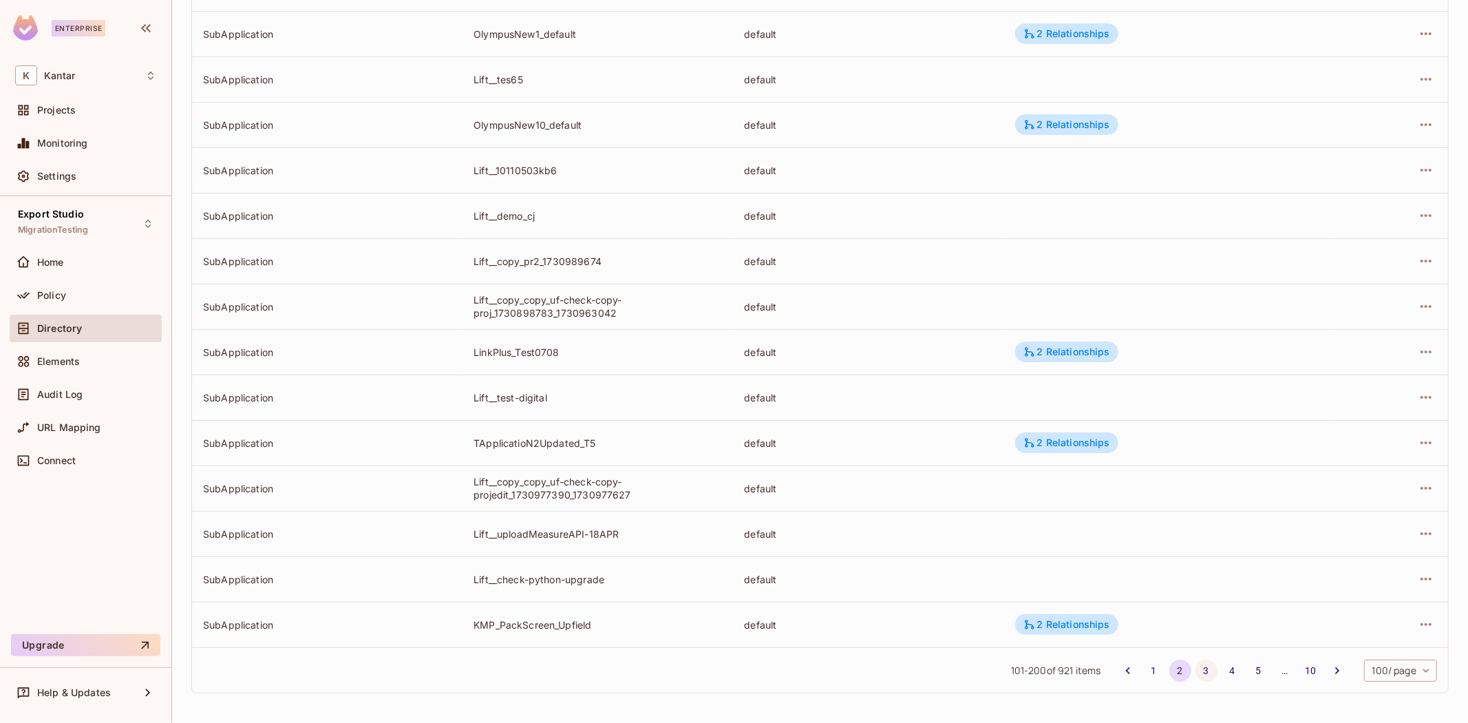
click at [1196, 673] on button "3" at bounding box center [1207, 670] width 22 height 22
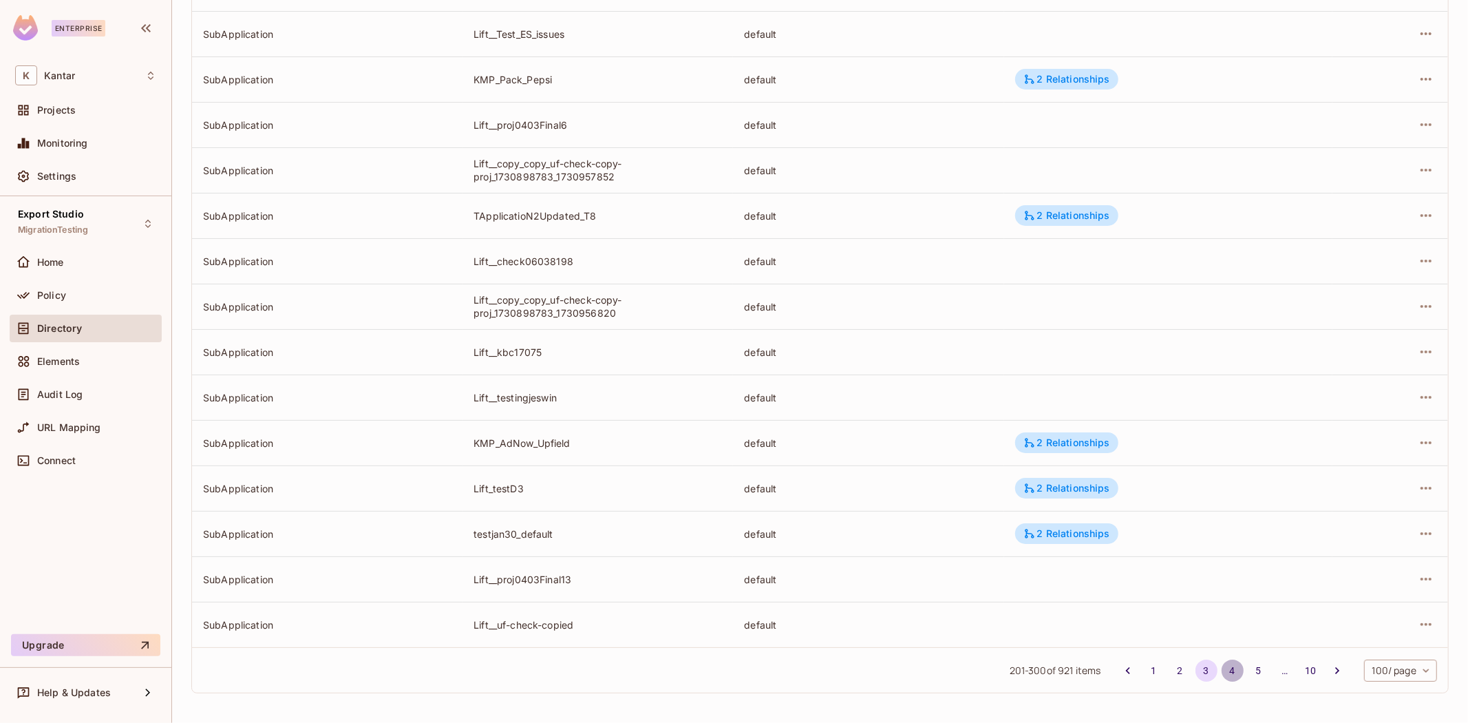
click at [1222, 669] on button "4" at bounding box center [1233, 670] width 22 height 22
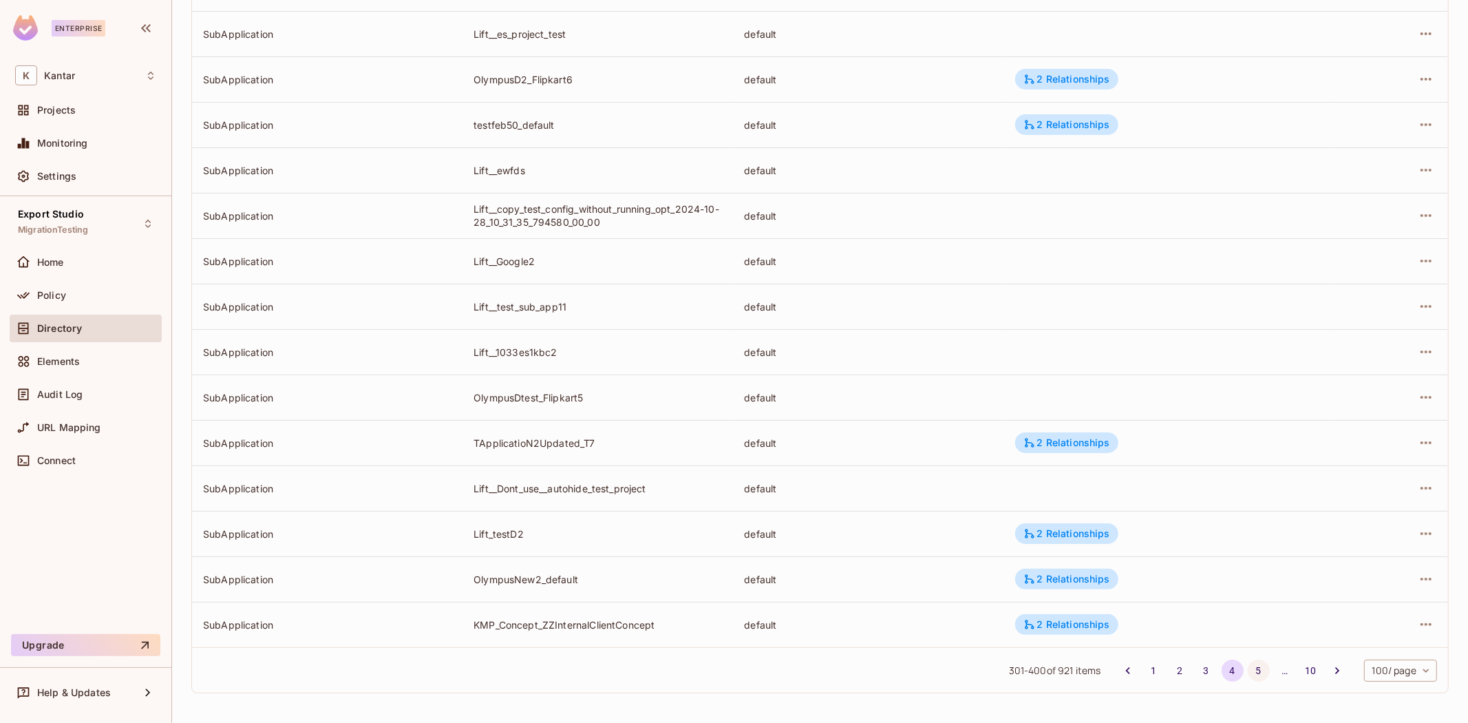
click at [1248, 666] on button "5" at bounding box center [1259, 670] width 22 height 22
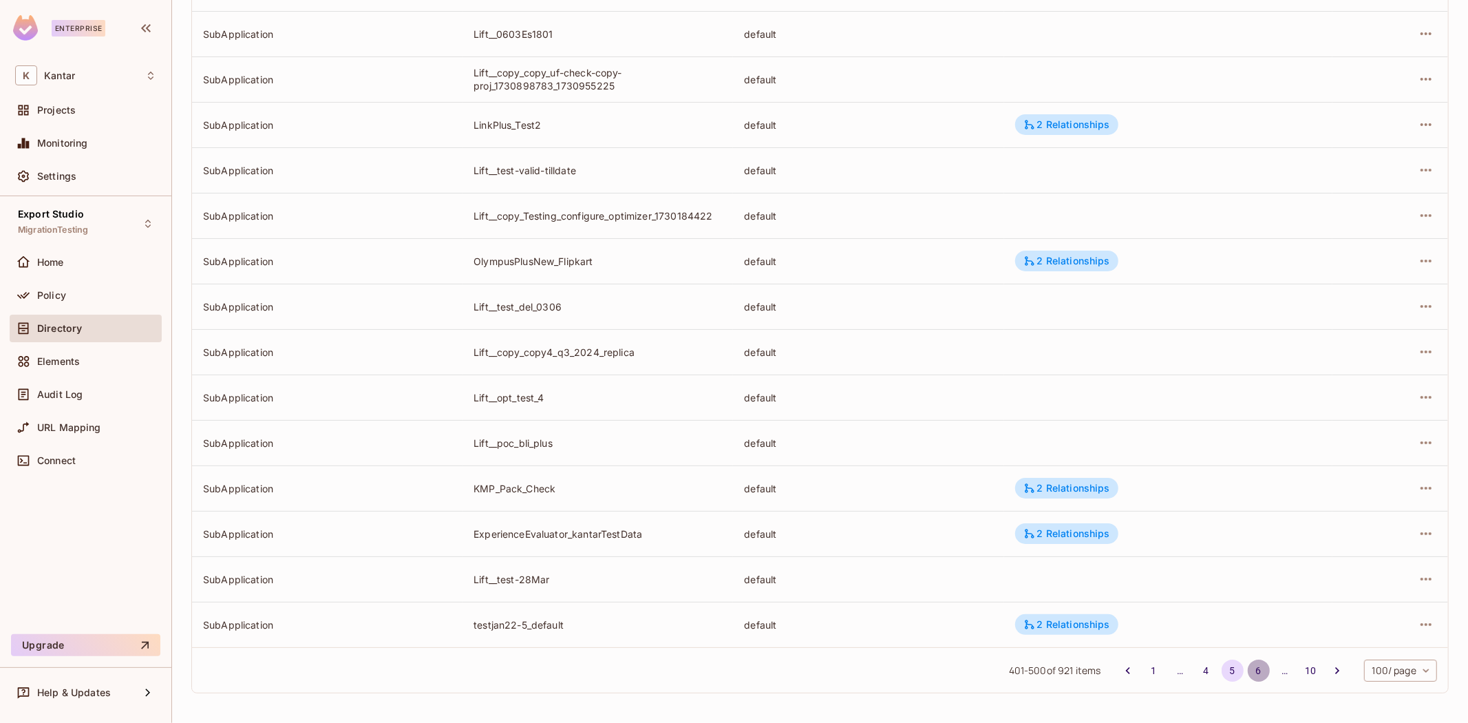
click at [1248, 669] on button "6" at bounding box center [1259, 670] width 22 height 22
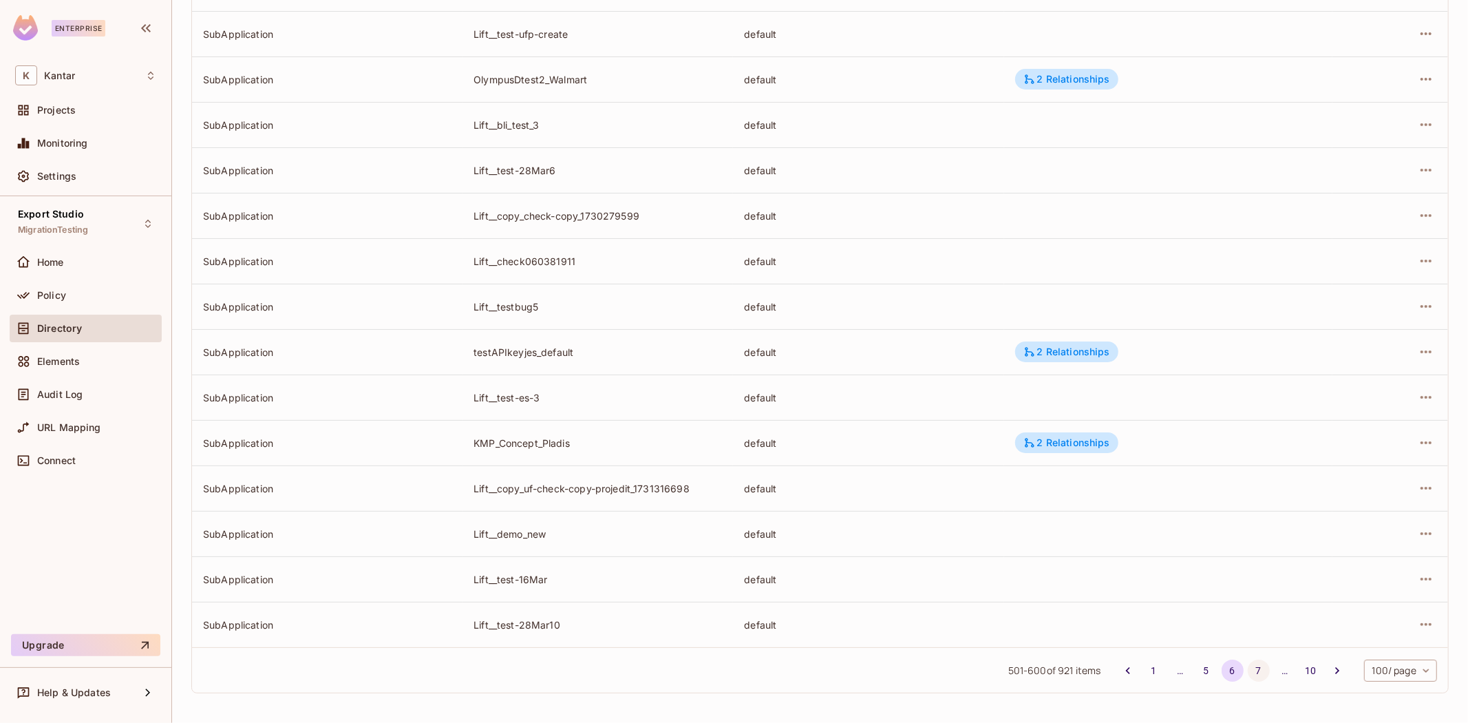
click at [1248, 672] on button "7" at bounding box center [1259, 670] width 22 height 22
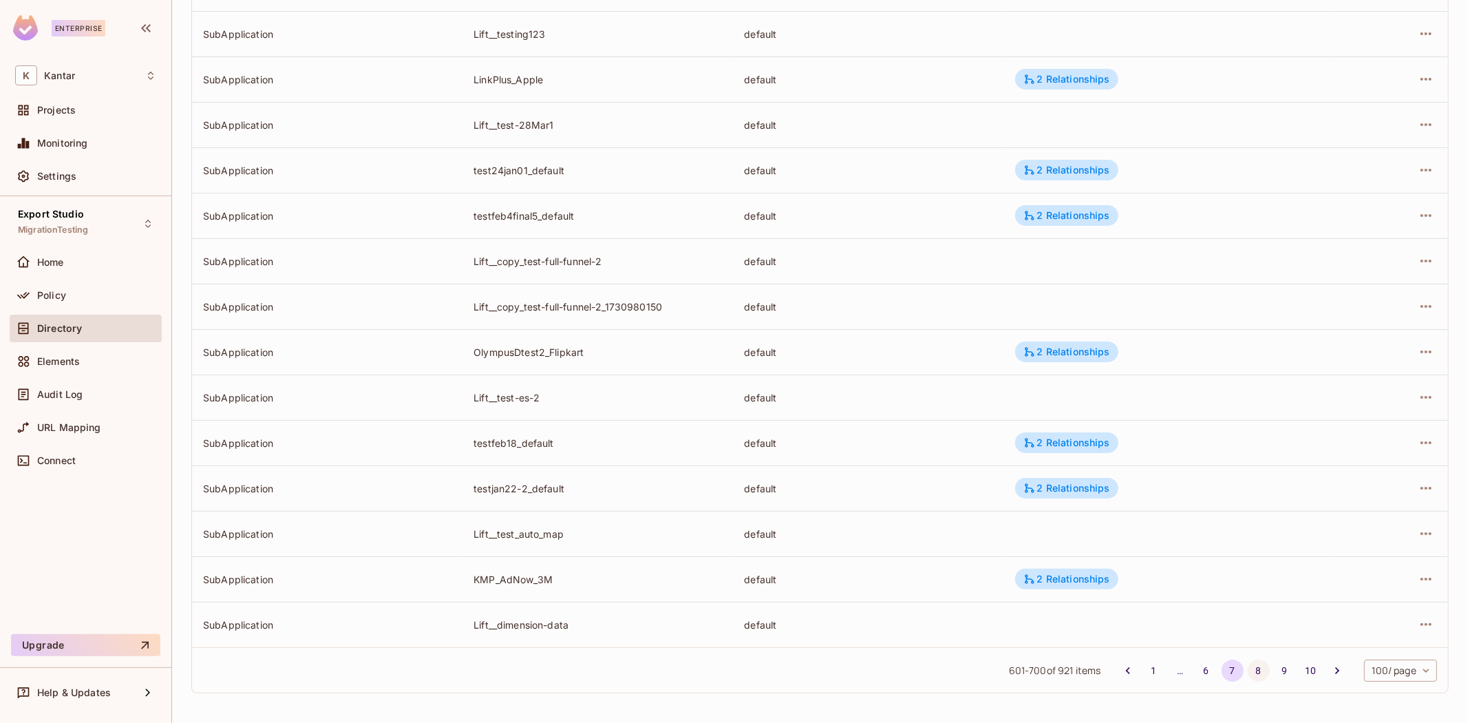
click at [1248, 665] on button "8" at bounding box center [1259, 670] width 22 height 22
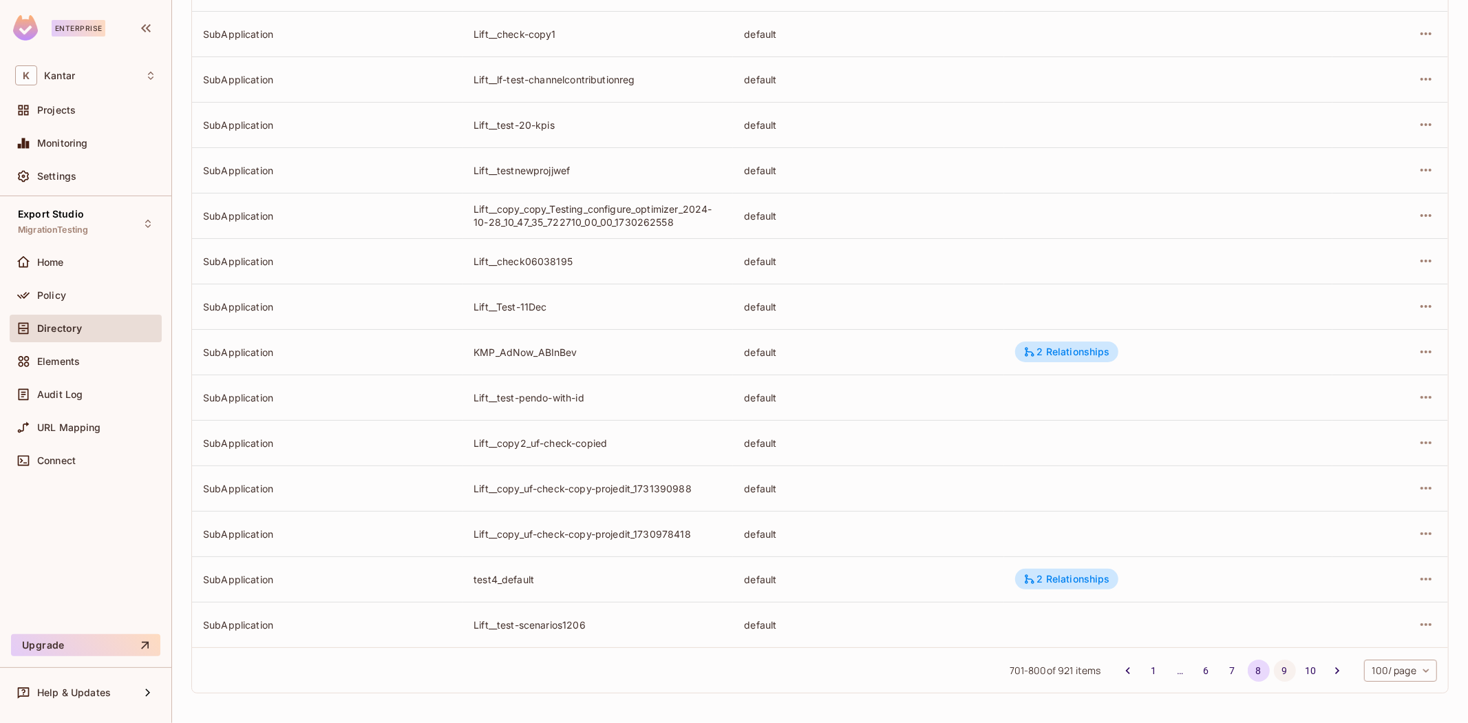
click at [1274, 672] on button "9" at bounding box center [1285, 670] width 22 height 22
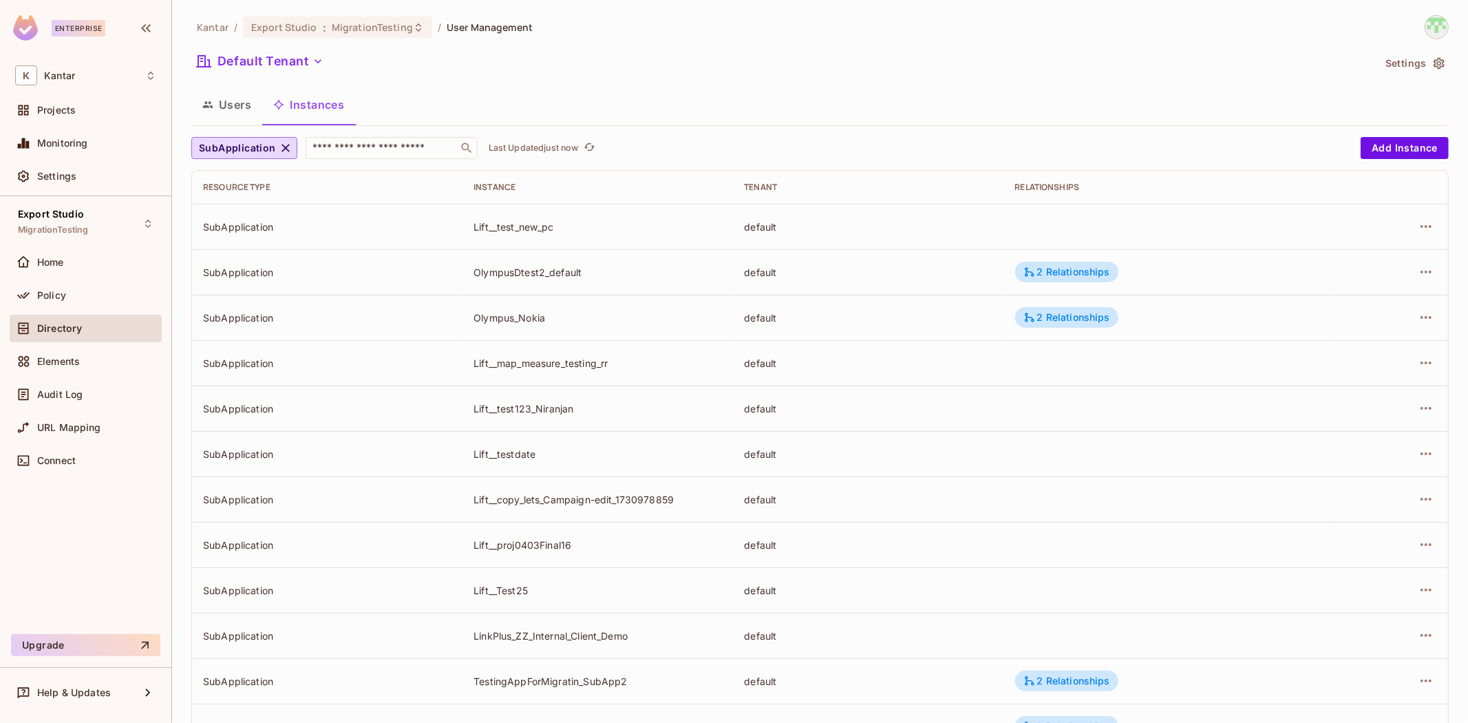
scroll to position [2182, 0]
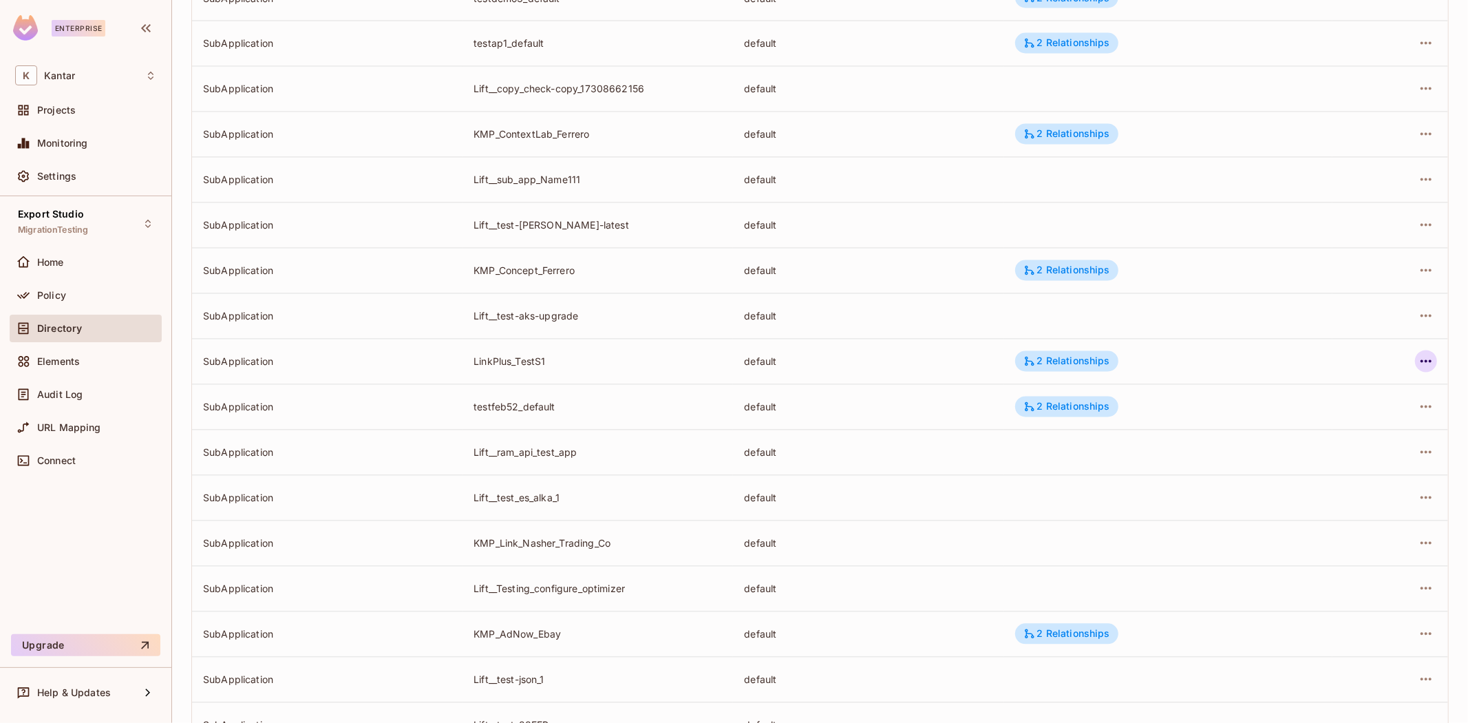
click at [1421, 361] on icon "button" at bounding box center [1426, 361] width 11 height 3
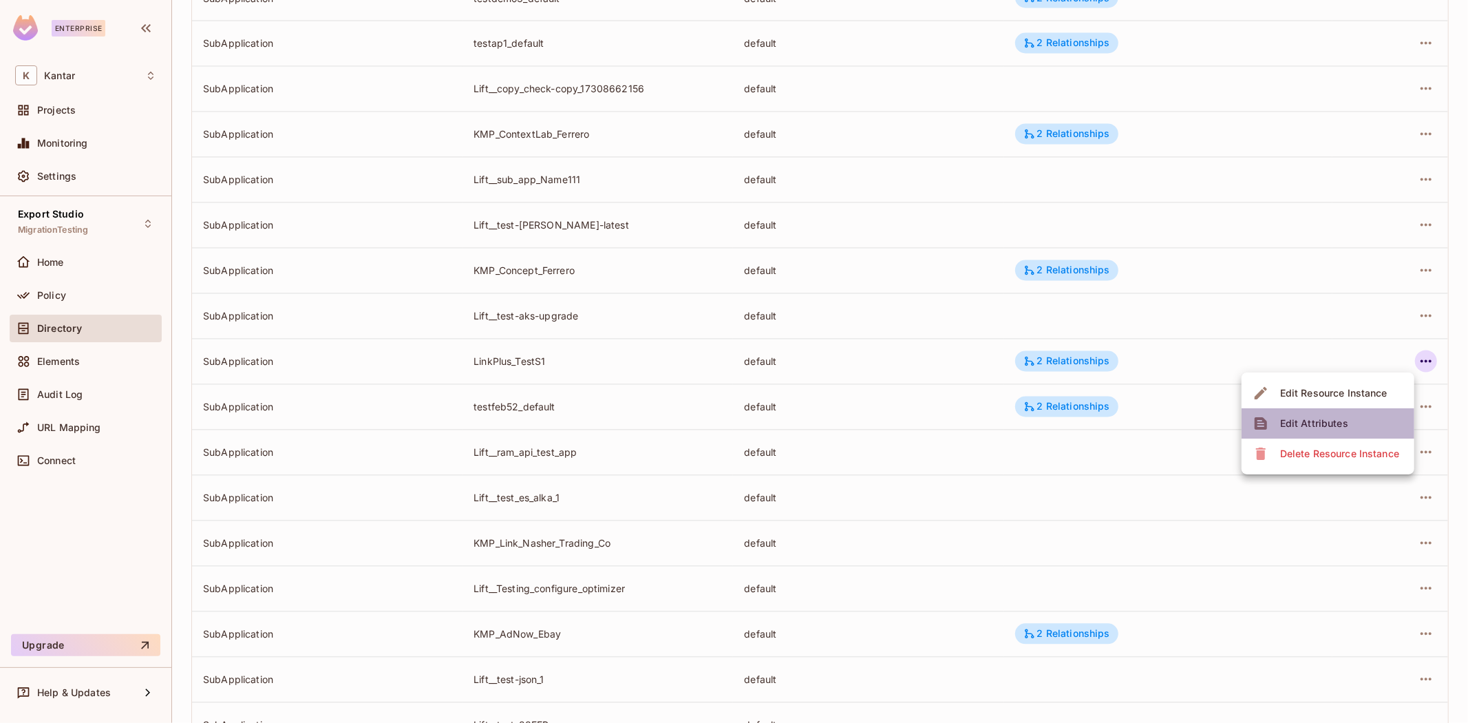
click at [1360, 423] on li "Edit Attributes" at bounding box center [1328, 423] width 173 height 30
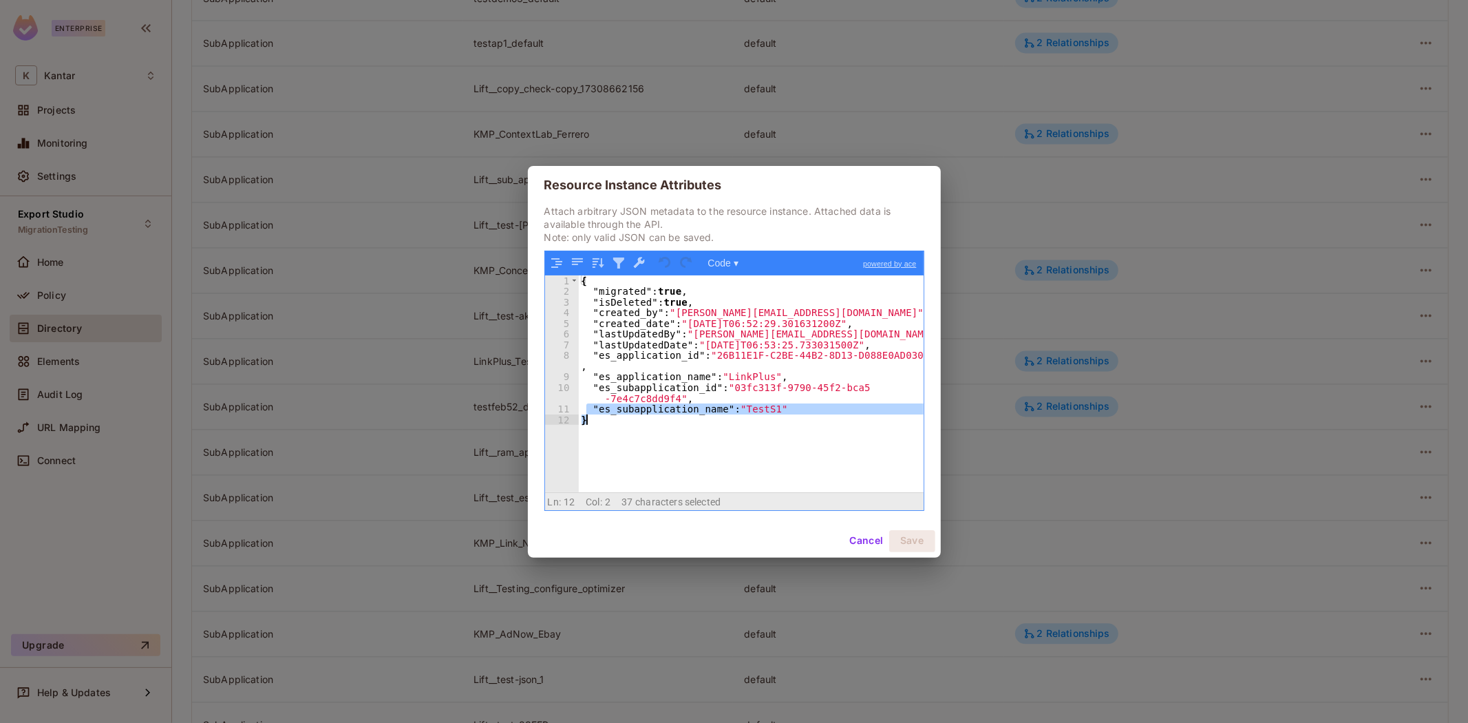
drag, startPoint x: 589, startPoint y: 407, endPoint x: 857, endPoint y: 425, distance: 269.1
click at [857, 425] on div "{ "migrated" : true , "isDeleted" : true , "created_by" : "devesh.kumar@kantar.…" at bounding box center [751, 394] width 345 height 238
click at [807, 430] on div "{ "migrated" : true , "isDeleted" : true , "created_by" : "devesh.kumar@kantar.…" at bounding box center [751, 383] width 345 height 217
drag, startPoint x: 586, startPoint y: 300, endPoint x: 728, endPoint y: 306, distance: 141.2
click at [728, 306] on div "{ "migrated" : true , "isDeleted" : true , "created_by" : "devesh.kumar@kantar.…" at bounding box center [751, 394] width 345 height 238
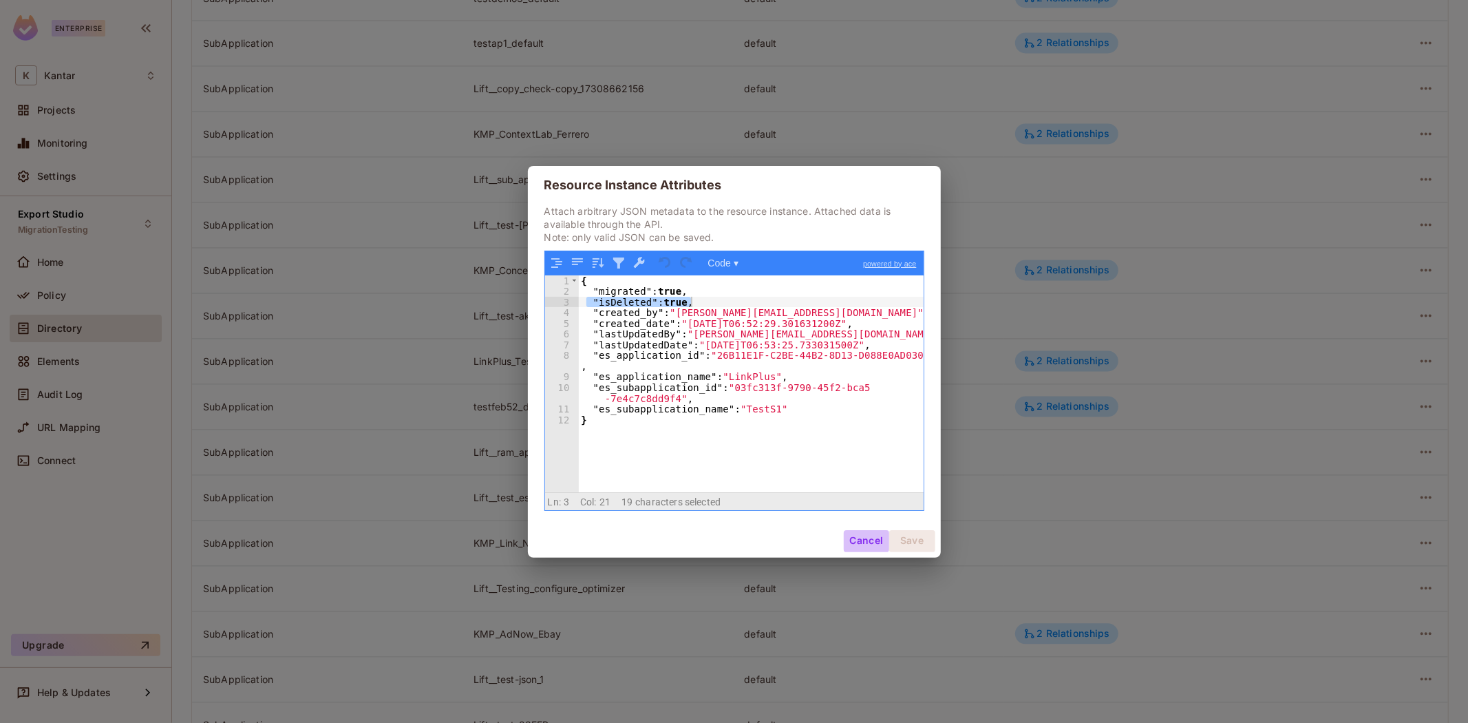
click at [875, 539] on button "Cancel" at bounding box center [866, 541] width 45 height 22
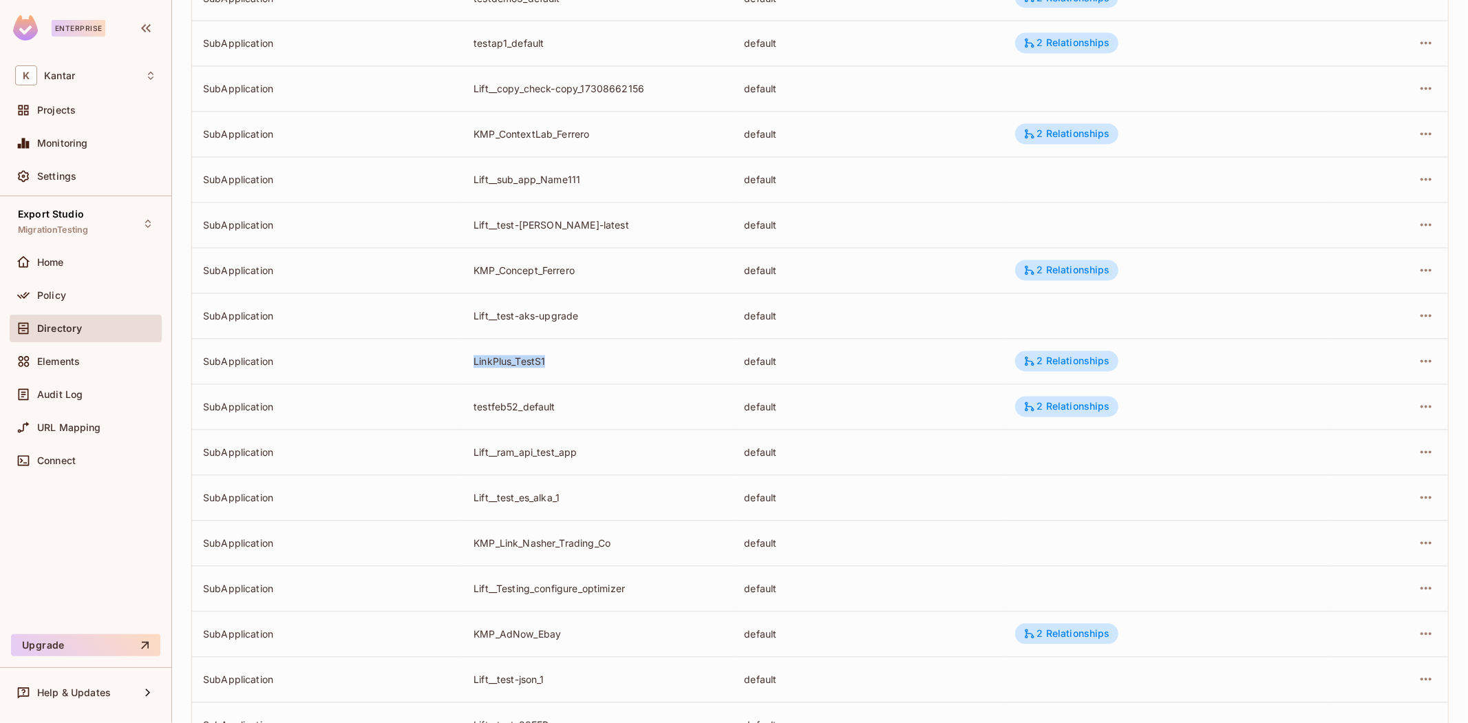
drag, startPoint x: 463, startPoint y: 363, endPoint x: 553, endPoint y: 368, distance: 90.3
click at [553, 368] on td "LinkPlus_TestS1" at bounding box center [598, 361] width 271 height 45
drag, startPoint x: 471, startPoint y: 361, endPoint x: 571, endPoint y: 369, distance: 100.8
click at [571, 369] on td "LinkPlus_TestS1" at bounding box center [598, 361] width 271 height 45
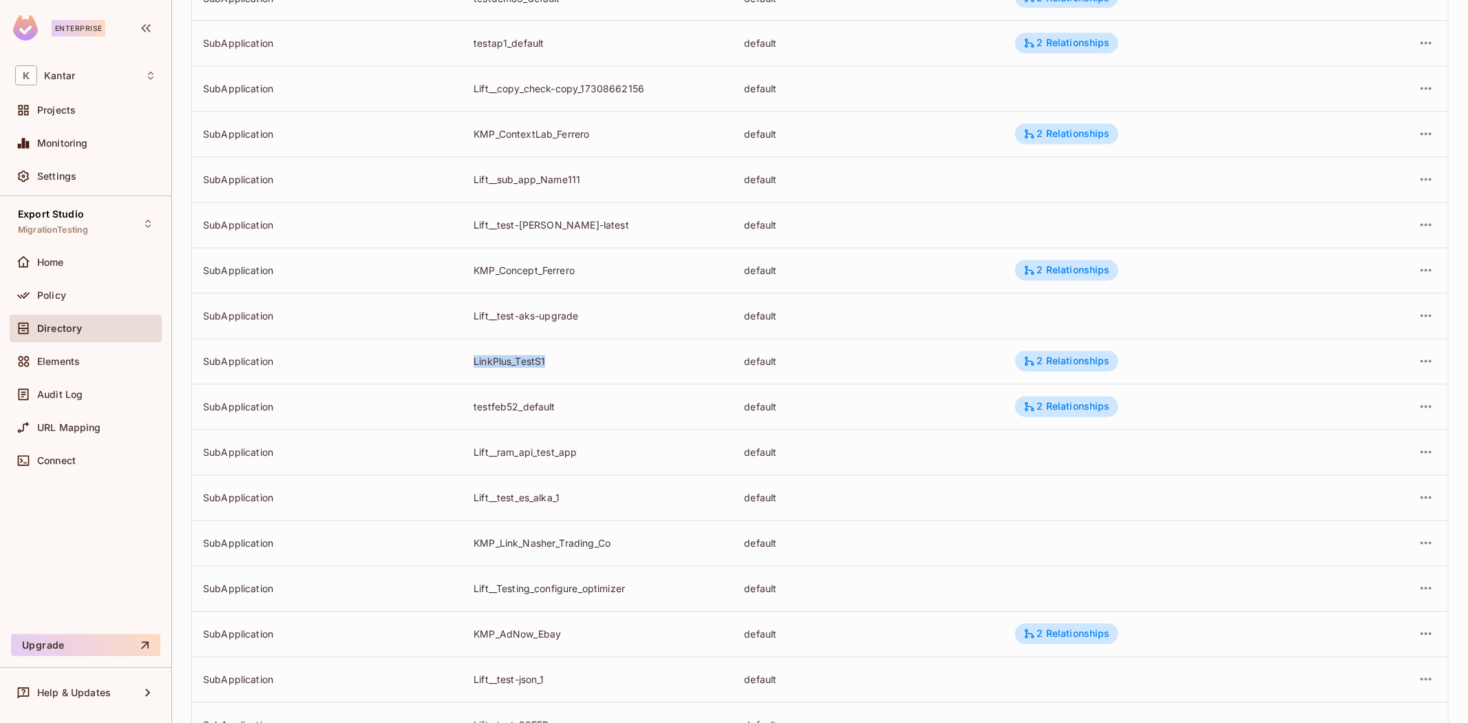
click at [571, 369] on td "LinkPlus_TestS1" at bounding box center [598, 361] width 271 height 45
drag, startPoint x: 565, startPoint y: 362, endPoint x: 463, endPoint y: 366, distance: 102.6
click at [463, 366] on td "LinkPlus_TestS1" at bounding box center [598, 361] width 271 height 45
drag, startPoint x: 551, startPoint y: 361, endPoint x: 458, endPoint y: 370, distance: 92.7
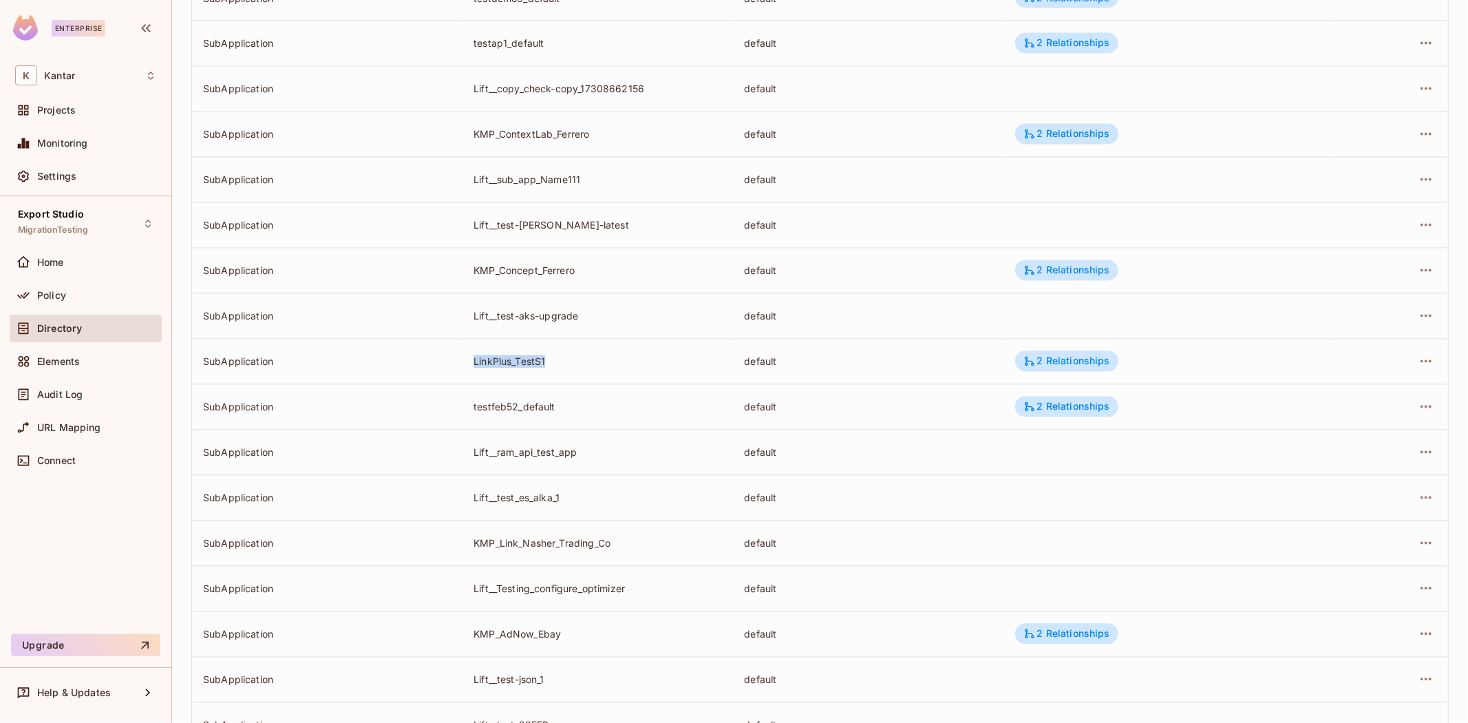
click at [458, 370] on tr "SubApplication LinkPlus_TestS1 default 2 Relationships" at bounding box center [820, 361] width 1256 height 45
copy tr "LinkPlus_TestS1"
click at [1418, 357] on icon "button" at bounding box center [1426, 361] width 17 height 17
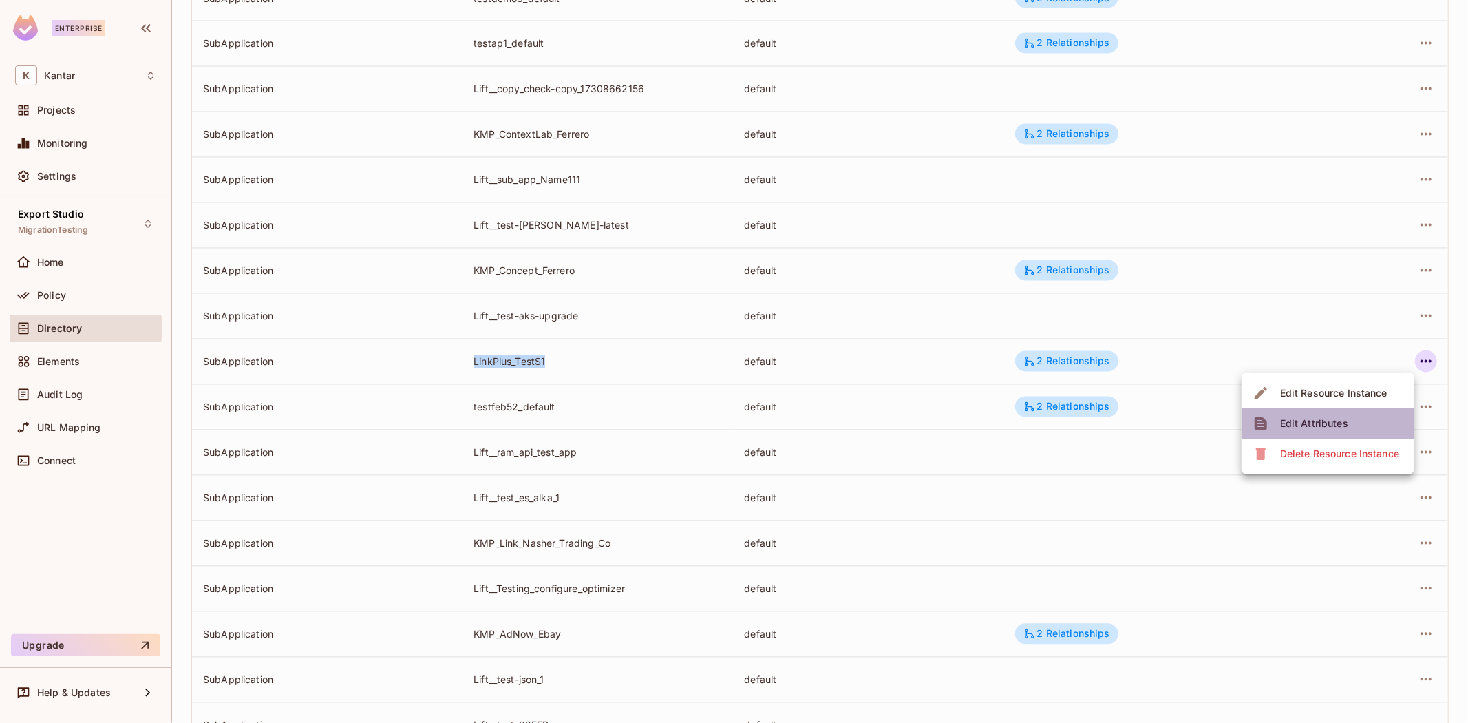
click at [1345, 422] on div "Edit Attributes" at bounding box center [1314, 423] width 68 height 14
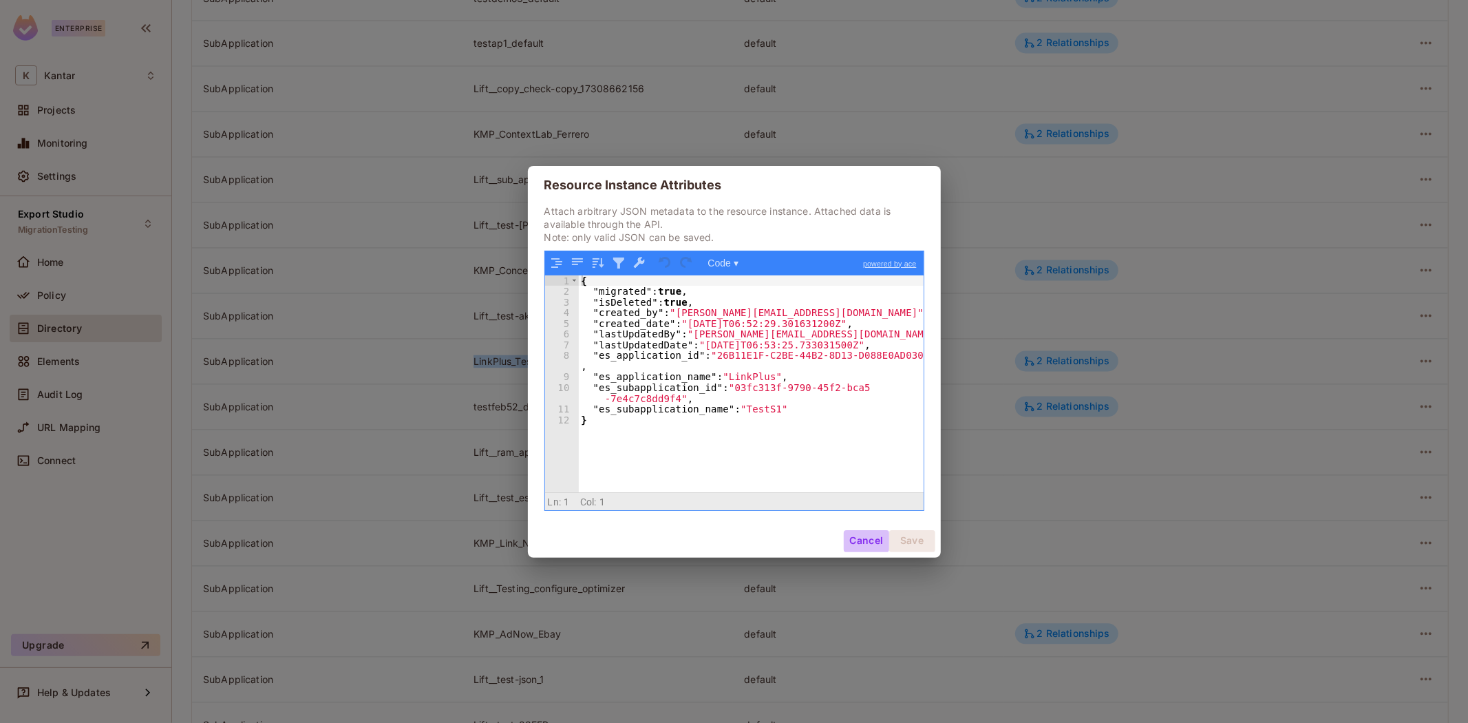
click at [859, 538] on button "Cancel" at bounding box center [866, 541] width 45 height 22
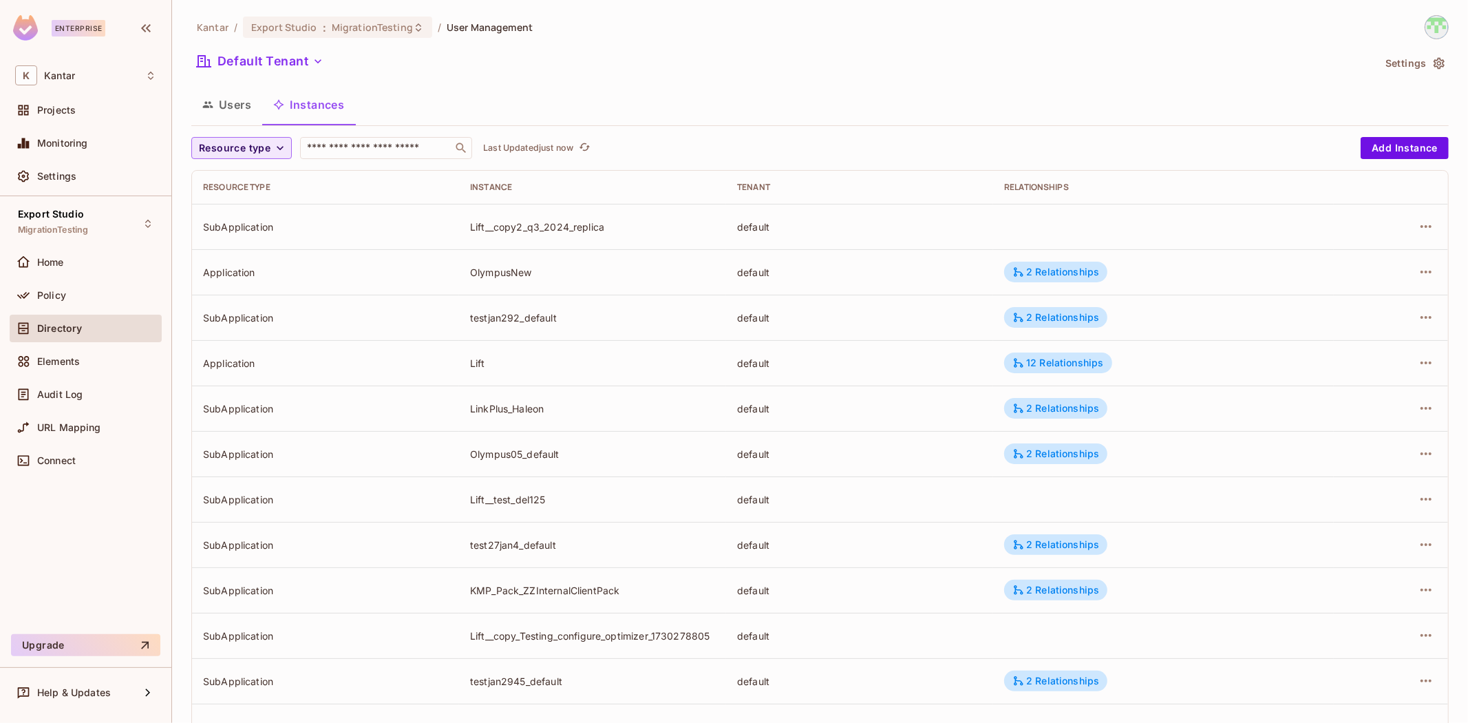
click at [273, 149] on icon "button" at bounding box center [280, 148] width 14 height 14
click at [246, 207] on span "SubApplication" at bounding box center [237, 208] width 70 height 13
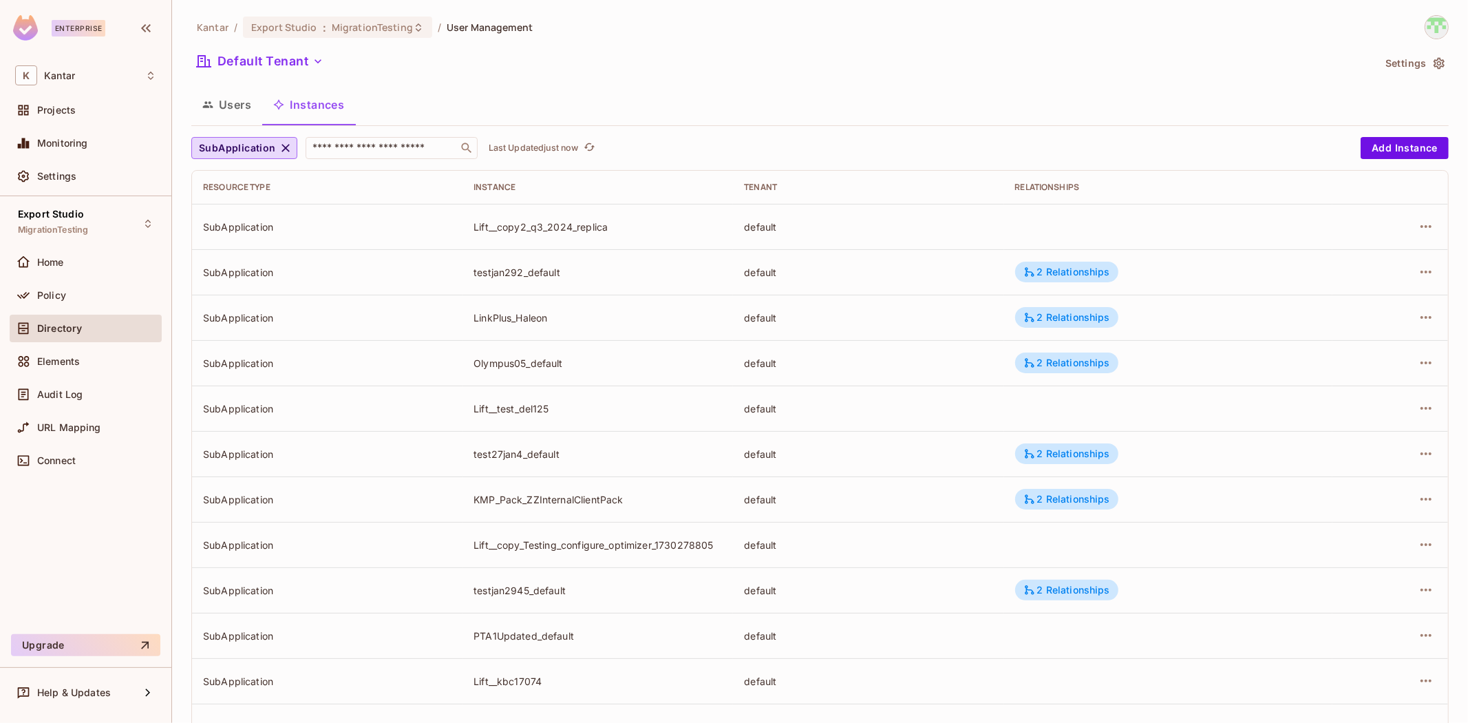
scroll to position [239, 0]
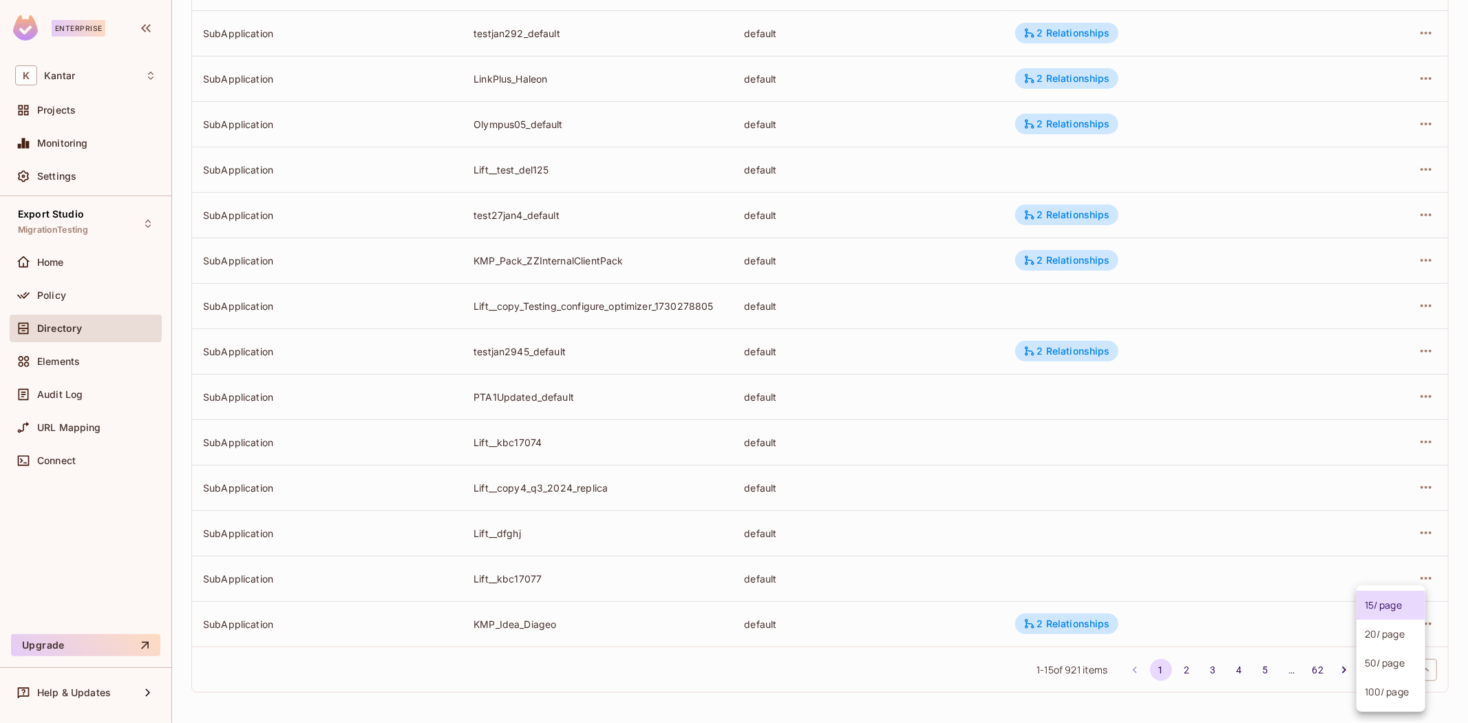
drag, startPoint x: 1366, startPoint y: 672, endPoint x: 1364, endPoint y: 691, distance: 19.4
click at [1366, 672] on body "Enterprise K Kantar Projects Monitoring Settings Export Studio MigrationTesting…" at bounding box center [734, 361] width 1468 height 723
click at [1378, 697] on li "100 / page" at bounding box center [1391, 691] width 69 height 29
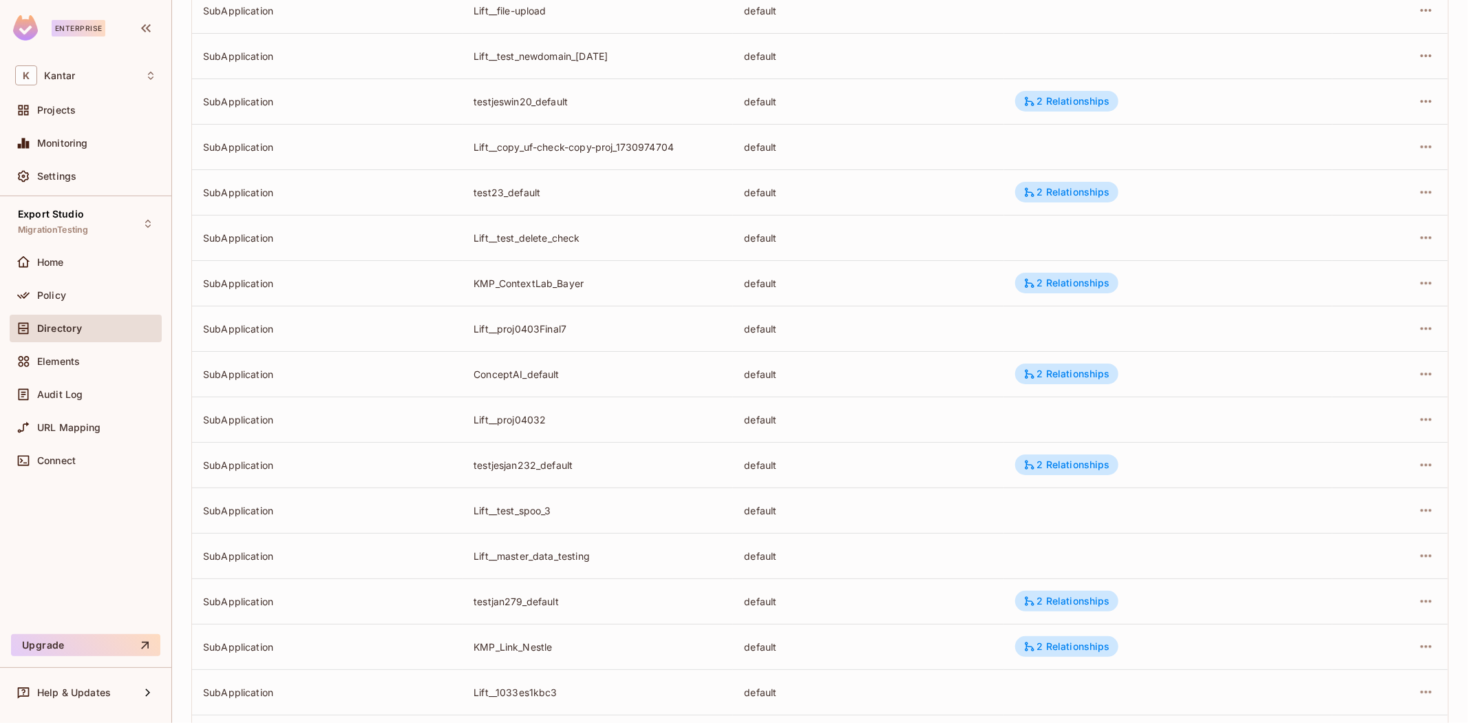
scroll to position [4100, 0]
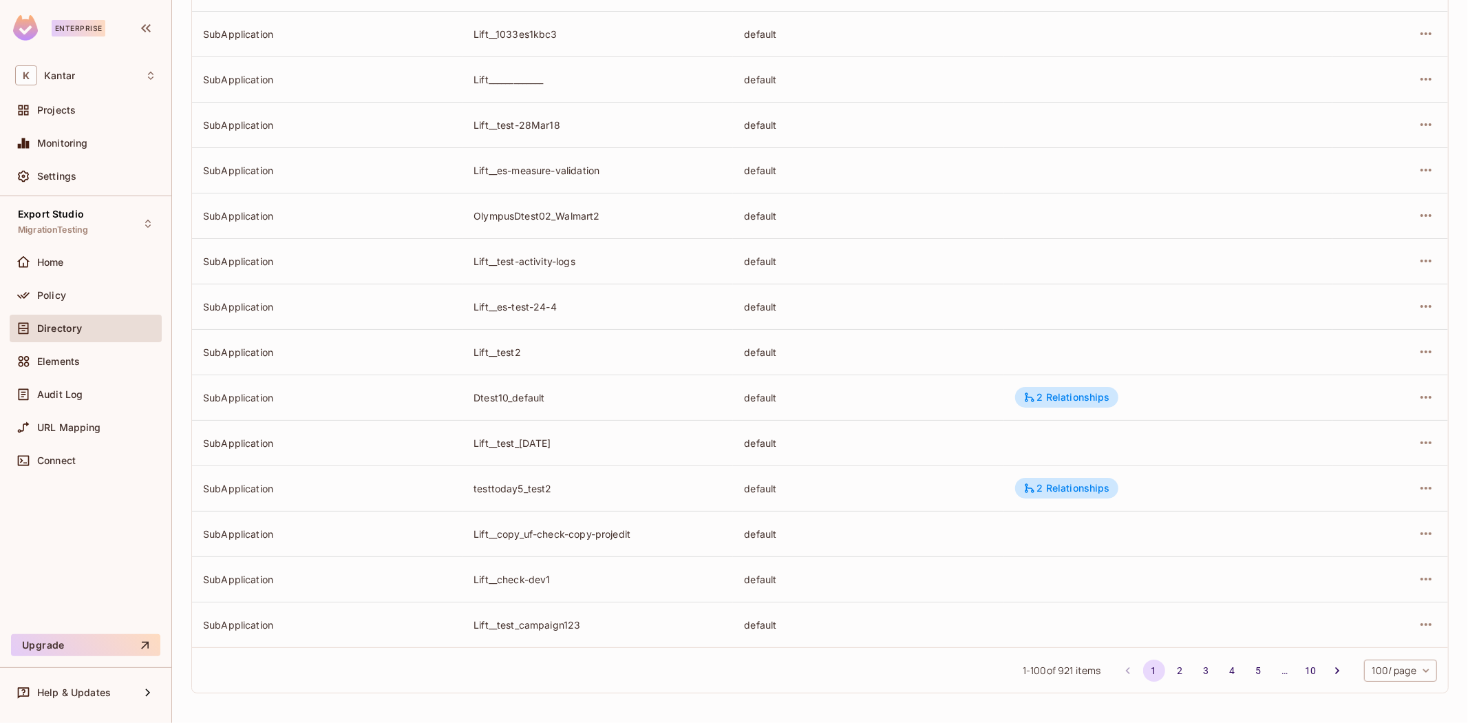
click at [1171, 712] on div "Kantar / Export Studio : MigrationTesting / User Management Default Tenant Sett…" at bounding box center [820, 361] width 1296 height 723
click at [1161, 719] on div "Kantar / Export Studio : MigrationTesting / User Management Default Tenant Sett…" at bounding box center [820, 361] width 1296 height 723
click at [1167, 714] on div "Kantar / Export Studio : MigrationTesting / User Management Default Tenant Sett…" at bounding box center [820, 361] width 1296 height 723
click at [1169, 668] on button "2" at bounding box center [1180, 670] width 22 height 22
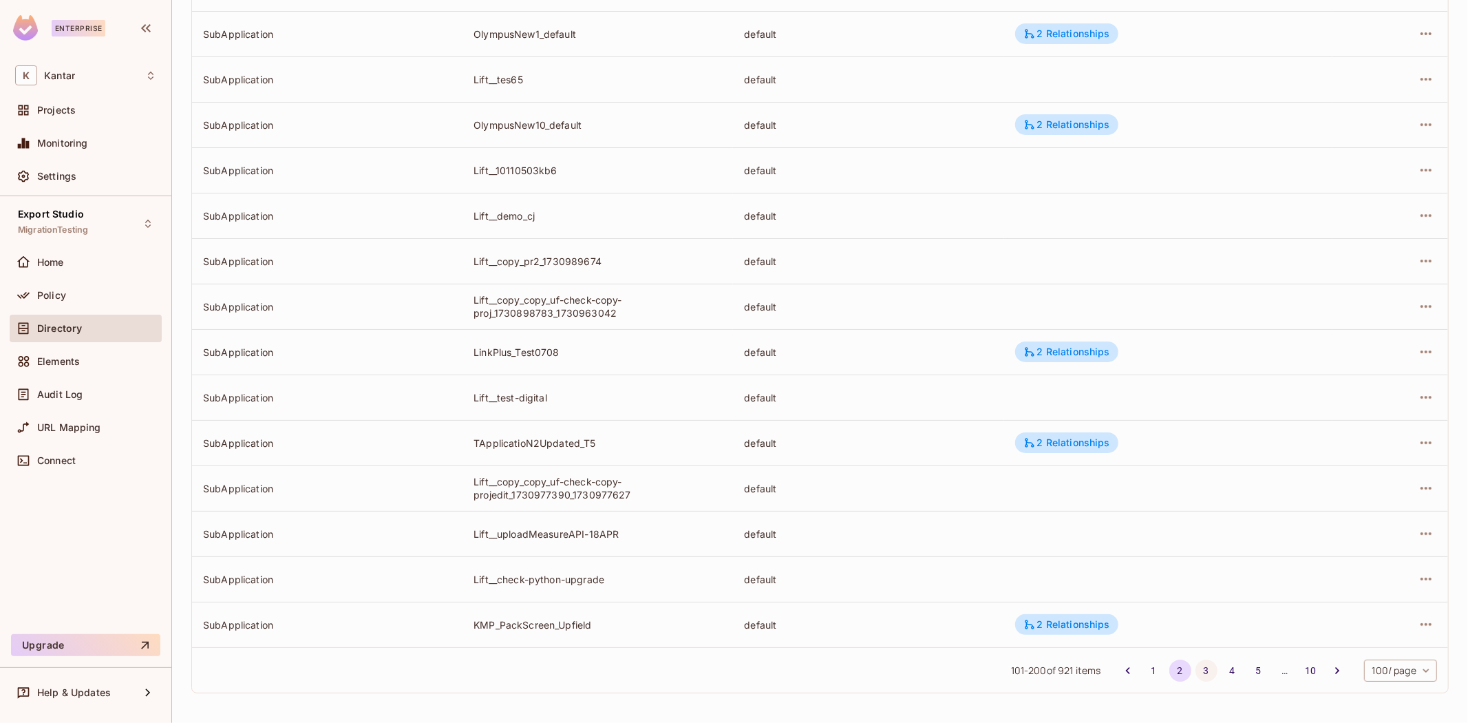
click at [1196, 661] on button "3" at bounding box center [1207, 670] width 22 height 22
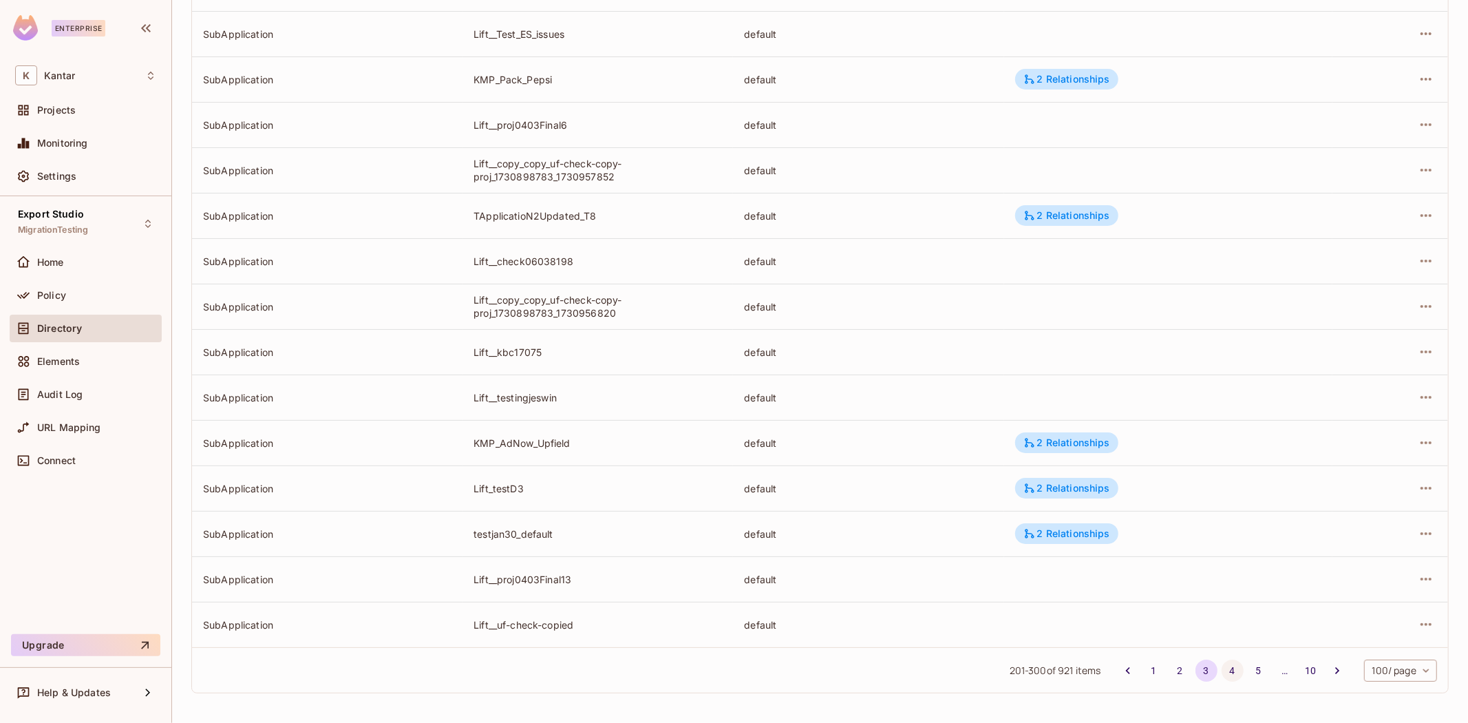
click at [1222, 670] on button "4" at bounding box center [1233, 670] width 22 height 22
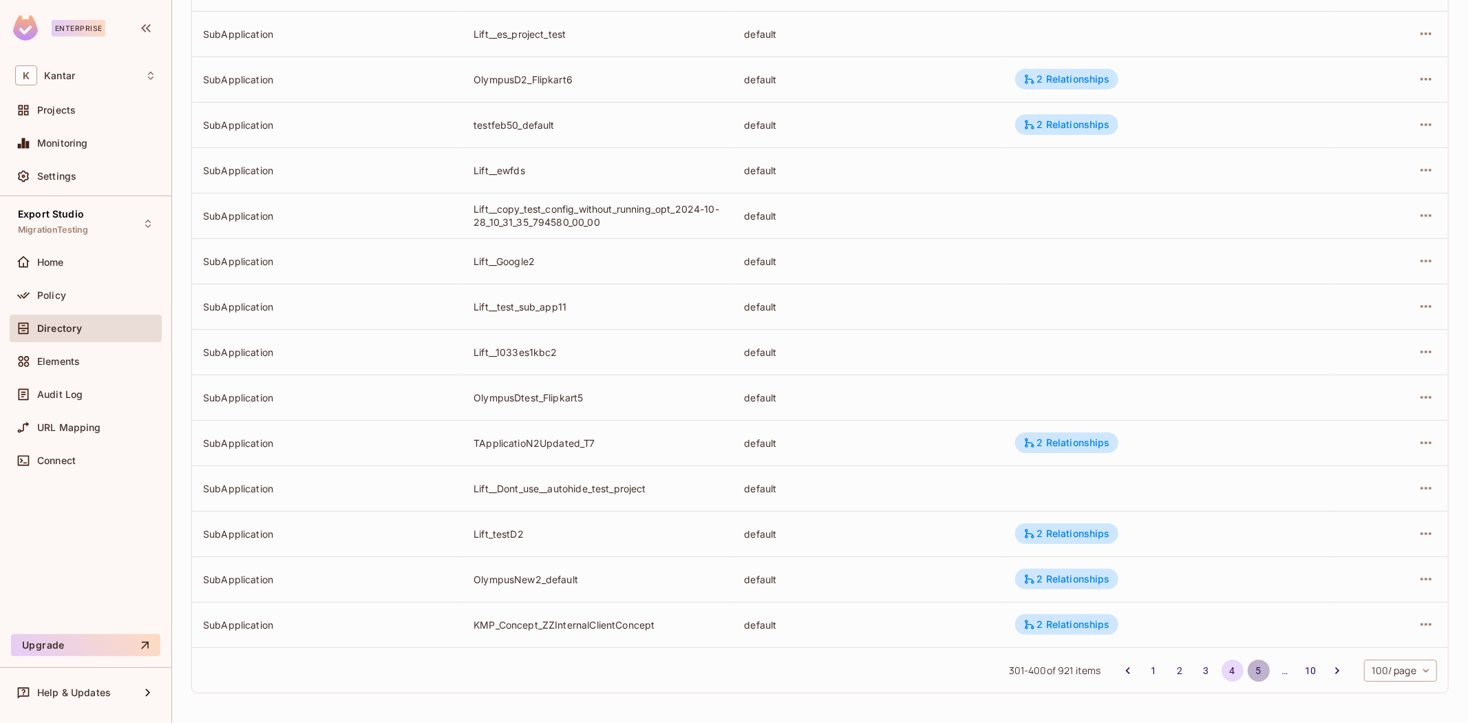
click at [1248, 664] on button "5" at bounding box center [1259, 670] width 22 height 22
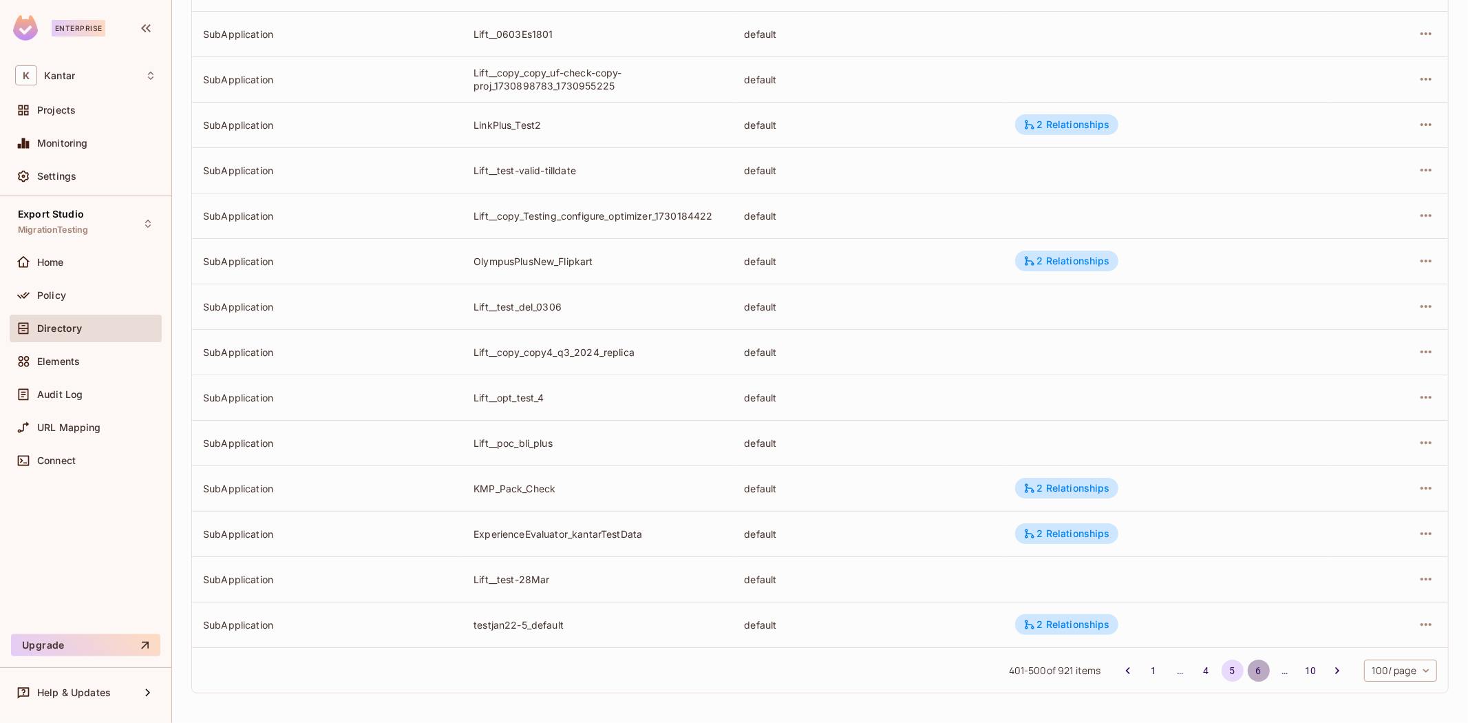
click at [1248, 669] on button "6" at bounding box center [1259, 670] width 22 height 22
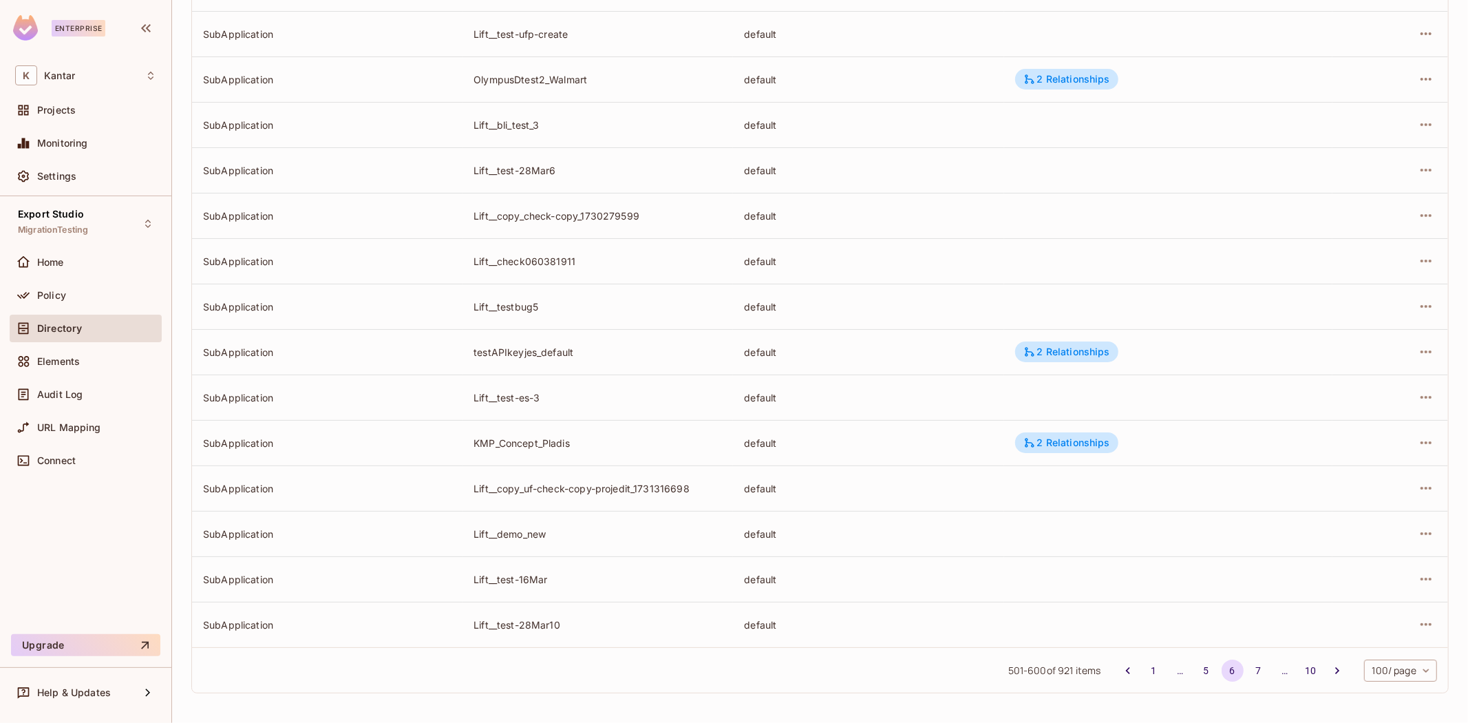
click at [1246, 664] on li "7" at bounding box center [1259, 670] width 26 height 22
click at [1248, 672] on button "7" at bounding box center [1259, 670] width 22 height 22
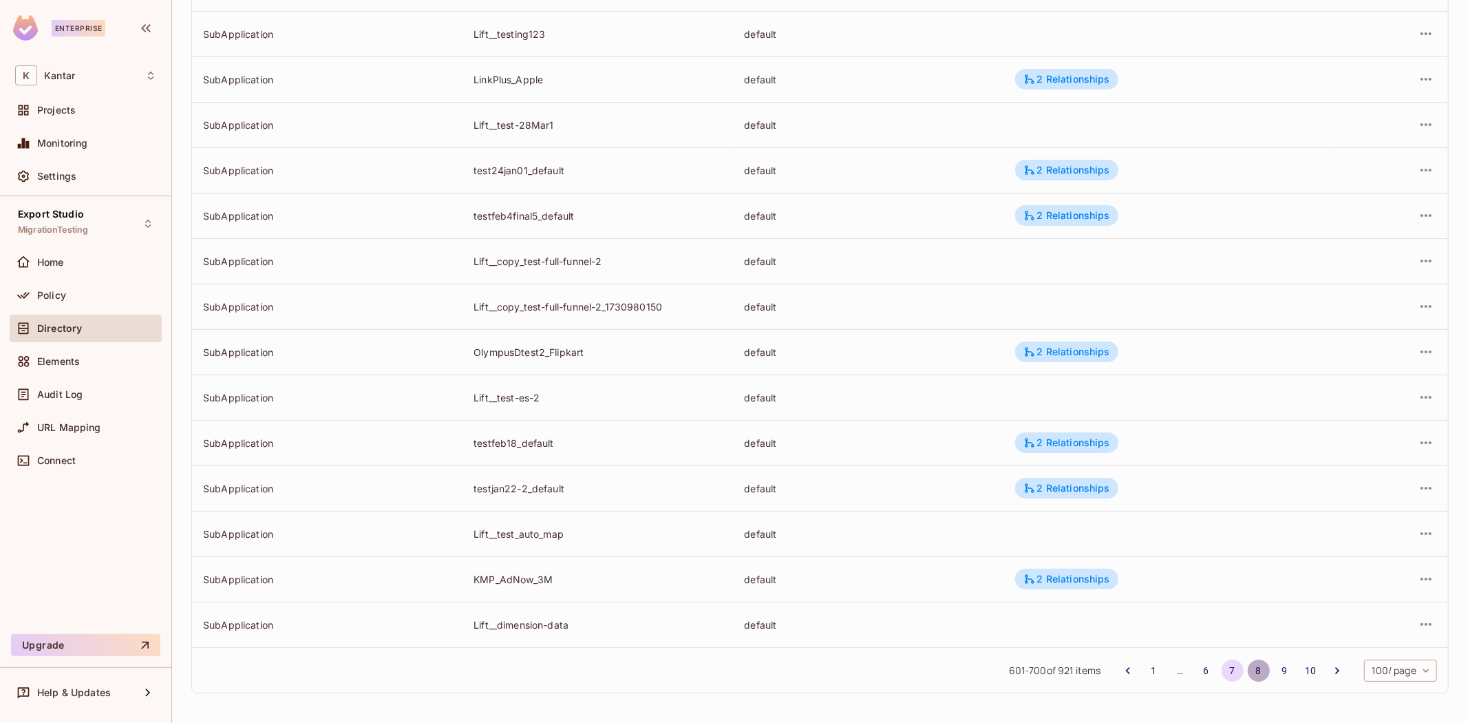
click at [1248, 665] on button "8" at bounding box center [1259, 670] width 22 height 22
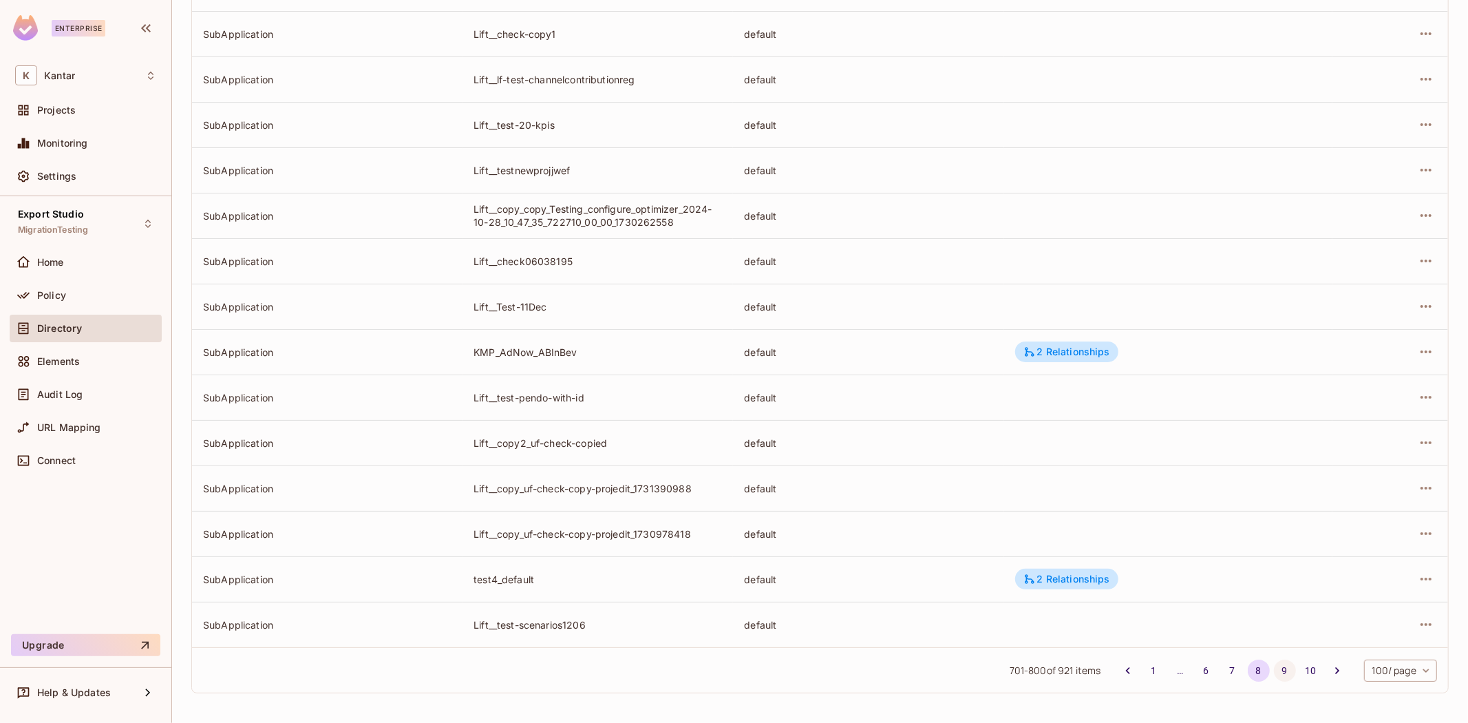
click at [1277, 675] on button "9" at bounding box center [1285, 670] width 22 height 22
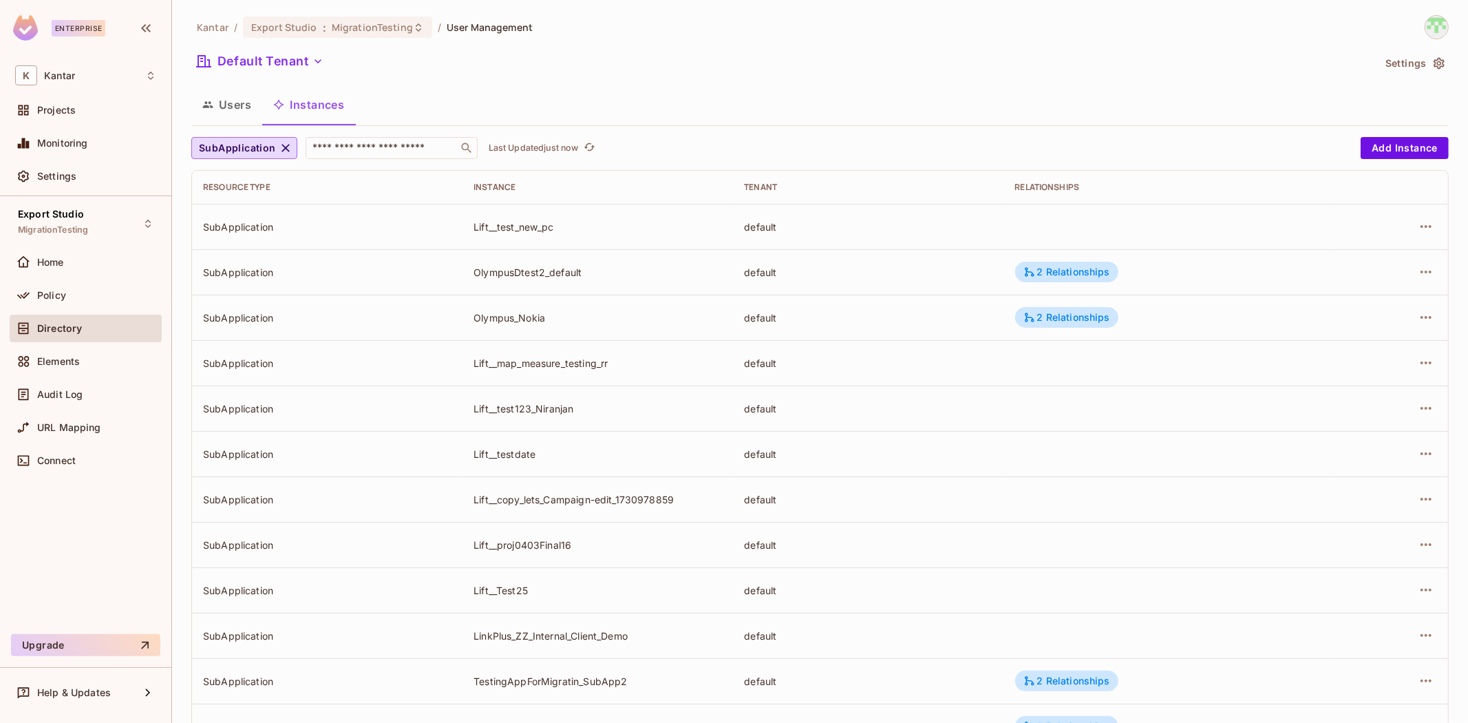
scroll to position [2182, 0]
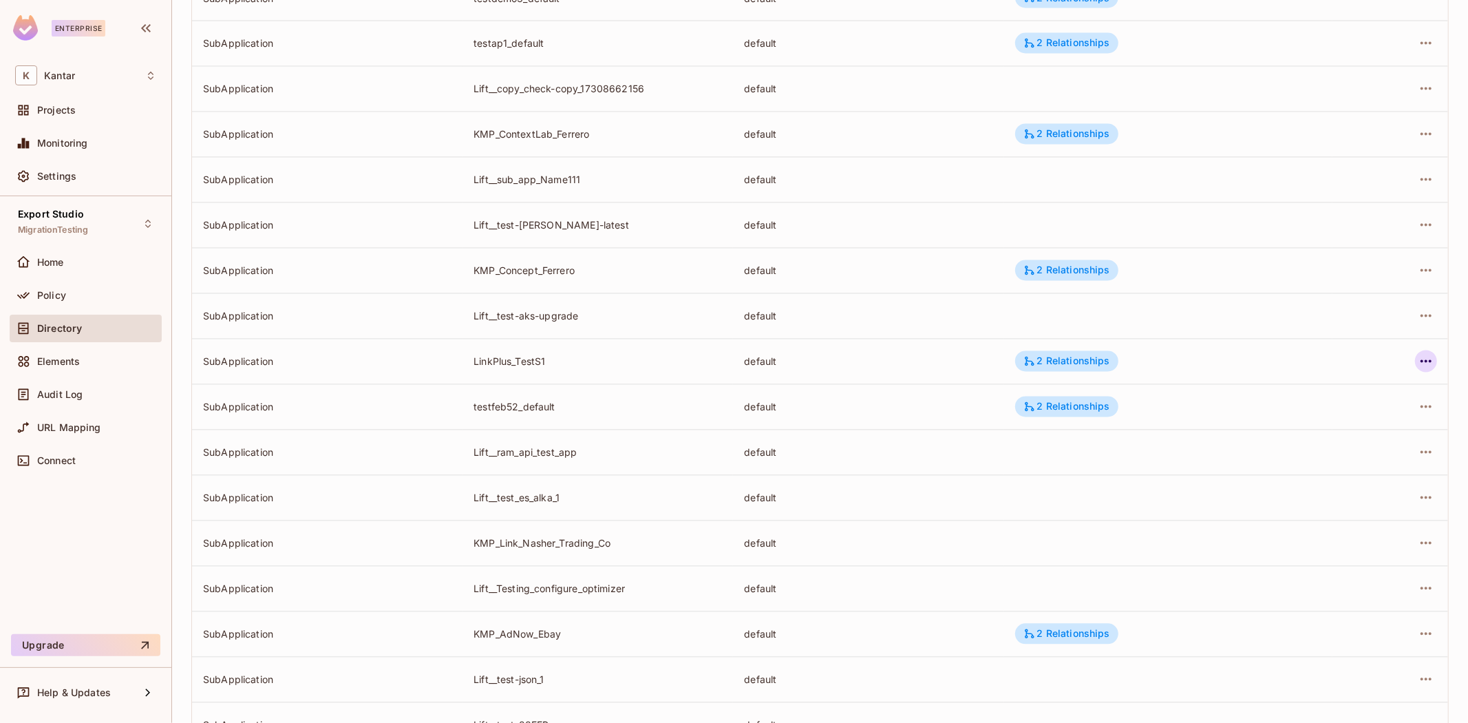
click at [1421, 367] on icon "button" at bounding box center [1426, 361] width 17 height 17
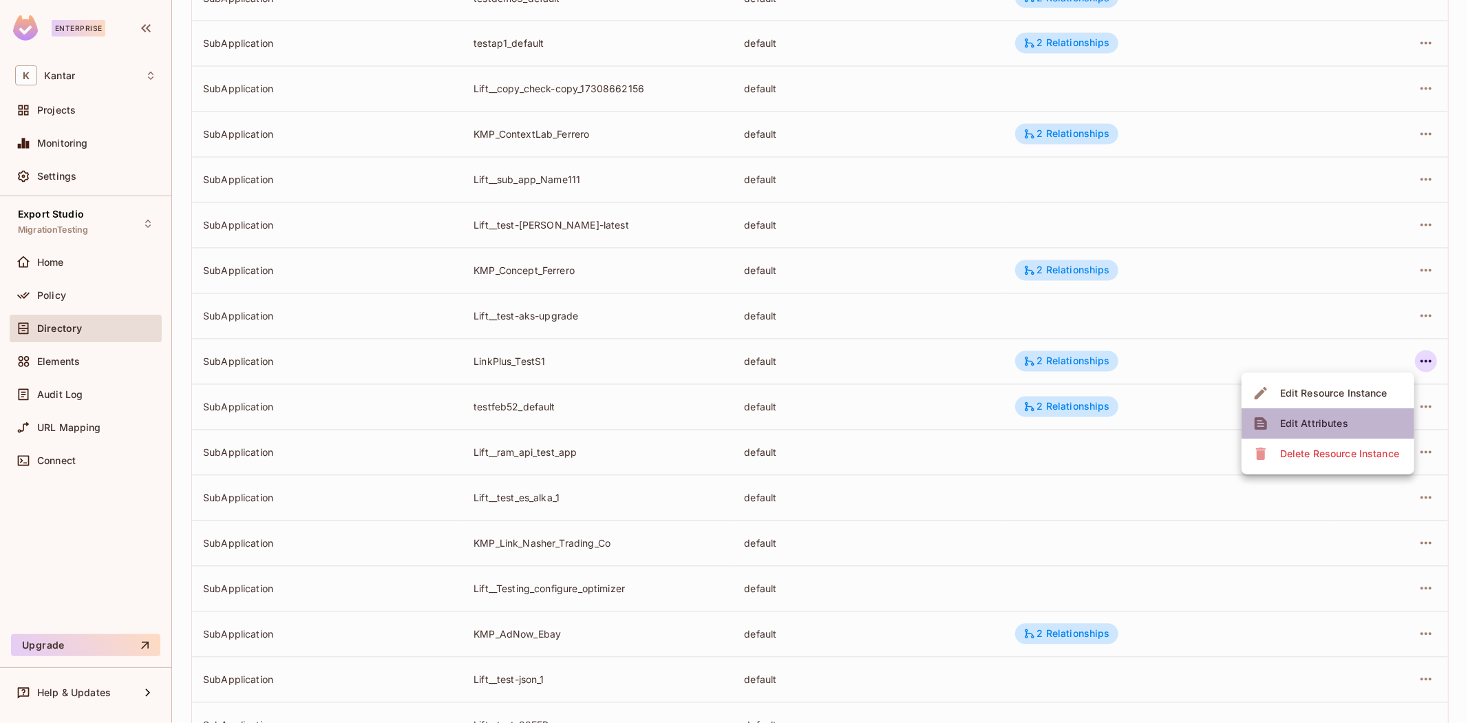
click at [1356, 420] on li "Edit Attributes" at bounding box center [1328, 423] width 173 height 30
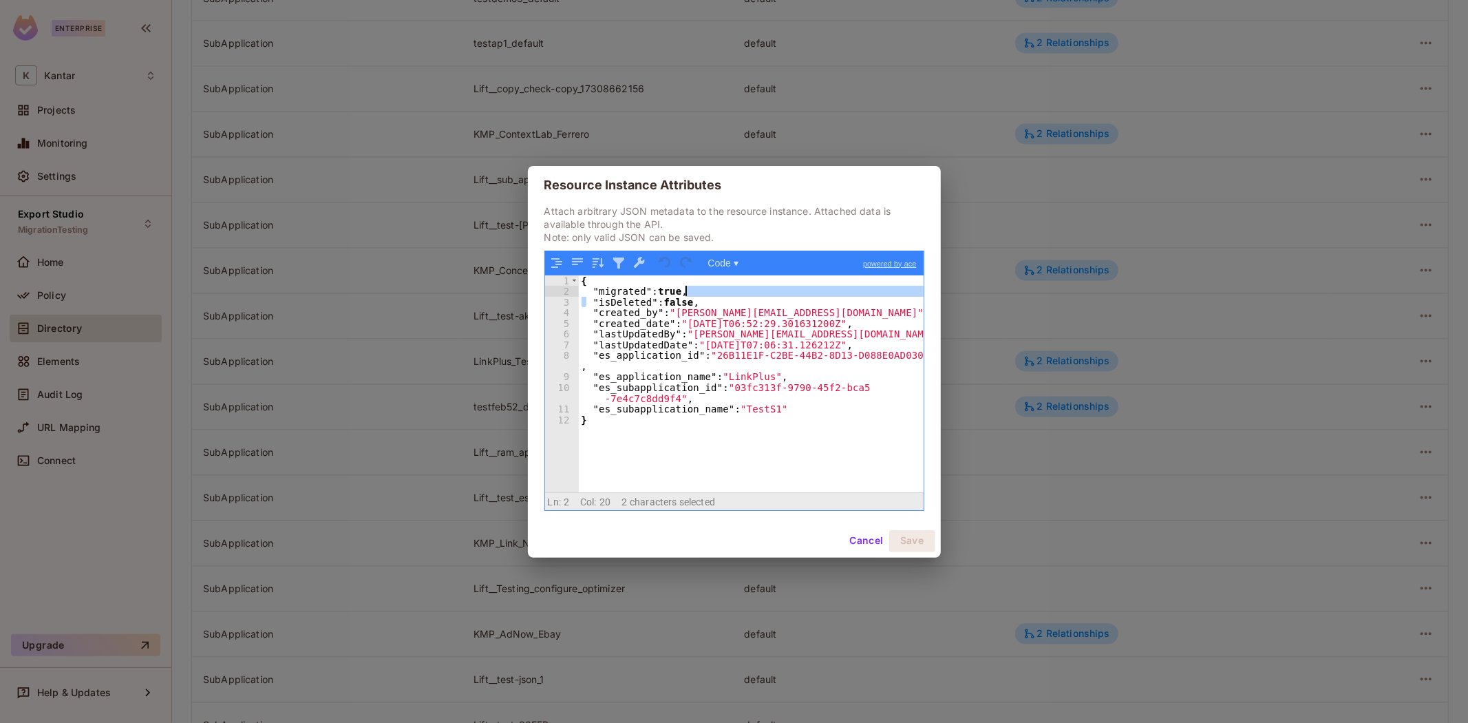
drag, startPoint x: 587, startPoint y: 299, endPoint x: 745, endPoint y: 296, distance: 157.7
click at [745, 296] on div "{ "migrated" : true , "isDeleted" : false , "created_by" : "[PERSON_NAME][EMAIL…" at bounding box center [751, 394] width 345 height 238
click at [742, 298] on div "{ "migrated" : true , "isDeleted" : false , "created_by" : "[PERSON_NAME][EMAIL…" at bounding box center [751, 394] width 345 height 238
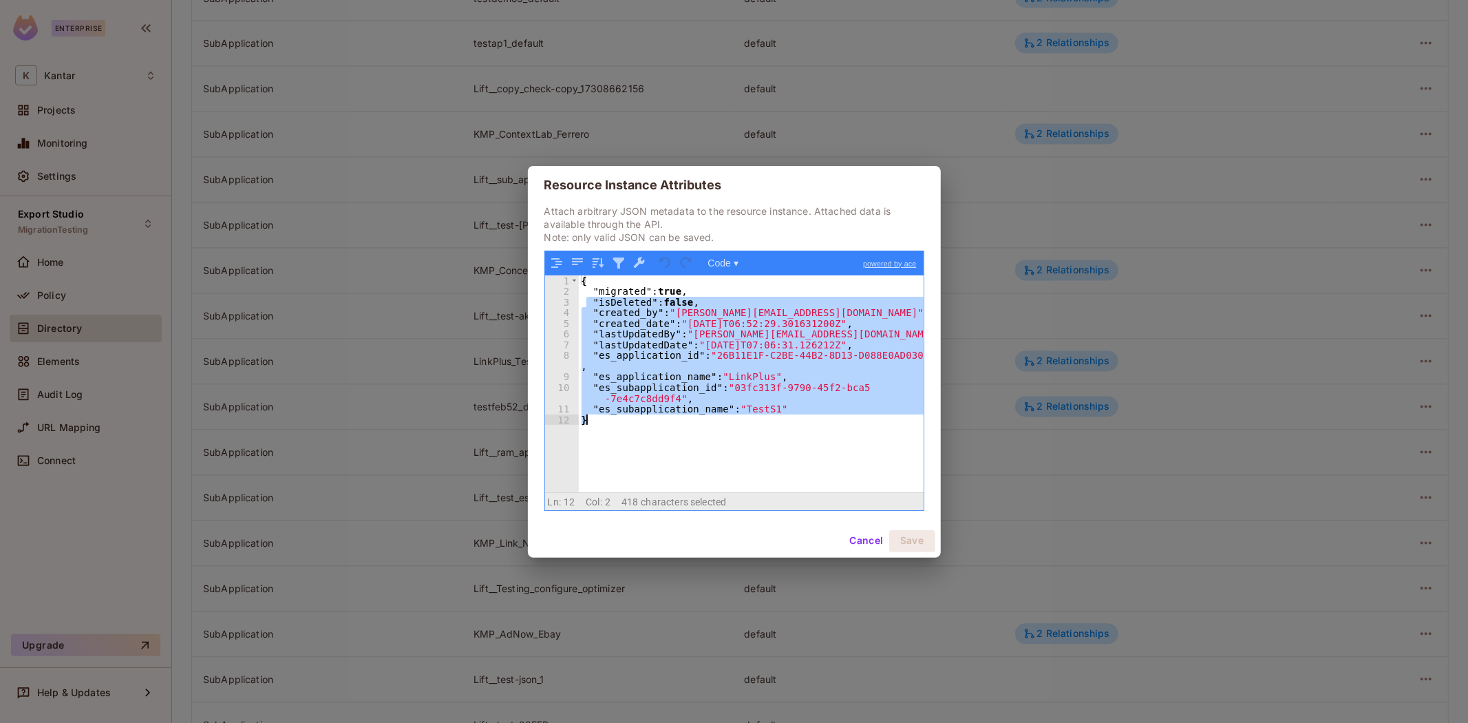
drag, startPoint x: 589, startPoint y: 298, endPoint x: 802, endPoint y: 456, distance: 265.1
click at [802, 456] on div "{ "migrated" : true , "isDeleted" : false , "created_by" : "[PERSON_NAME][EMAIL…" at bounding box center [751, 394] width 345 height 238
click at [802, 456] on div "{ "migrated" : true , "isDeleted" : false , "created_by" : "[PERSON_NAME][EMAIL…" at bounding box center [751, 383] width 345 height 217
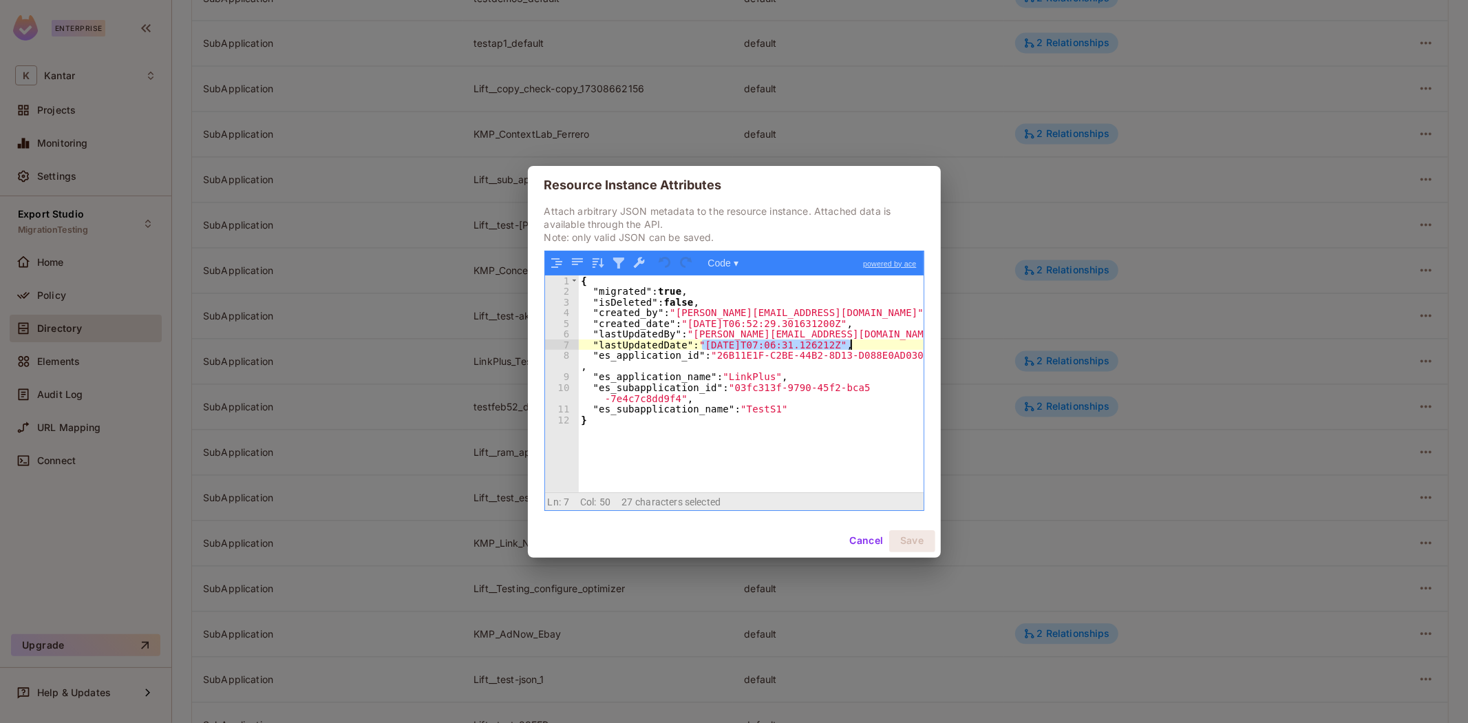
drag, startPoint x: 702, startPoint y: 348, endPoint x: 849, endPoint y: 348, distance: 147.3
click at [849, 348] on div "{ "migrated" : true , "isDeleted" : false , "created_by" : "[PERSON_NAME][EMAIL…" at bounding box center [751, 394] width 345 height 238
click at [869, 549] on button "Cancel" at bounding box center [866, 541] width 45 height 22
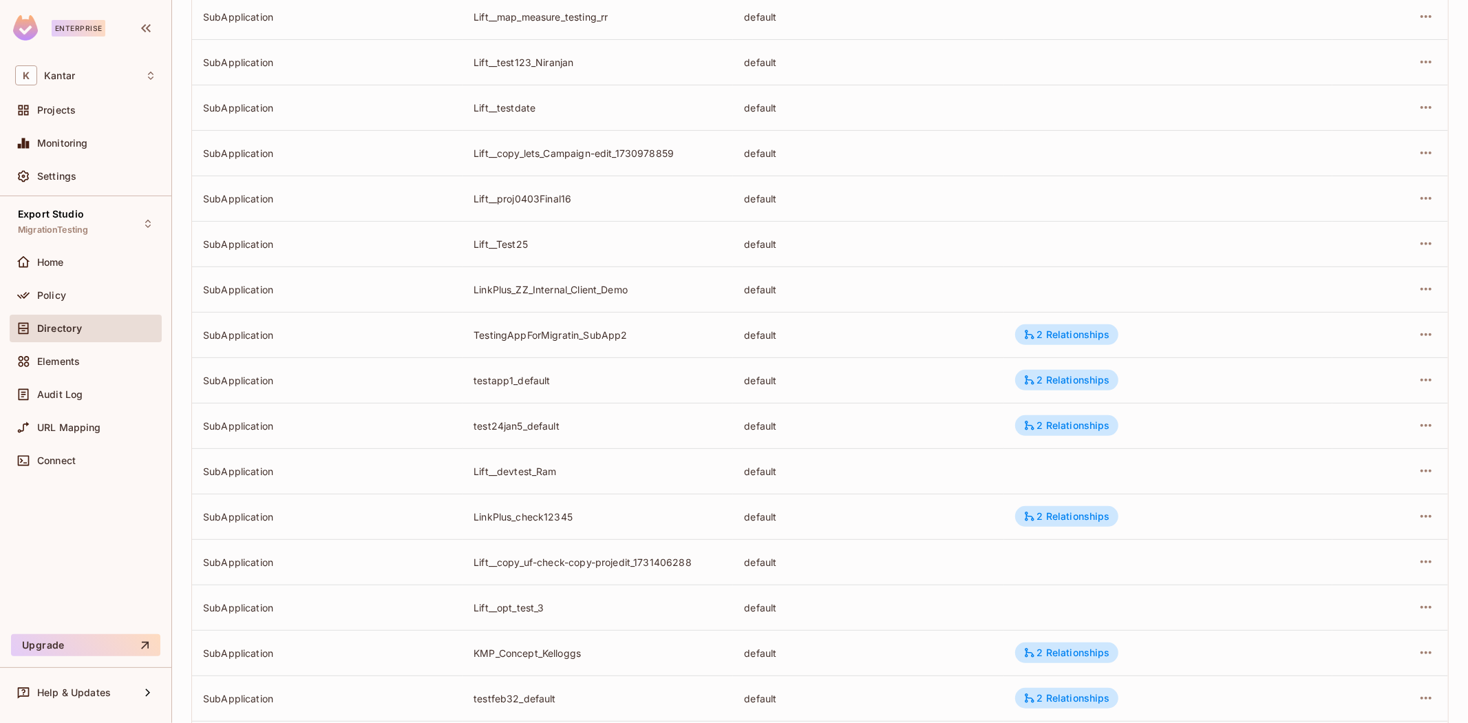
scroll to position [0, 0]
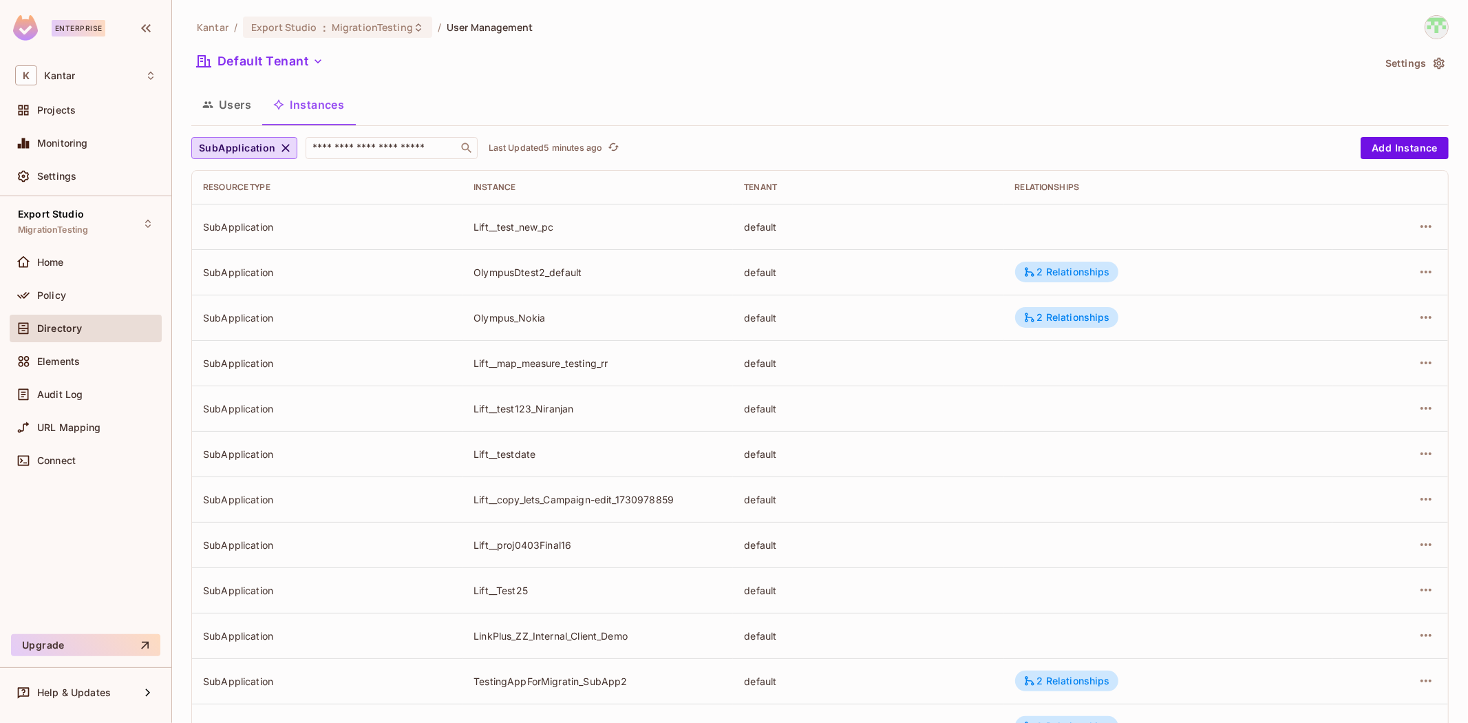
click at [282, 145] on icon "button" at bounding box center [286, 148] width 14 height 14
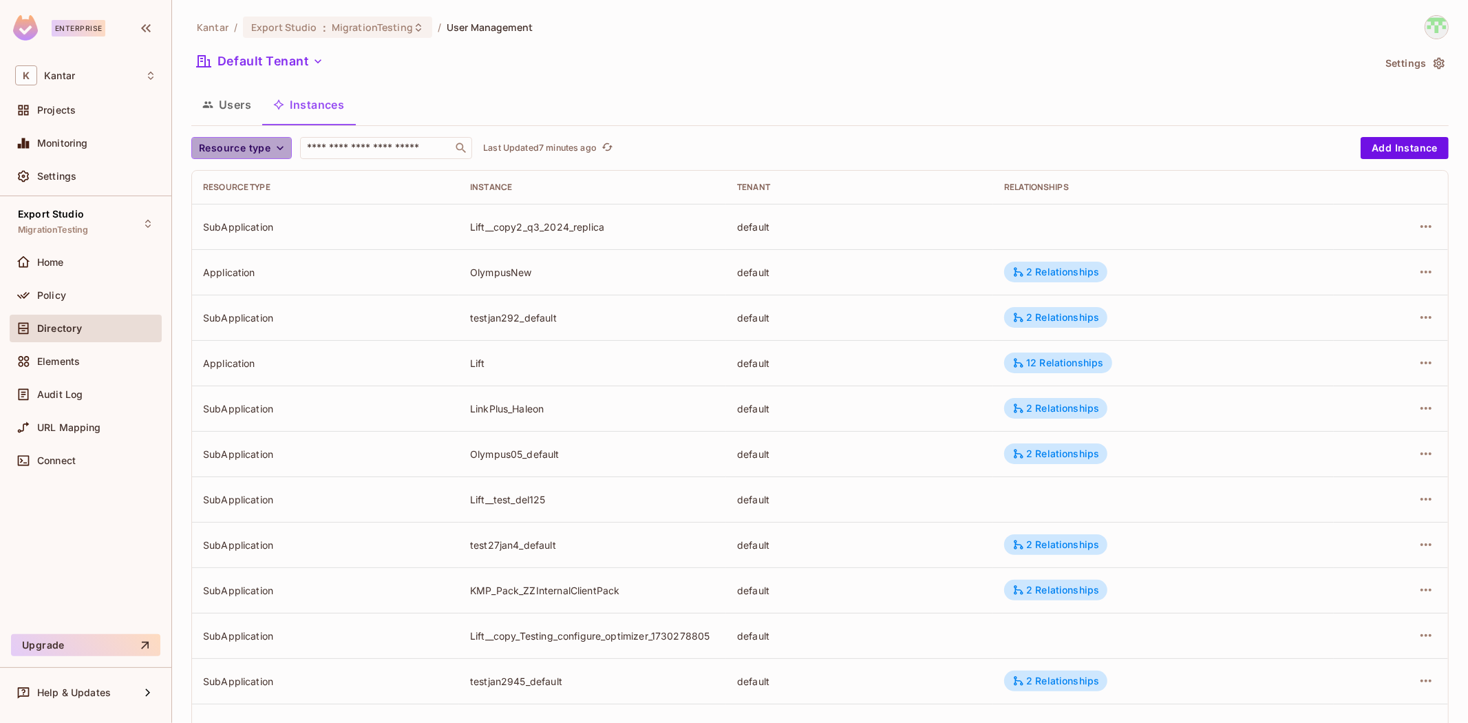
click at [240, 140] on span "Resource type" at bounding box center [235, 148] width 72 height 17
click at [240, 148] on div at bounding box center [734, 361] width 1468 height 723
click at [231, 173] on th "Resource type" at bounding box center [325, 187] width 267 height 33
click at [237, 154] on span "Resource type" at bounding box center [235, 148] width 72 height 17
click at [244, 180] on span "Application" at bounding box center [237, 179] width 70 height 13
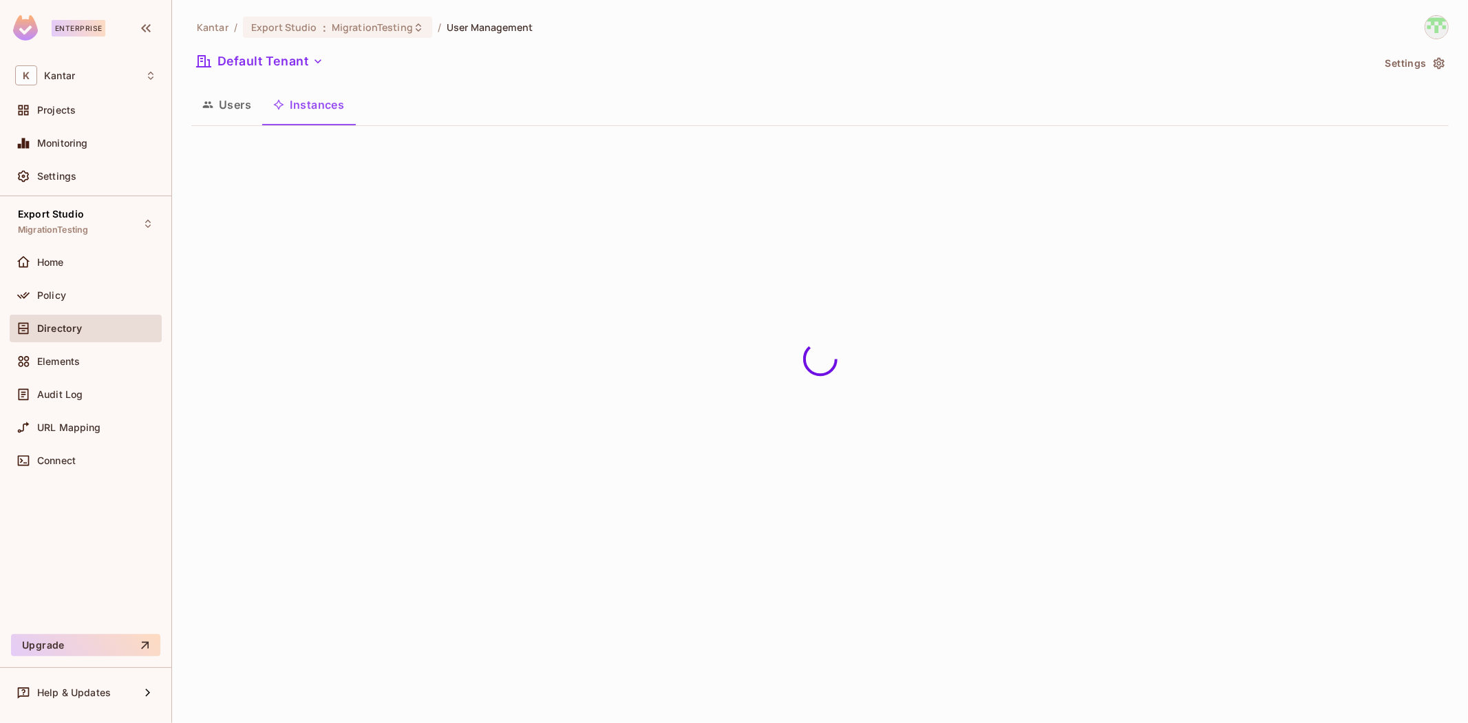
click at [798, 106] on div "Users Instances" at bounding box center [820, 104] width 1258 height 34
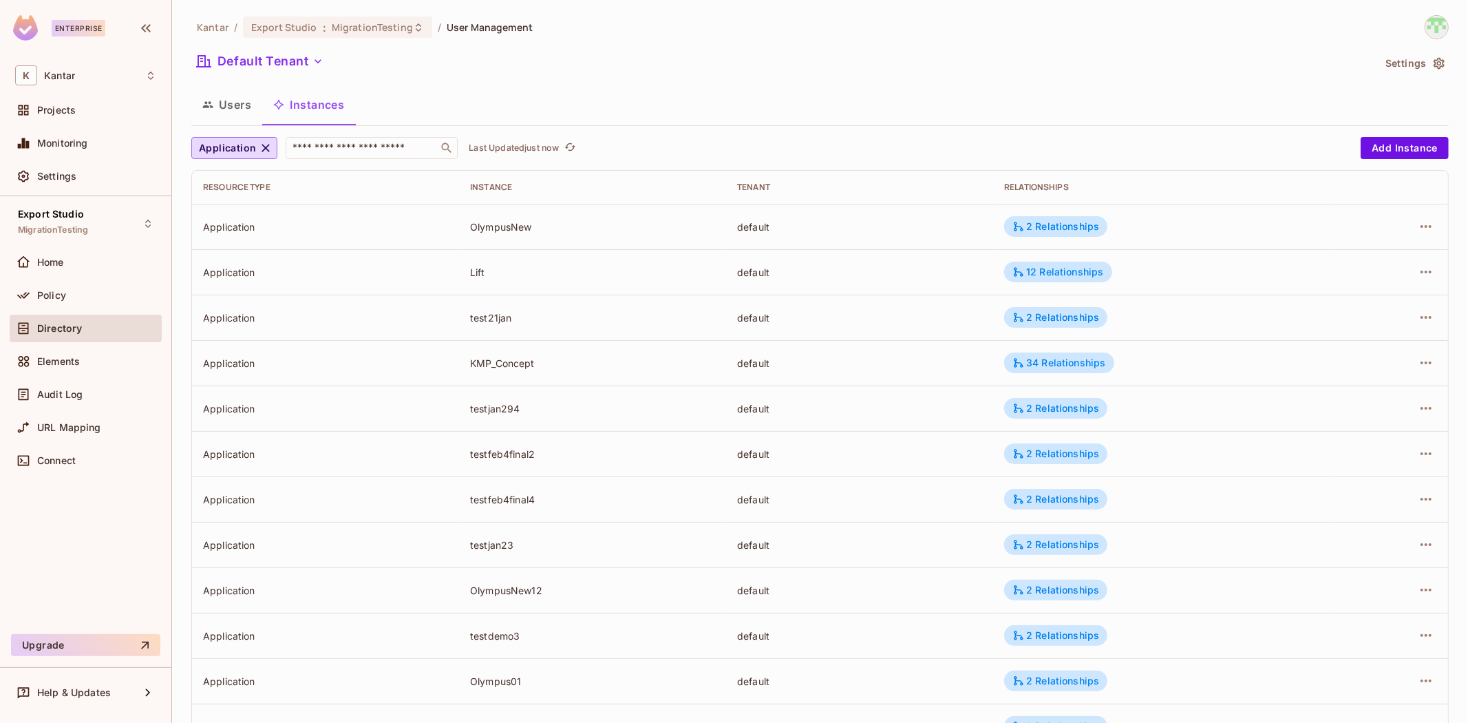
scroll to position [239, 0]
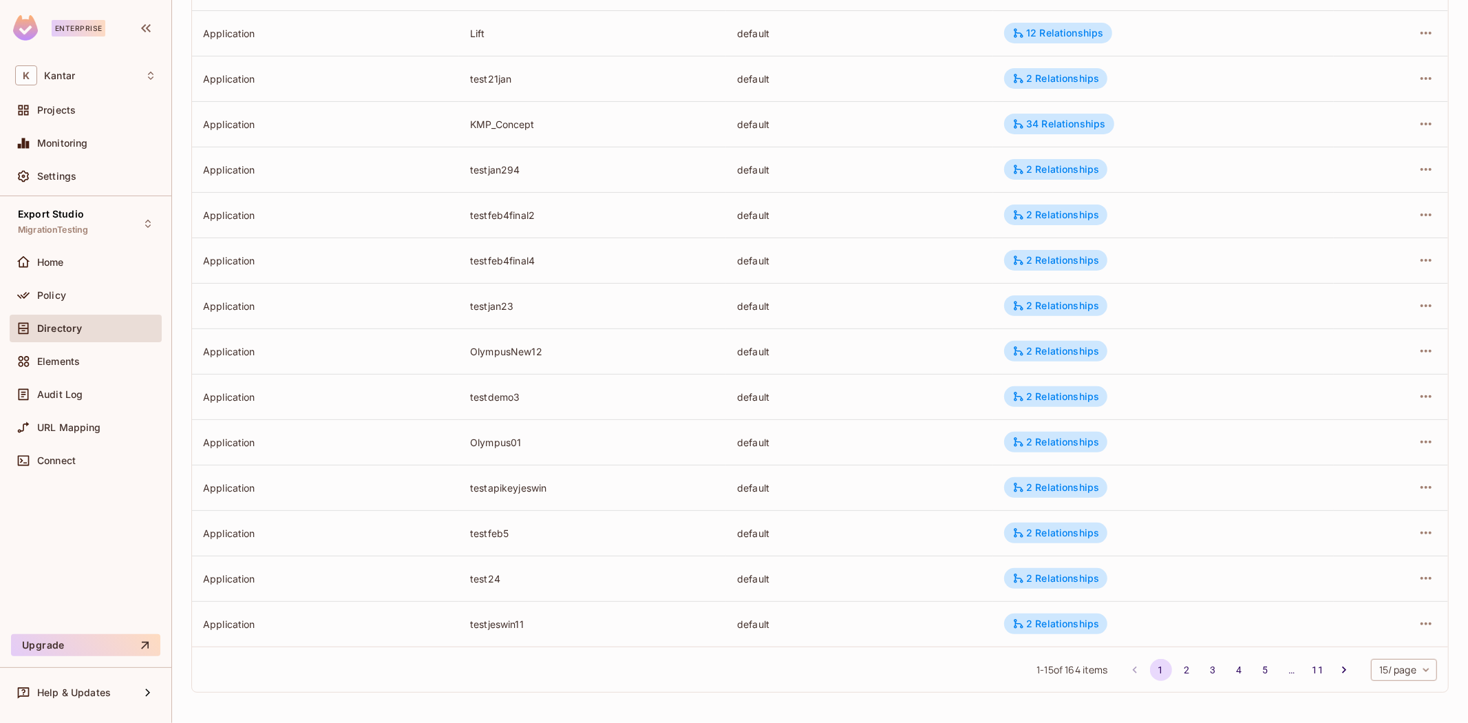
click at [1247, 485] on tbody "Application OlympusNew default 2 Relationships Application Lift default 12 Rela…" at bounding box center [820, 305] width 1256 height 681
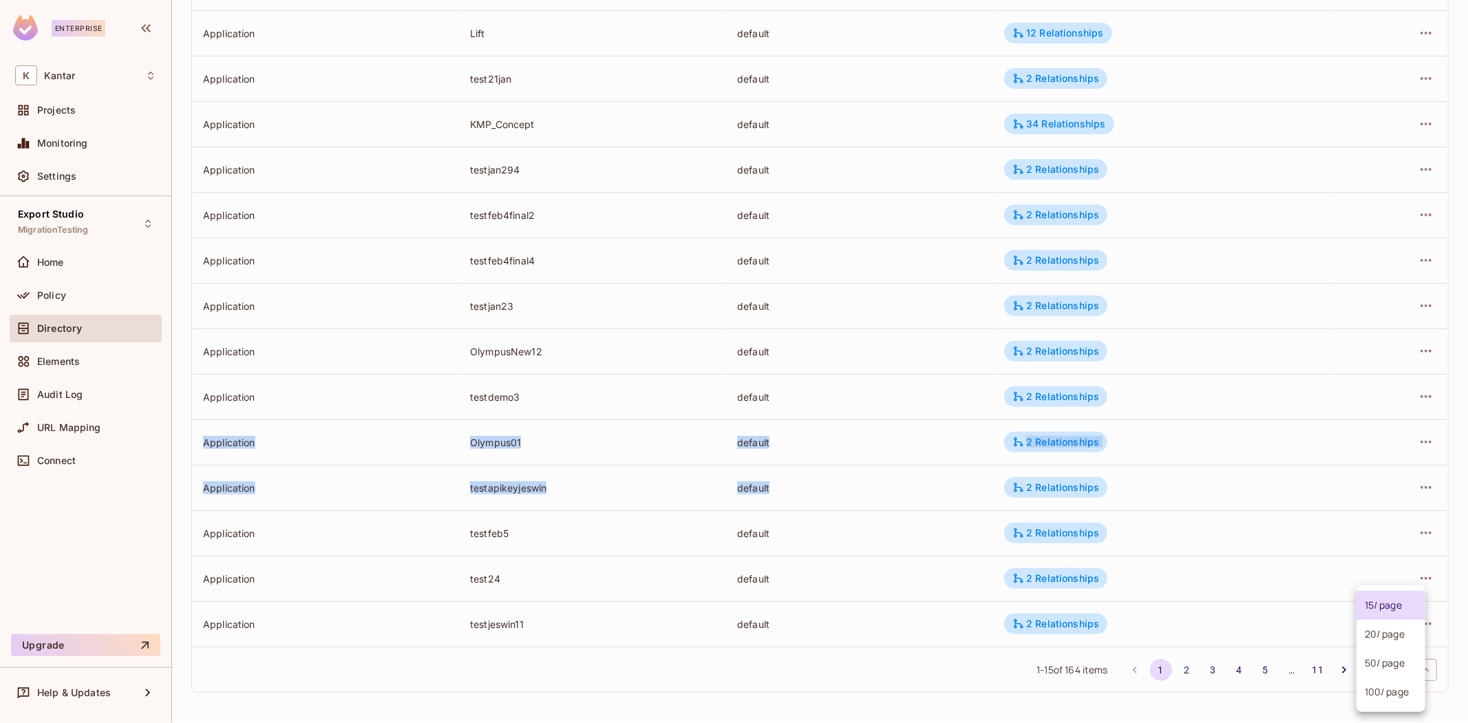
click at [1382, 677] on body "Enterprise K Kantar Projects Monitoring Settings Export Studio MigrationTesting…" at bounding box center [734, 361] width 1468 height 723
click at [1379, 684] on li "100 / page" at bounding box center [1391, 691] width 69 height 29
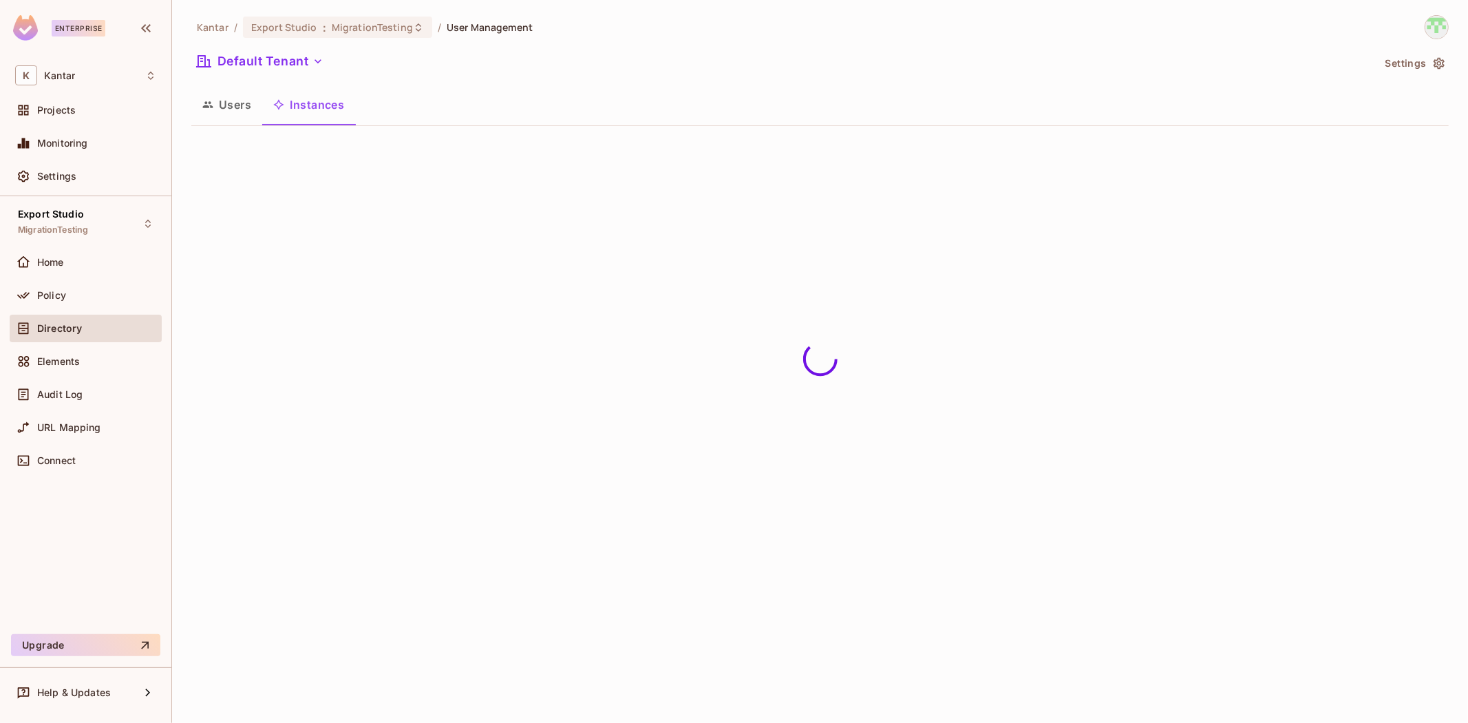
scroll to position [0, 0]
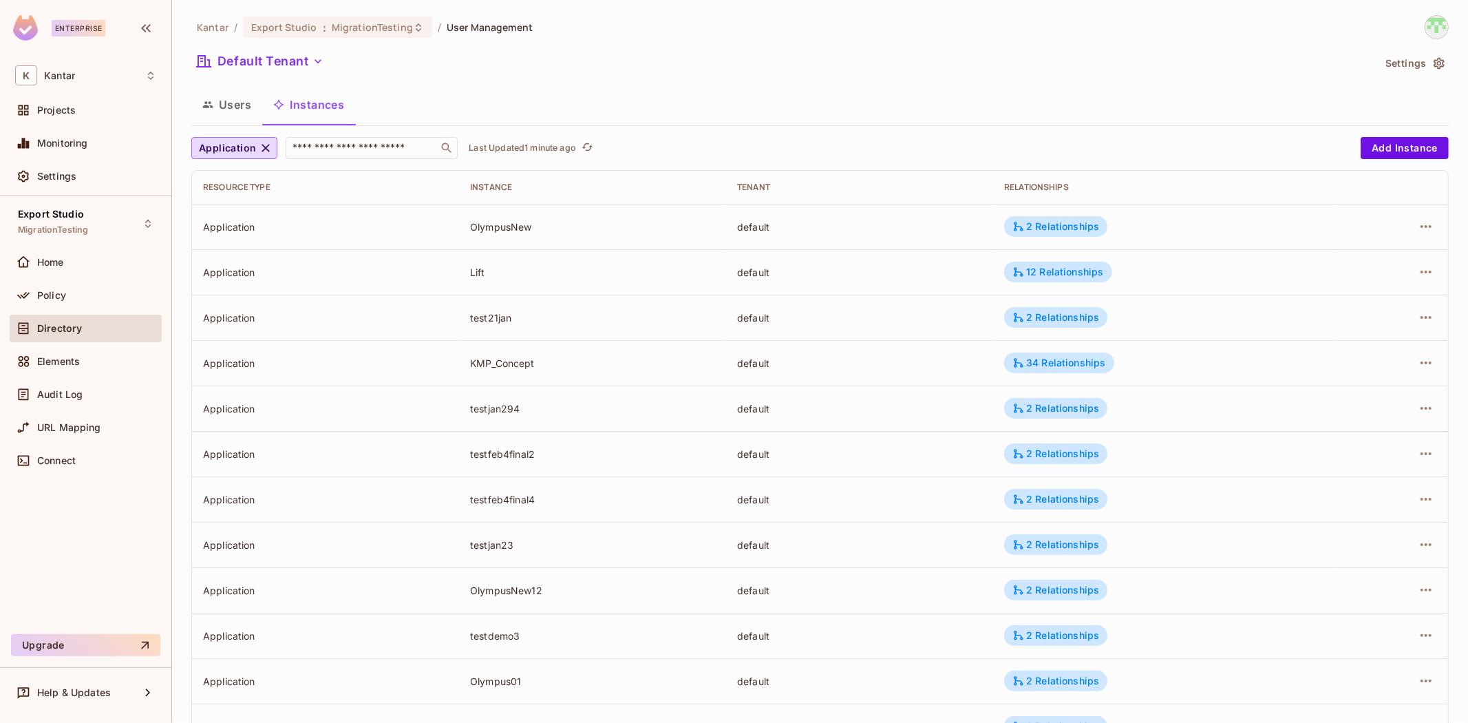
click at [477, 100] on div "Users Instances" at bounding box center [820, 104] width 1258 height 34
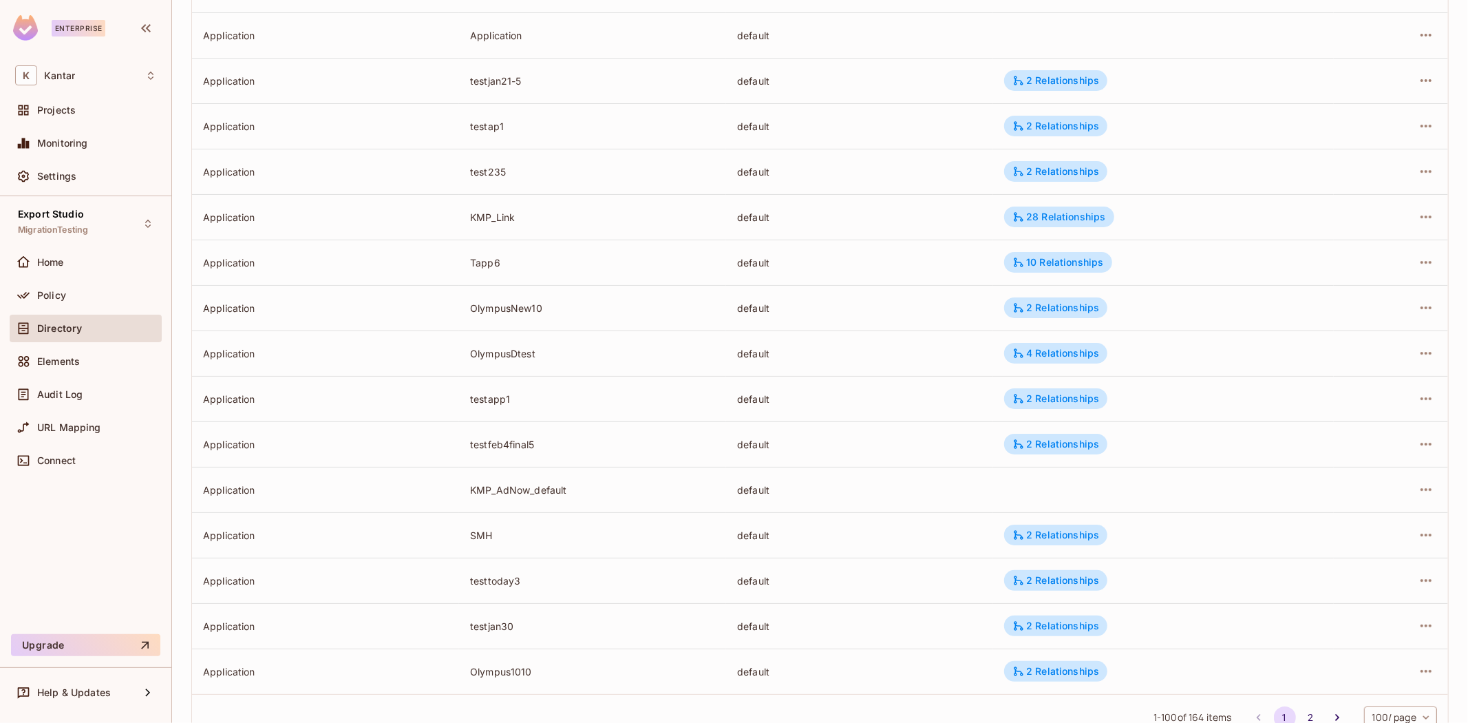
scroll to position [4100, 0]
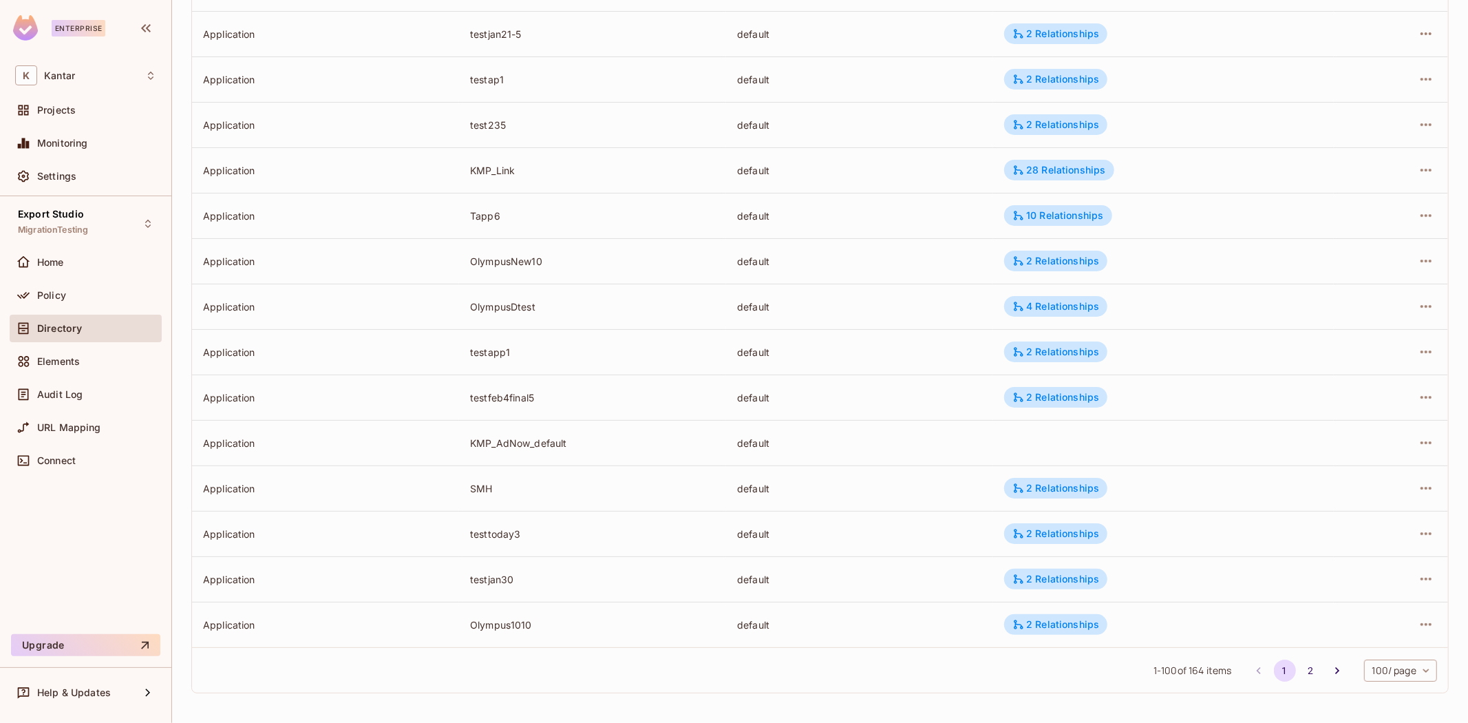
click at [1300, 714] on div "Kantar / Export Studio : MigrationTesting / User Management Default Tenant Sett…" at bounding box center [820, 361] width 1296 height 723
click at [1296, 714] on div "Kantar / Export Studio : MigrationTesting / User Management Default Tenant Sett…" at bounding box center [820, 361] width 1296 height 723
click at [1300, 668] on button "2" at bounding box center [1311, 670] width 22 height 22
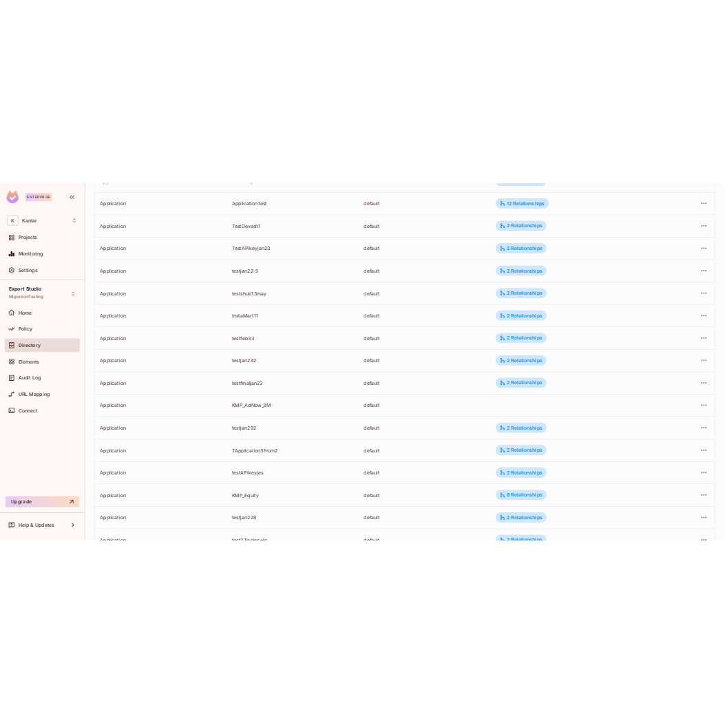
scroll to position [2, 0]
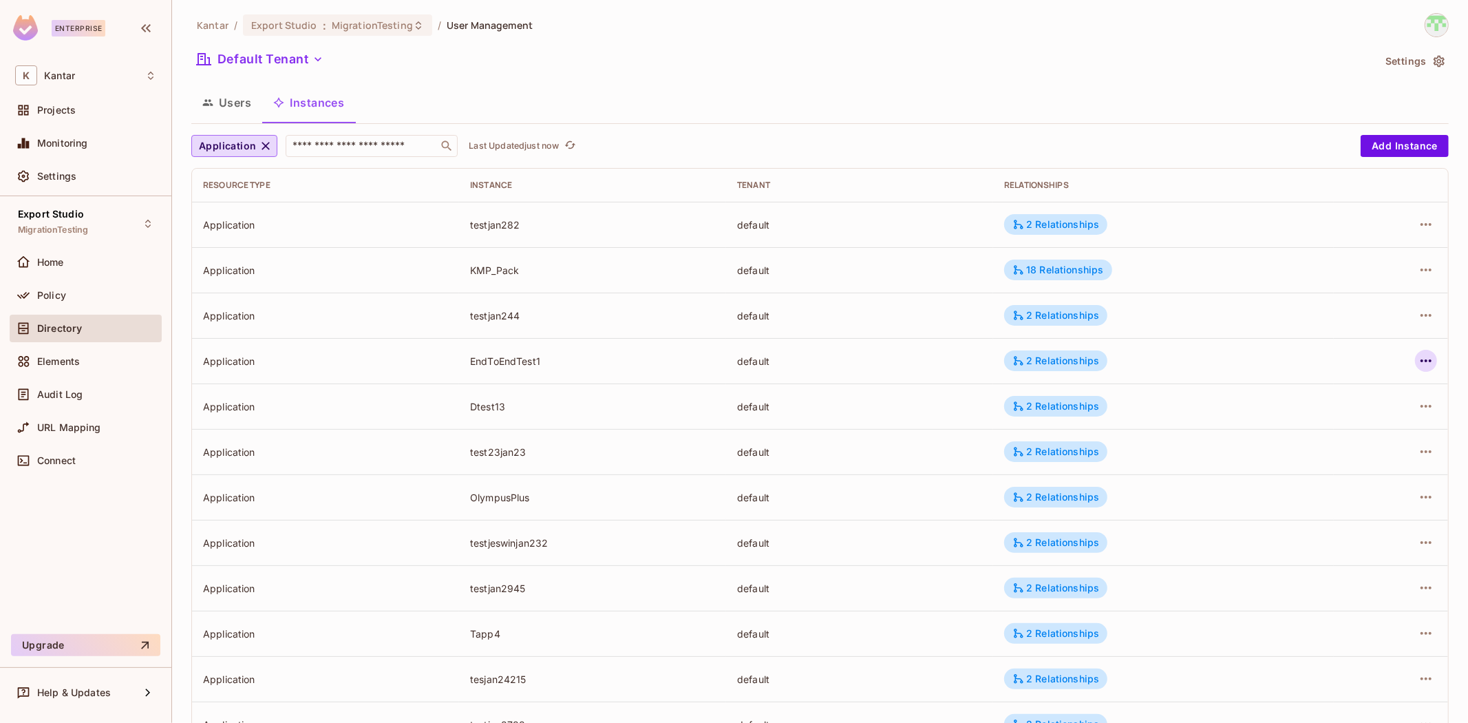
click at [1418, 360] on icon "button" at bounding box center [1426, 360] width 17 height 17
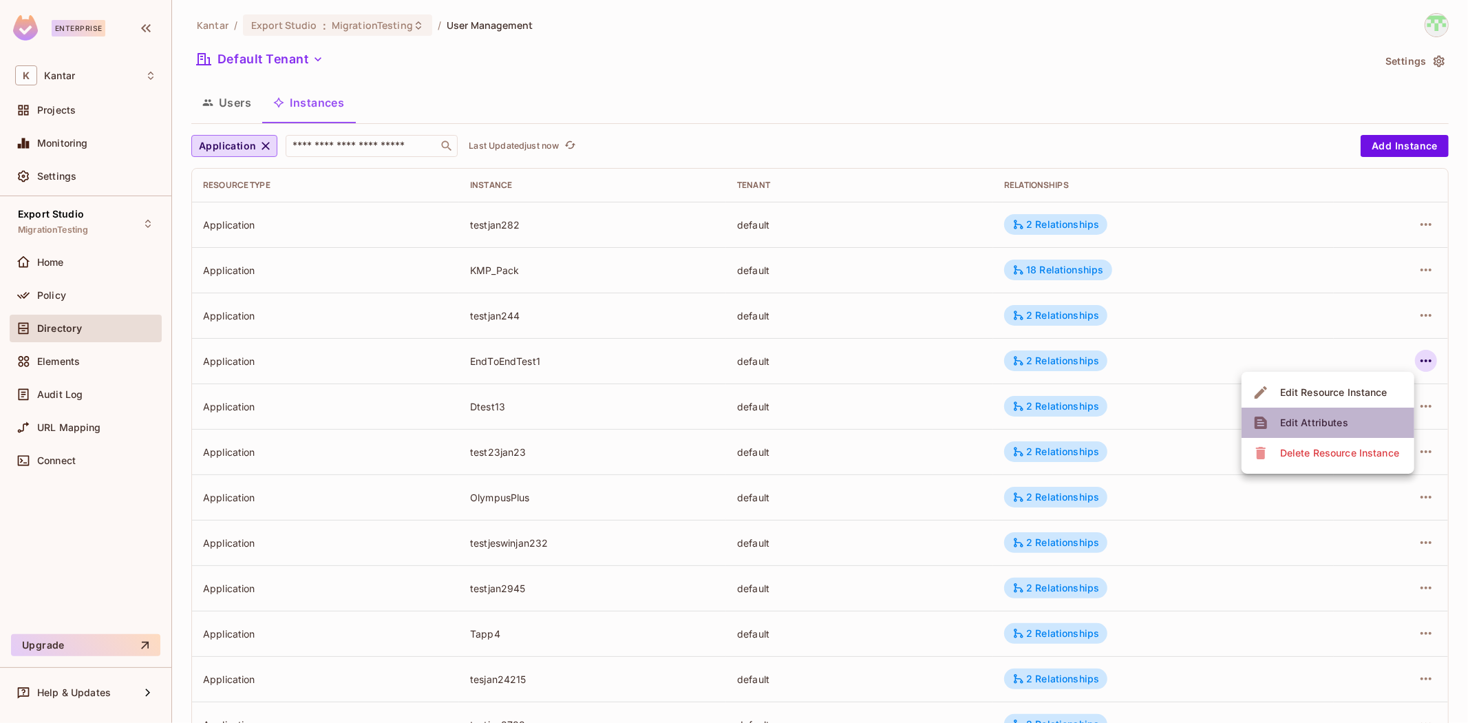
click at [1306, 410] on li "Edit Attributes" at bounding box center [1328, 422] width 173 height 30
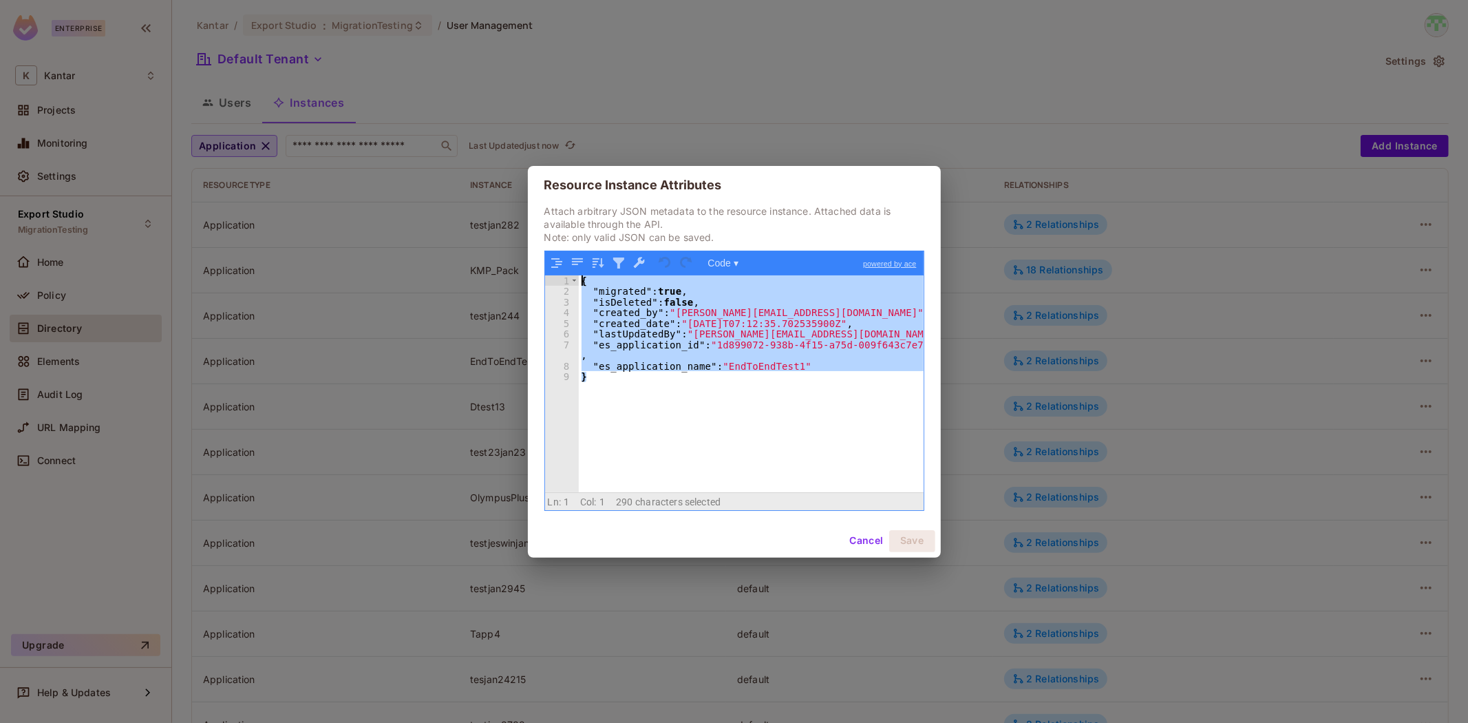
drag, startPoint x: 686, startPoint y: 396, endPoint x: 561, endPoint y: 274, distance: 175.2
click at [561, 275] on div "1 2 3 4 5 6 7 8 9 { "migrated" : true , "isDeleted" : false , "created_by" : "d…" at bounding box center [734, 383] width 379 height 217
click at [840, 397] on div "{ "migrated" : true , "isDeleted" : false , "created_by" : "devesh.kumar@kantar…" at bounding box center [751, 383] width 345 height 217
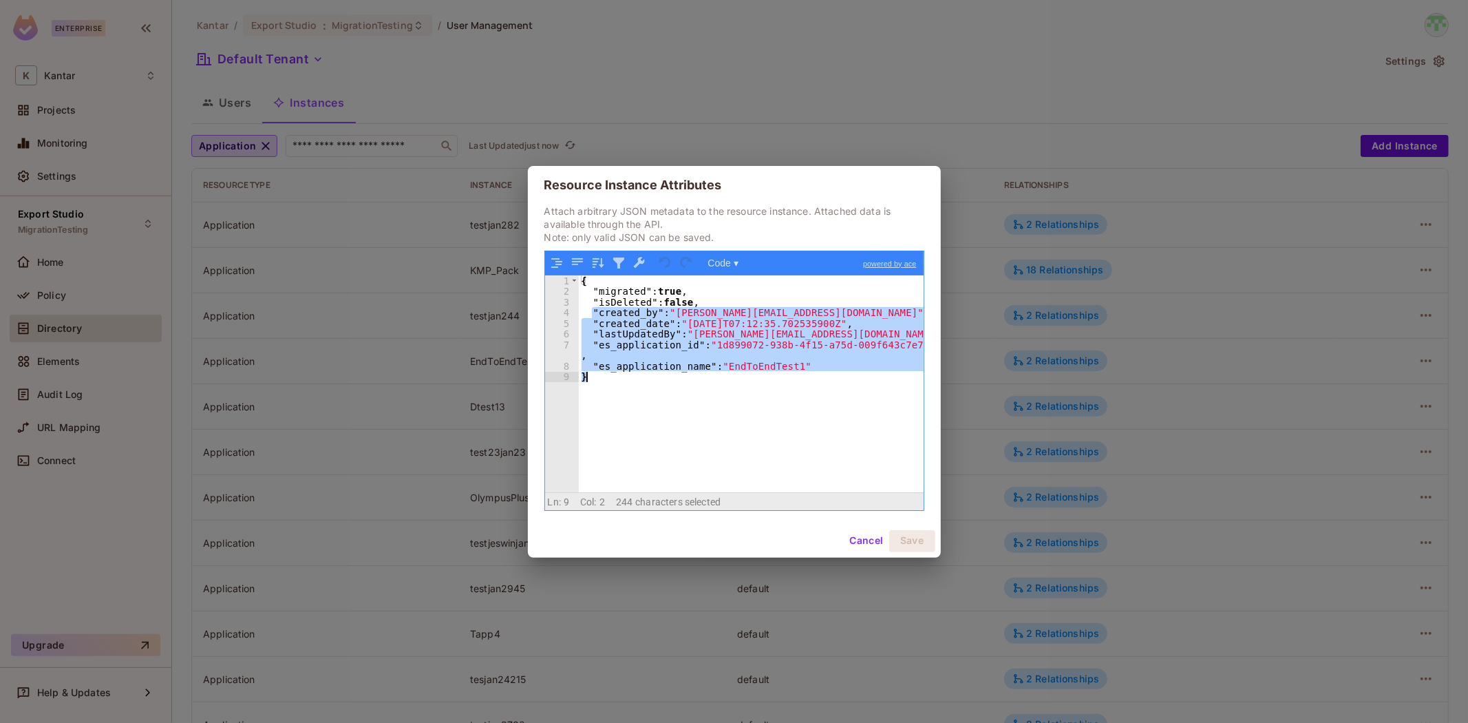
drag, startPoint x: 591, startPoint y: 314, endPoint x: 810, endPoint y: 396, distance: 234.6
click at [810, 396] on div "{ "migrated" : true , "isDeleted" : false , "created_by" : "devesh.kumar@kantar…" at bounding box center [751, 394] width 345 height 238
click at [810, 396] on div "{ "migrated" : true , "isDeleted" : false , "created_by" : "devesh.kumar@kantar…" at bounding box center [751, 383] width 345 height 217
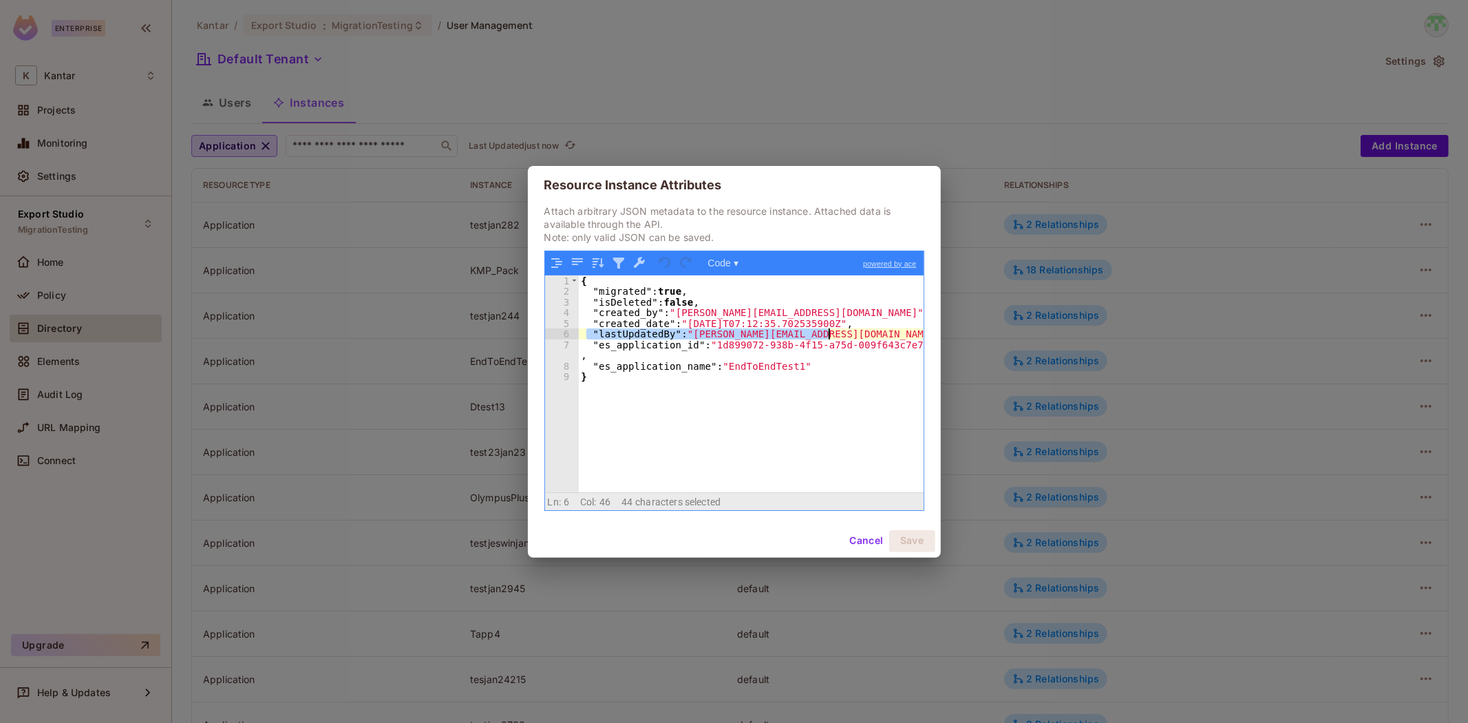
drag, startPoint x: 590, startPoint y: 332, endPoint x: 847, endPoint y: 336, distance: 256.8
click at [847, 336] on div "{ "migrated" : true , "isDeleted" : false , "created_by" : "devesh.kumar@kantar…" at bounding box center [751, 394] width 345 height 238
click at [847, 336] on div "{ "migrated" : true , "isDeleted" : false , "created_by" : "devesh.kumar@kantar…" at bounding box center [751, 383] width 345 height 217
click at [812, 376] on div "{ "migrated" : true , "isDeleted" : false , "created_by" : "devesh.kumar@kantar…" at bounding box center [751, 394] width 345 height 238
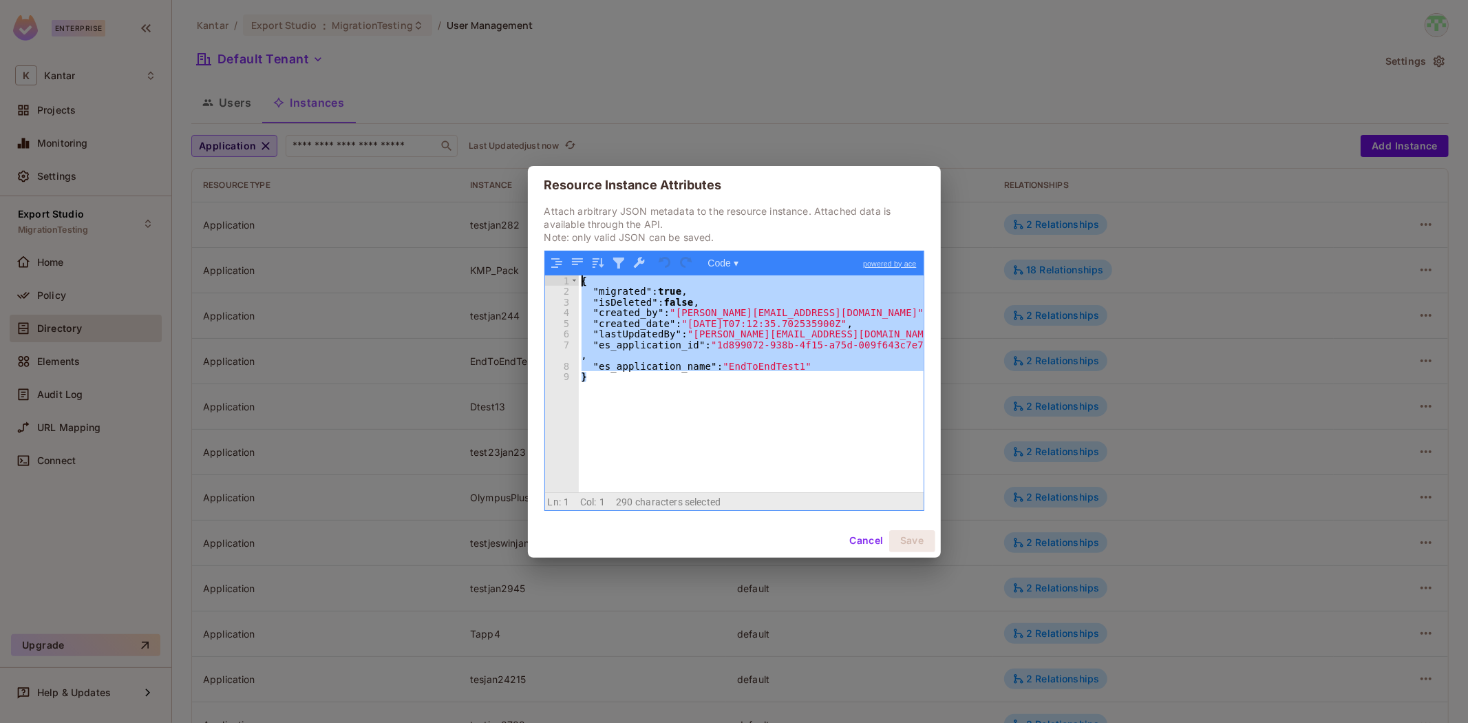
drag, startPoint x: 623, startPoint y: 390, endPoint x: 561, endPoint y: 281, distance: 125.2
click at [561, 281] on div "1 2 3 4 5 6 7 8 9 { "migrated" : true , "isDeleted" : false , "created_by" : "d…" at bounding box center [734, 383] width 379 height 217
click at [850, 365] on div "{ "migrated" : true , "isDeleted" : false , "created_by" : "devesh.kumar@kantar…" at bounding box center [751, 383] width 345 height 217
drag, startPoint x: 618, startPoint y: 381, endPoint x: 533, endPoint y: 262, distance: 145.6
click at [533, 262] on div "Attach arbitrary JSON metadata to the resource instance. Attached data is avail…" at bounding box center [734, 364] width 413 height 320
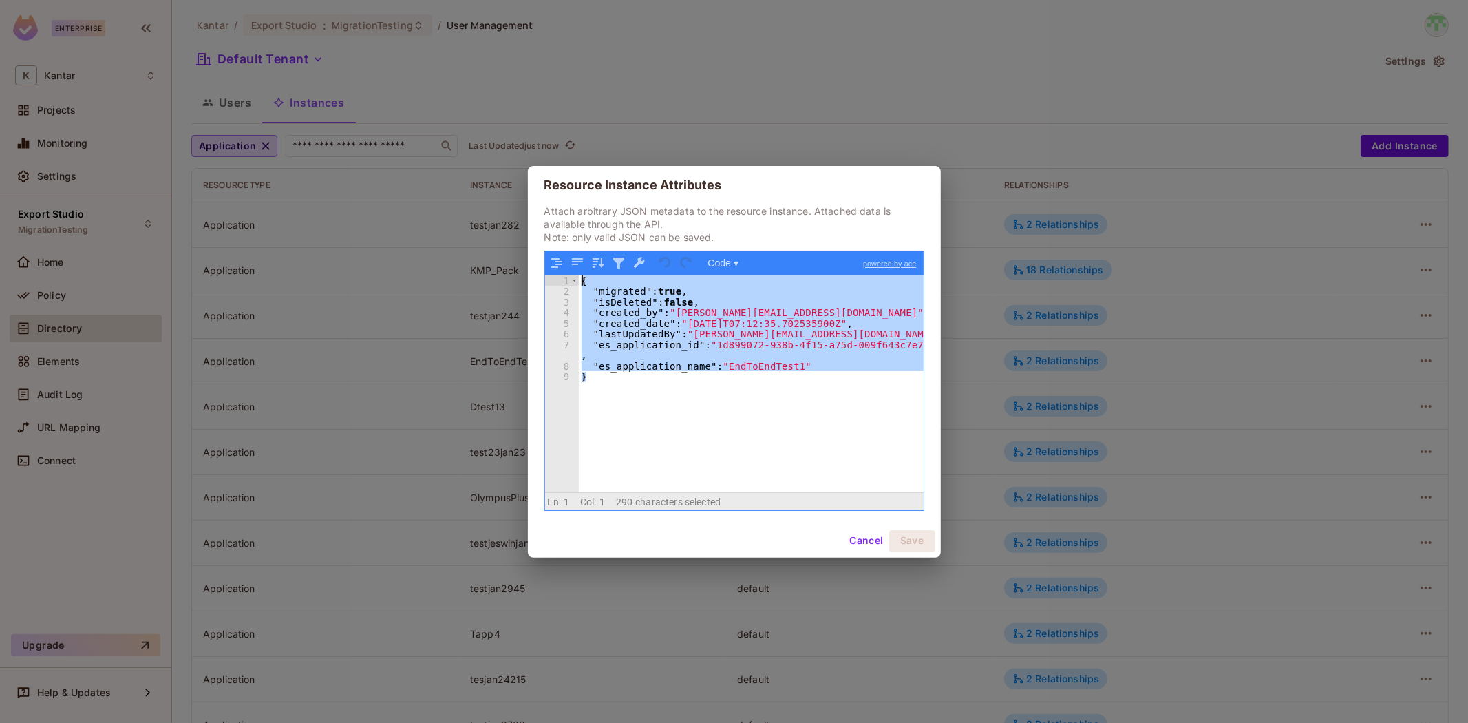
click at [776, 391] on div "{ "migrated" : true , "isDeleted" : false , "created_by" : "devesh.kumar@kantar…" at bounding box center [751, 383] width 345 height 217
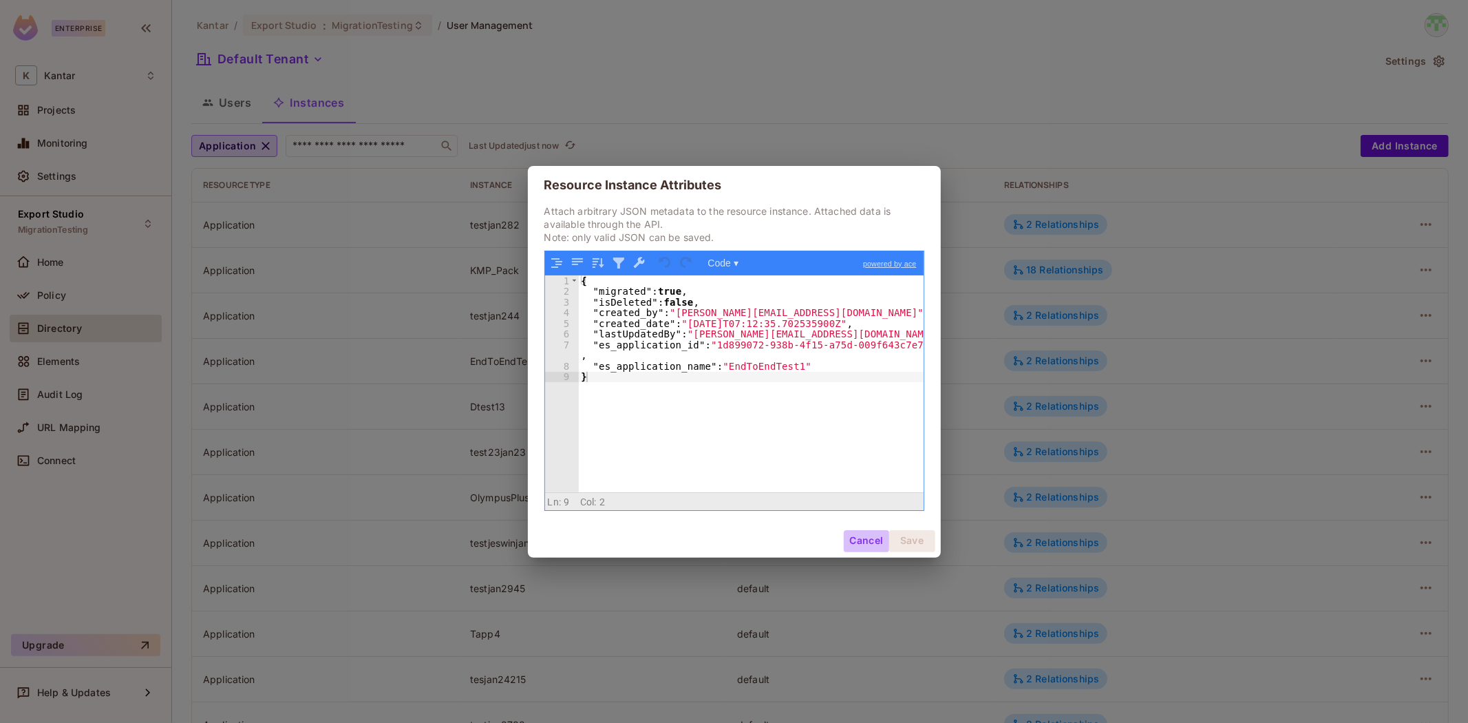
click at [865, 544] on button "Cancel" at bounding box center [866, 541] width 45 height 22
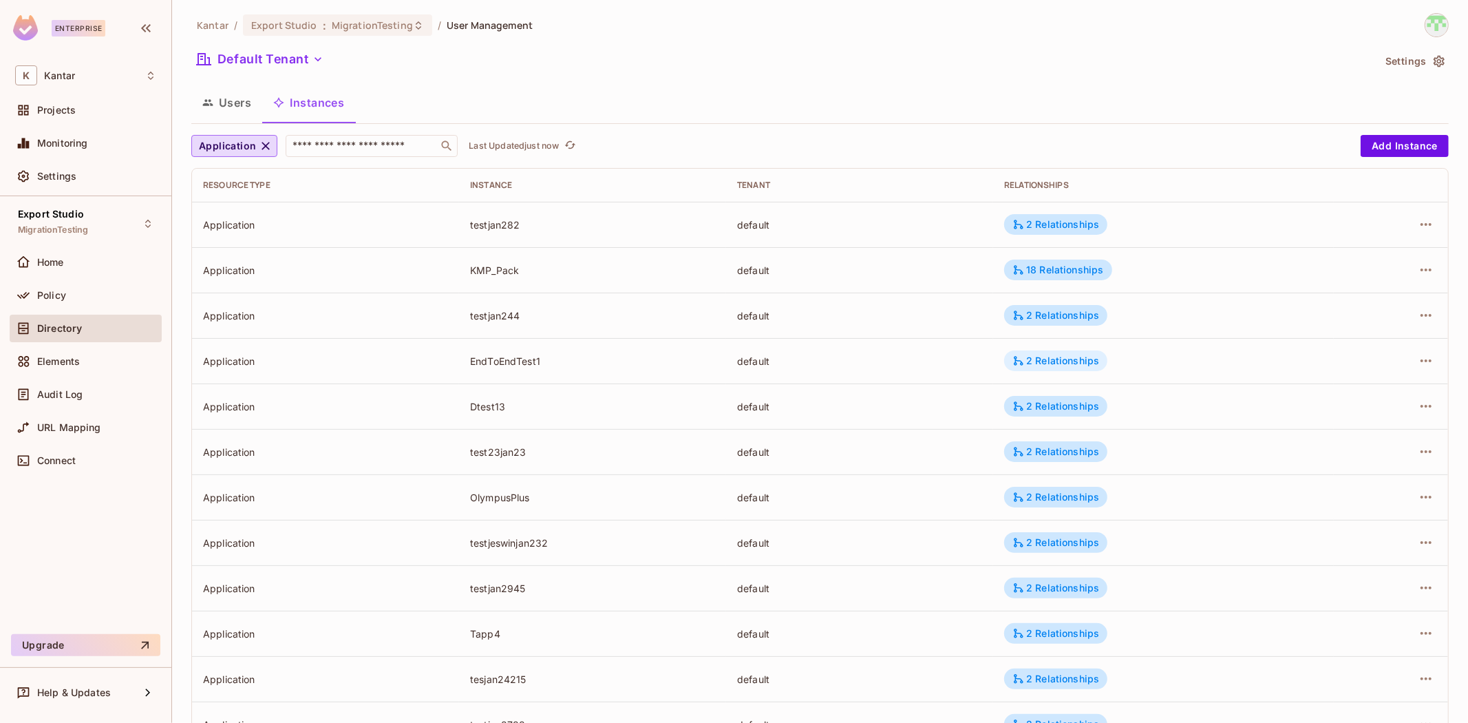
click at [1055, 355] on div "2 Relationships" at bounding box center [1056, 360] width 87 height 12
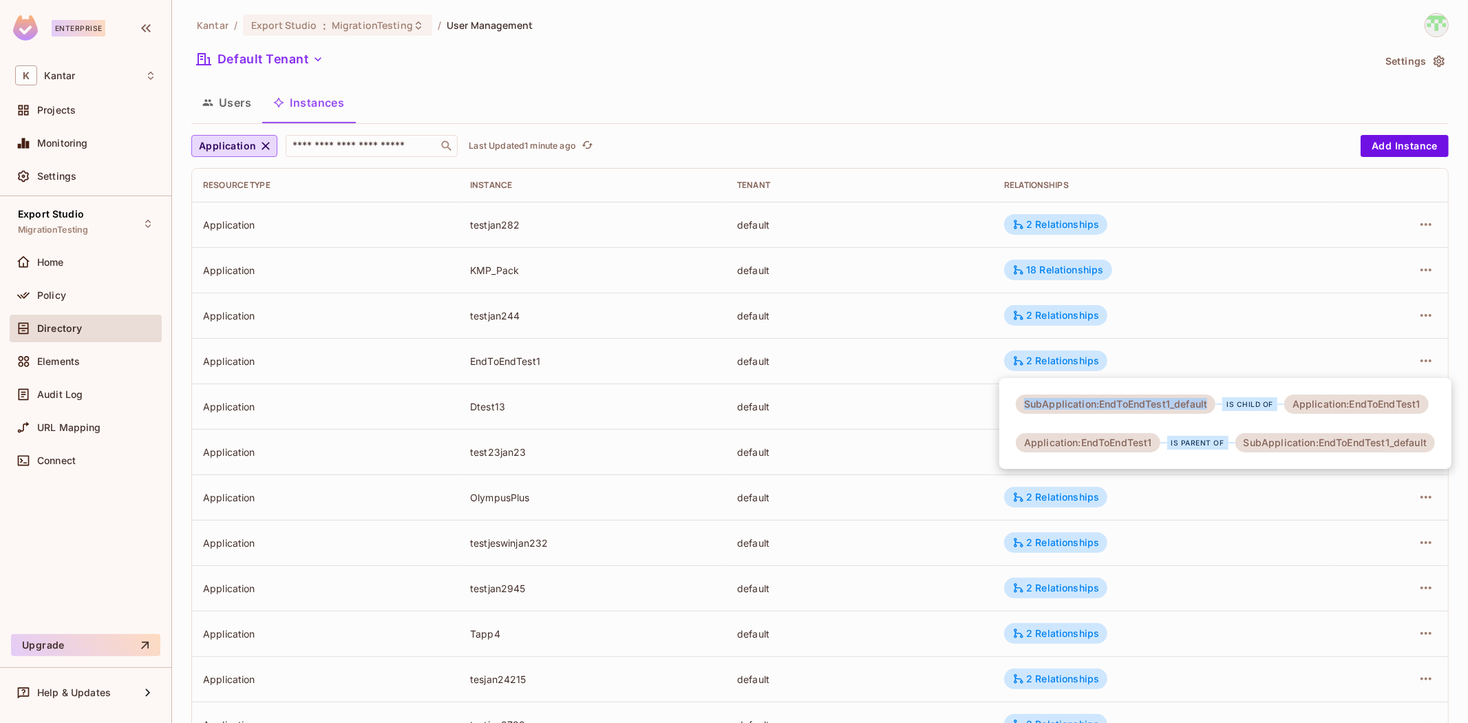
drag, startPoint x: 1210, startPoint y: 405, endPoint x: 1009, endPoint y: 408, distance: 201.0
click at [1009, 408] on div "SubApplication:EndToEndTest1_default is child of Application:EndToEndTest1 Appl…" at bounding box center [1225, 423] width 452 height 91
drag, startPoint x: 1153, startPoint y: 445, endPoint x: 1012, endPoint y: 445, distance: 141.1
click at [1012, 445] on div "SubApplication:EndToEndTest1_default is child of Application:EndToEndTest1 Appl…" at bounding box center [1225, 423] width 452 height 91
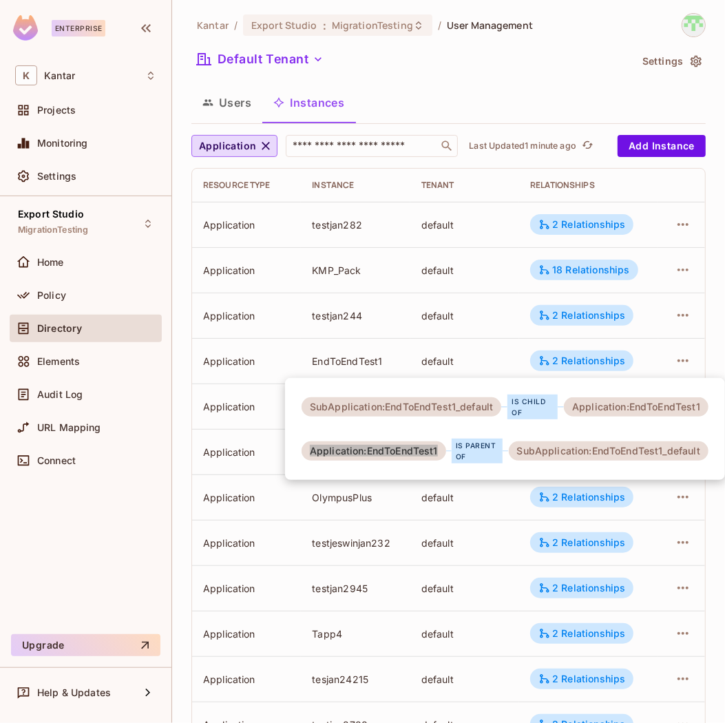
scroll to position [31, 0]
